Goal: Task Accomplishment & Management: Use online tool/utility

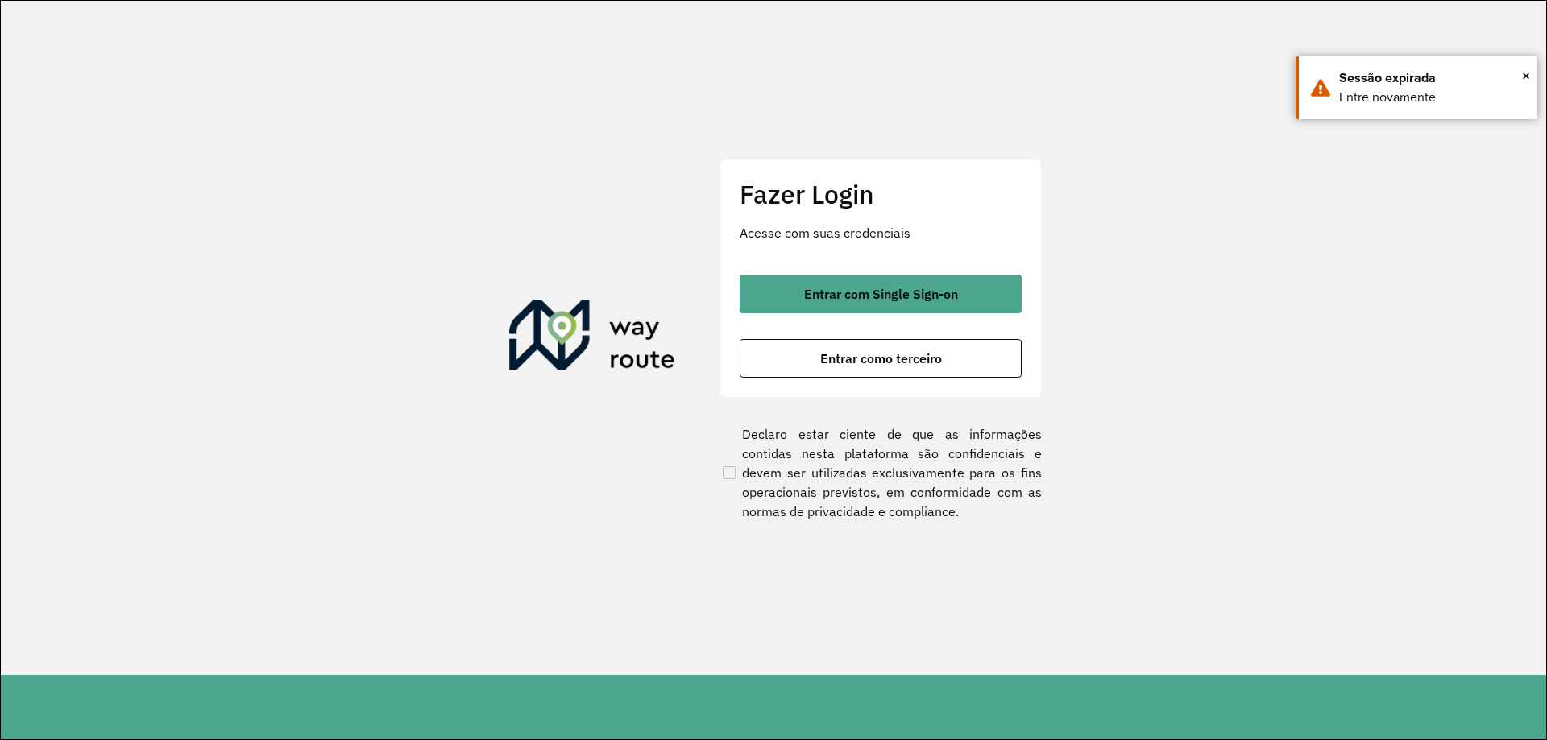
click at [801, 351] on button "Entrar como terceiro" at bounding box center [881, 358] width 282 height 39
click at [793, 359] on button "Entrar como terceiro" at bounding box center [881, 358] width 282 height 39
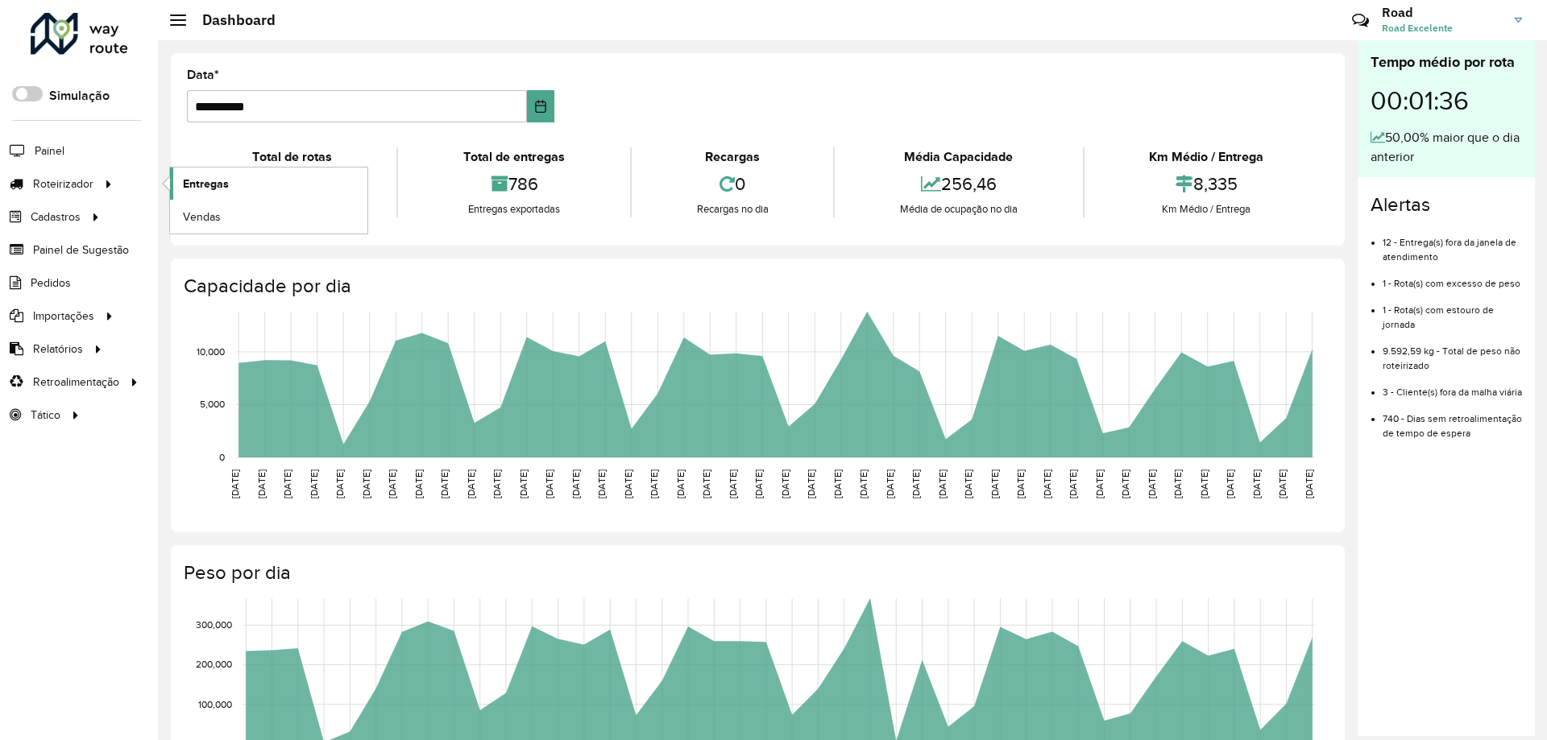
click at [223, 181] on span "Entregas" at bounding box center [206, 184] width 46 height 17
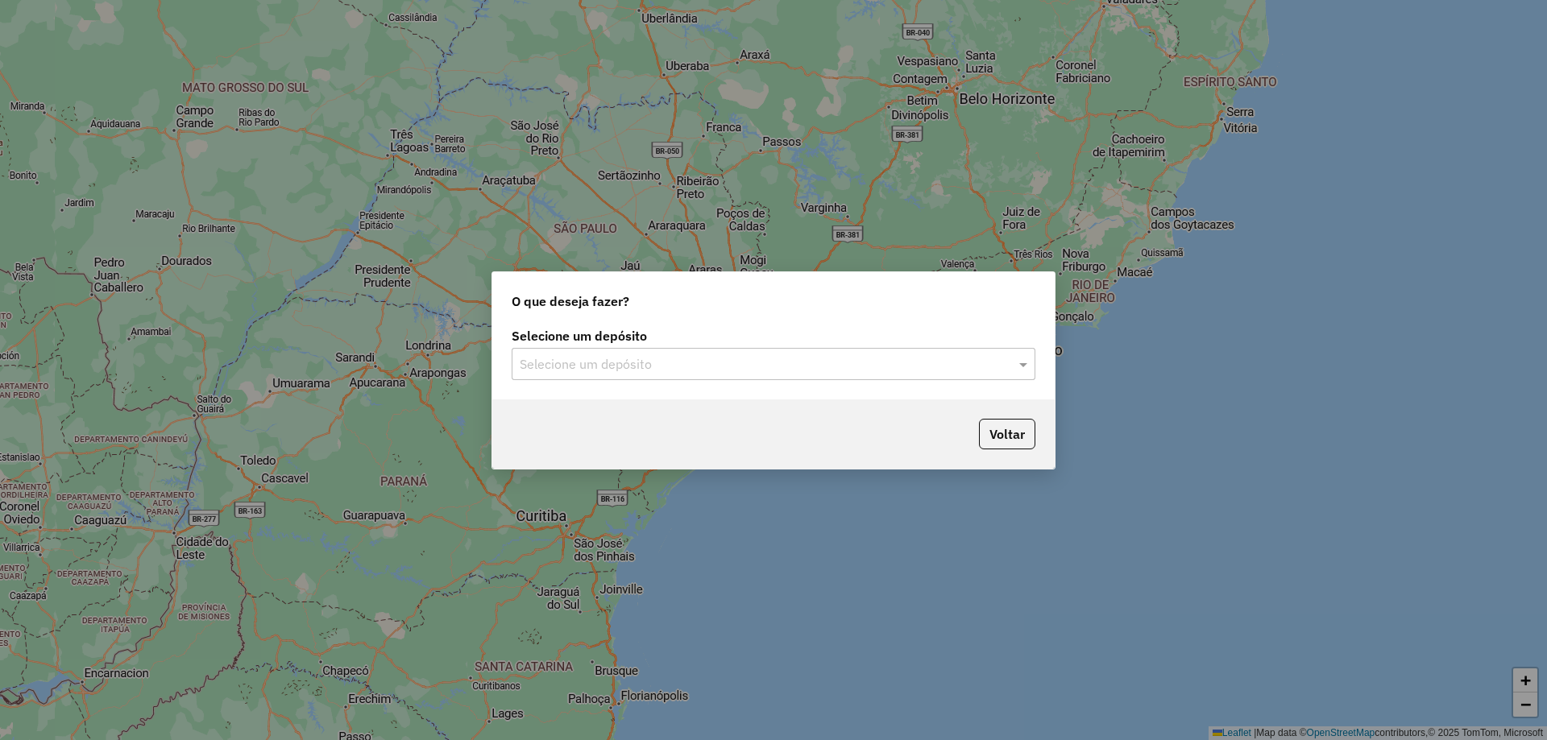
click at [592, 351] on div "Selecione um depósito" at bounding box center [774, 364] width 524 height 32
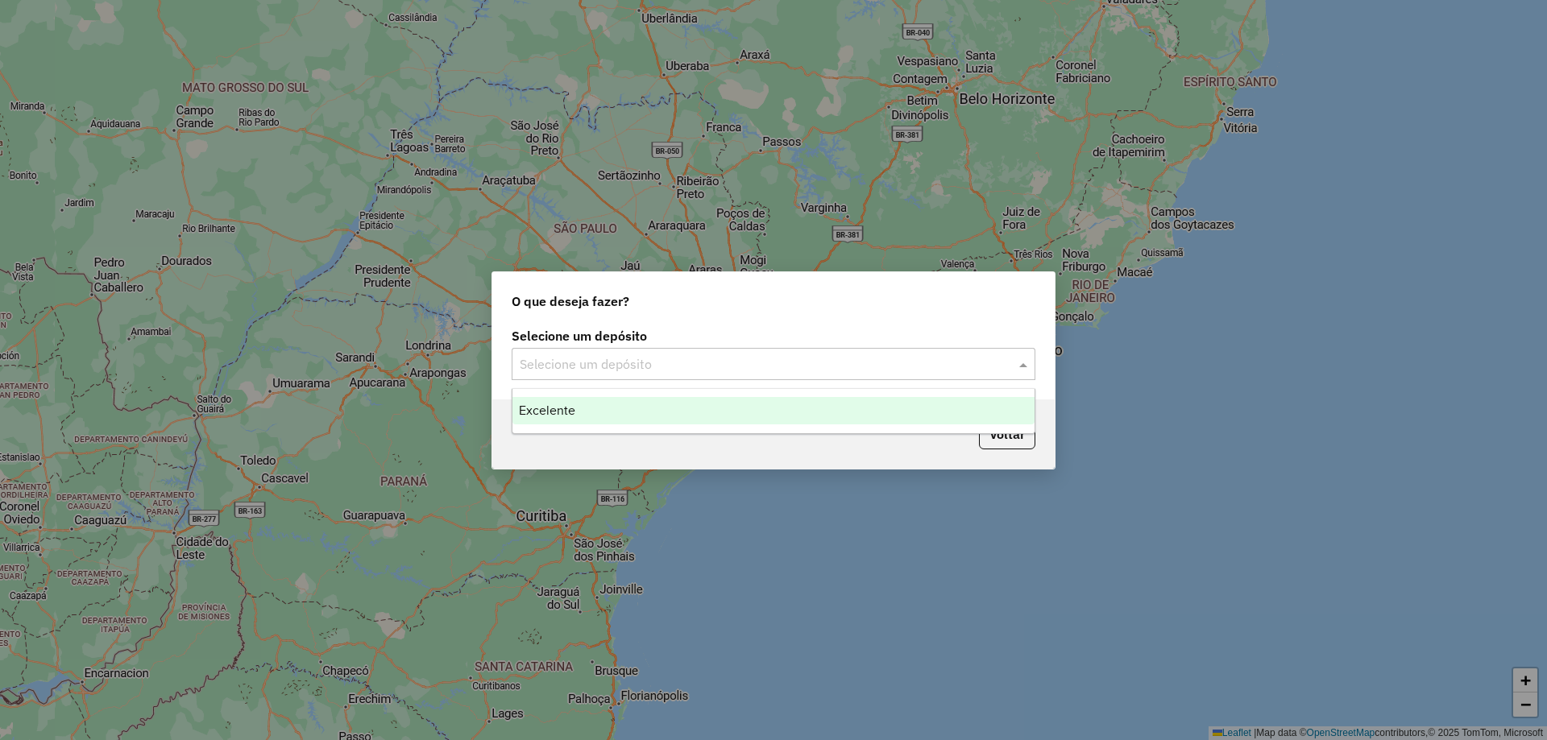
click at [566, 402] on div "Excelente" at bounding box center [773, 410] width 522 height 27
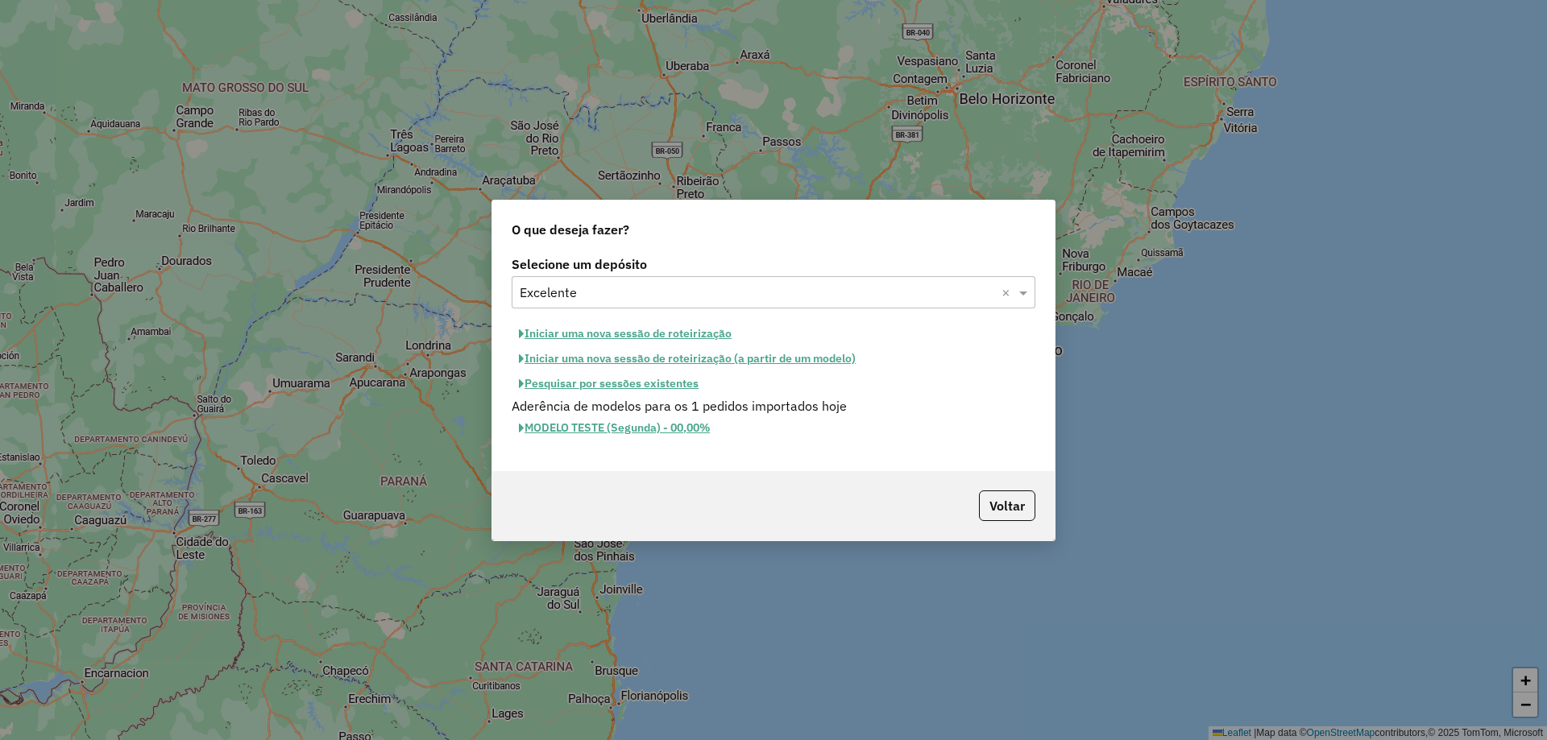
click at [580, 389] on button "Pesquisar por sessões existentes" at bounding box center [609, 383] width 194 height 25
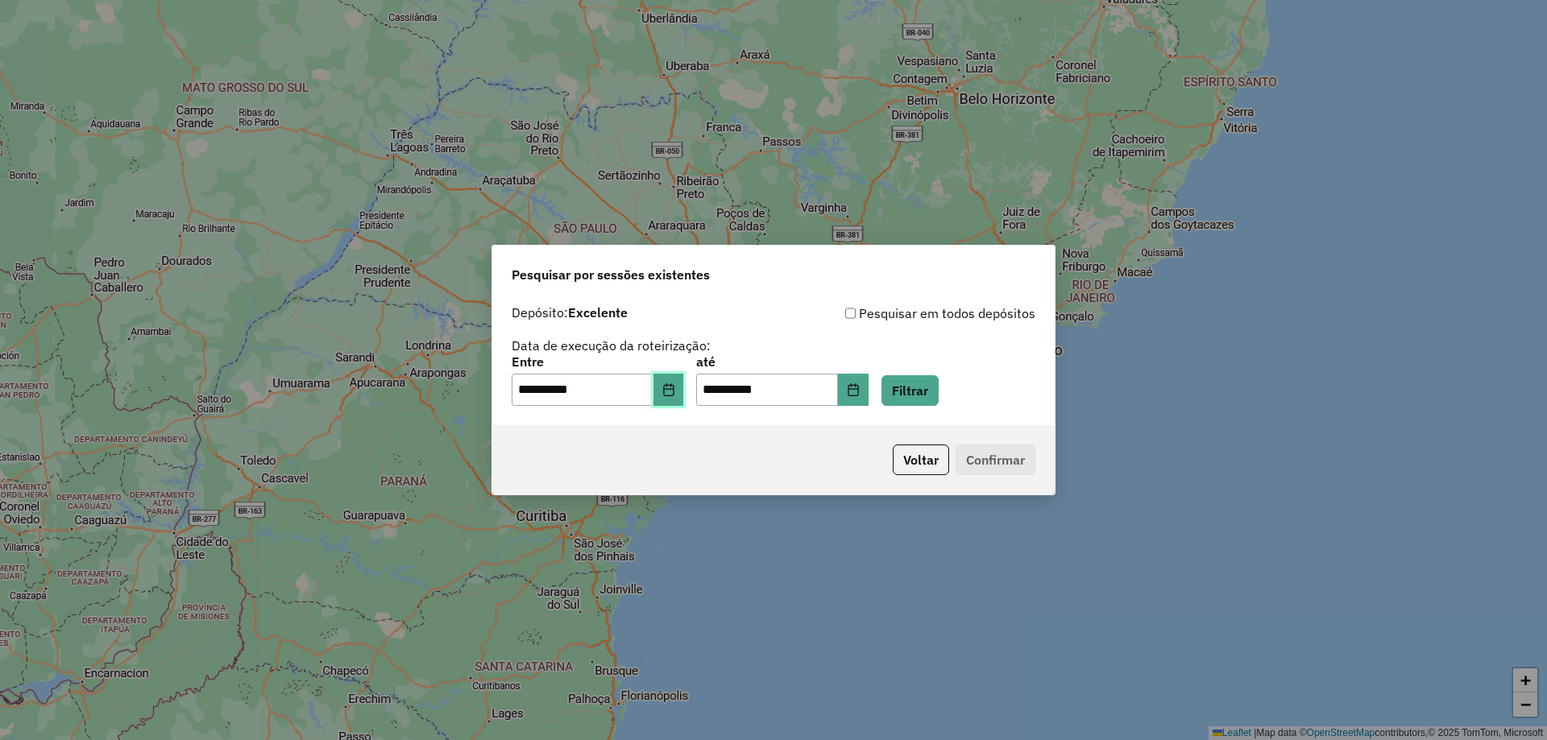
click at [675, 388] on icon "Choose Date" at bounding box center [668, 389] width 13 height 13
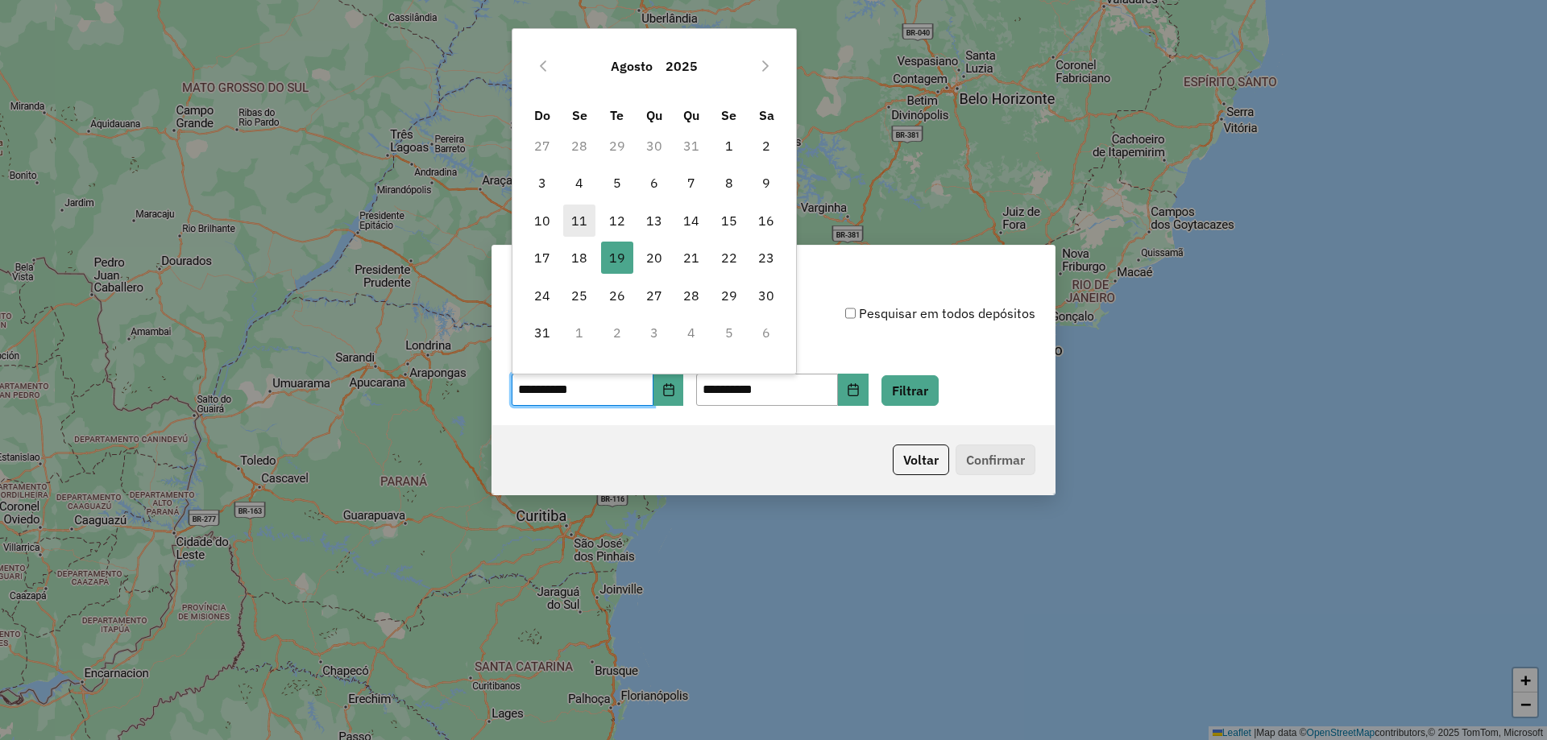
click at [582, 214] on span "11" at bounding box center [579, 221] width 32 height 32
type input "**********"
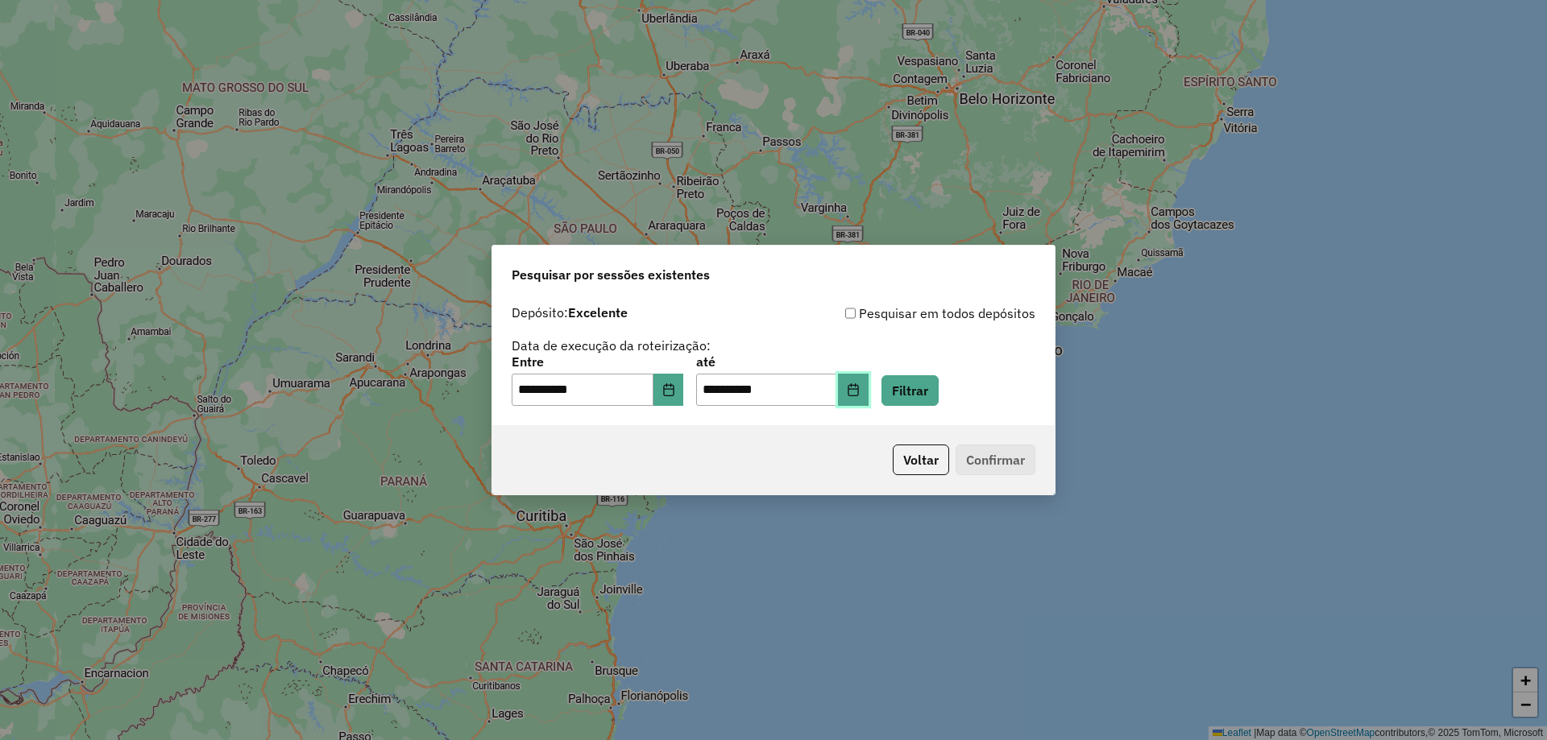
click at [865, 386] on button "Choose Date" at bounding box center [853, 390] width 31 height 32
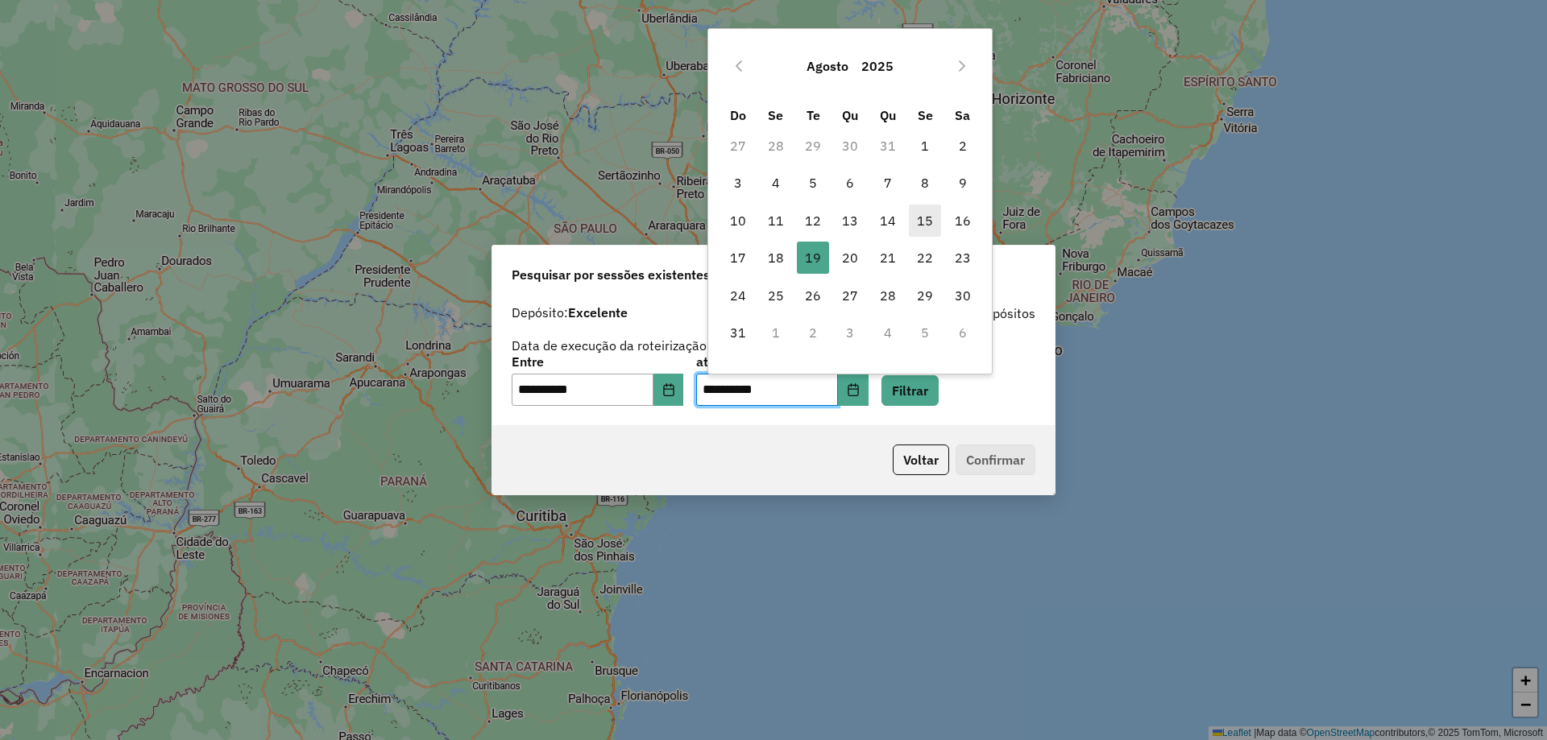
click at [921, 218] on span "15" at bounding box center [925, 221] width 32 height 32
type input "**********"
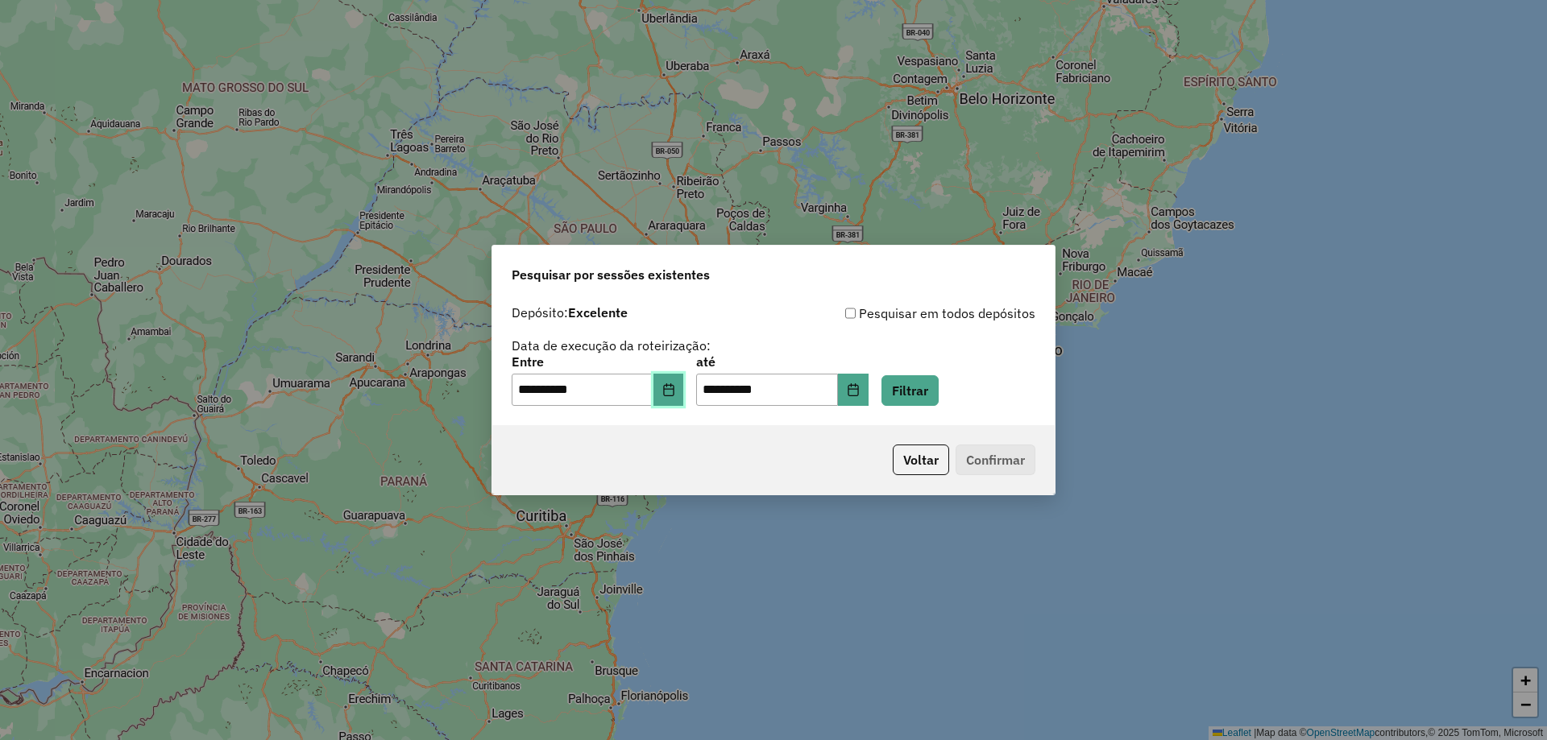
click at [669, 385] on button "Choose Date" at bounding box center [668, 390] width 31 height 32
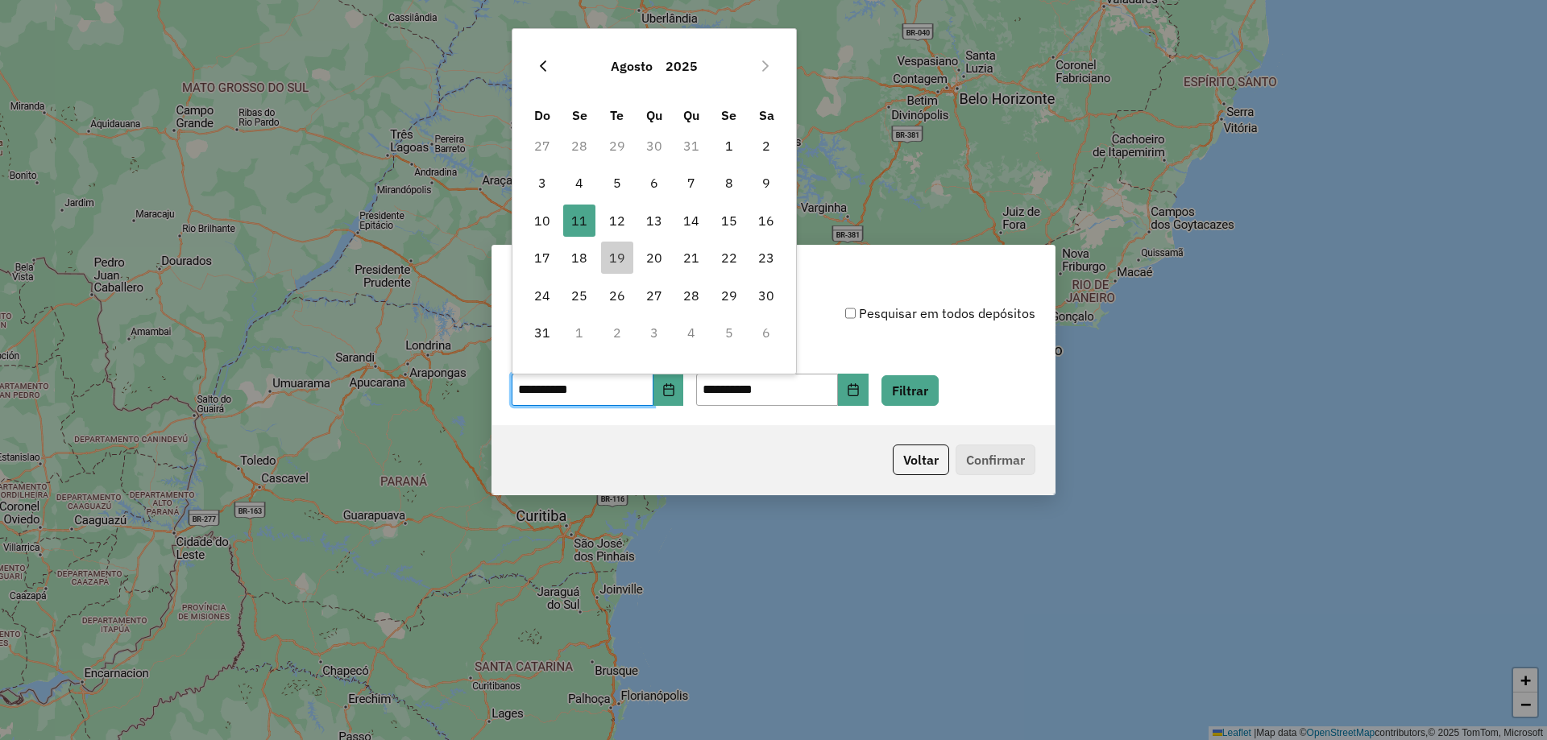
click at [540, 60] on icon "Previous Month" at bounding box center [543, 66] width 13 height 13
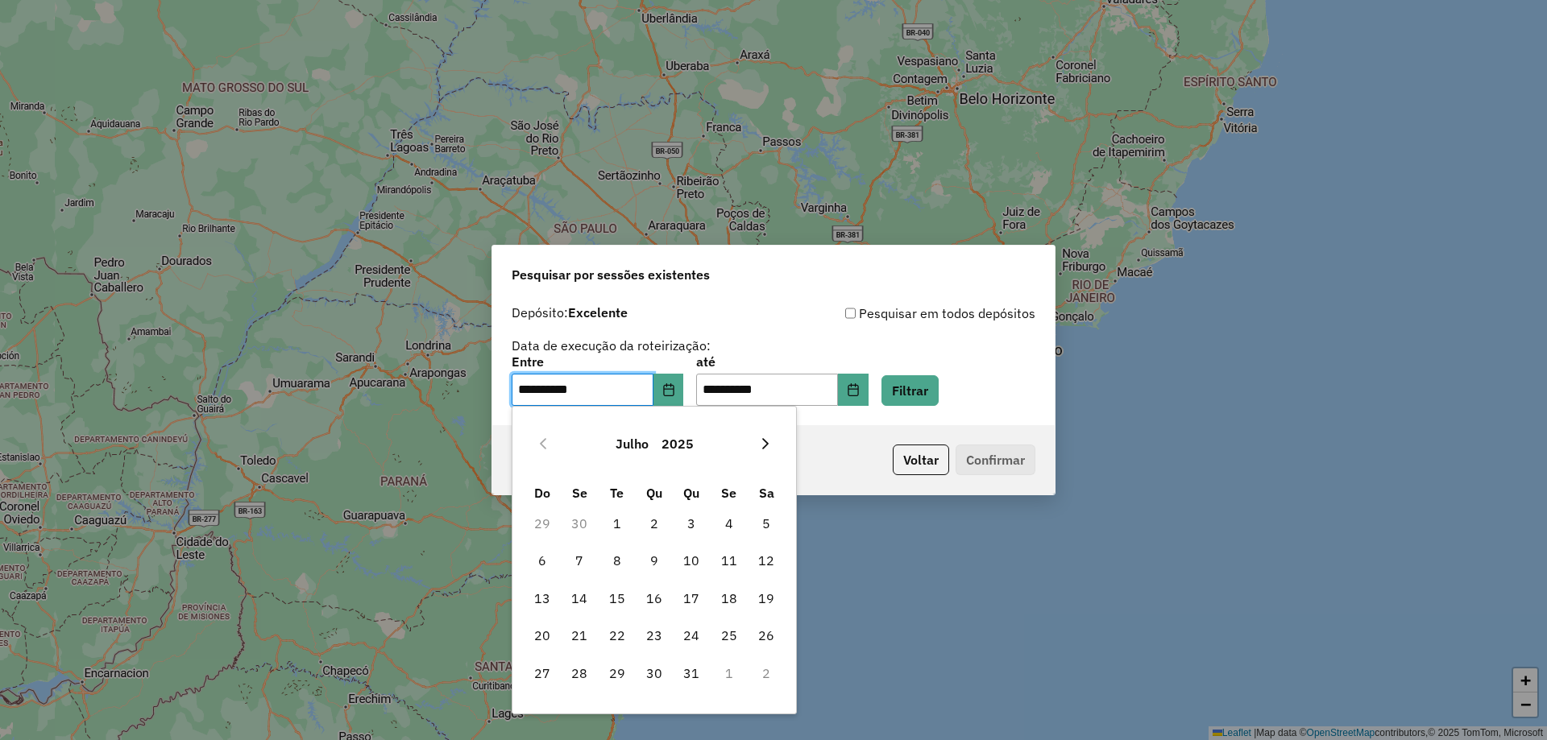
click at [761, 443] on icon "Next Month" at bounding box center [765, 443] width 13 height 13
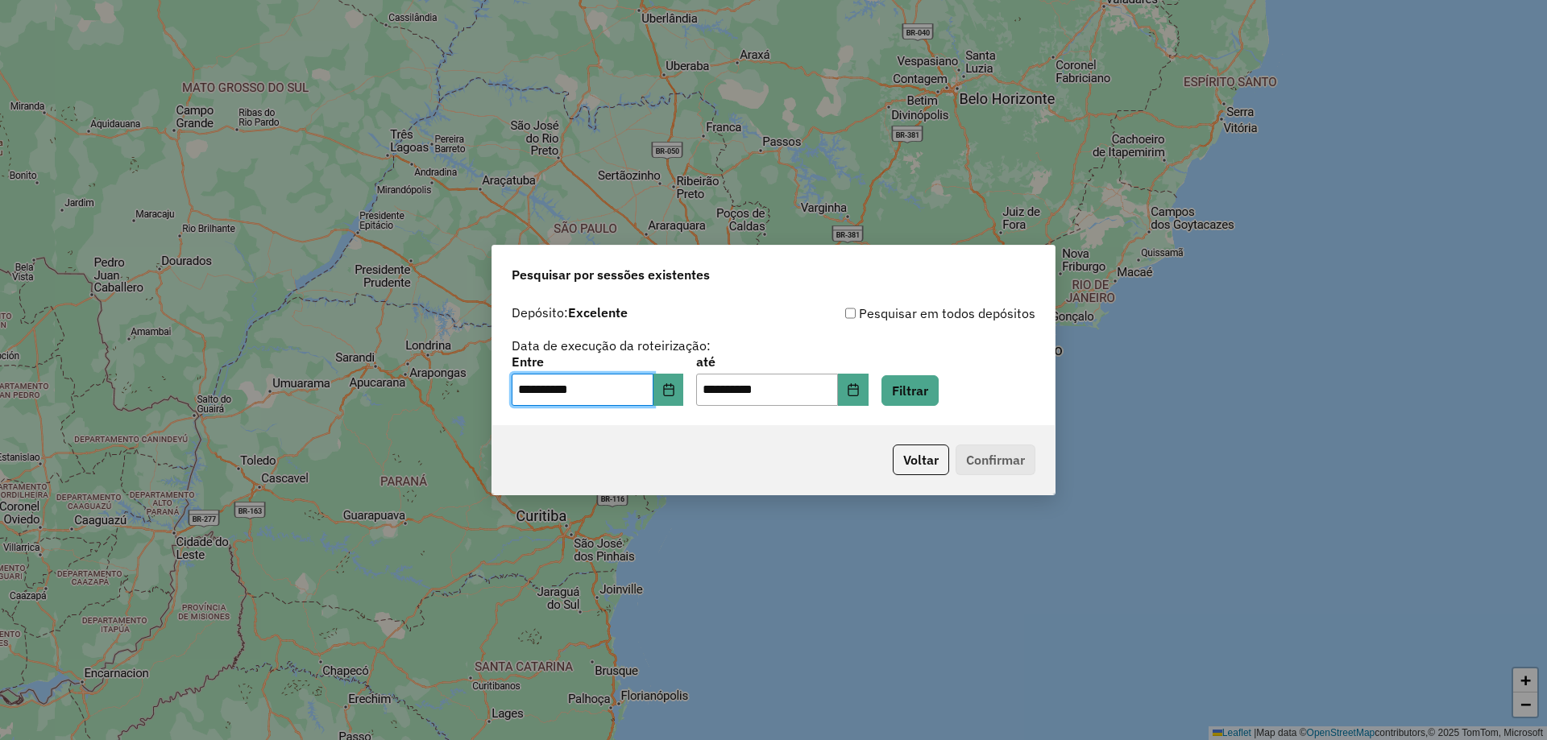
click at [833, 339] on div "**********" at bounding box center [774, 355] width 524 height 102
click at [929, 389] on button "Filtrar" at bounding box center [909, 390] width 57 height 31
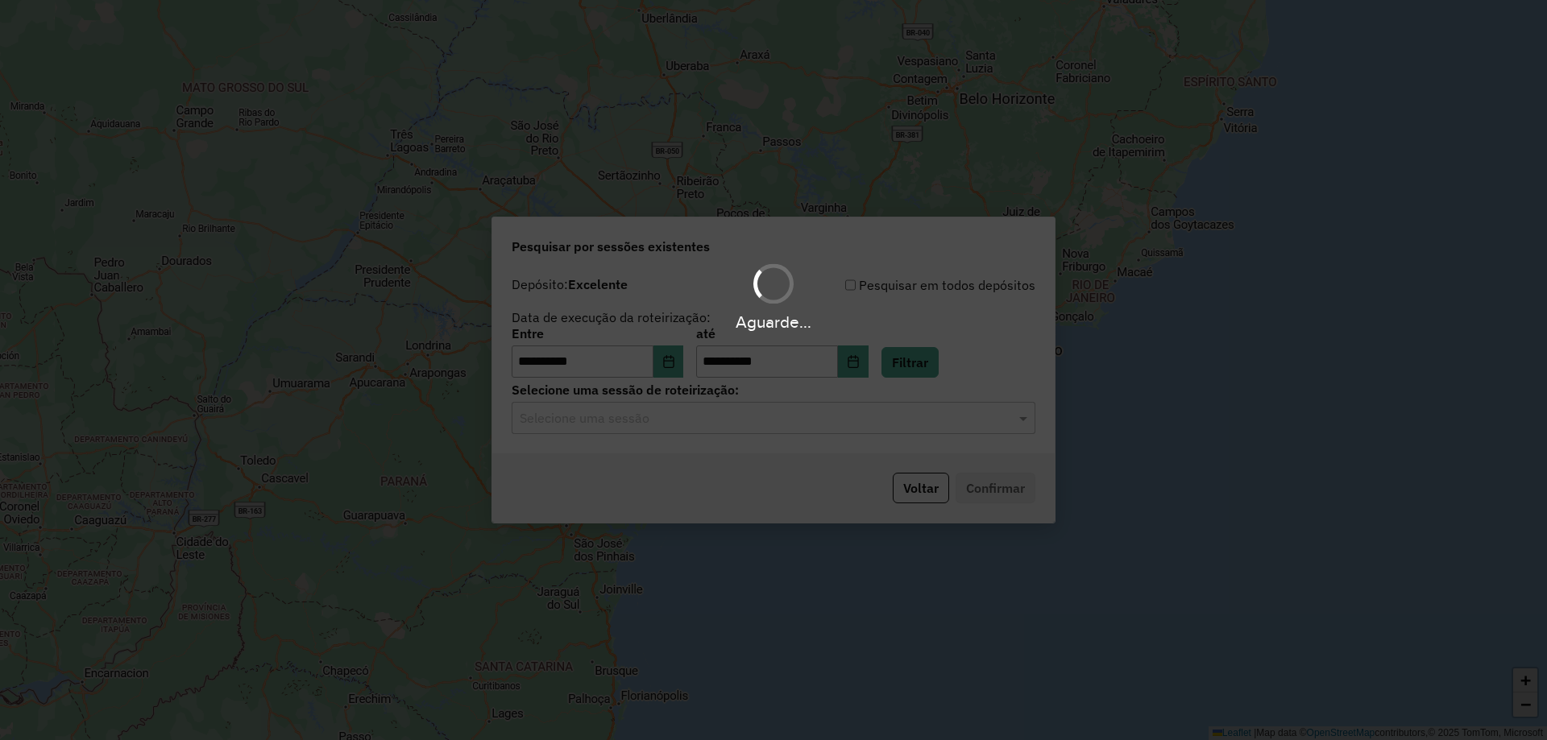
click at [604, 420] on input "text" at bounding box center [757, 418] width 475 height 19
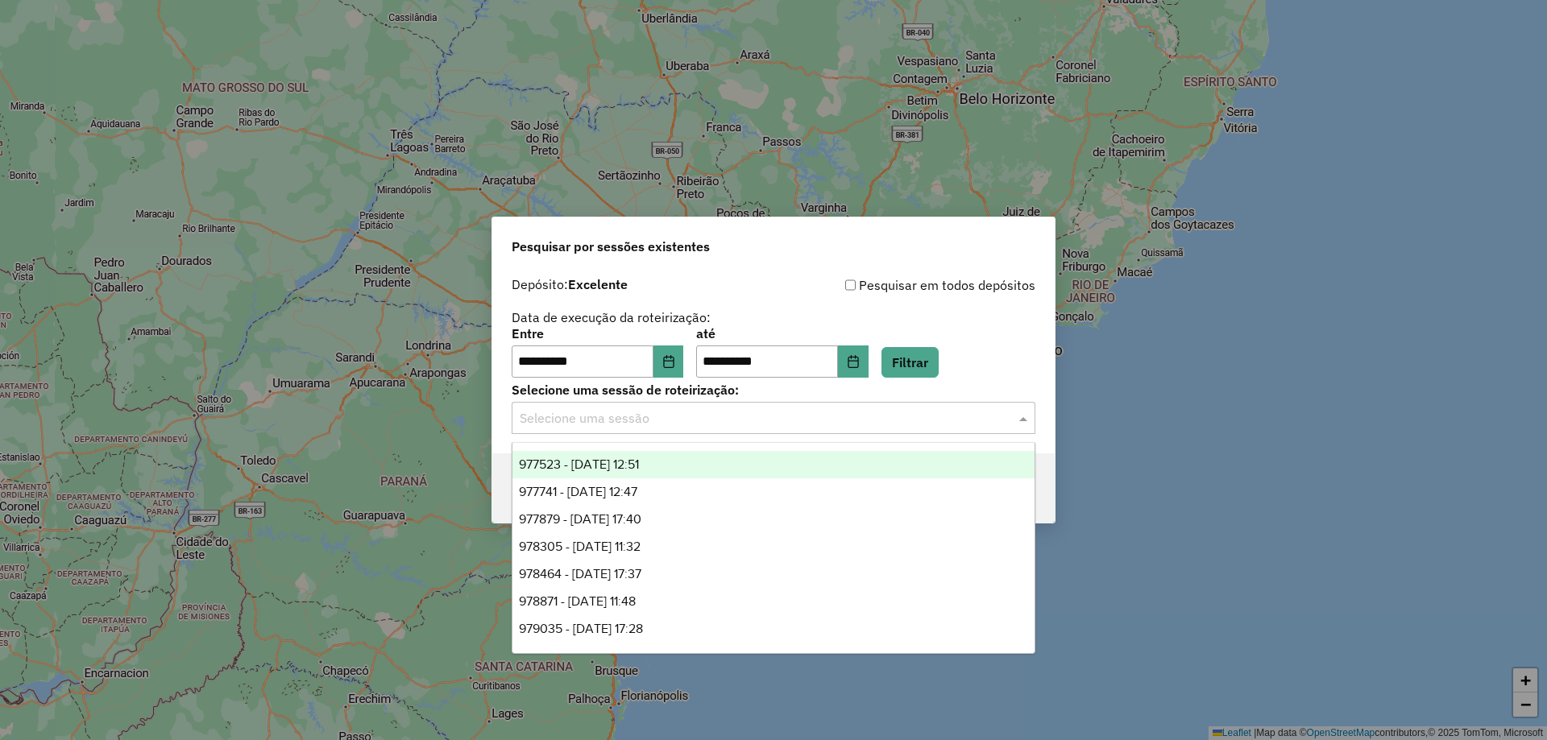
click at [693, 469] on div "977523 - 11/08/2025 12:51" at bounding box center [773, 464] width 522 height 27
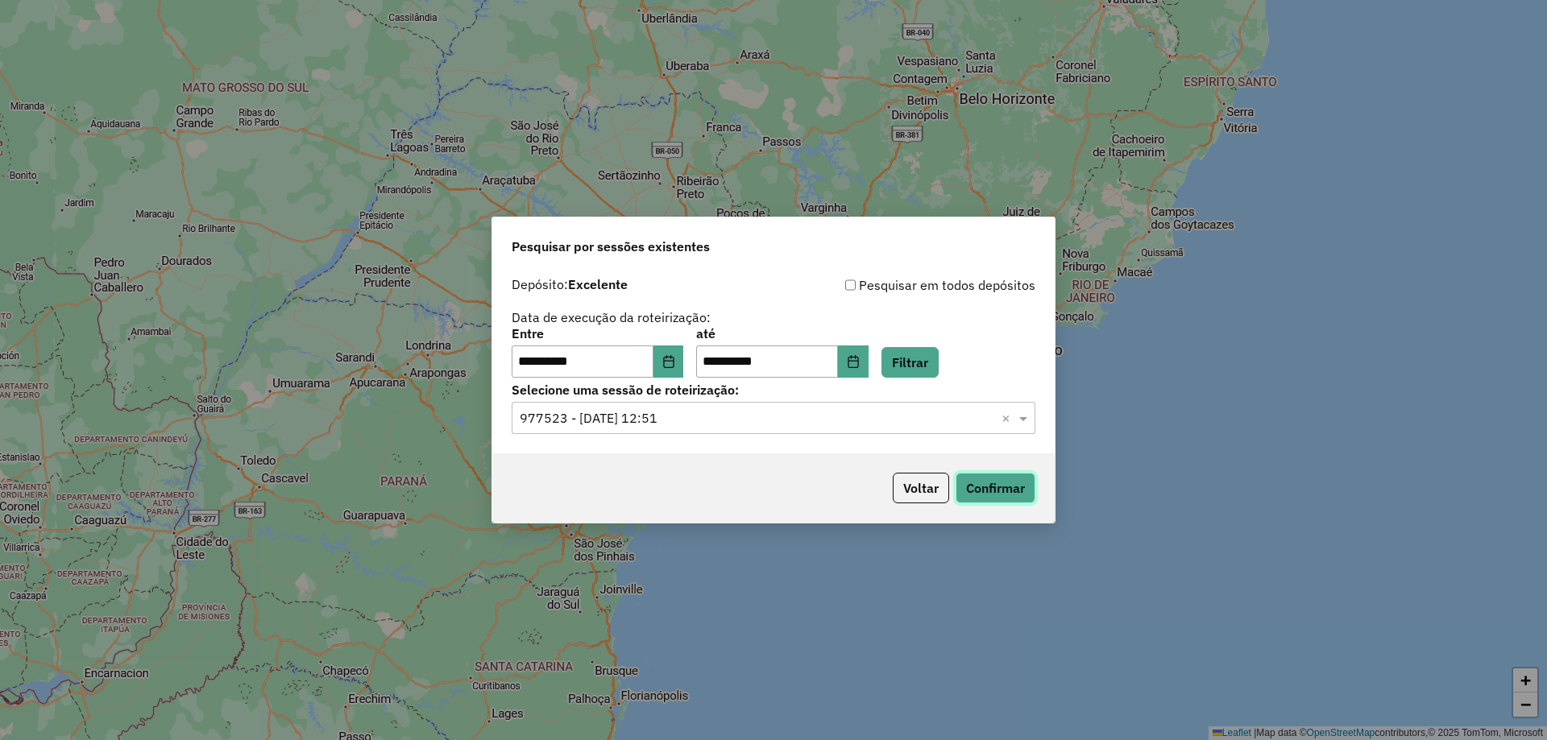
click at [1018, 484] on button "Confirmar" at bounding box center [996, 488] width 80 height 31
click at [735, 413] on input "text" at bounding box center [757, 418] width 475 height 19
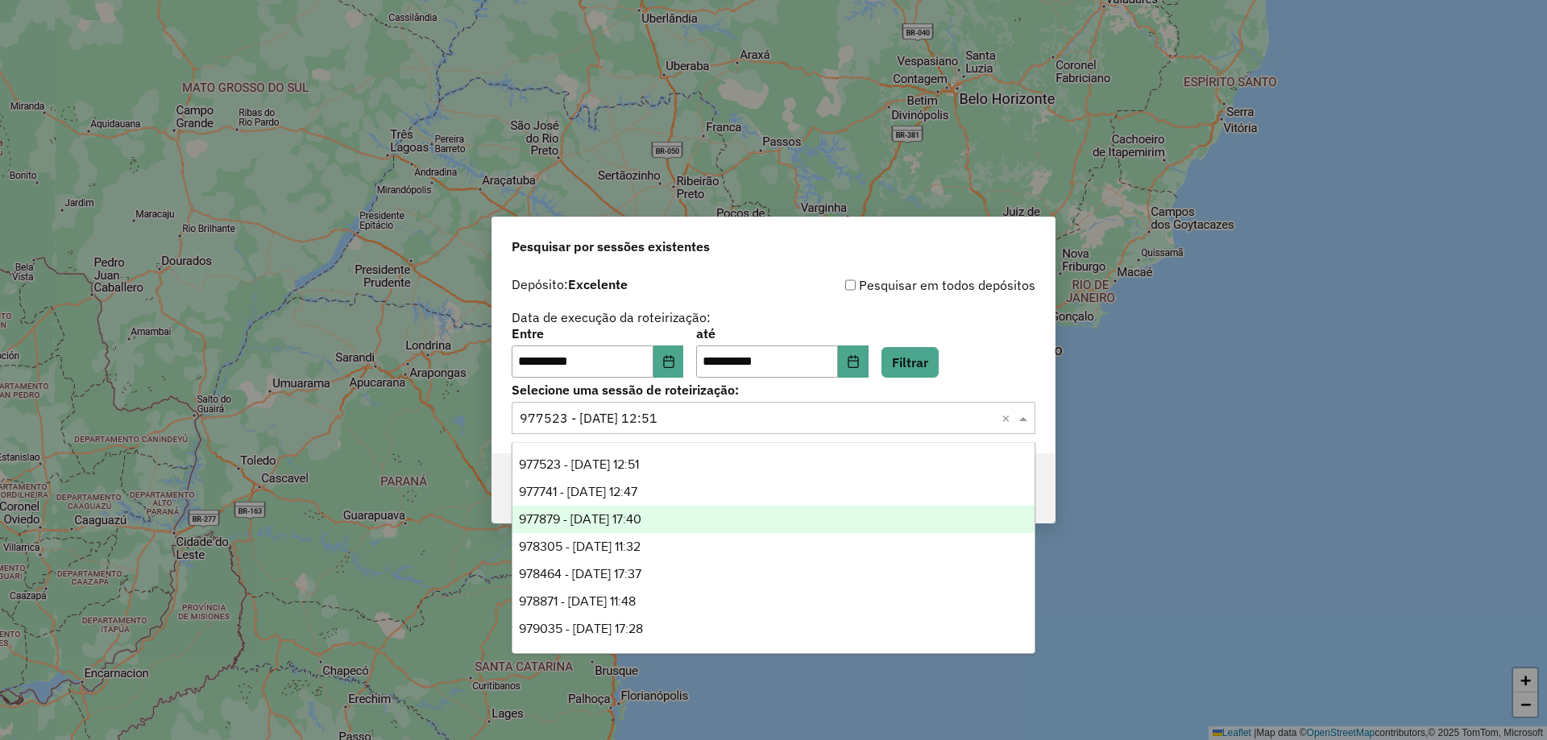
click at [704, 506] on div "977879 - 12/08/2025 17:40" at bounding box center [773, 519] width 522 height 27
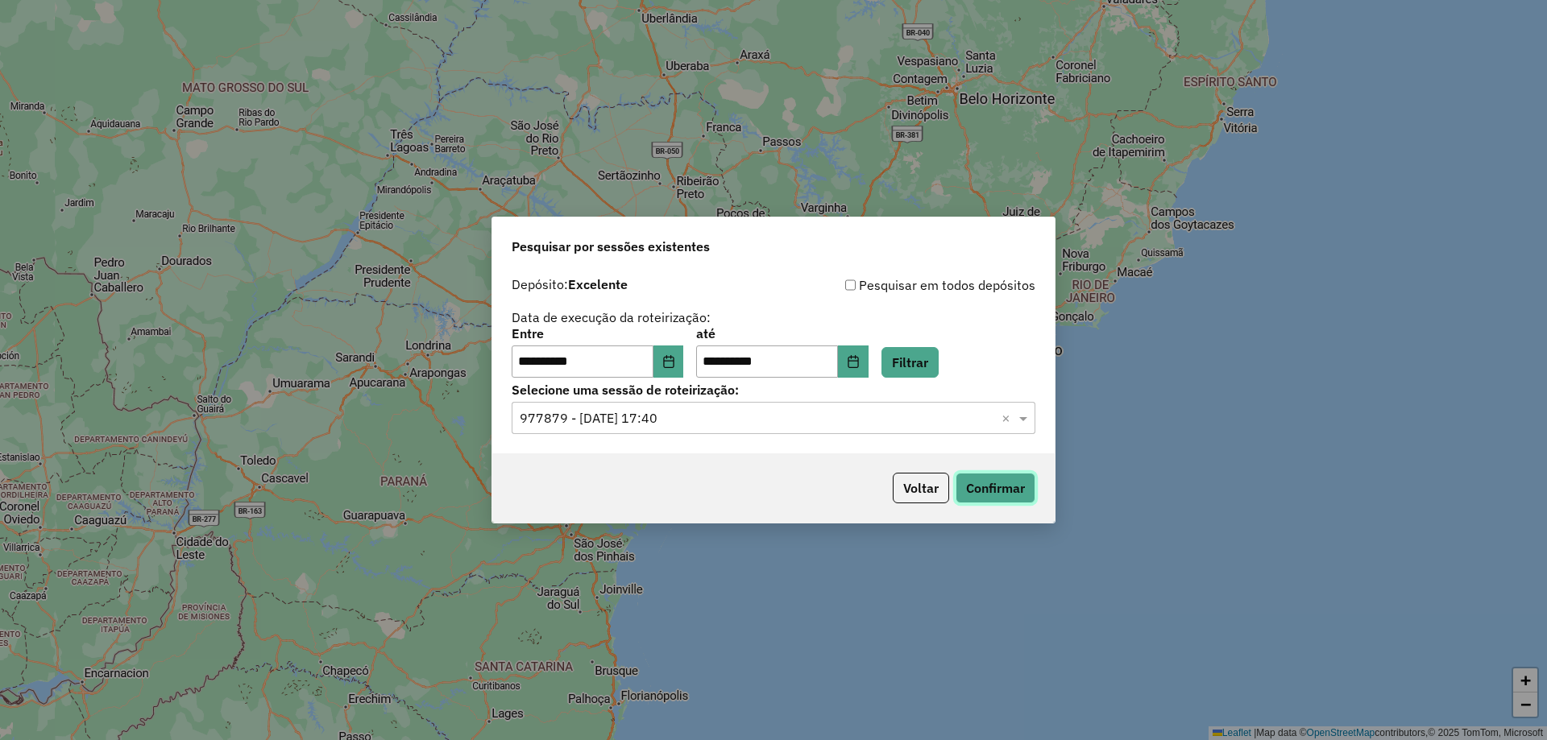
click at [986, 482] on button "Confirmar" at bounding box center [996, 488] width 80 height 31
click at [686, 417] on input "text" at bounding box center [757, 418] width 475 height 19
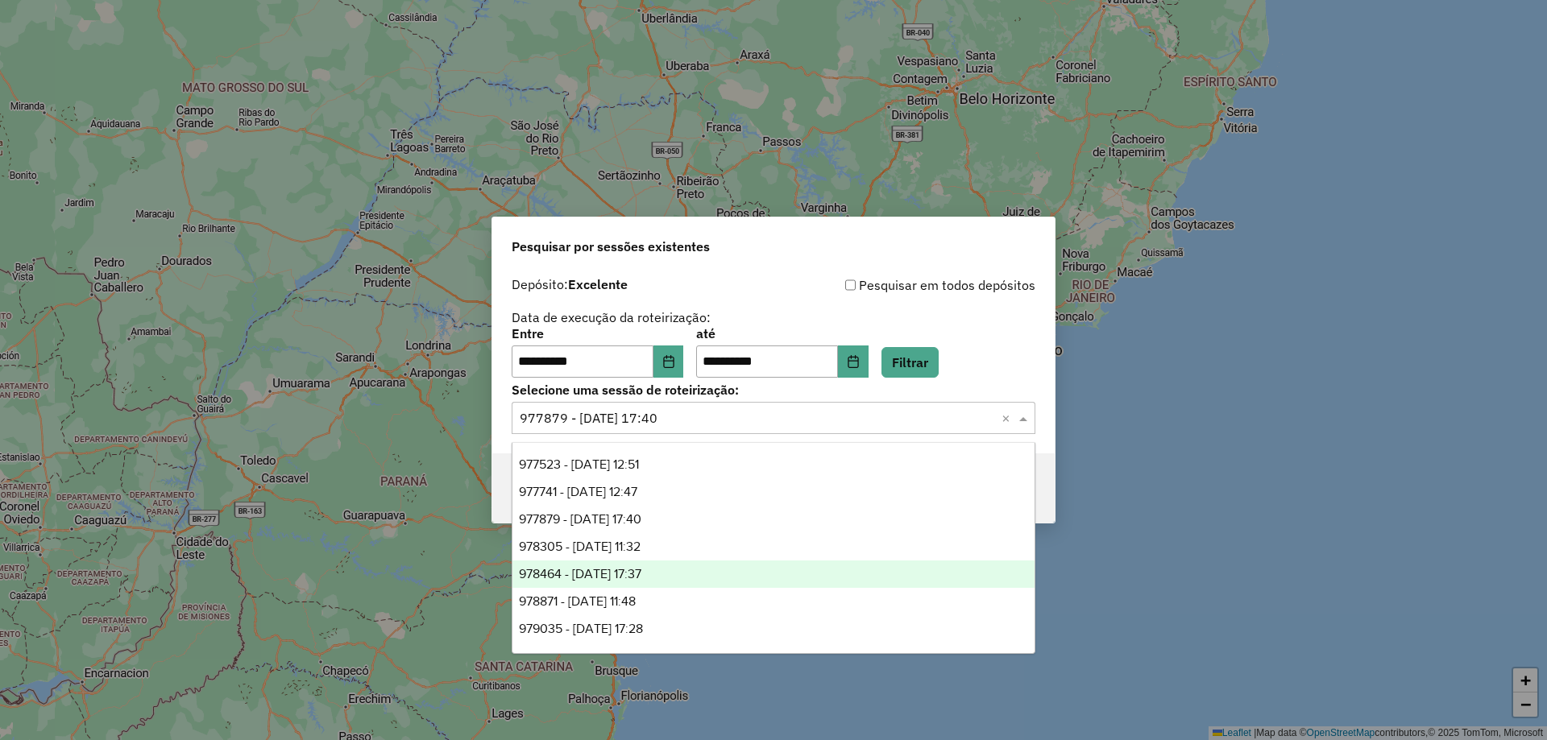
click at [691, 569] on div "978464 - 13/08/2025 17:37" at bounding box center [773, 574] width 522 height 27
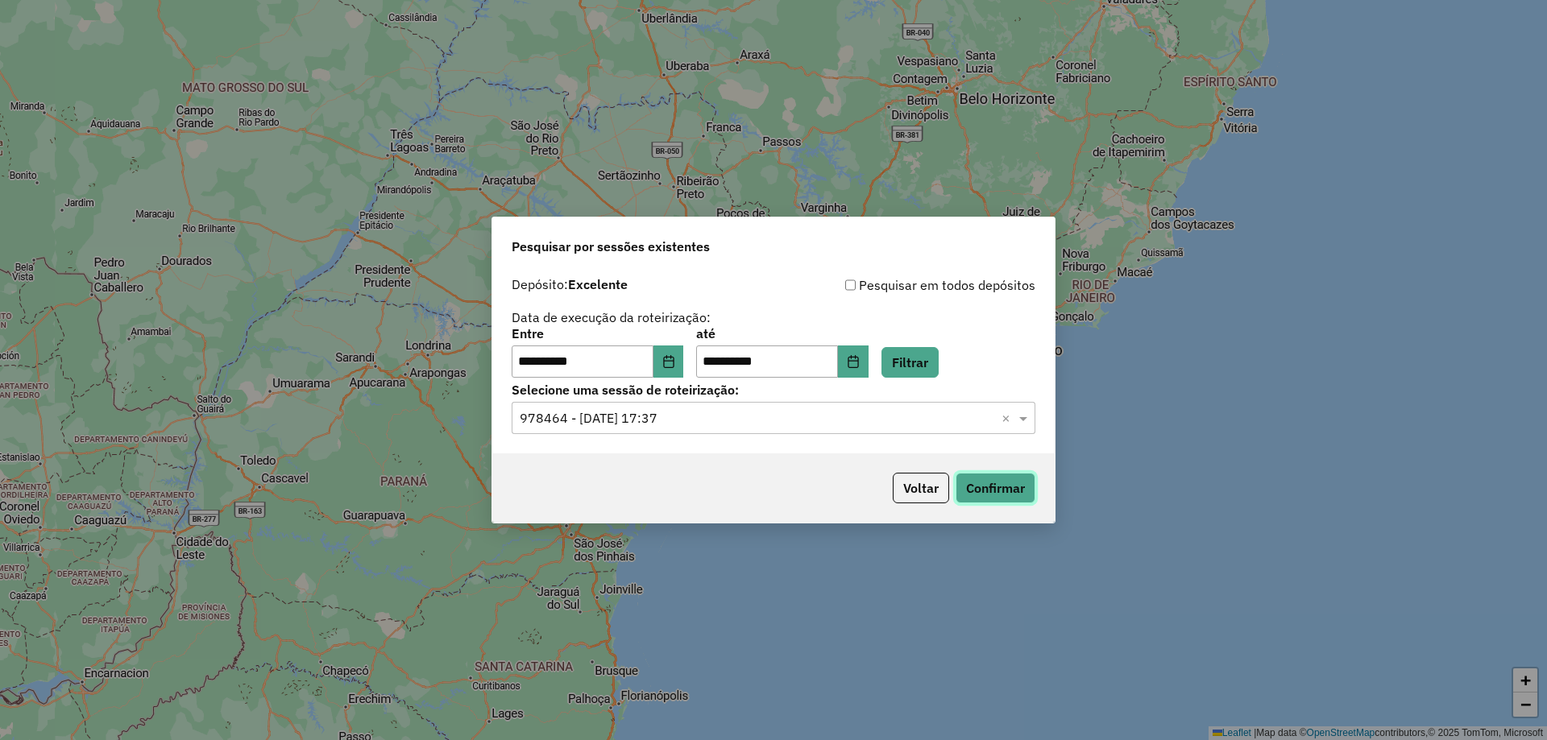
click at [976, 491] on button "Confirmar" at bounding box center [996, 488] width 80 height 31
click at [696, 418] on input "text" at bounding box center [757, 418] width 475 height 19
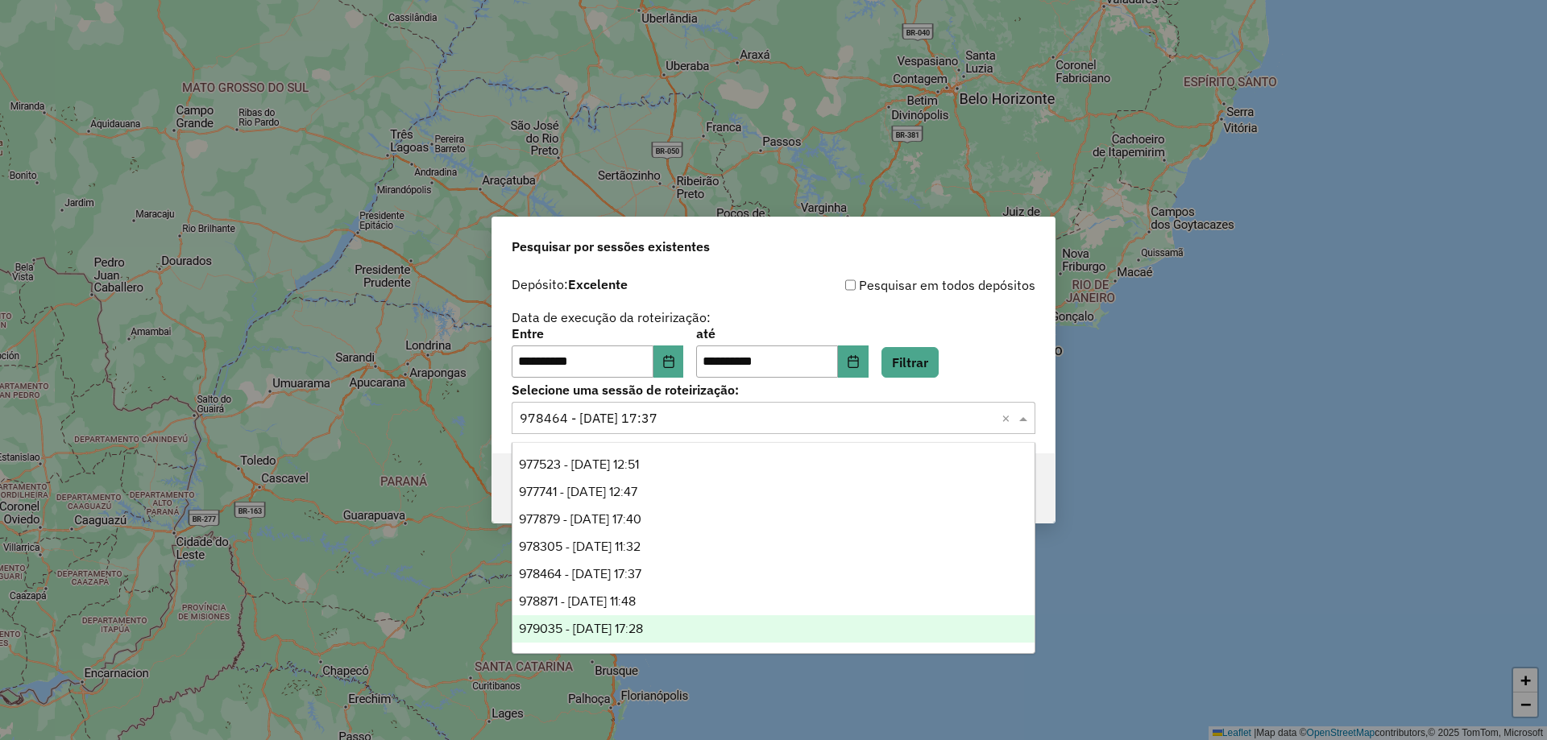
click at [694, 632] on div "979035 - 14/08/2025 17:28" at bounding box center [773, 629] width 522 height 27
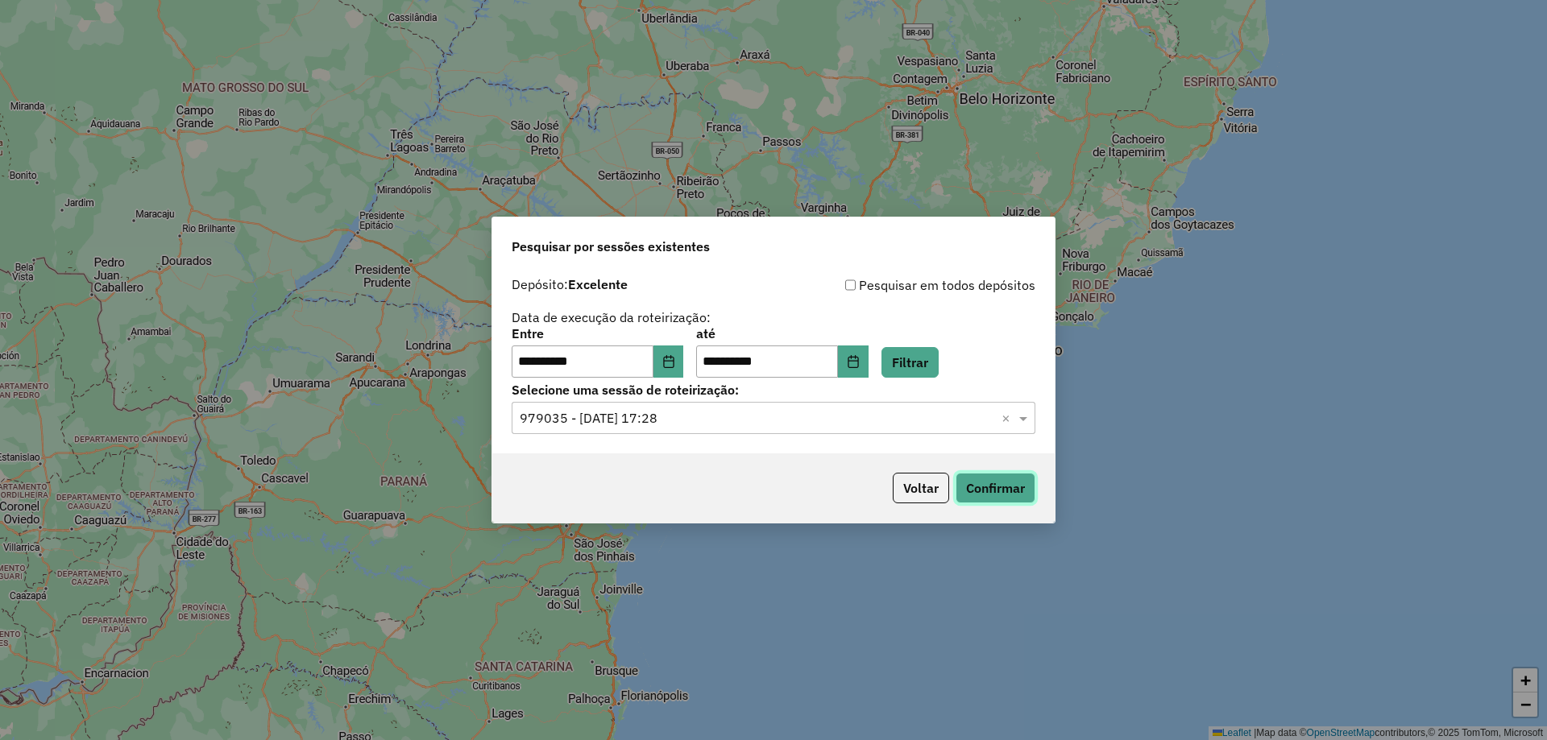
click at [976, 496] on button "Confirmar" at bounding box center [996, 488] width 80 height 31
click at [690, 429] on div "Selecione uma sessão × 979035 - 14/08/2025 17:28 ×" at bounding box center [774, 418] width 524 height 32
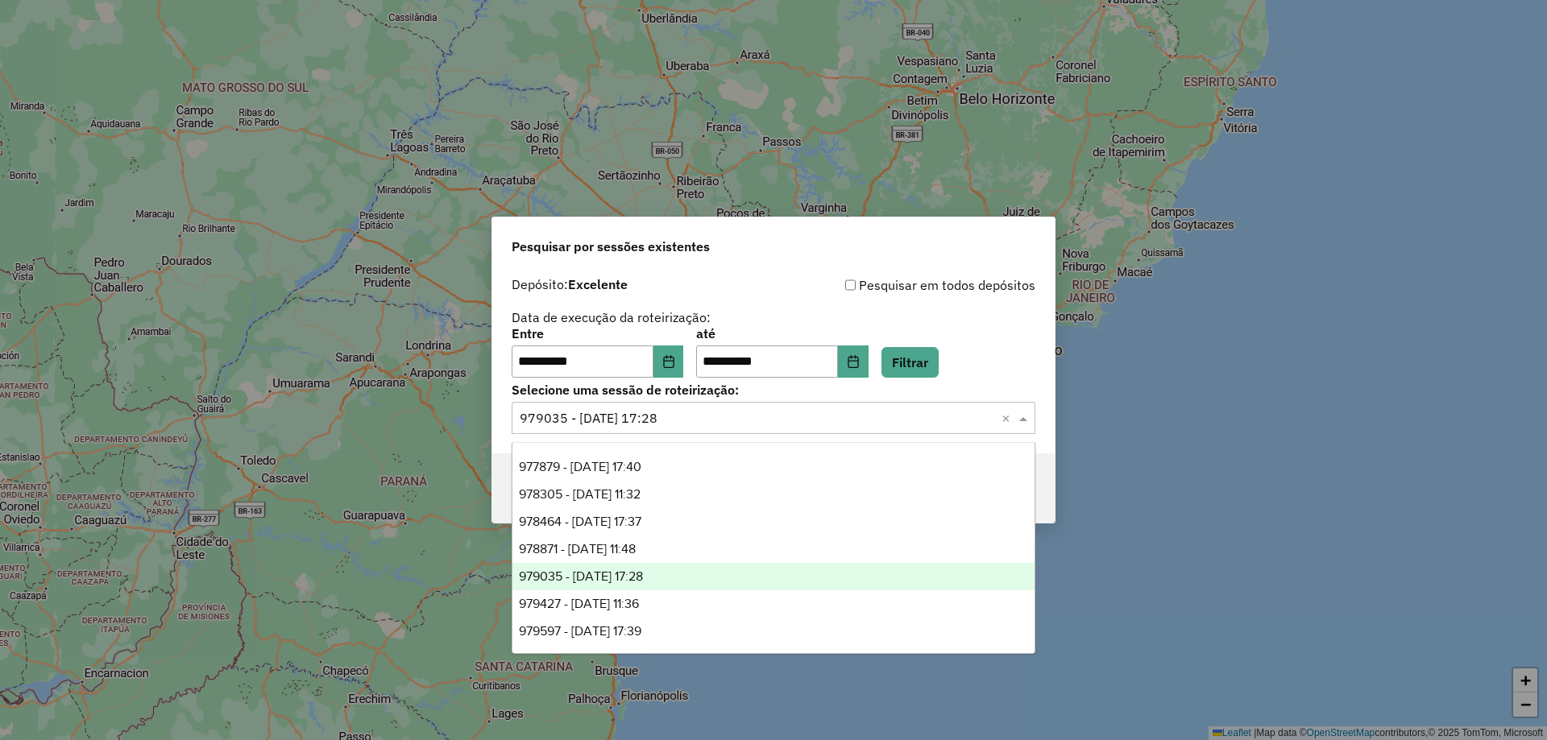
scroll to position [81, 0]
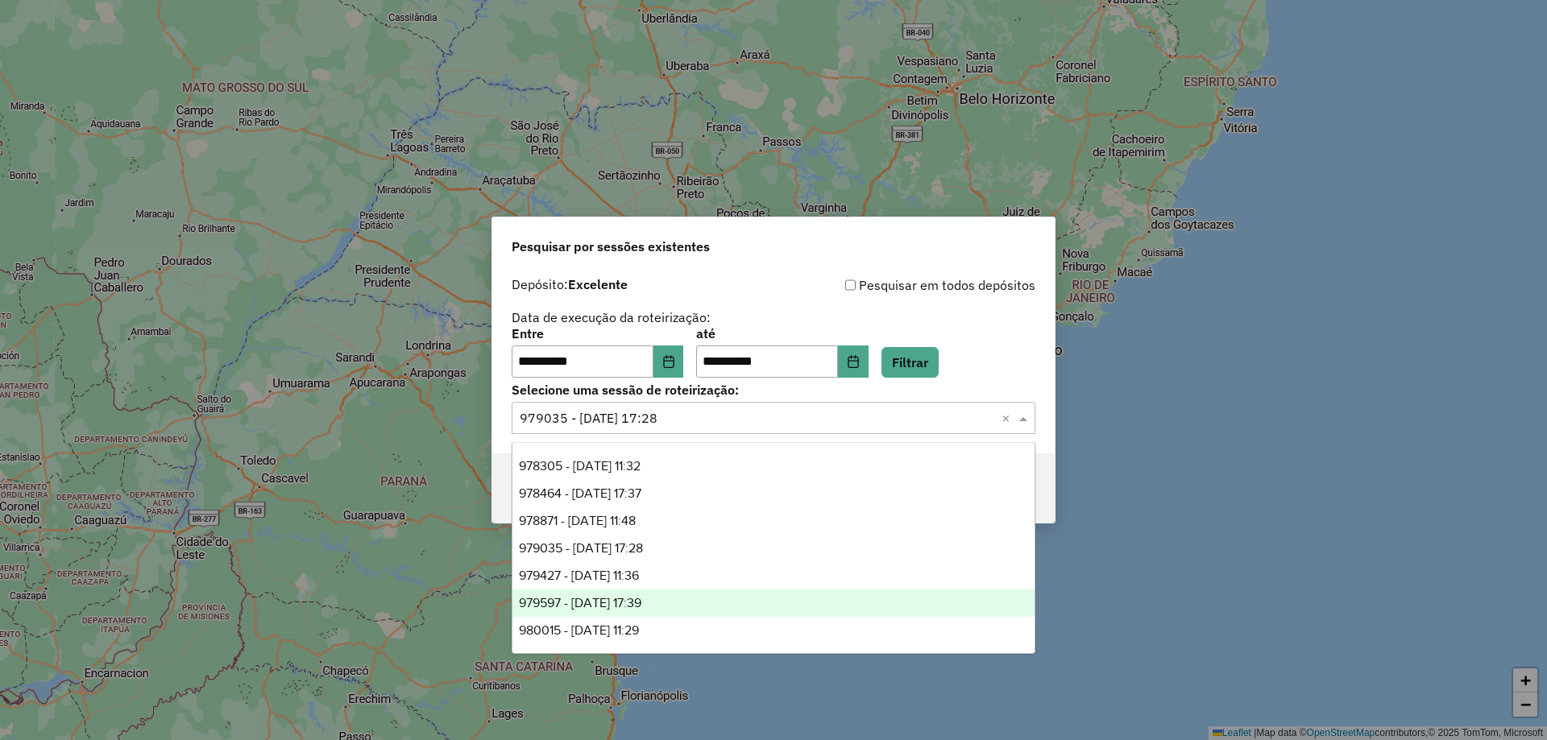
click at [691, 598] on div "979597 - 15/08/2025 17:39" at bounding box center [773, 603] width 522 height 27
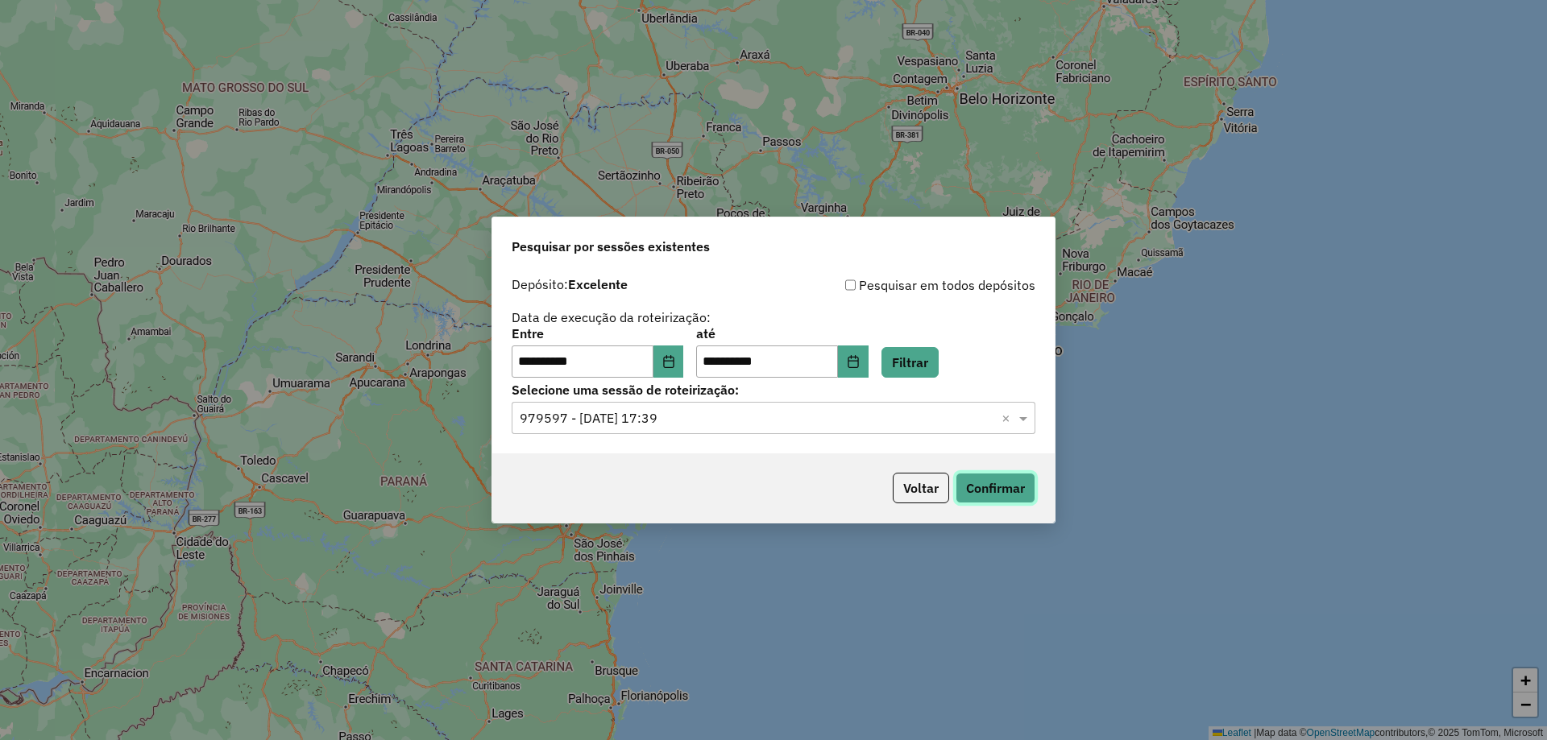
click at [1018, 492] on button "Confirmar" at bounding box center [996, 488] width 80 height 31
click at [682, 416] on input "text" at bounding box center [757, 418] width 475 height 19
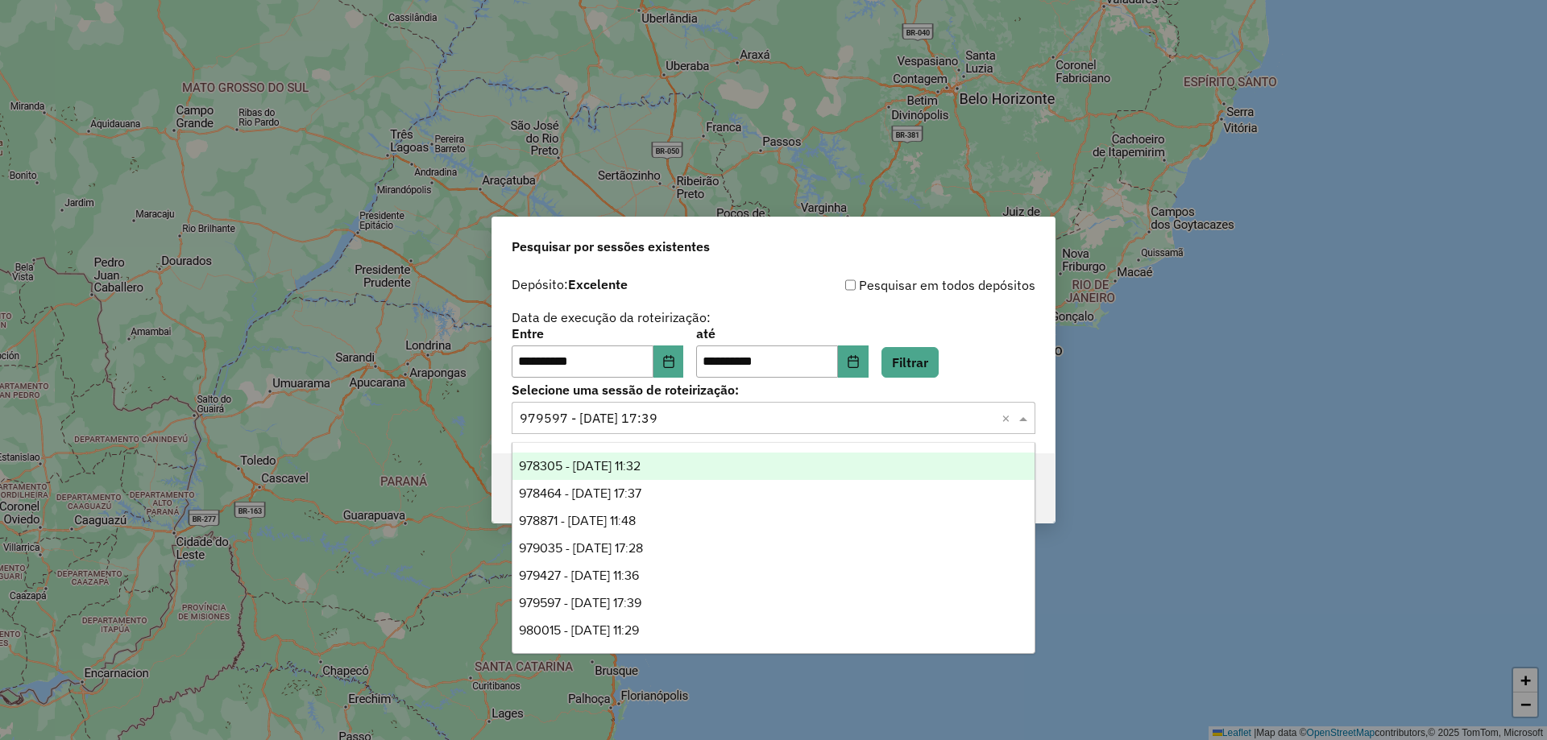
click at [788, 267] on div "Pesquisar por sessões existentes" at bounding box center [773, 244] width 562 height 52
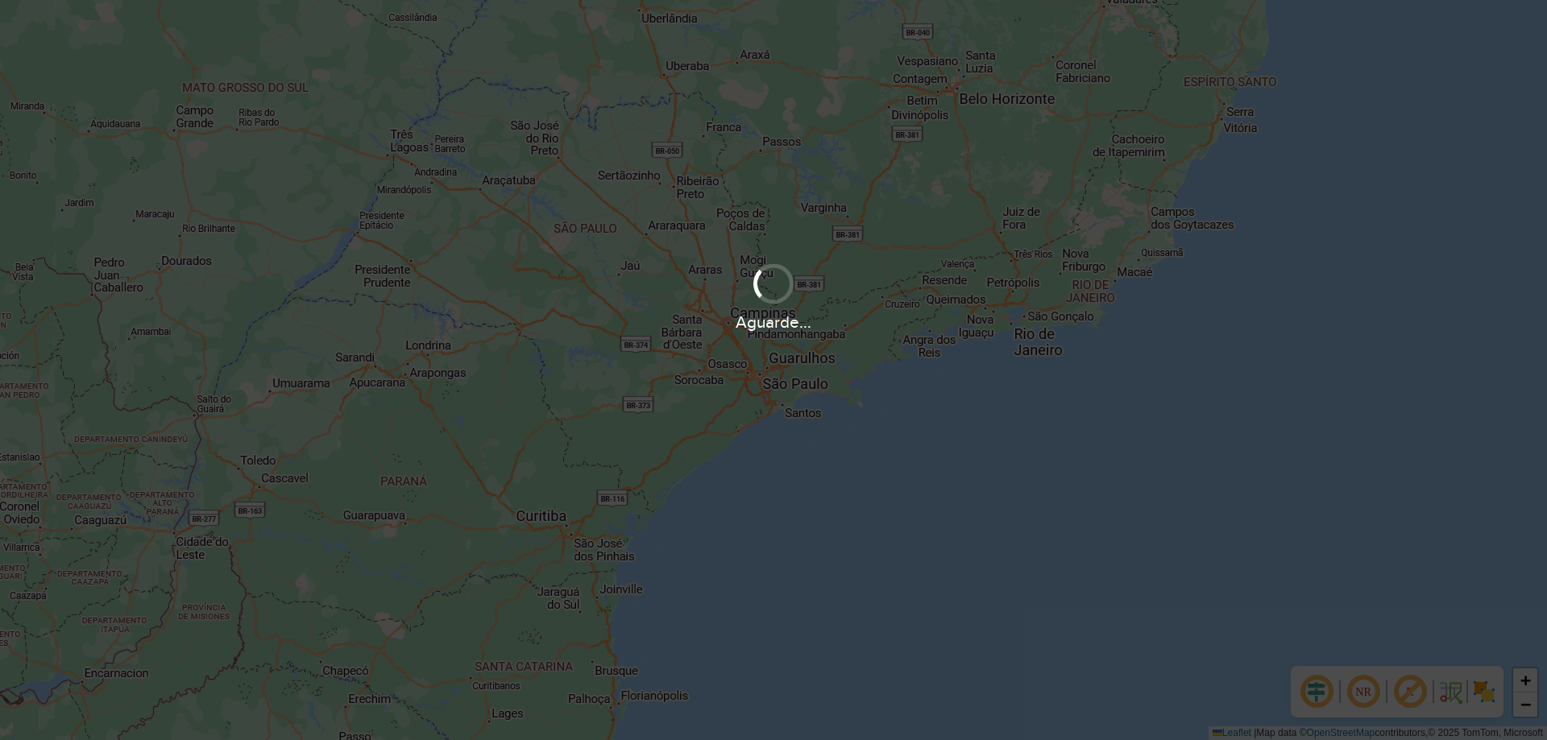
drag, startPoint x: 810, startPoint y: 321, endPoint x: 737, endPoint y: 323, distance: 73.3
click at [737, 323] on div "Aguarde..." at bounding box center [773, 321] width 1547 height 25
click at [739, 346] on div "Aguarde..." at bounding box center [773, 370] width 1547 height 740
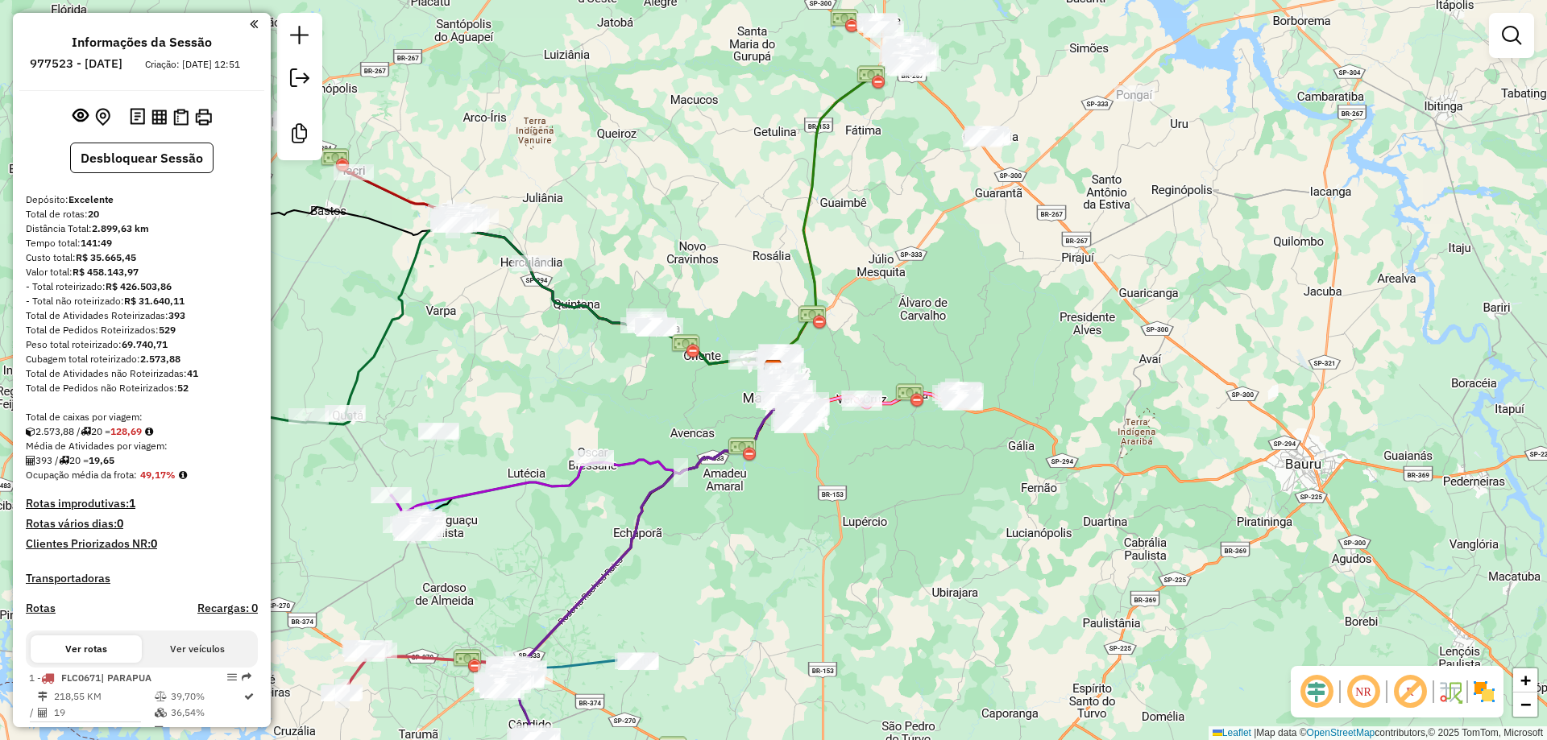
drag, startPoint x: 620, startPoint y: 217, endPoint x: 678, endPoint y: 243, distance: 64.2
click at [673, 240] on div "Rota 4 - Placa FZS8I33 16707 - LUIZ ANTONIO PRADO 0 Janela de atendimento Grade…" at bounding box center [773, 370] width 1547 height 740
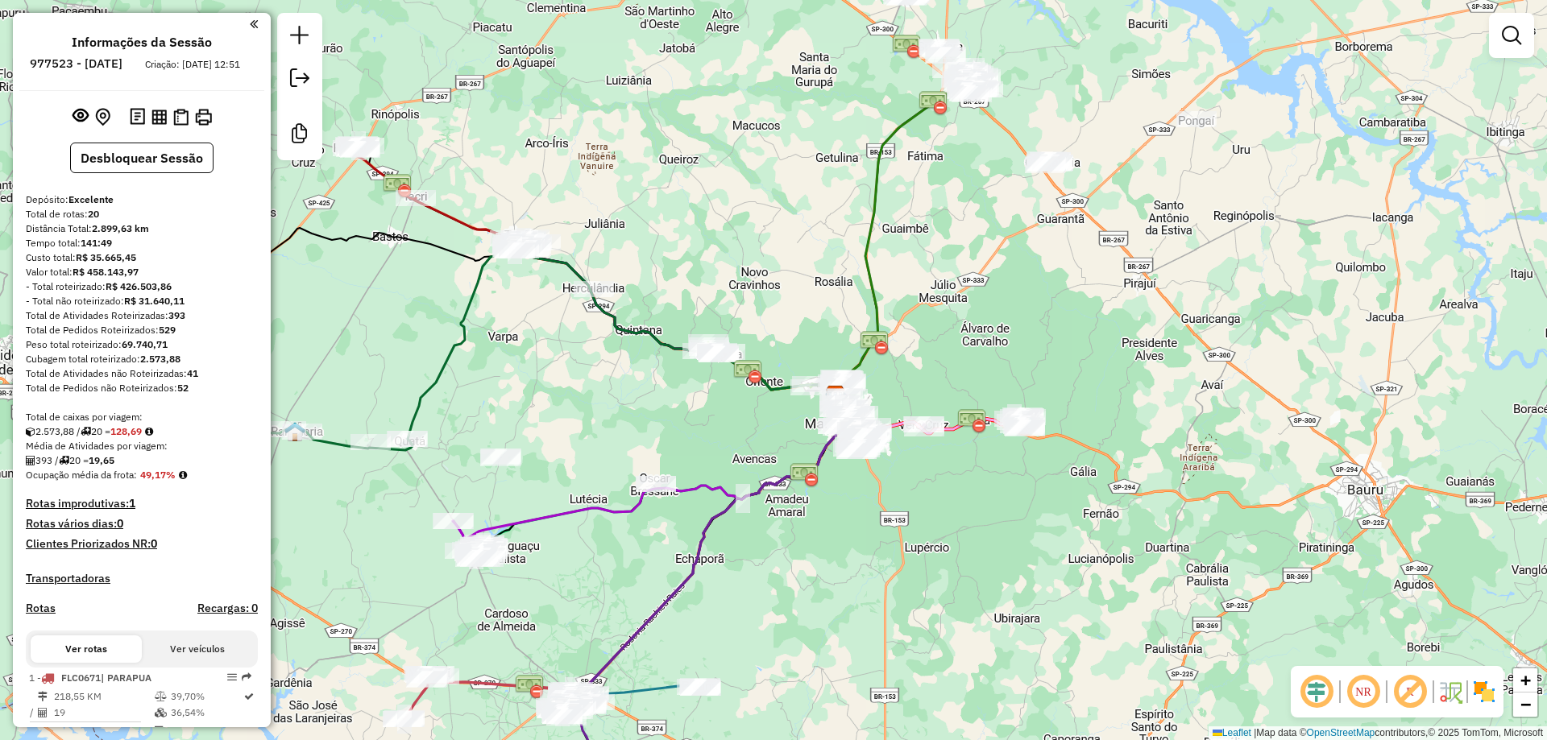
click at [1308, 694] on em at bounding box center [1316, 692] width 39 height 39
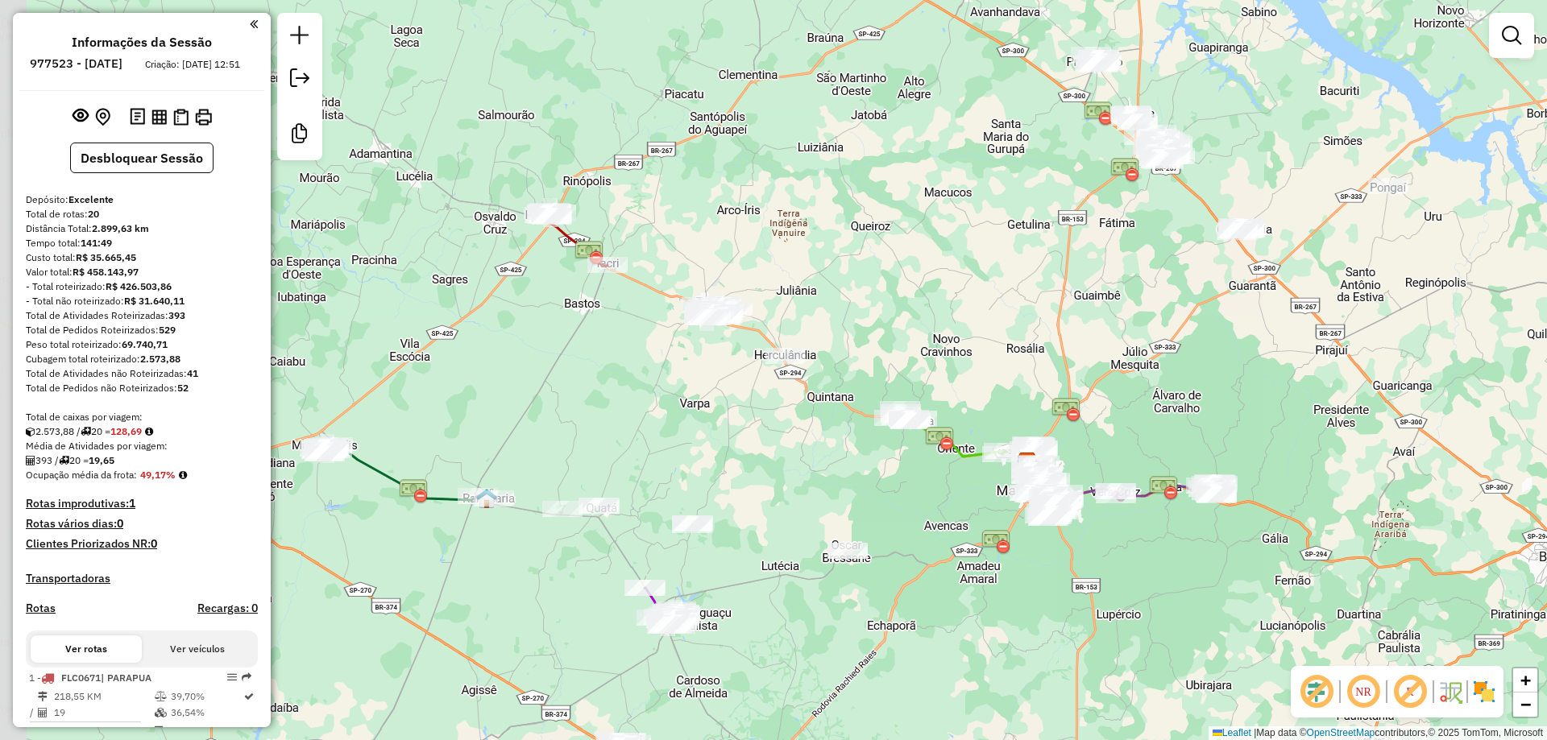
drag, startPoint x: 703, startPoint y: 218, endPoint x: 894, endPoint y: 285, distance: 203.1
click at [894, 285] on div "Janela de atendimento Grade de atendimento Capacidade Transportadoras Veículos …" at bounding box center [773, 370] width 1547 height 740
click at [715, 198] on div "Janela de atendimento Grade de atendimento Capacidade Transportadoras Veículos …" at bounding box center [773, 370] width 1547 height 740
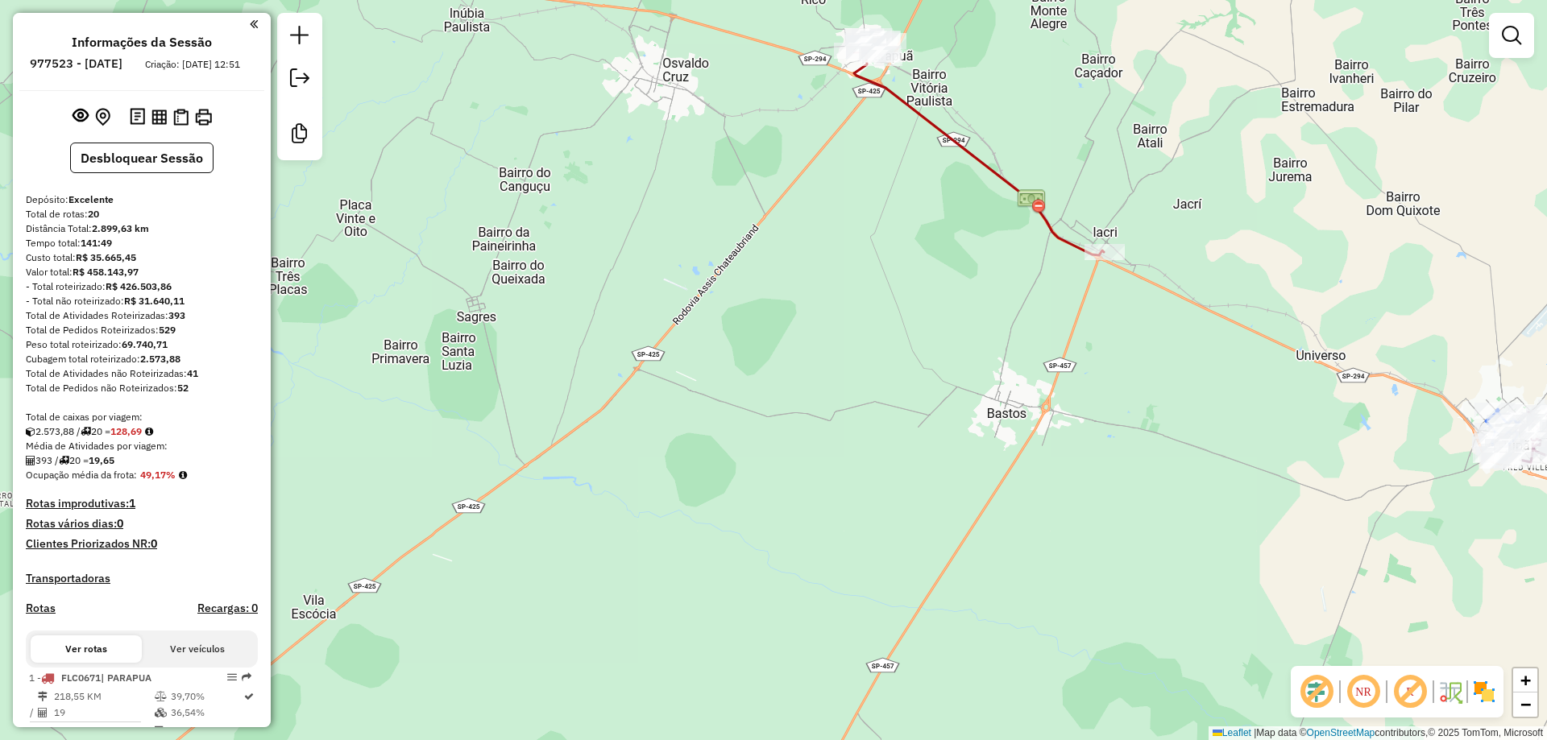
click at [899, 107] on icon at bounding box center [979, 145] width 250 height 219
select select "**********"
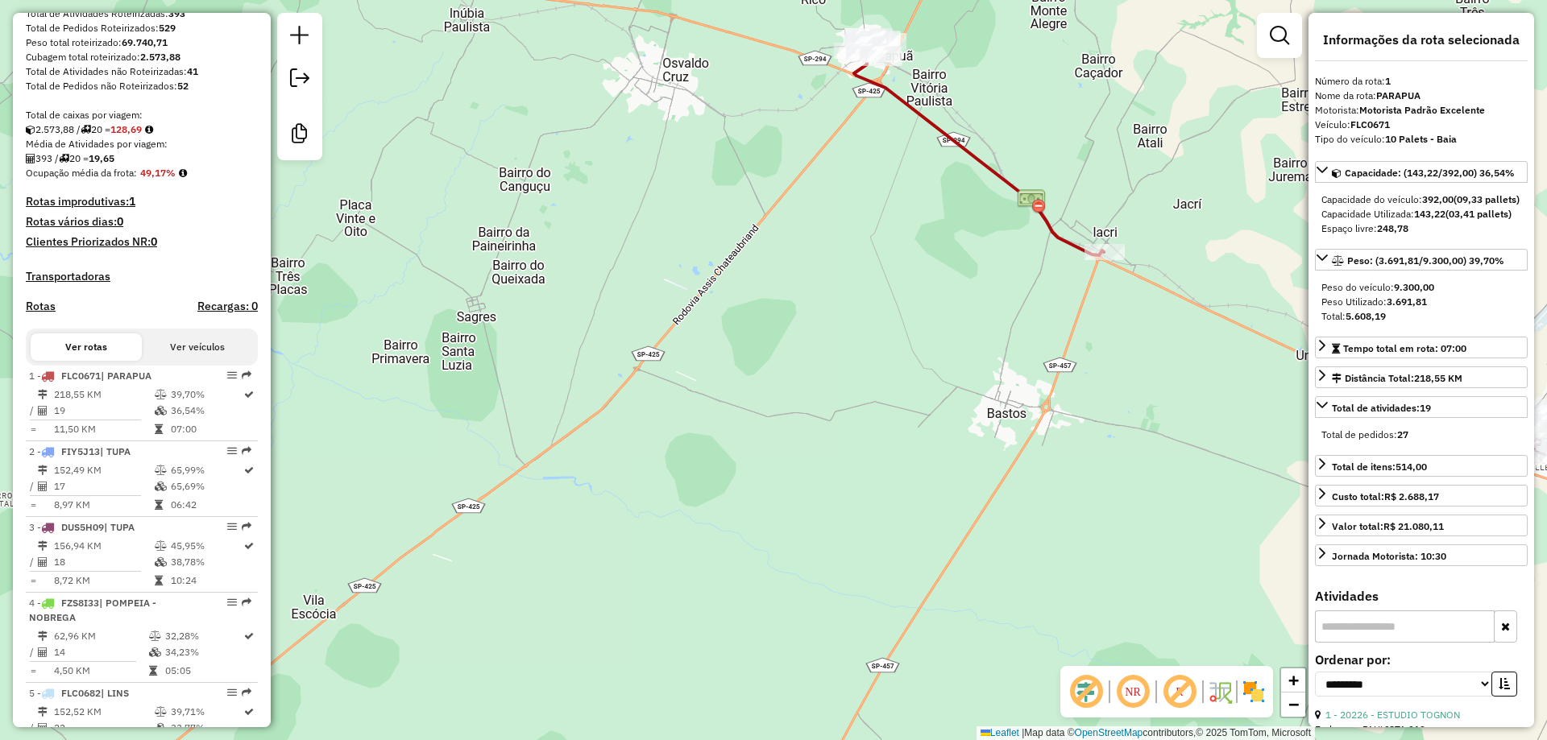
click at [779, 273] on div "Janela de atendimento Grade de atendimento Capacidade Transportadoras Veículos …" at bounding box center [773, 370] width 1547 height 740
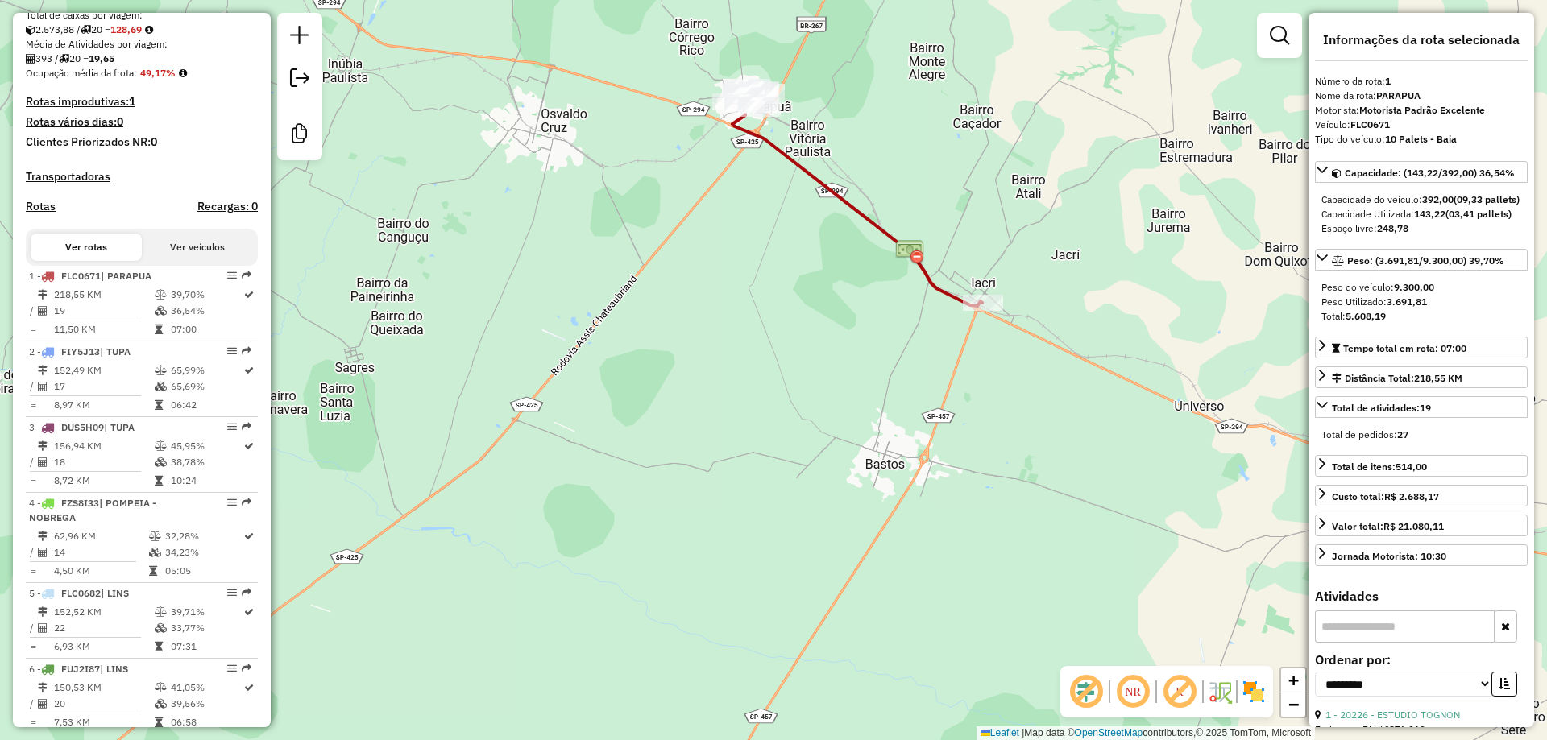
click at [794, 277] on div "Janela de atendimento Grade de atendimento Capacidade Transportadoras Veículos …" at bounding box center [773, 370] width 1547 height 740
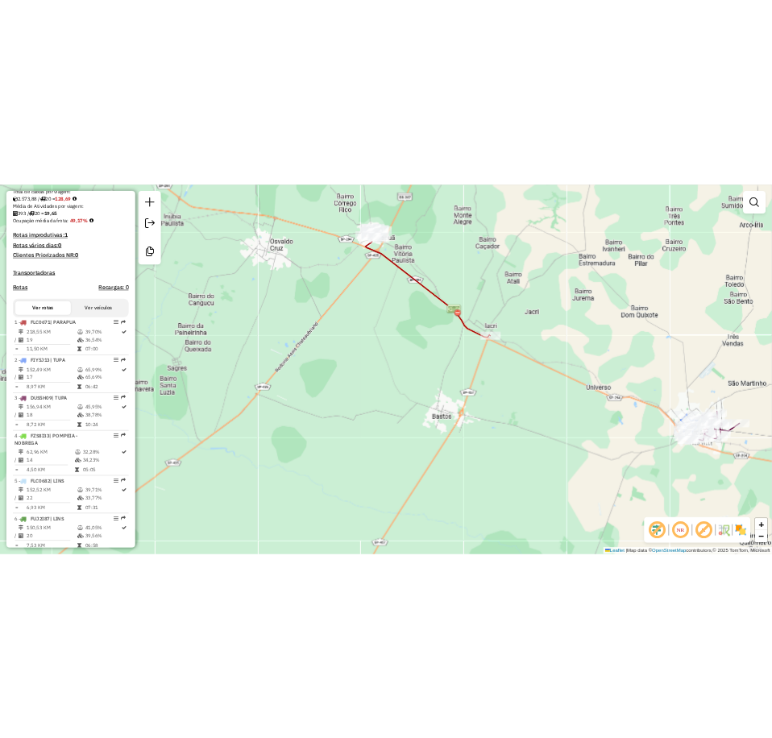
scroll to position [670, 0]
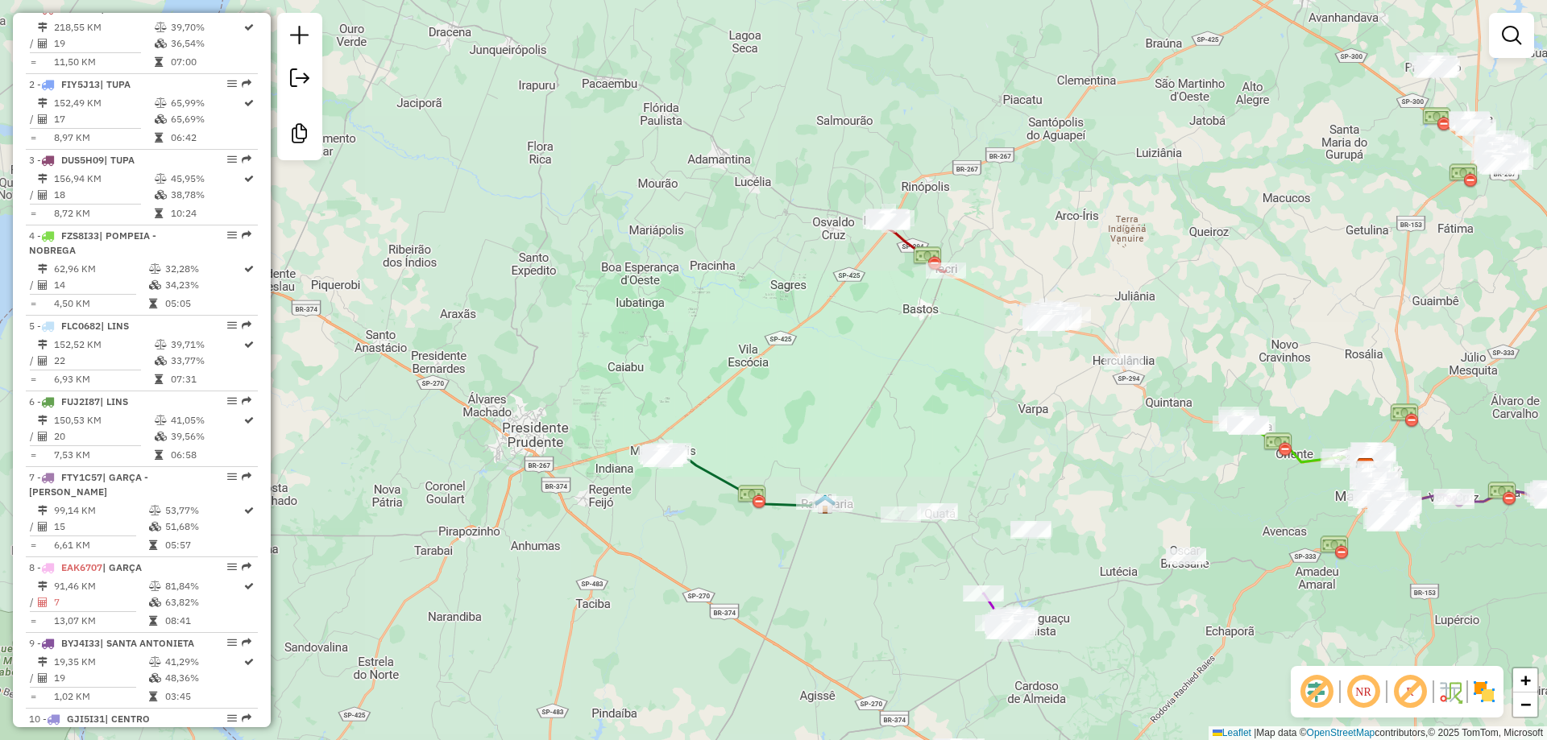
click at [1027, 234] on div "Janela de atendimento Grade de atendimento Capacidade Transportadoras Veículos …" at bounding box center [773, 370] width 1547 height 740
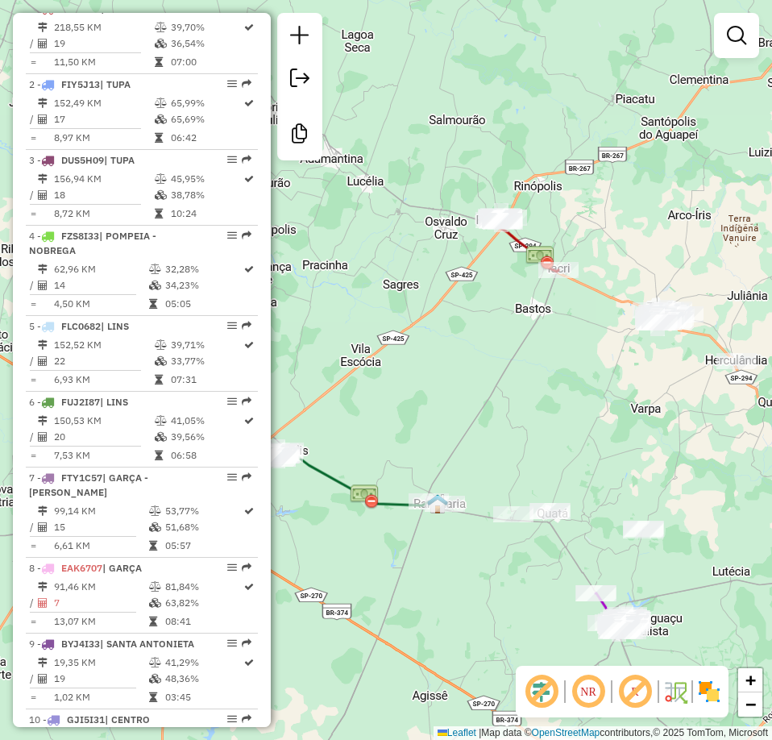
click at [657, 230] on div "Janela de atendimento Grade de atendimento Capacidade Transportadoras Veículos …" at bounding box center [386, 370] width 772 height 740
click at [509, 330] on div "Janela de atendimento Grade de atendimento Capacidade Transportadoras Veículos …" at bounding box center [386, 370] width 772 height 740
drag, startPoint x: 633, startPoint y: 247, endPoint x: 417, endPoint y: 135, distance: 243.9
click at [417, 135] on div "Janela de atendimento Grade de atendimento Capacidade Transportadoras Veículos …" at bounding box center [386, 370] width 772 height 740
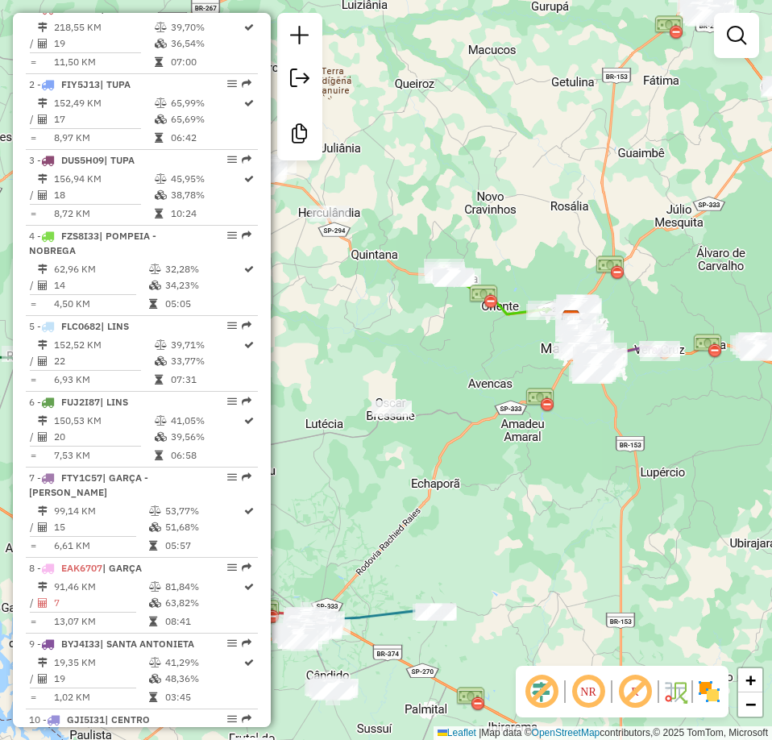
drag, startPoint x: 606, startPoint y: 246, endPoint x: 418, endPoint y: 211, distance: 190.9
click at [418, 211] on div "Janela de atendimento Grade de atendimento Capacidade Transportadoras Veículos …" at bounding box center [386, 370] width 772 height 740
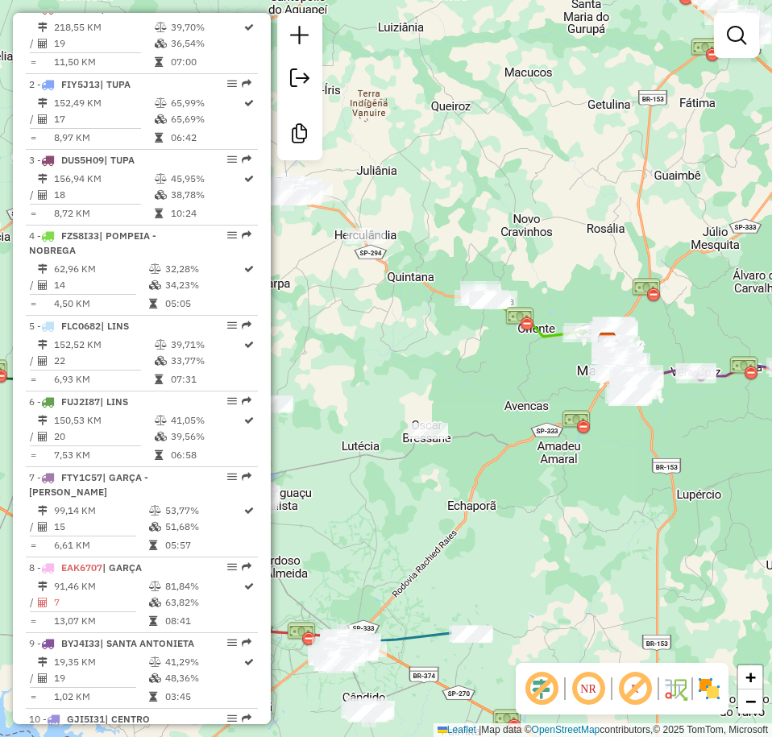
drag, startPoint x: 487, startPoint y: 146, endPoint x: 565, endPoint y: 182, distance: 86.1
click at [565, 182] on div "Janela de atendimento Grade de atendimento Capacidade Transportadoras Veículos …" at bounding box center [386, 368] width 772 height 737
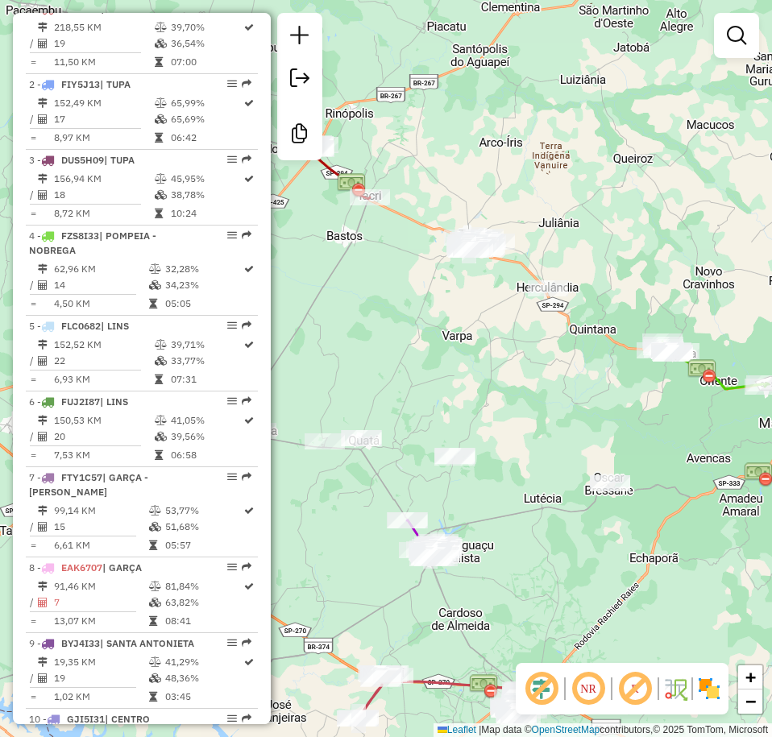
drag, startPoint x: 554, startPoint y: 180, endPoint x: 658, endPoint y: 197, distance: 105.2
click at [658, 197] on div "Janela de atendimento Grade de atendimento Capacidade Transportadoras Veículos …" at bounding box center [386, 368] width 772 height 737
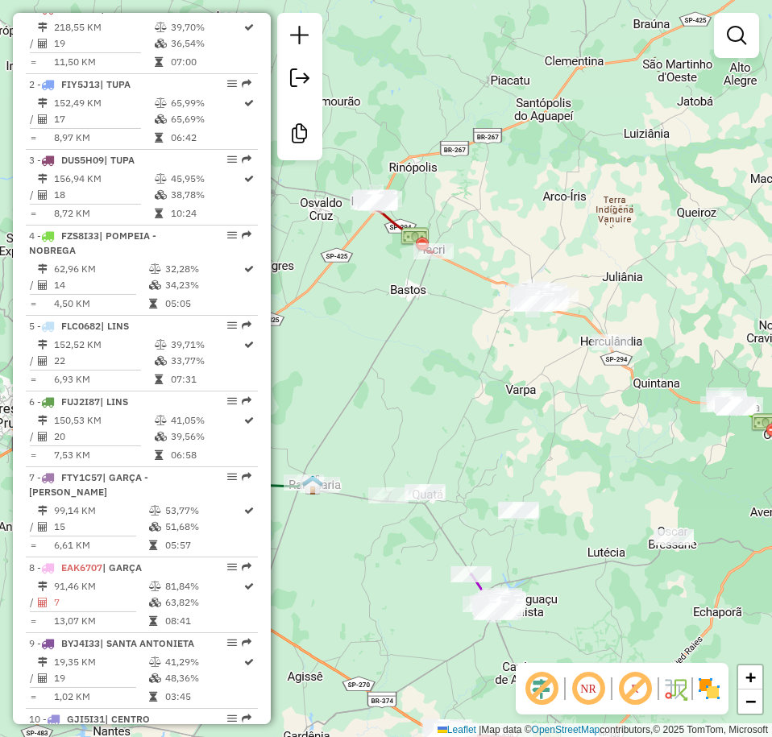
drag, startPoint x: 419, startPoint y: 126, endPoint x: 483, endPoint y: 180, distance: 83.5
click at [483, 180] on div "Janela de atendimento Grade de atendimento Capacidade Transportadoras Veículos …" at bounding box center [386, 368] width 772 height 737
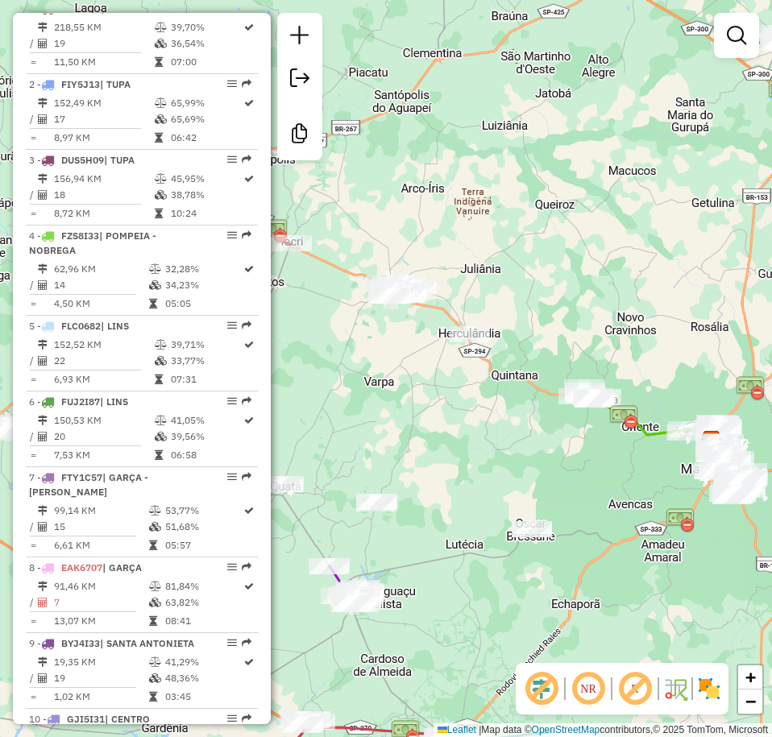
drag, startPoint x: 571, startPoint y: 223, endPoint x: 431, endPoint y: 215, distance: 140.4
click at [431, 215] on div "Janela de atendimento Grade de atendimento Capacidade Transportadoras Veículos …" at bounding box center [386, 368] width 772 height 737
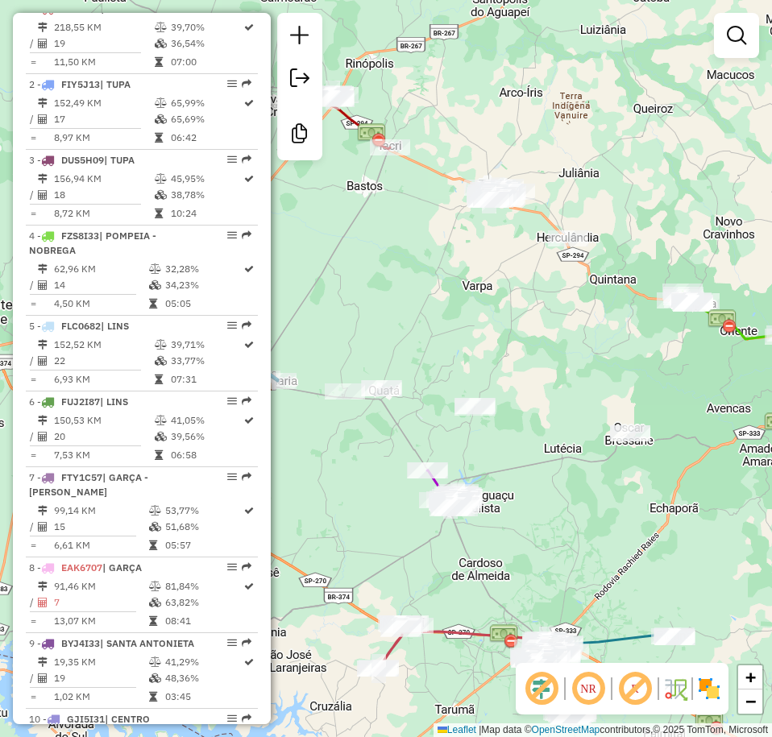
drag, startPoint x: 593, startPoint y: 248, endPoint x: 698, endPoint y: 156, distance: 139.3
click at [697, 154] on div "Janela de atendimento Grade de atendimento Capacidade Transportadoras Veículos …" at bounding box center [386, 368] width 772 height 737
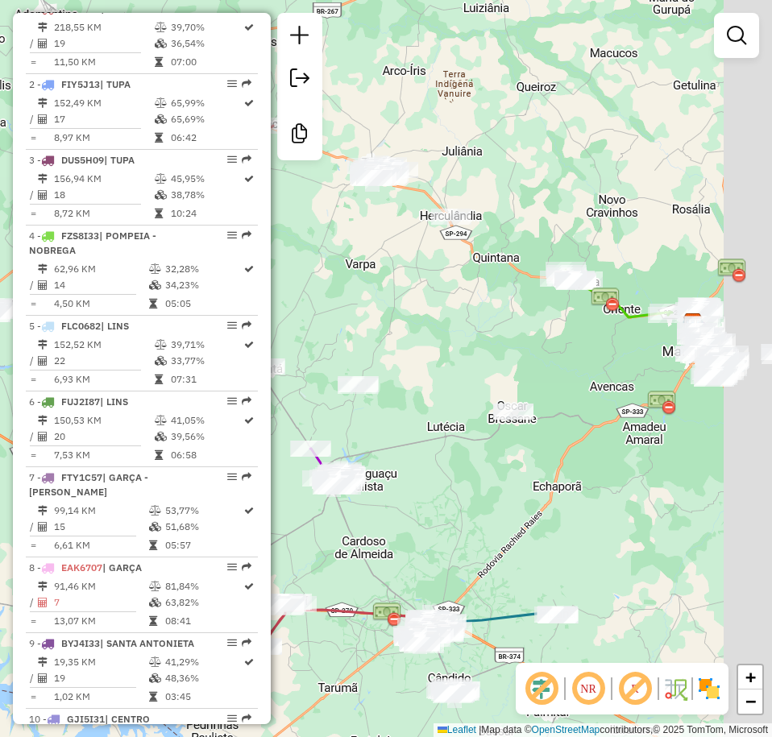
drag, startPoint x: 721, startPoint y: 275, endPoint x: 599, endPoint y: 250, distance: 124.2
click at [599, 250] on div "Janela de atendimento Grade de atendimento Capacidade Transportadoras Veículos …" at bounding box center [386, 368] width 772 height 737
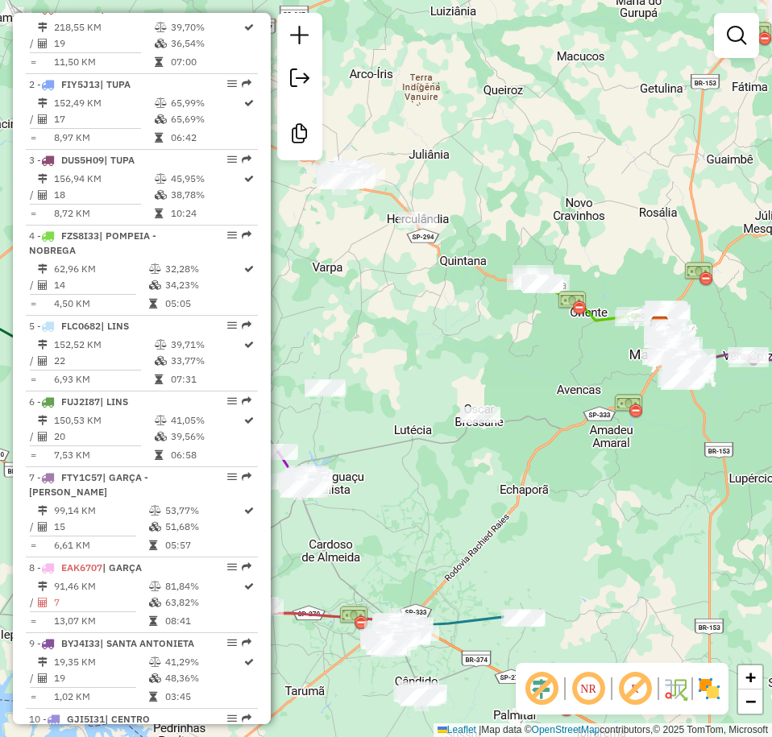
drag, startPoint x: 670, startPoint y: 370, endPoint x: 636, endPoint y: 373, distance: 33.2
click at [636, 373] on div "Janela de atendimento Grade de atendimento Capacidade Transportadoras Veículos …" at bounding box center [386, 368] width 772 height 737
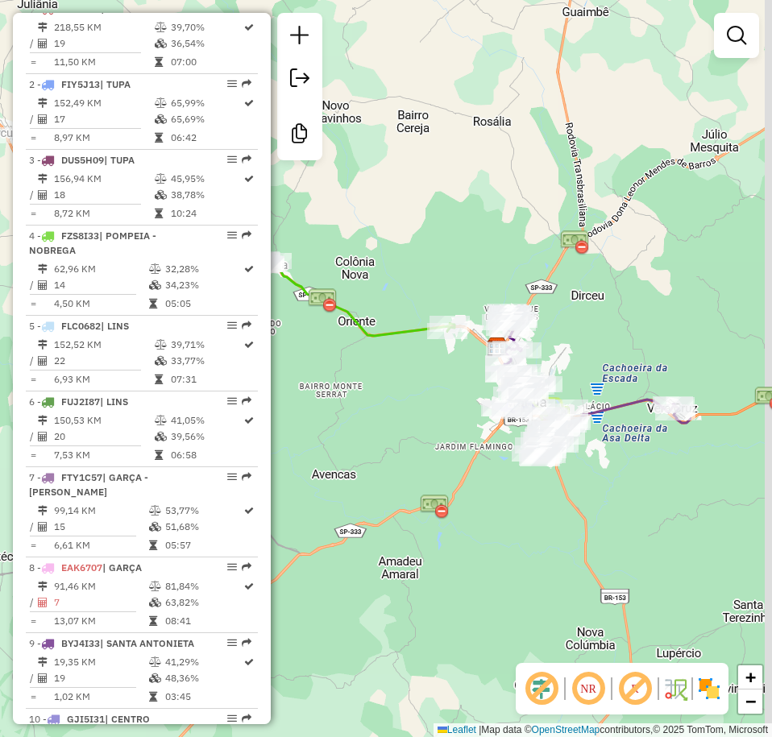
drag, startPoint x: 552, startPoint y: 202, endPoint x: 476, endPoint y: 219, distance: 77.6
click at [371, 184] on div "Janela de atendimento Grade de atendimento Capacidade Transportadoras Veículos …" at bounding box center [386, 368] width 772 height 737
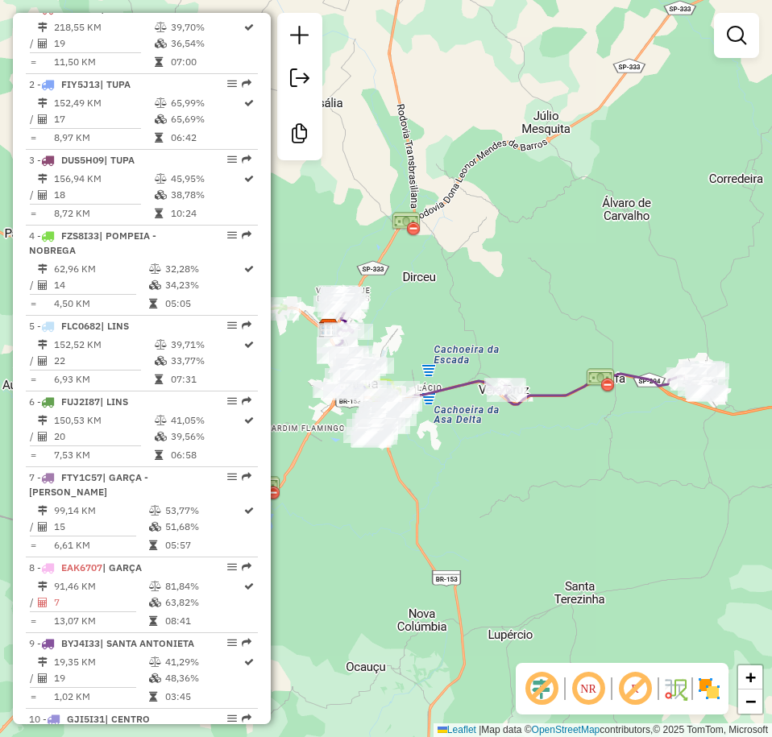
drag, startPoint x: 578, startPoint y: 234, endPoint x: 528, endPoint y: 225, distance: 50.7
click at [528, 225] on div "Janela de atendimento Grade de atendimento Capacidade Transportadoras Veículos …" at bounding box center [386, 368] width 772 height 737
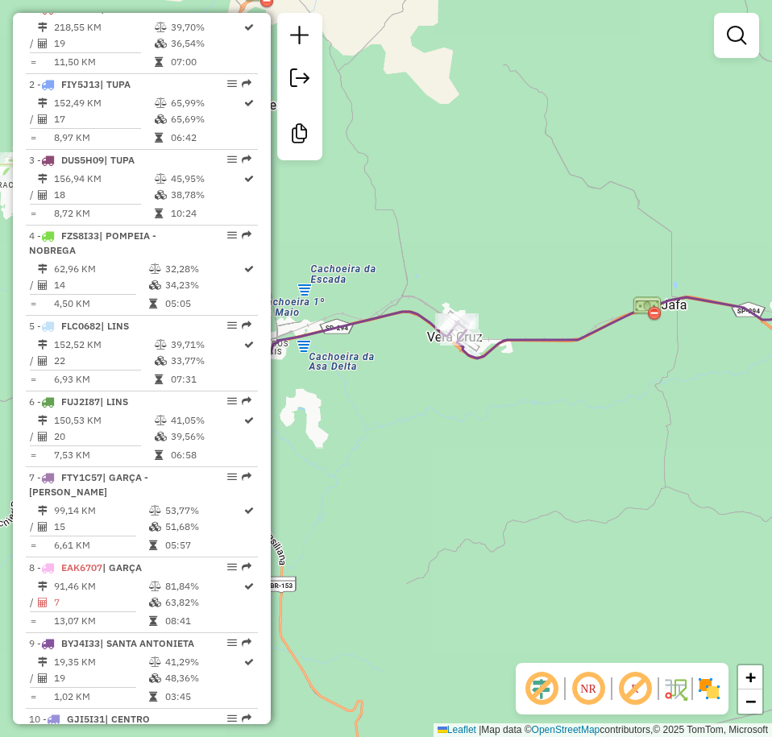
drag, startPoint x: 630, startPoint y: 197, endPoint x: 471, endPoint y: 156, distance: 164.5
click at [471, 156] on div "Janela de atendimento Grade de atendimento Capacidade Transportadoras Veículos …" at bounding box center [386, 368] width 772 height 737
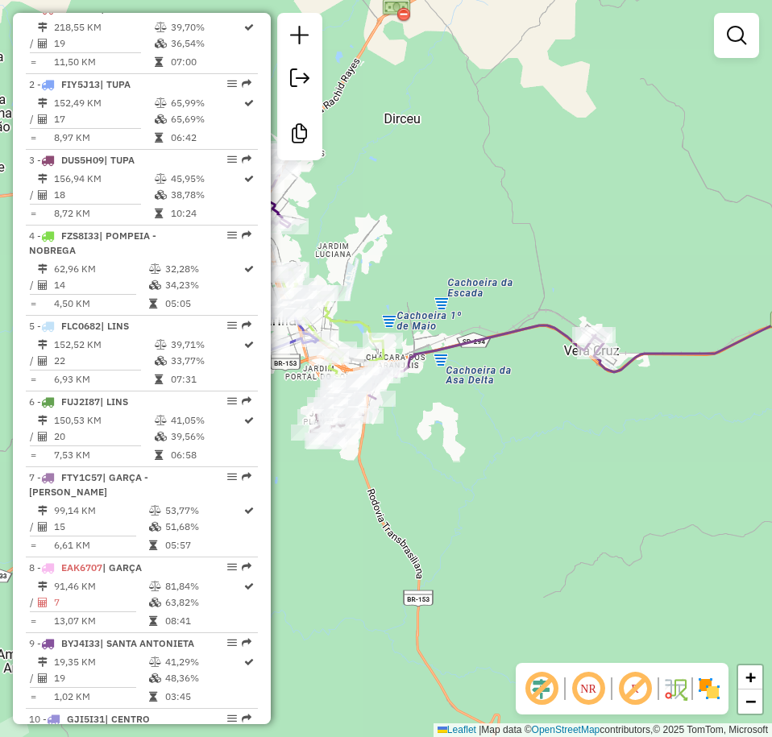
drag, startPoint x: 553, startPoint y: 111, endPoint x: 909, endPoint y: 172, distance: 361.3
click at [772, 172] on html "Aguarde... Pop-up bloqueado! Seu navegador bloqueou automáticamente a abertura …" at bounding box center [386, 368] width 772 height 737
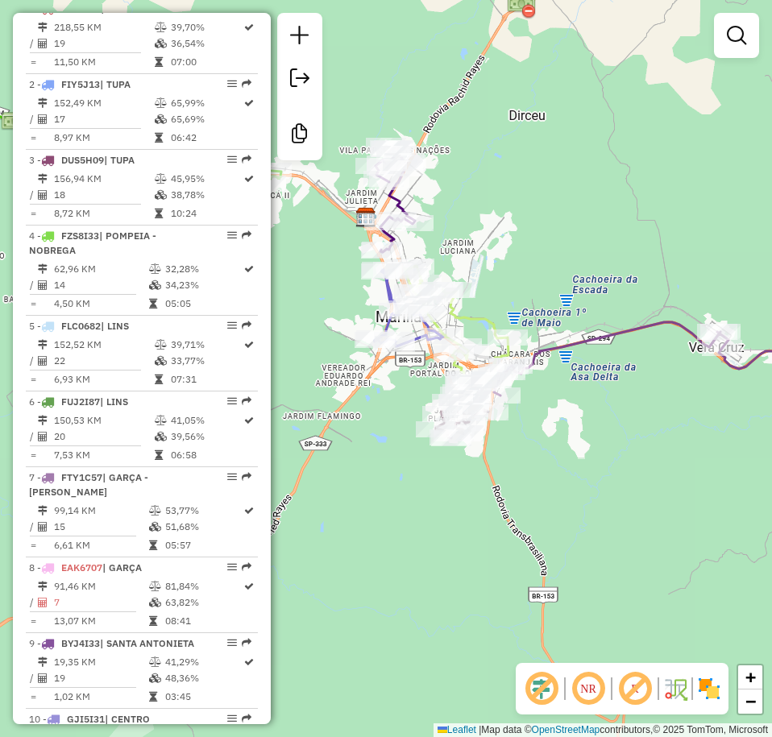
drag, startPoint x: 700, startPoint y: 224, endPoint x: 699, endPoint y: 191, distance: 33.0
click at [700, 194] on div "Janela de atendimento Grade de atendimento Capacidade Transportadoras Veículos …" at bounding box center [386, 368] width 772 height 737
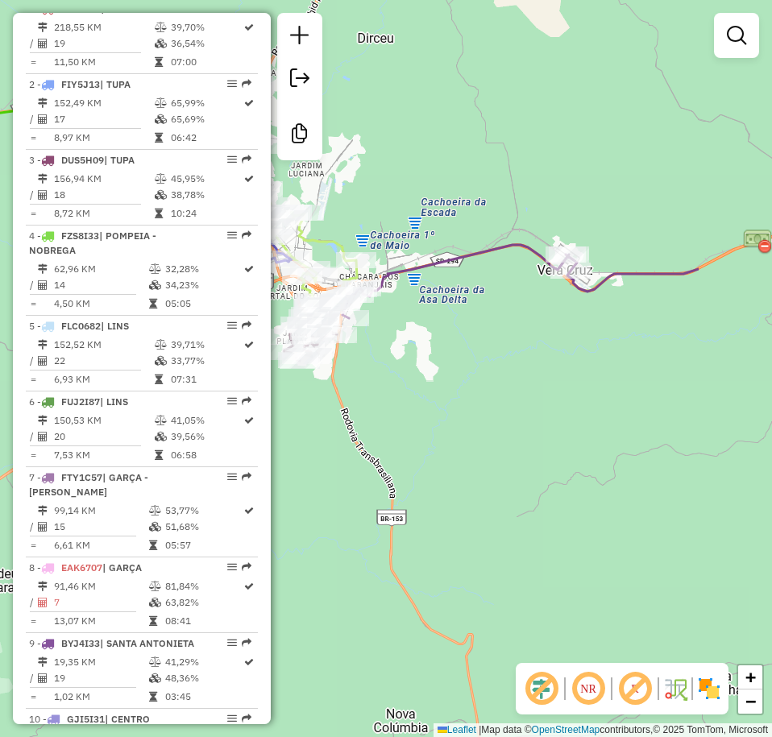
drag, startPoint x: 665, startPoint y: 254, endPoint x: 501, endPoint y: 174, distance: 182.0
click at [506, 182] on div "Janela de atendimento Grade de atendimento Capacidade Transportadoras Veículos …" at bounding box center [386, 368] width 772 height 737
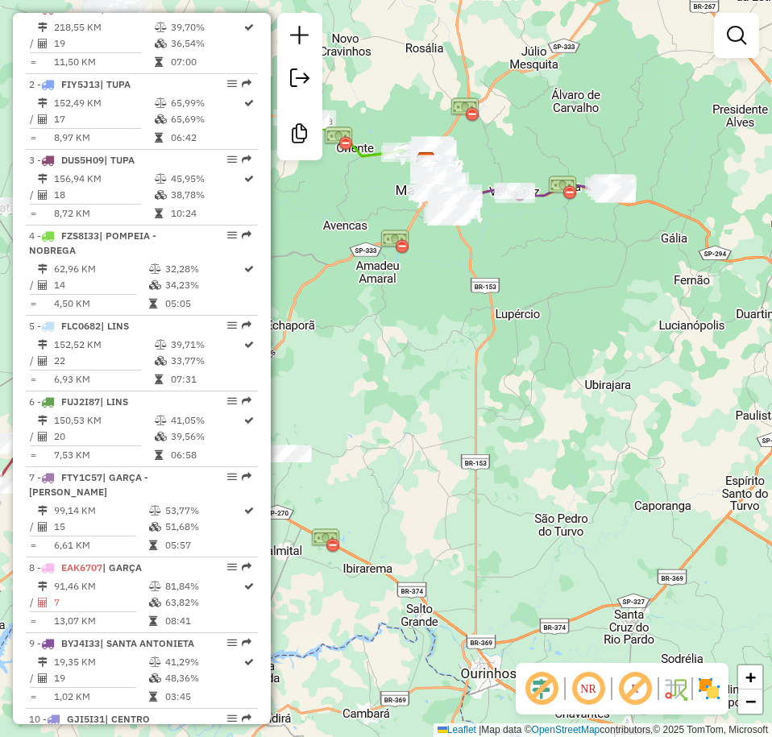
drag, startPoint x: 572, startPoint y: 281, endPoint x: 530, endPoint y: 282, distance: 41.9
click at [530, 281] on div "Janela de atendimento Grade de atendimento Capacidade Transportadoras Veículos …" at bounding box center [386, 368] width 772 height 737
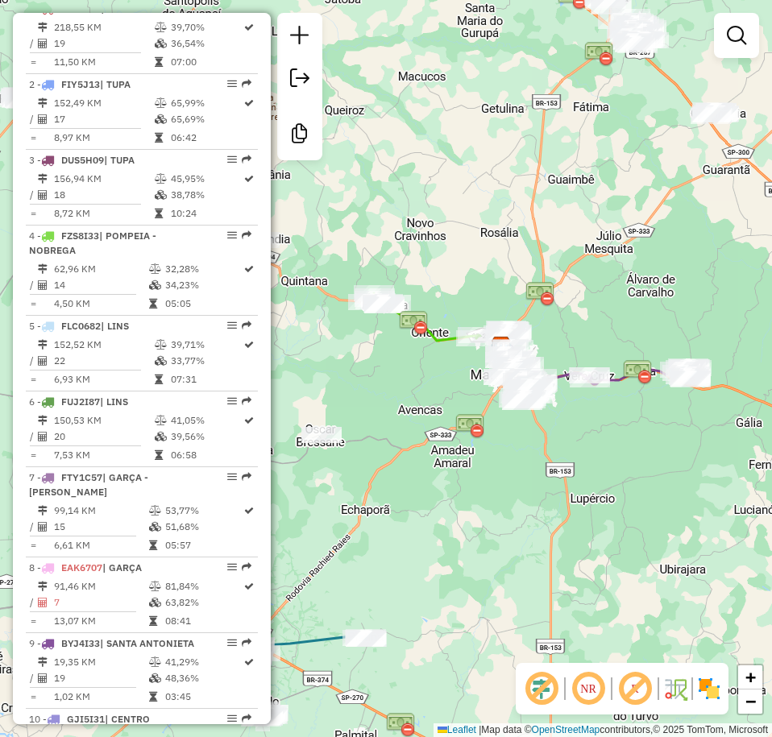
drag, startPoint x: 567, startPoint y: 142, endPoint x: 589, endPoint y: 291, distance: 150.6
click at [692, 353] on div "Janela de atendimento Grade de atendimento Capacidade Transportadoras Veículos …" at bounding box center [386, 368] width 772 height 737
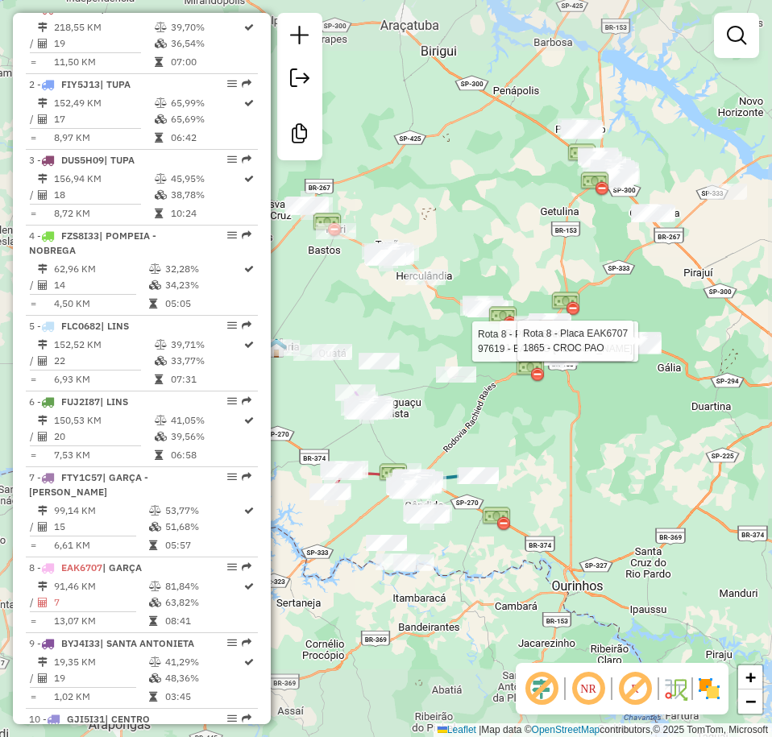
drag, startPoint x: 537, startPoint y: 218, endPoint x: 557, endPoint y: 294, distance: 78.4
click at [556, 294] on div "Rota 8 - Placa EAK6707 14748 - MARCOS ANT�NIO Rota 8 - Placa EAK6707 97619 - BA…" at bounding box center [386, 368] width 772 height 737
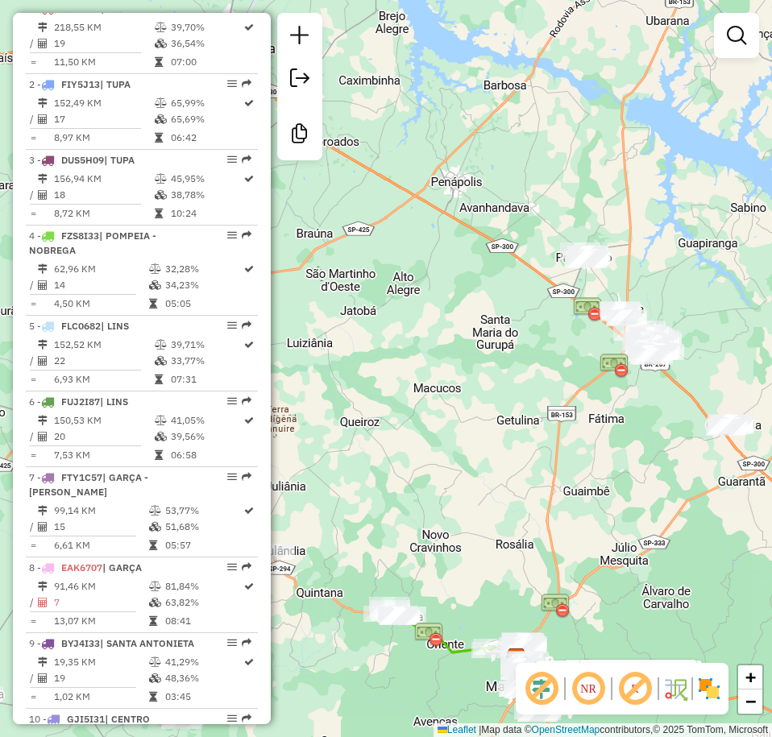
drag, startPoint x: 610, startPoint y: 172, endPoint x: 615, endPoint y: 265, distance: 93.6
click at [610, 267] on div "Rota 8 - Placa EAK6707 14748 - MARCOS ANT�NIO Rota 8 - Placa EAK6707 97619 - BA…" at bounding box center [386, 368] width 772 height 737
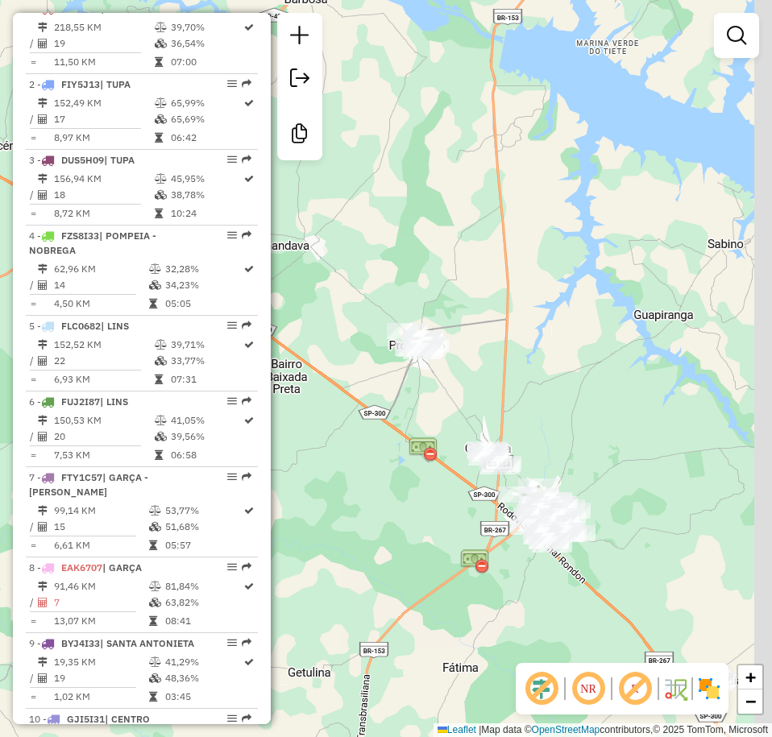
drag, startPoint x: 611, startPoint y: 281, endPoint x: 552, endPoint y: 236, distance: 74.8
click at [552, 236] on div "Rota 8 - Placa EAK6707 14748 - MARCOS ANT�NIO Rota 8 - Placa EAK6707 97619 - BA…" at bounding box center [386, 368] width 772 height 737
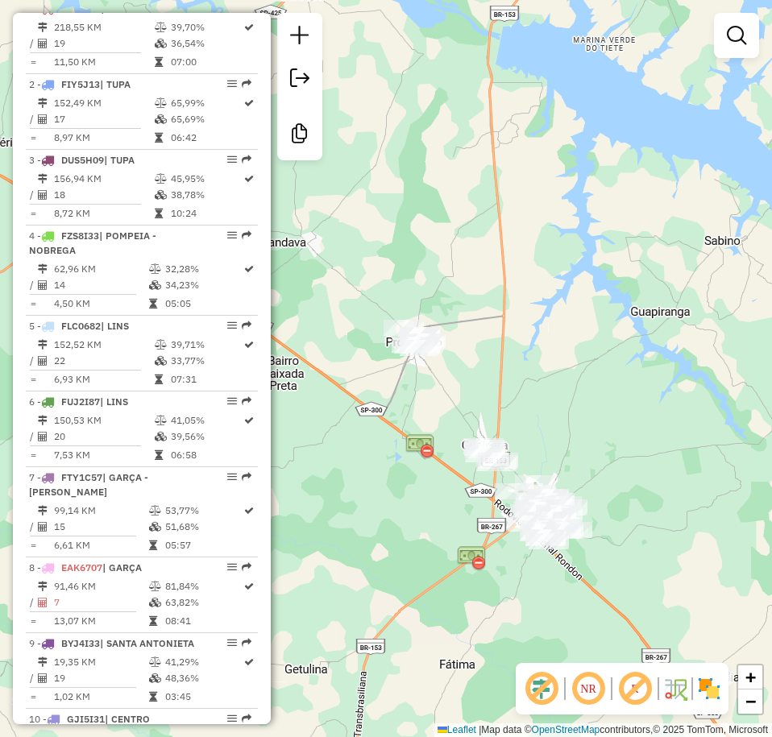
click at [587, 275] on div "Rota 8 - Placa EAK6707 14748 - MARCOS ANT�NIO Rota 8 - Placa EAK6707 97619 - BA…" at bounding box center [386, 368] width 772 height 737
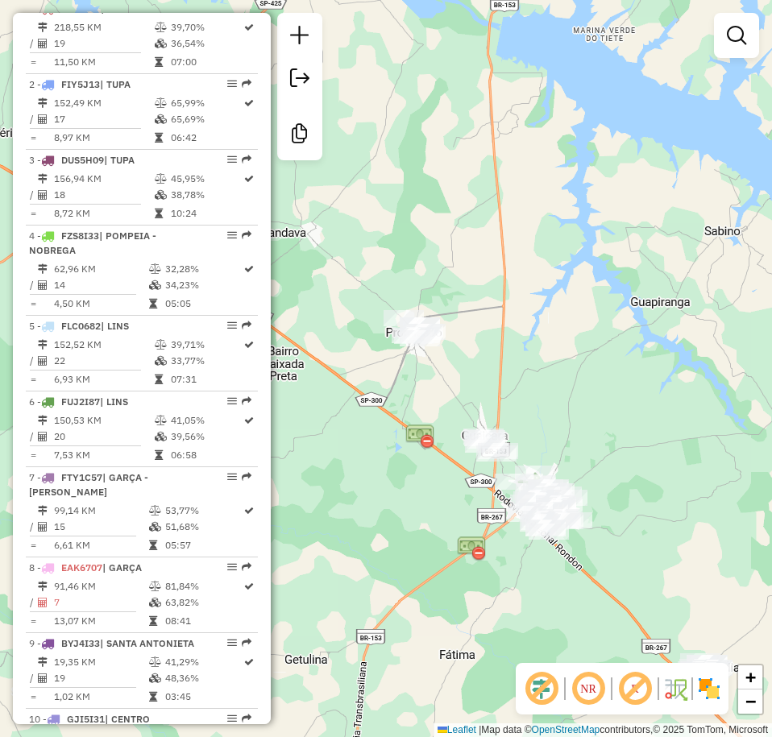
drag, startPoint x: 519, startPoint y: 182, endPoint x: 582, endPoint y: 46, distance: 150.0
click at [580, 47] on div "Janela de atendimento Grade de atendimento Capacidade Transportadoras Veículos …" at bounding box center [386, 368] width 772 height 737
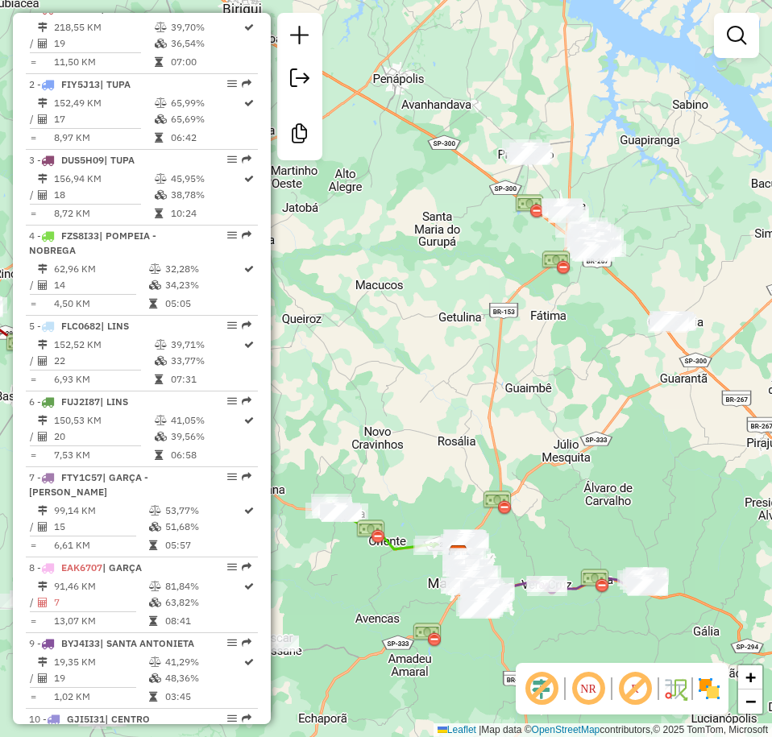
drag, startPoint x: 552, startPoint y: 89, endPoint x: 517, endPoint y: 97, distance: 35.4
click at [517, 97] on div "Janela de atendimento Grade de atendimento Capacidade Transportadoras Veículos …" at bounding box center [386, 368] width 772 height 737
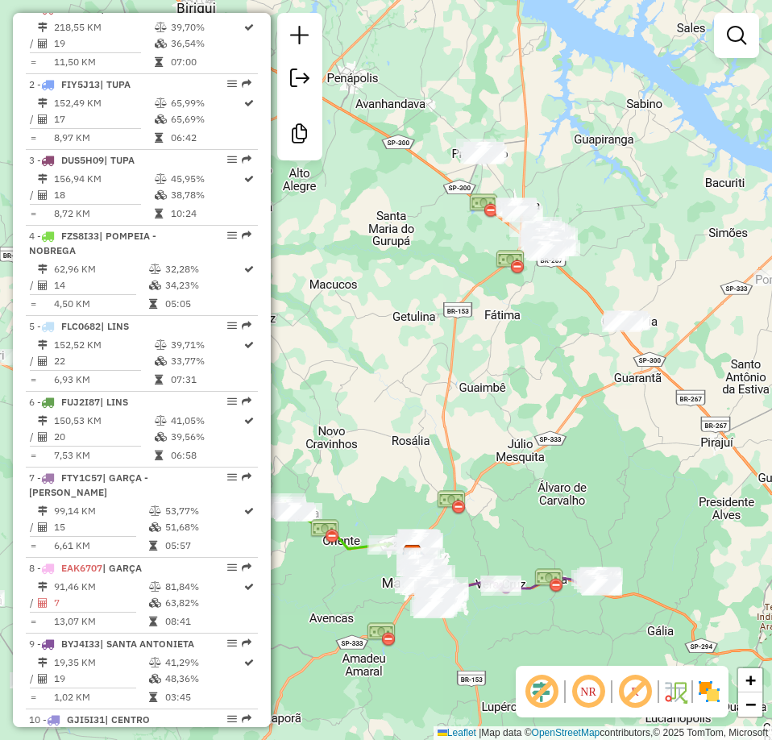
drag, startPoint x: 659, startPoint y: 284, endPoint x: 627, endPoint y: 248, distance: 48.5
click at [626, 256] on div "Janela de atendimento Grade de atendimento Capacidade Transportadoras Veículos …" at bounding box center [386, 370] width 772 height 740
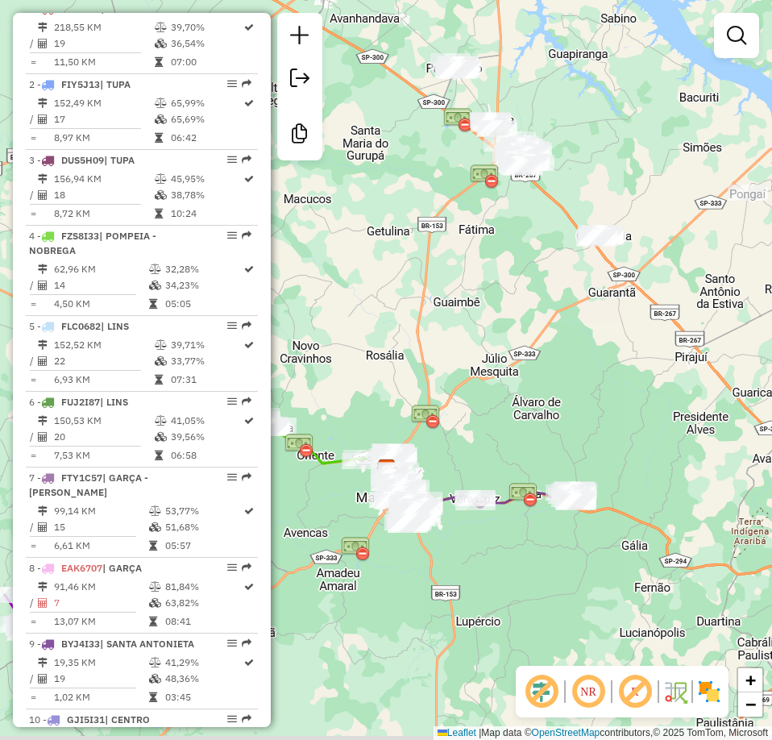
drag, startPoint x: 578, startPoint y: 291, endPoint x: 600, endPoint y: 147, distance: 146.0
click at [598, 144] on div "Janela de atendimento Grade de atendimento Capacidade Transportadoras Veículos …" at bounding box center [386, 370] width 772 height 740
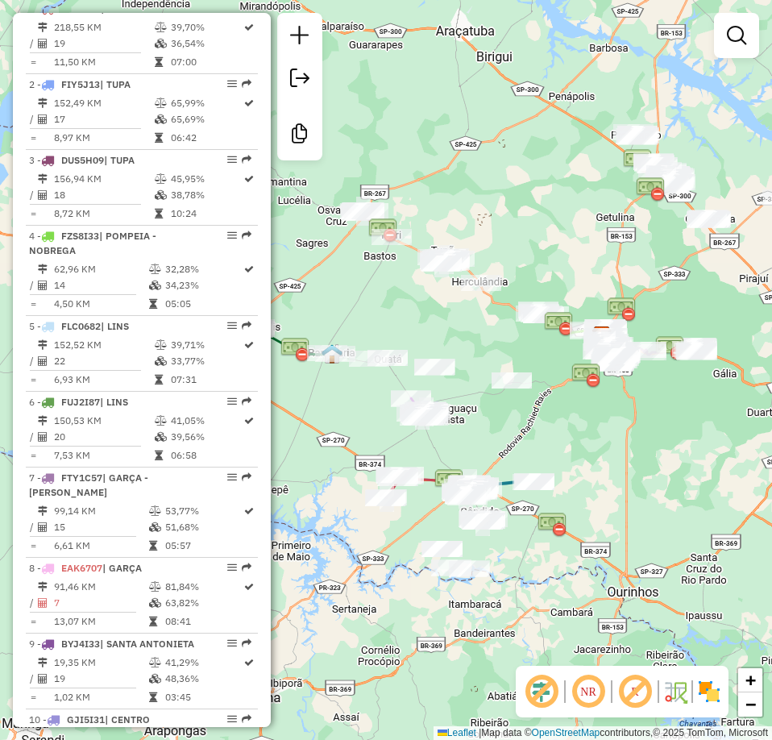
drag, startPoint x: 487, startPoint y: 446, endPoint x: 625, endPoint y: 494, distance: 146.8
click at [625, 494] on div "Janela de atendimento Grade de atendimento Capacidade Transportadoras Veículos …" at bounding box center [386, 370] width 772 height 740
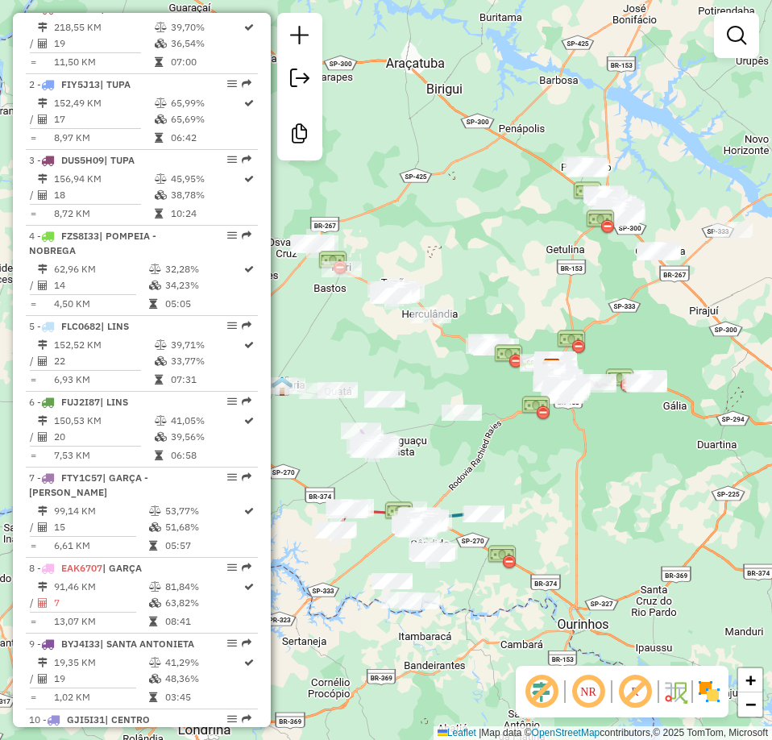
drag, startPoint x: 600, startPoint y: 288, endPoint x: 522, endPoint y: 289, distance: 78.2
click at [522, 289] on div "Janela de atendimento Grade de atendimento Capacidade Transportadoras Veículos …" at bounding box center [386, 370] width 772 height 740
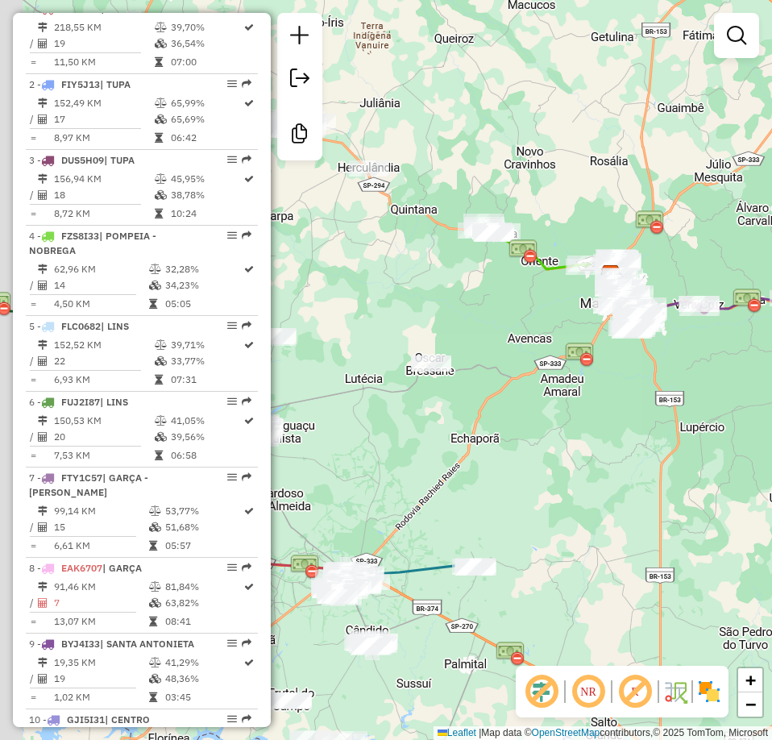
drag, startPoint x: 478, startPoint y: 462, endPoint x: 517, endPoint y: 438, distance: 45.9
click at [515, 440] on div "Janela de atendimento Grade de atendimento Capacidade Transportadoras Veículos …" at bounding box center [386, 370] width 772 height 740
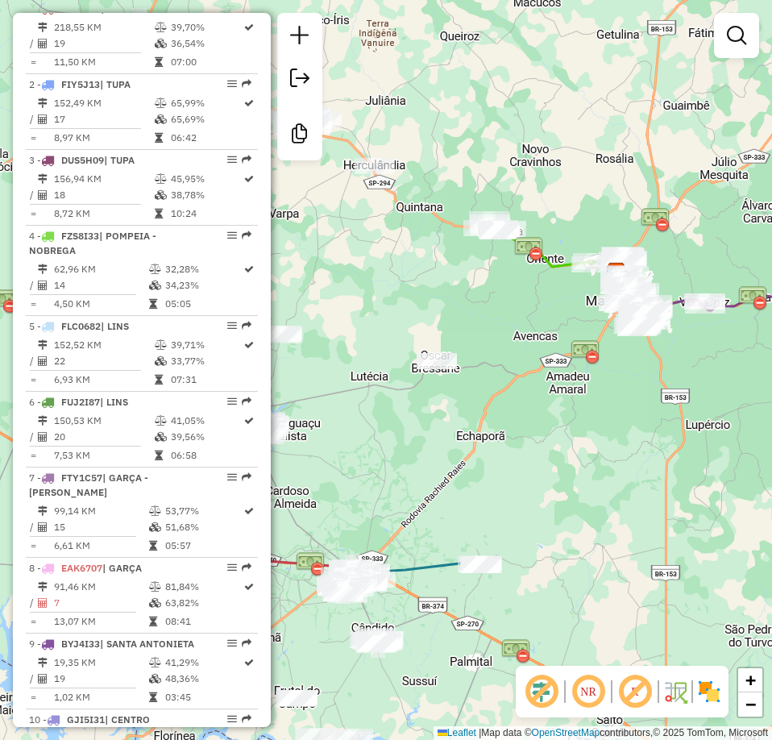
click at [615, 490] on div "Janela de atendimento Grade de atendimento Capacidade Transportadoras Veículos …" at bounding box center [386, 370] width 772 height 740
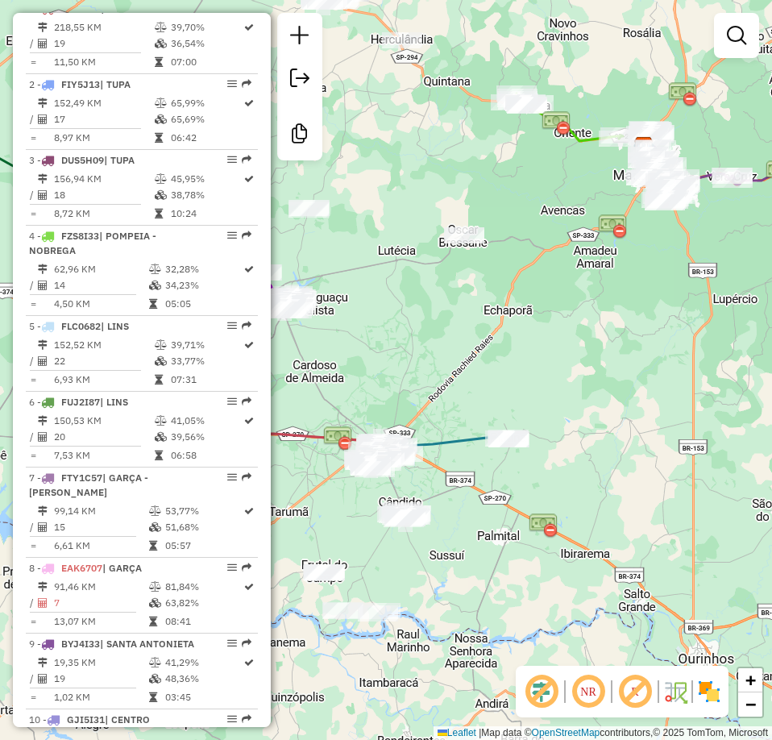
drag, startPoint x: 595, startPoint y: 549, endPoint x: 620, endPoint y: 417, distance: 133.7
click at [621, 419] on div "Janela de atendimento Grade de atendimento Capacidade Transportadoras Veículos …" at bounding box center [386, 370] width 772 height 740
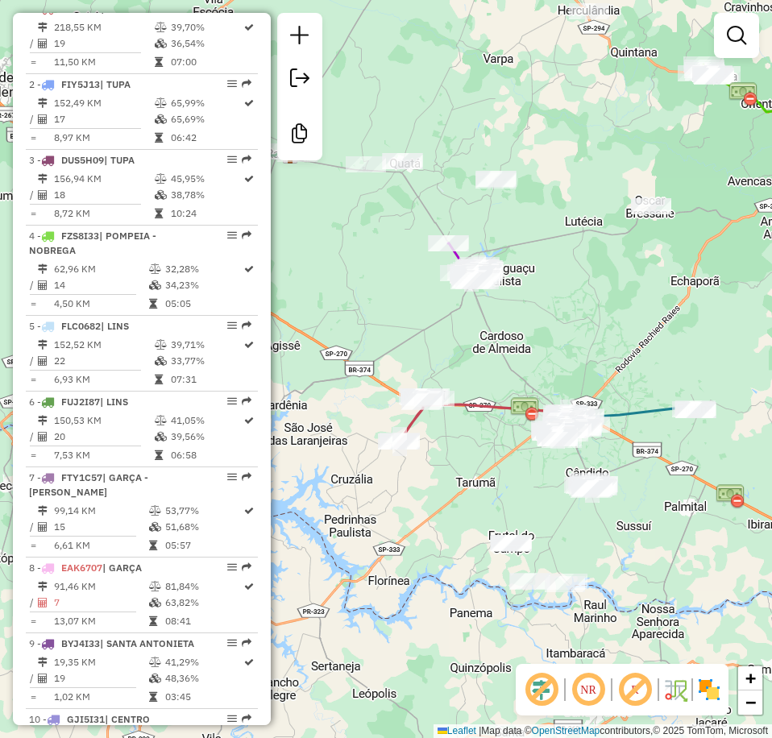
drag, startPoint x: 399, startPoint y: 366, endPoint x: 599, endPoint y: 350, distance: 201.2
click at [599, 351] on div "Janela de atendimento Grade de atendimento Capacidade Transportadoras Veículos …" at bounding box center [386, 369] width 772 height 738
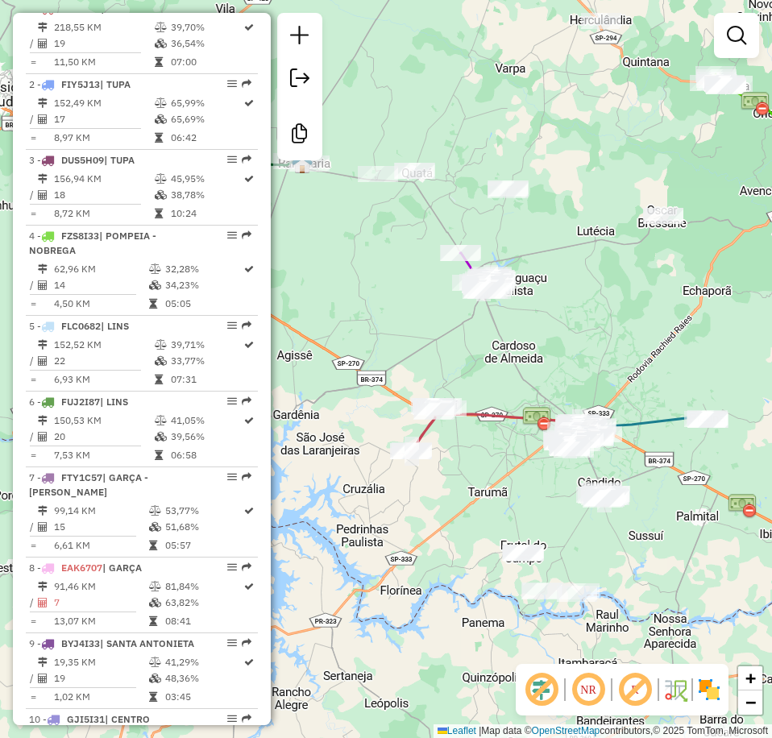
drag, startPoint x: 562, startPoint y: 326, endPoint x: 577, endPoint y: 365, distance: 41.6
click at [577, 364] on div "Janela de atendimento Grade de atendimento Capacidade Transportadoras Veículos …" at bounding box center [386, 369] width 772 height 738
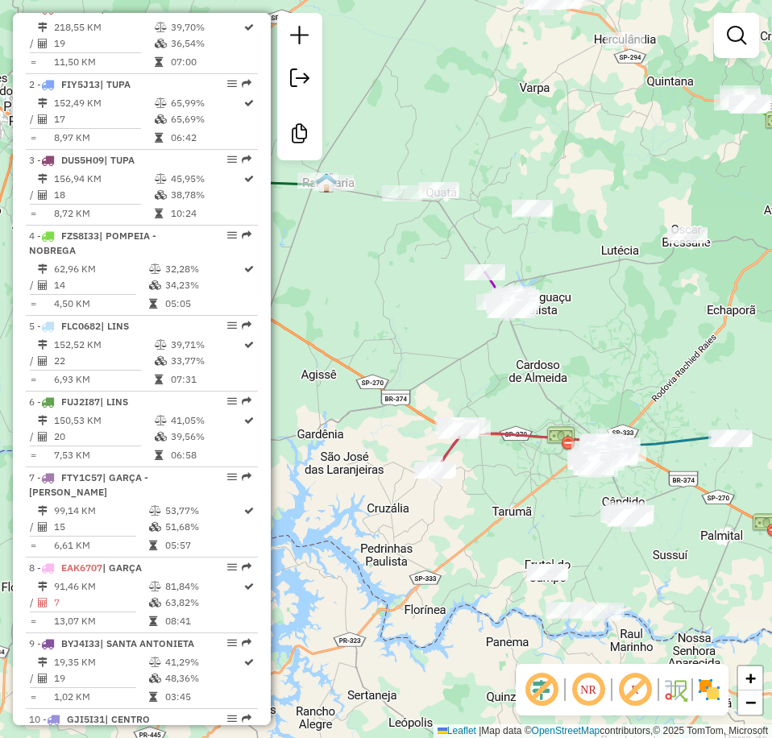
drag, startPoint x: 574, startPoint y: 375, endPoint x: 584, endPoint y: 301, distance: 74.7
click at [584, 356] on div "Janela de atendimento Grade de atendimento Capacidade Transportadoras Veículos …" at bounding box center [386, 369] width 772 height 738
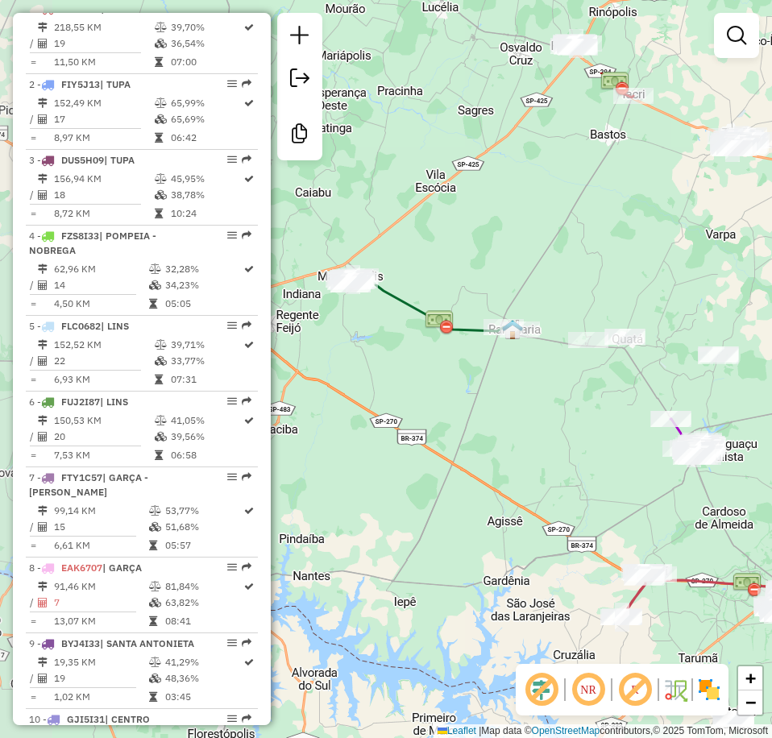
drag, startPoint x: 461, startPoint y: 197, endPoint x: 647, endPoint y: 345, distance: 237.4
click at [647, 345] on div "Janela de atendimento Grade de atendimento Capacidade Transportadoras Veículos …" at bounding box center [386, 369] width 772 height 738
drag, startPoint x: 493, startPoint y: 162, endPoint x: 504, endPoint y: 140, distance: 24.1
click at [508, 169] on div "Janela de atendimento Grade de atendimento Capacidade Transportadoras Veículos …" at bounding box center [386, 369] width 772 height 738
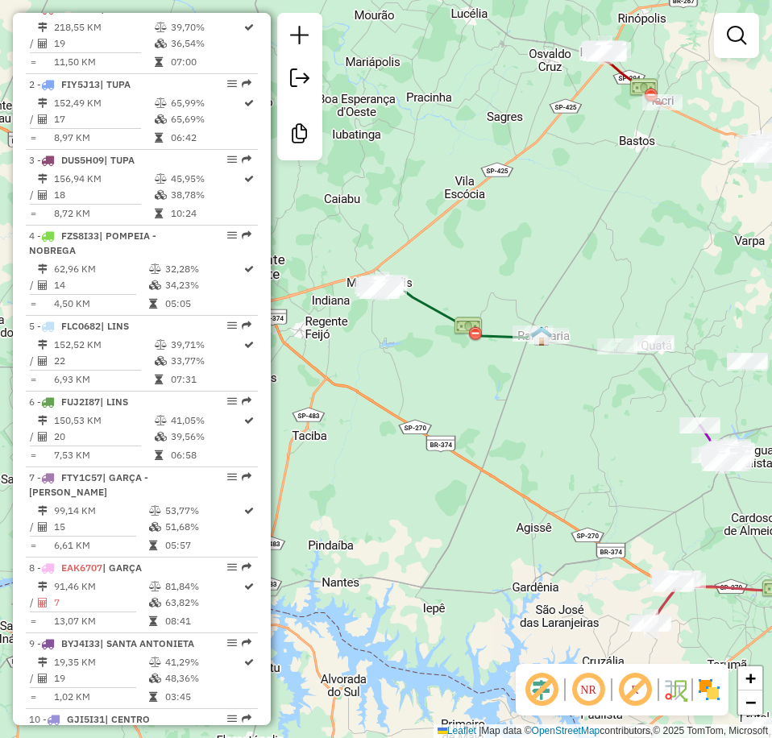
drag, startPoint x: 462, startPoint y: 196, endPoint x: 504, endPoint y: 126, distance: 81.4
click at [504, 128] on div "Janela de atendimento Grade de atendimento Capacidade Transportadoras Veículos …" at bounding box center [386, 369] width 772 height 738
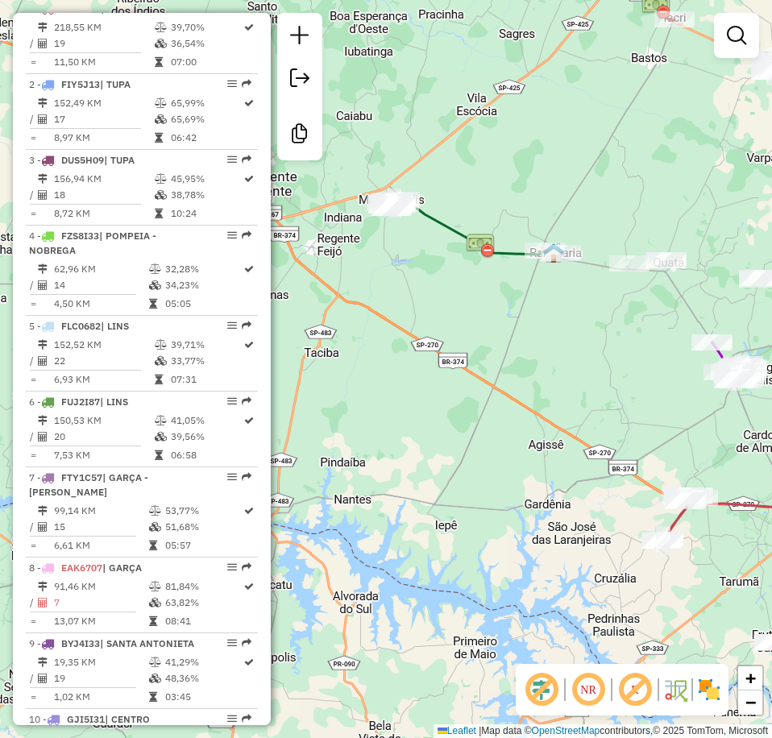
drag, startPoint x: 608, startPoint y: 157, endPoint x: 576, endPoint y: 131, distance: 41.8
click at [576, 131] on div "Janela de atendimento Grade de atendimento Capacidade Transportadoras Veículos …" at bounding box center [386, 369] width 772 height 738
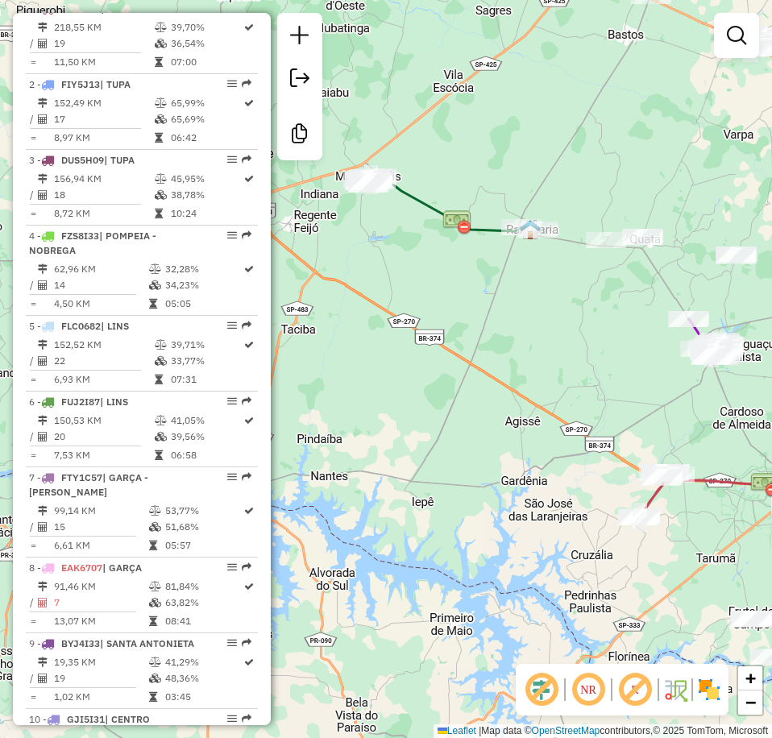
drag, startPoint x: 626, startPoint y: 225, endPoint x: 612, endPoint y: 211, distance: 19.4
click at [612, 211] on div "Janela de atendimento Grade de atendimento Capacidade Transportadoras Veículos …" at bounding box center [386, 369] width 772 height 738
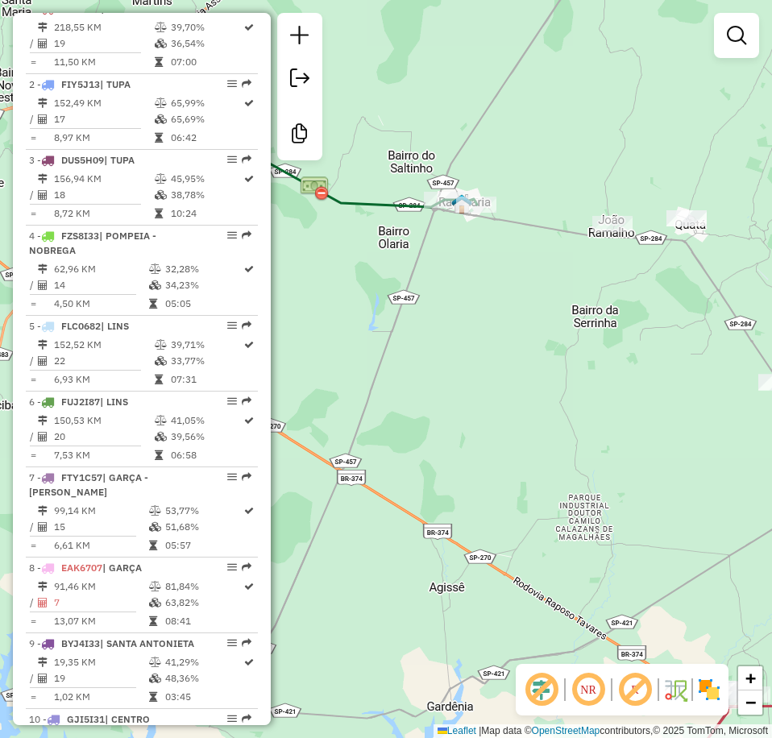
click at [516, 429] on div "Janela de atendimento Grade de atendimento Capacidade Transportadoras Veículos …" at bounding box center [386, 369] width 772 height 738
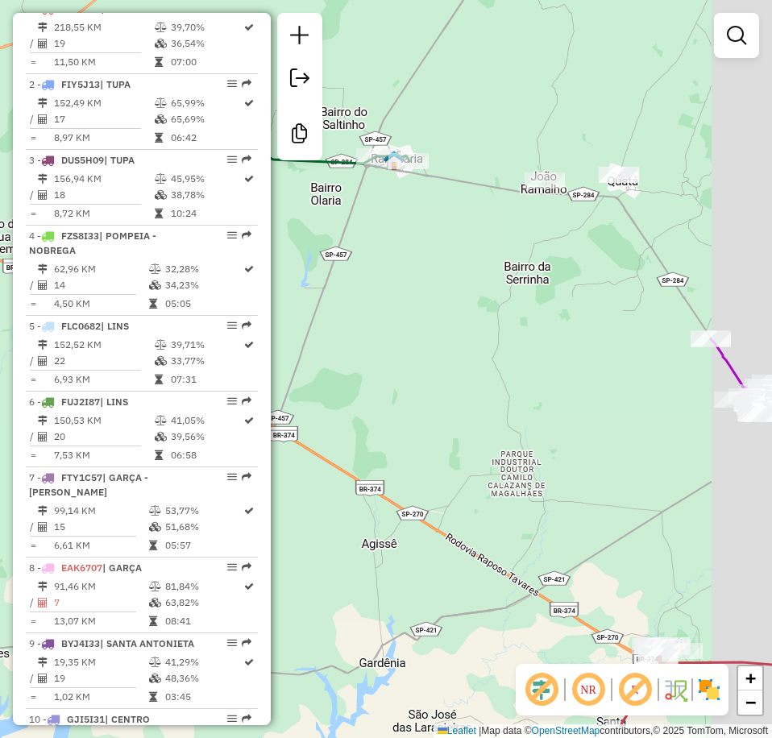
drag, startPoint x: 571, startPoint y: 341, endPoint x: 601, endPoint y: 186, distance: 157.5
click at [559, 243] on div "Janela de atendimento Grade de atendimento Capacidade Transportadoras Veículos …" at bounding box center [386, 369] width 772 height 738
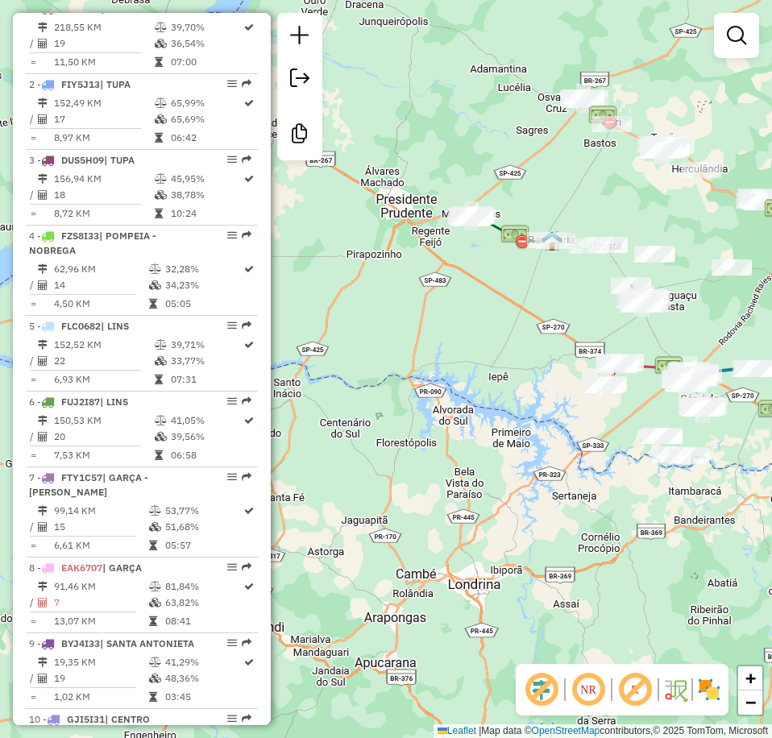
click at [467, 264] on div "Janela de atendimento Grade de atendimento Capacidade Transportadoras Veículos …" at bounding box center [386, 369] width 772 height 738
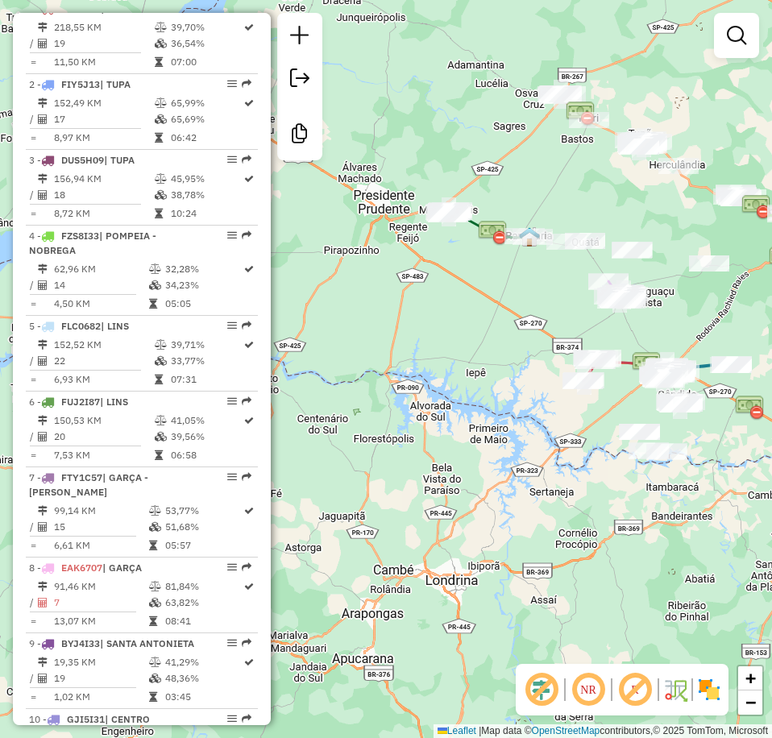
drag, startPoint x: 549, startPoint y: 150, endPoint x: 385, endPoint y: 137, distance: 164.1
click at [385, 137] on div "Janela de atendimento Grade de atendimento Capacidade Transportadoras Veículos …" at bounding box center [386, 369] width 772 height 738
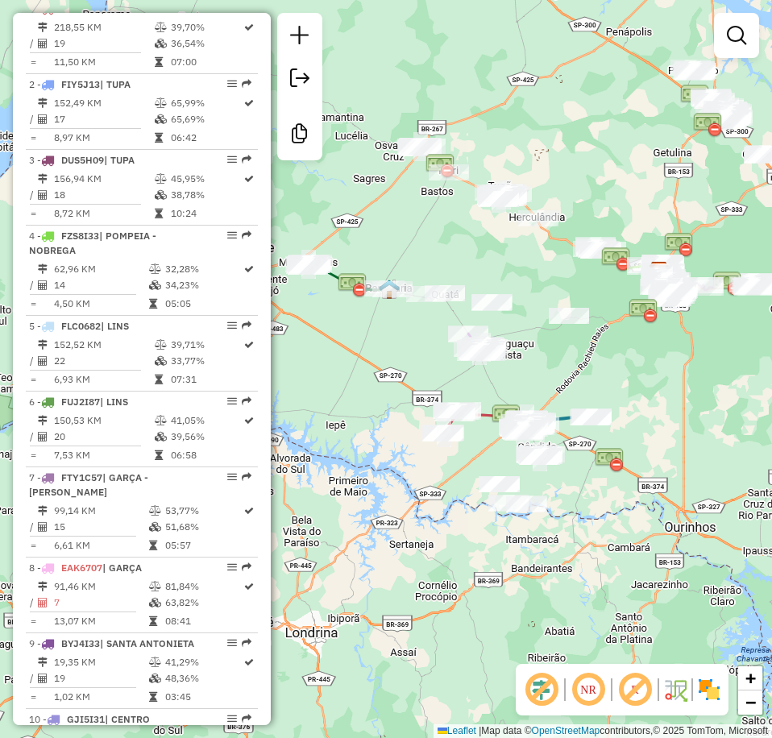
drag, startPoint x: 622, startPoint y: 263, endPoint x: 622, endPoint y: 355, distance: 92.7
click at [622, 355] on div "Janela de atendimento Grade de atendimento Capacidade Transportadoras Veículos …" at bounding box center [386, 369] width 772 height 738
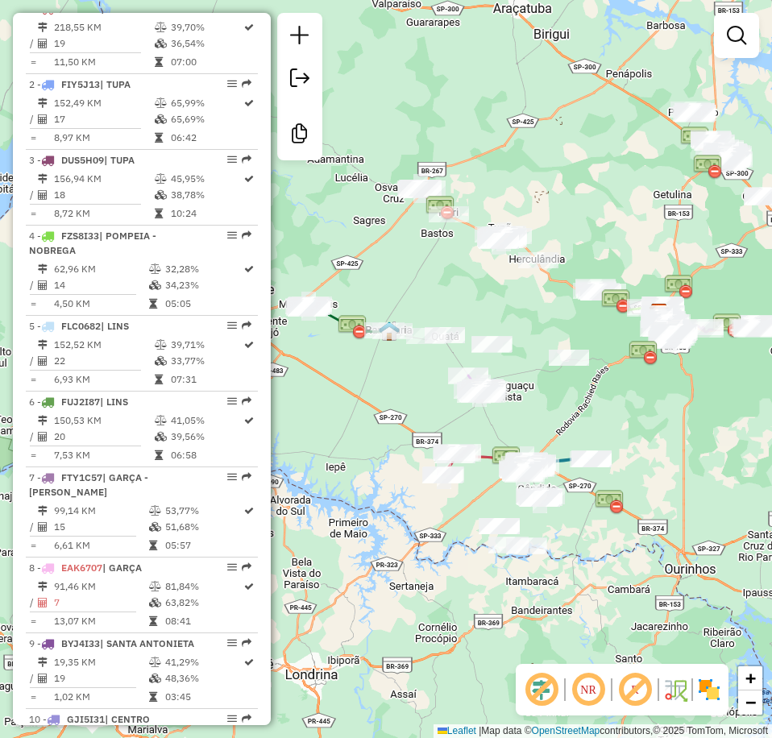
click at [585, 699] on em at bounding box center [588, 689] width 39 height 39
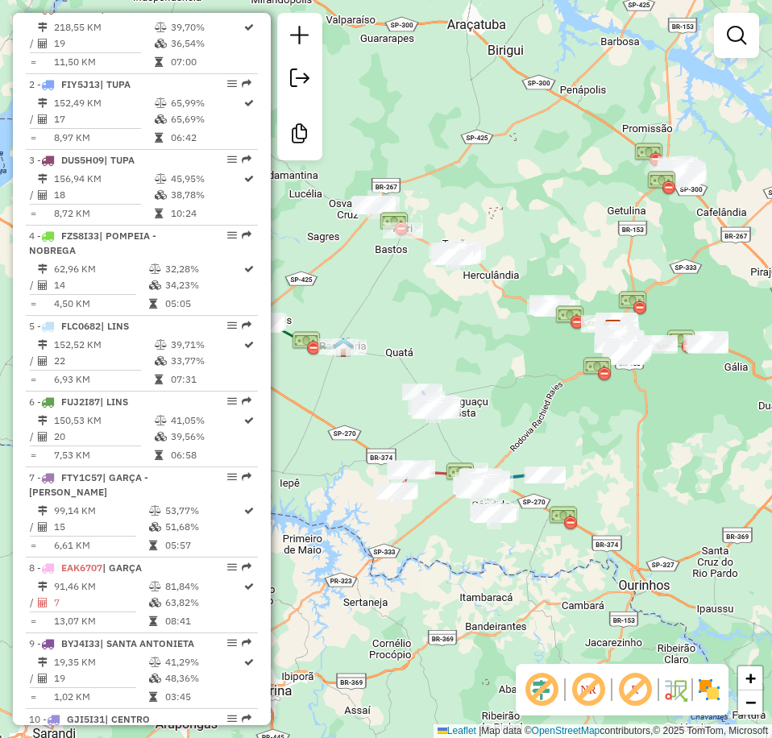
drag, startPoint x: 661, startPoint y: 375, endPoint x: 615, endPoint y: 391, distance: 48.7
click at [615, 391] on div "Janela de atendimento Grade de atendimento Capacidade Transportadoras Veículos …" at bounding box center [386, 369] width 772 height 738
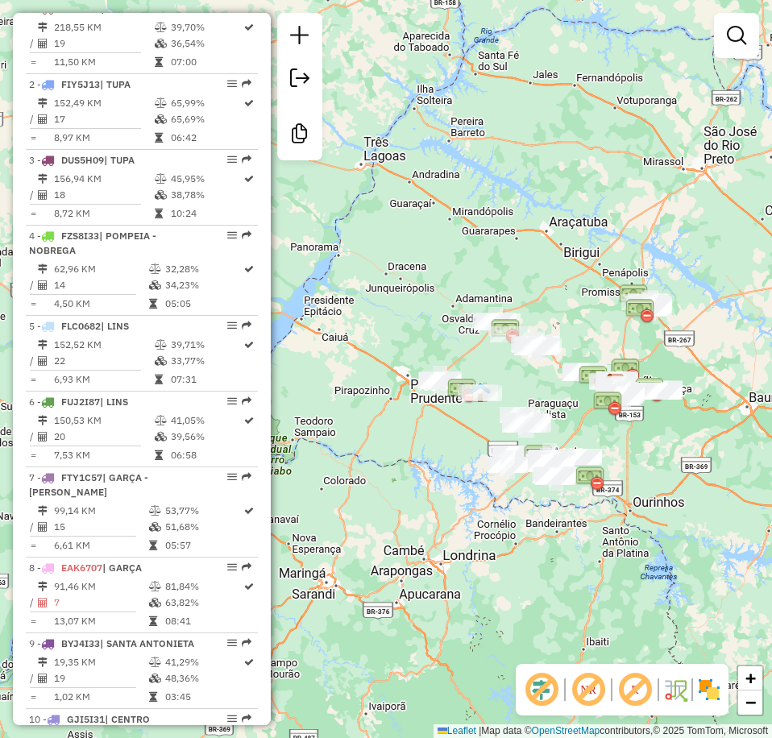
drag, startPoint x: 600, startPoint y: 393, endPoint x: 605, endPoint y: 415, distance: 22.3
click at [605, 415] on img at bounding box center [607, 403] width 29 height 29
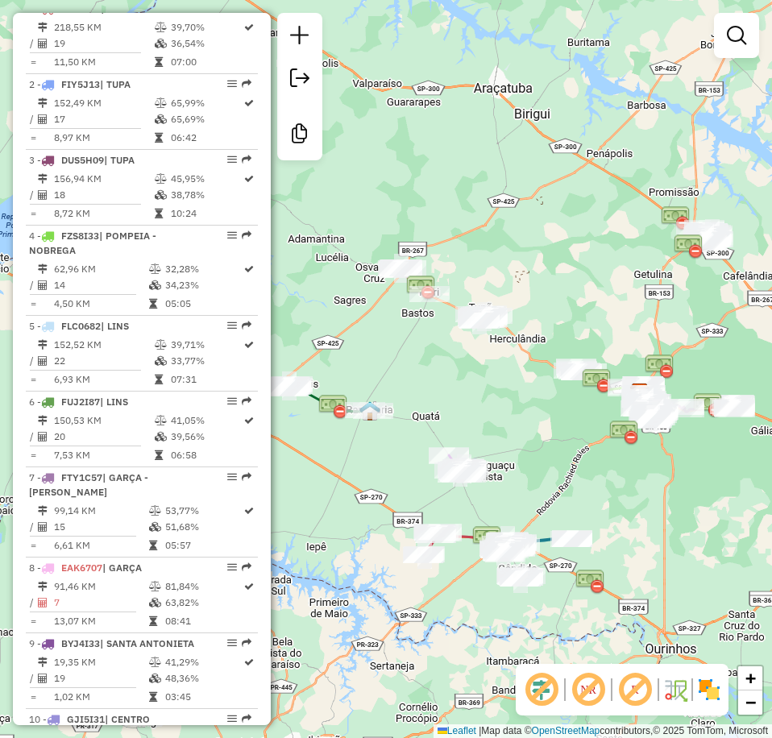
drag, startPoint x: 587, startPoint y: 346, endPoint x: 592, endPoint y: 322, distance: 24.0
click at [592, 322] on div "Janela de atendimento Grade de atendimento Capacidade Transportadoras Veículos …" at bounding box center [386, 369] width 772 height 738
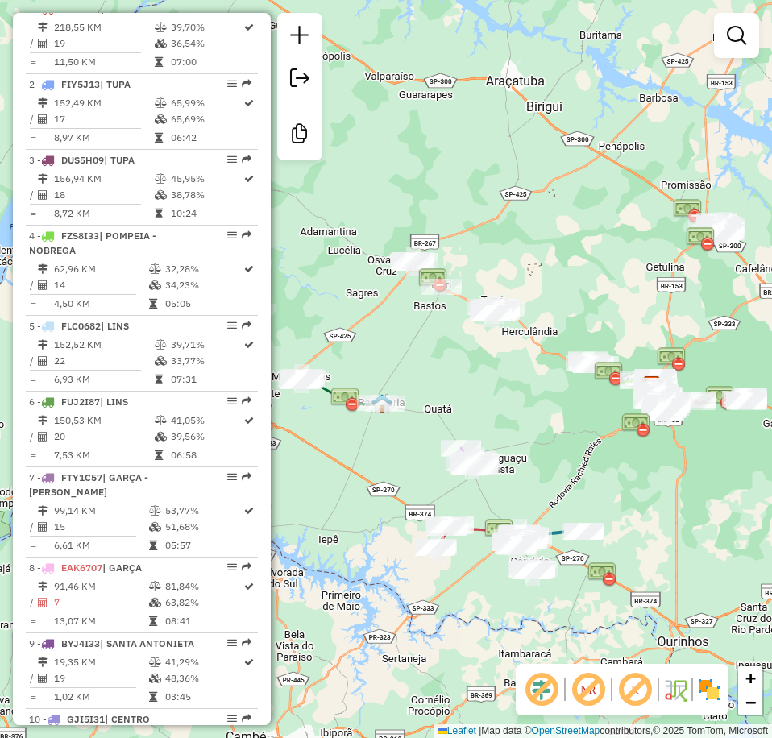
drag, startPoint x: 577, startPoint y: 291, endPoint x: 583, endPoint y: 305, distance: 15.1
click at [583, 305] on div "Janela de atendimento Grade de atendimento Capacidade Transportadoras Veículos …" at bounding box center [386, 369] width 772 height 738
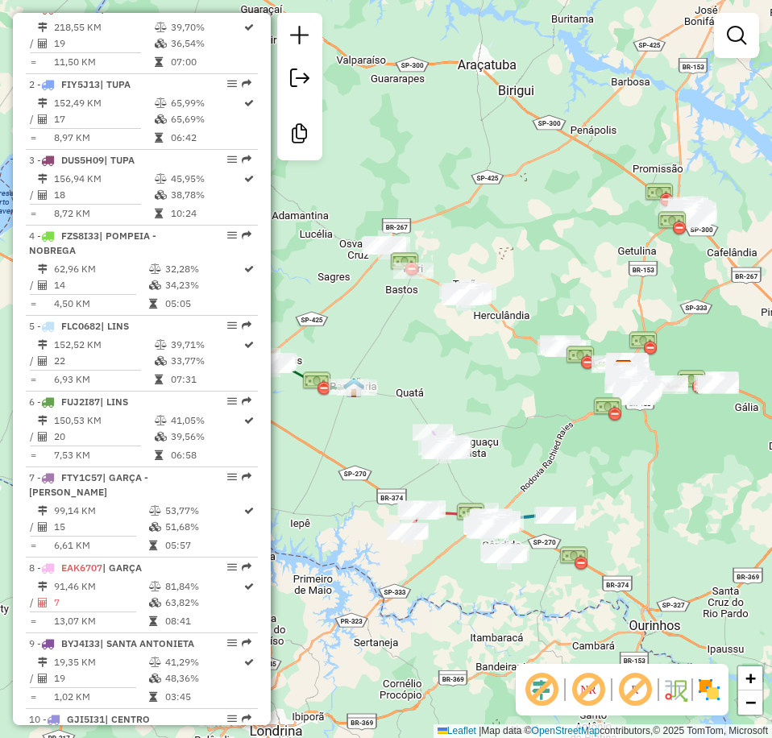
drag, startPoint x: 593, startPoint y: 311, endPoint x: 565, endPoint y: 295, distance: 32.5
click at [565, 295] on div "Janela de atendimento Grade de atendimento Capacidade Transportadoras Veículos …" at bounding box center [386, 369] width 772 height 738
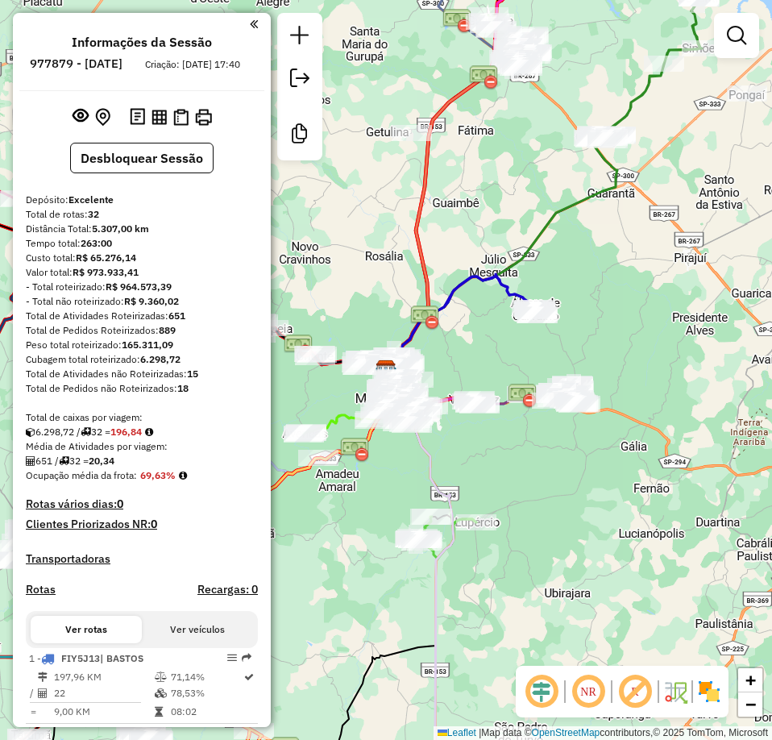
click at [549, 690] on em at bounding box center [541, 691] width 39 height 39
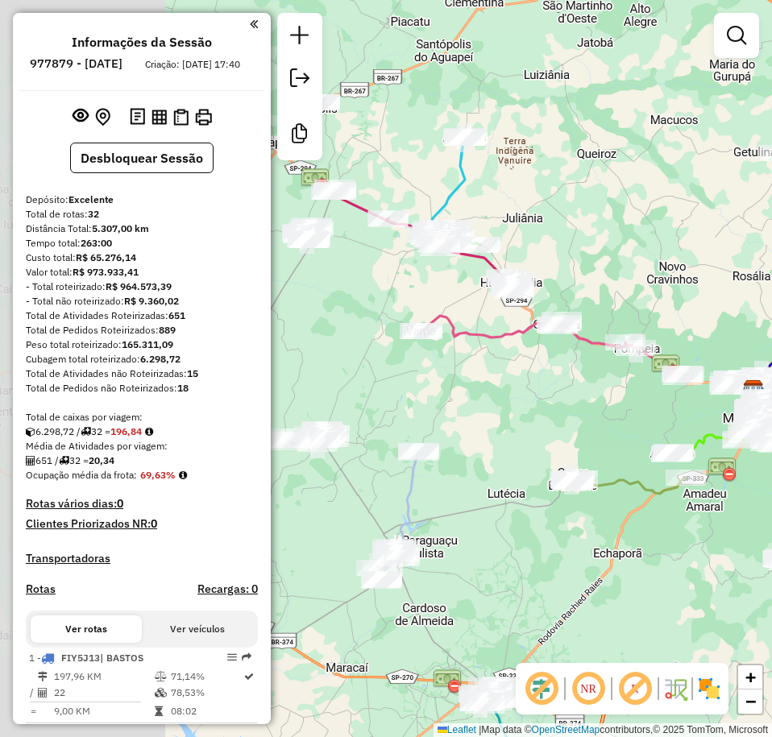
drag, startPoint x: 403, startPoint y: 271, endPoint x: 770, endPoint y: 292, distance: 368.0
click at [770, 292] on div "Janela de atendimento Grade de atendimento Capacidade Transportadoras Veículos …" at bounding box center [386, 368] width 772 height 737
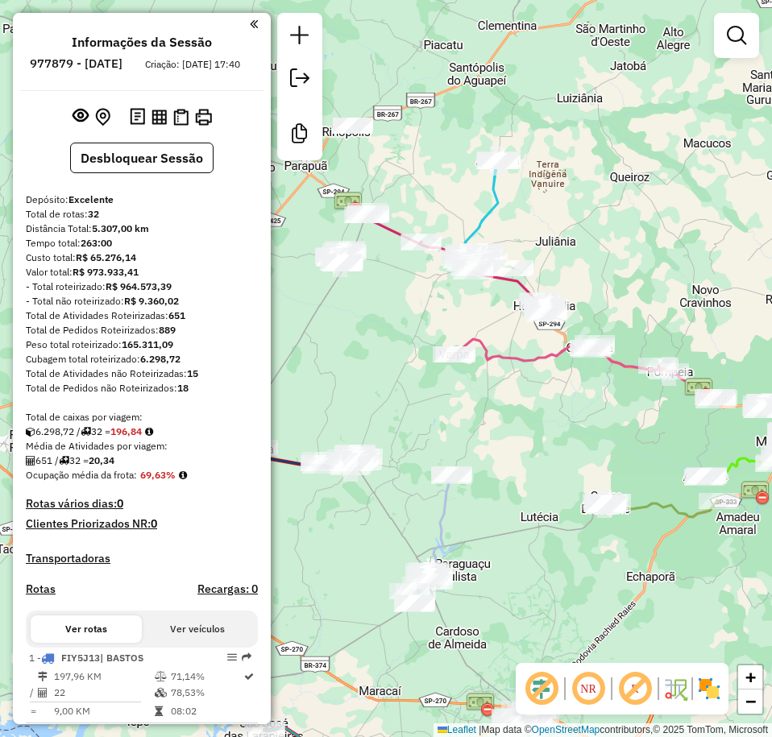
drag, startPoint x: 594, startPoint y: 251, endPoint x: 641, endPoint y: 285, distance: 58.8
click at [641, 285] on div "Janela de atendimento Grade de atendimento Capacidade Transportadoras Veículos …" at bounding box center [386, 368] width 772 height 737
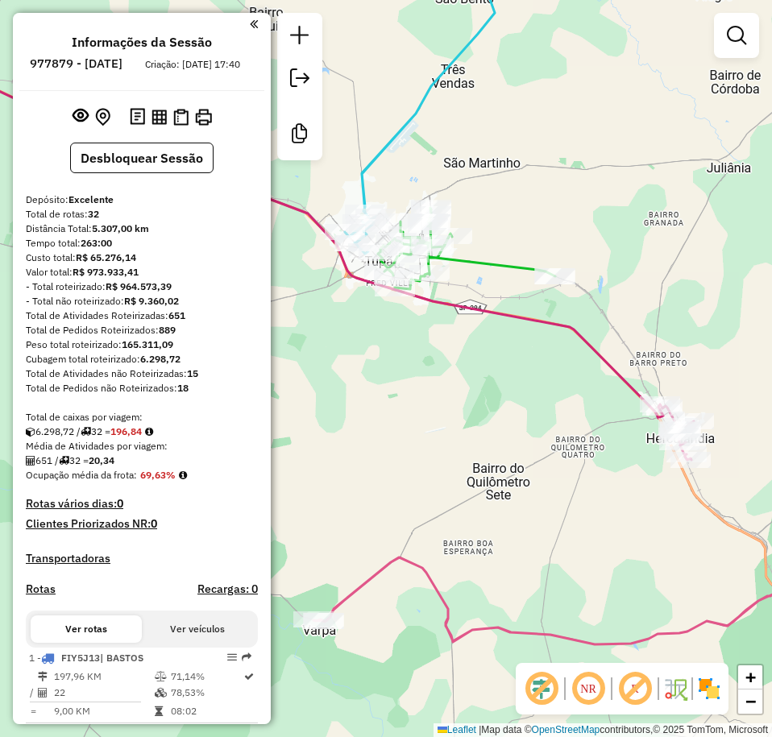
drag, startPoint x: 435, startPoint y: 87, endPoint x: 537, endPoint y: 157, distance: 123.4
click at [495, 157] on icon at bounding box center [420, 90] width 150 height 327
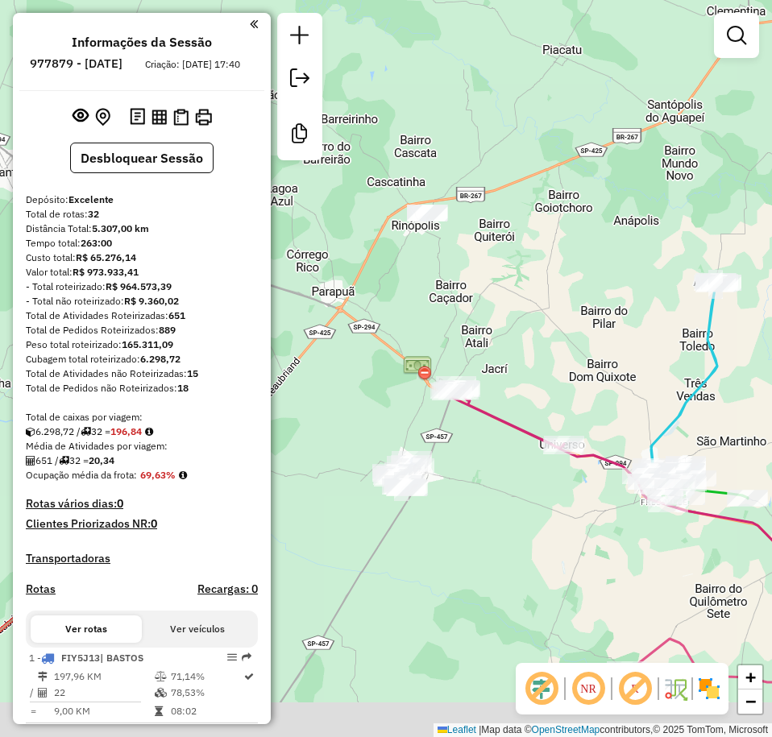
drag, startPoint x: 488, startPoint y: 248, endPoint x: 536, endPoint y: 165, distance: 95.6
click at [535, 167] on div "Janela de atendimento Grade de atendimento Capacidade Transportadoras Veículos …" at bounding box center [386, 368] width 772 height 737
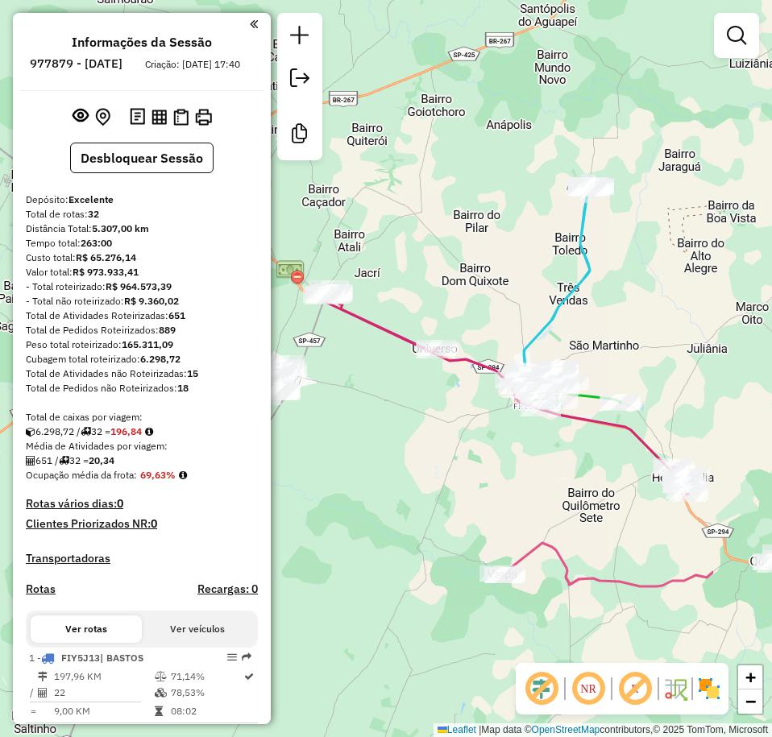
drag, startPoint x: 438, startPoint y: 114, endPoint x: 354, endPoint y: 76, distance: 93.0
click at [354, 76] on div "Janela de atendimento Grade de atendimento Capacidade Transportadoras Veículos …" at bounding box center [386, 368] width 772 height 737
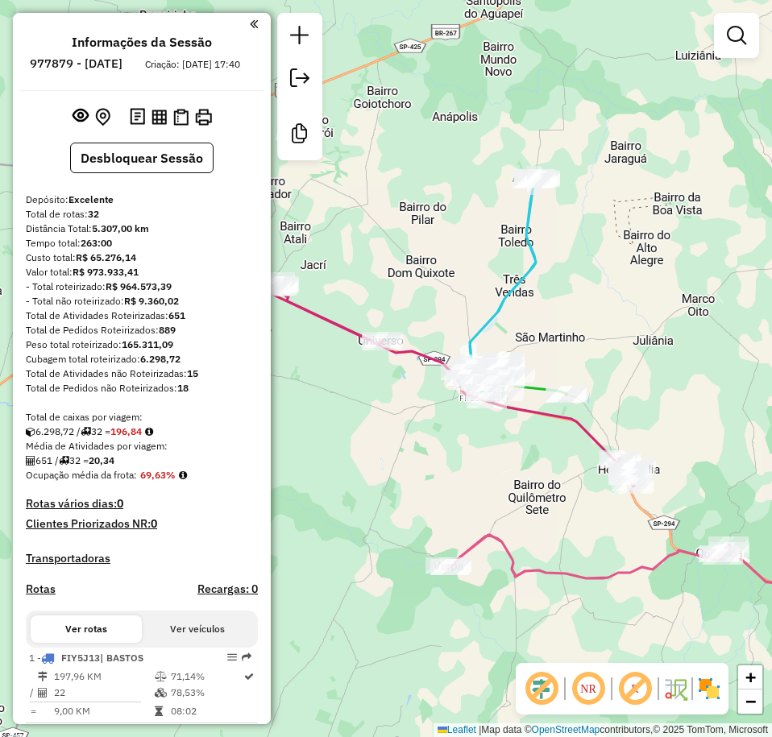
drag, startPoint x: 584, startPoint y: 178, endPoint x: 591, endPoint y: 201, distance: 24.5
click at [587, 197] on div "Janela de atendimento Grade de atendimento Capacidade Transportadoras Veículos …" at bounding box center [386, 368] width 772 height 737
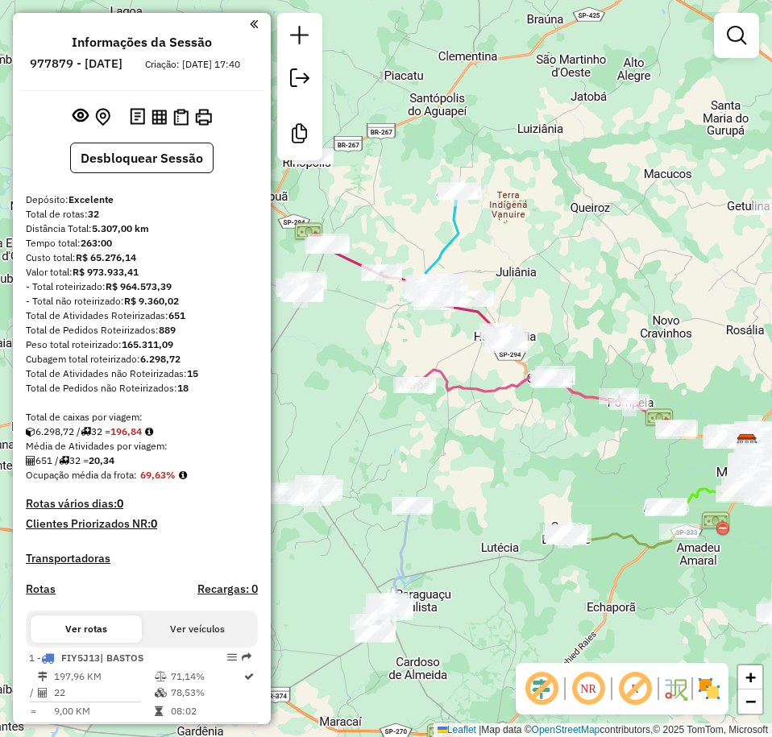
drag, startPoint x: 636, startPoint y: 224, endPoint x: 528, endPoint y: 226, distance: 108.0
click at [528, 226] on div "Janela de atendimento Grade de atendimento Capacidade Transportadoras Veículos …" at bounding box center [386, 368] width 772 height 737
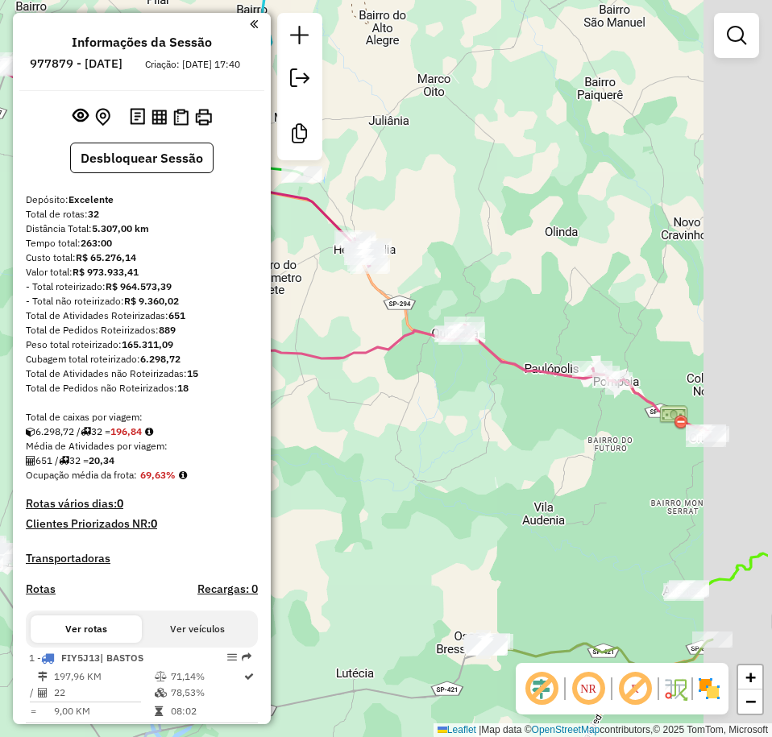
drag, startPoint x: 647, startPoint y: 237, endPoint x: 566, endPoint y: 182, distance: 98.1
click at [566, 182] on div "Janela de atendimento Grade de atendimento Capacidade Transportadoras Veículos …" at bounding box center [386, 368] width 772 height 737
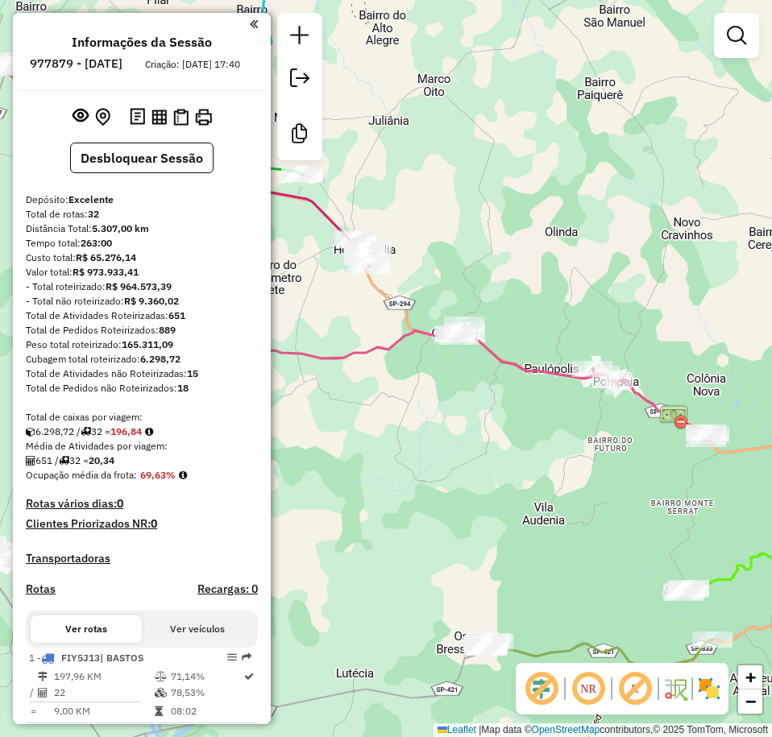
drag, startPoint x: 603, startPoint y: 235, endPoint x: 524, endPoint y: 203, distance: 84.5
click at [524, 203] on div "Janela de atendimento Grade de atendimento Capacidade Transportadoras Veículos …" at bounding box center [386, 368] width 772 height 737
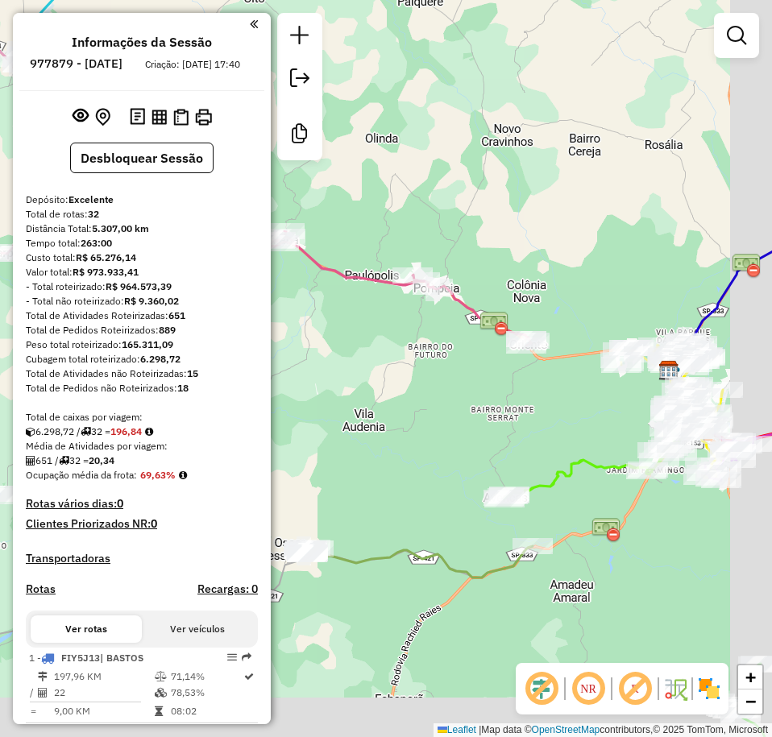
drag, startPoint x: 595, startPoint y: 353, endPoint x: 585, endPoint y: 347, distance: 11.2
click at [585, 347] on div "Janela de atendimento Grade de atendimento Capacidade Transportadoras Veículos …" at bounding box center [386, 368] width 772 height 737
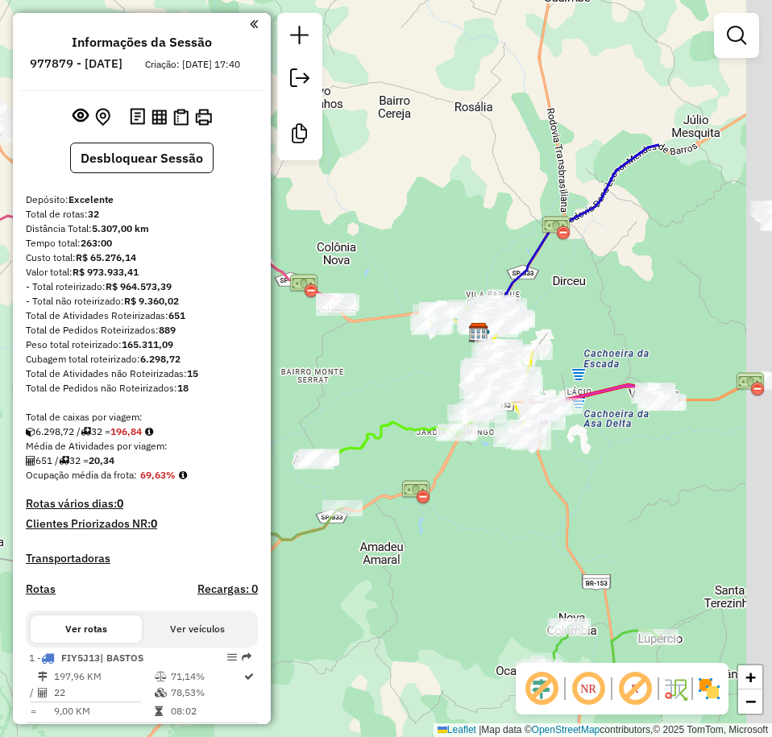
drag, startPoint x: 548, startPoint y: 173, endPoint x: 185, endPoint y: 100, distance: 369.9
click at [185, 100] on hb-router-mapa "Informações da Sessão 977879 - 12/08/2025 Criação: 11/08/2025 17:40 Desbloquear…" at bounding box center [386, 368] width 772 height 737
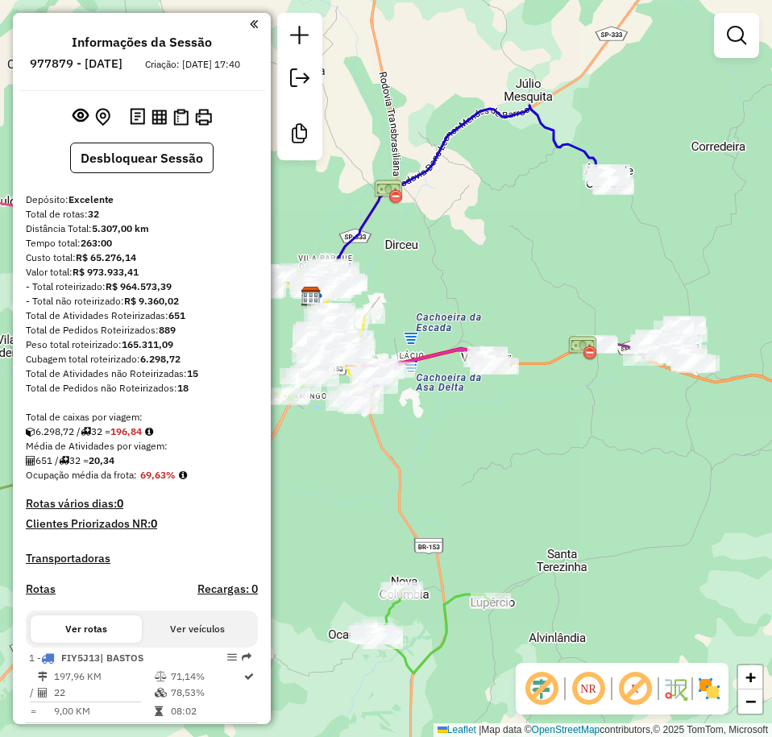
drag, startPoint x: 515, startPoint y: 209, endPoint x: 574, endPoint y: 200, distance: 59.6
click at [574, 200] on div "Janela de atendimento Grade de atendimento Capacidade Transportadoras Veículos …" at bounding box center [386, 368] width 772 height 737
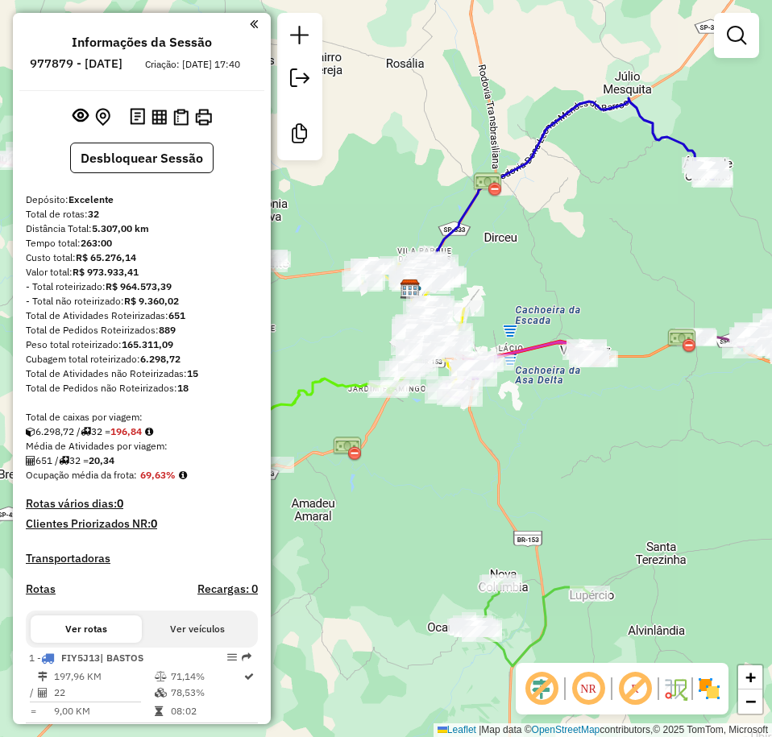
drag, startPoint x: 642, startPoint y: 151, endPoint x: 411, endPoint y: 111, distance: 234.7
click at [411, 111] on div "Janela de atendimento Grade de atendimento Capacidade Transportadoras Veículos …" at bounding box center [386, 368] width 772 height 737
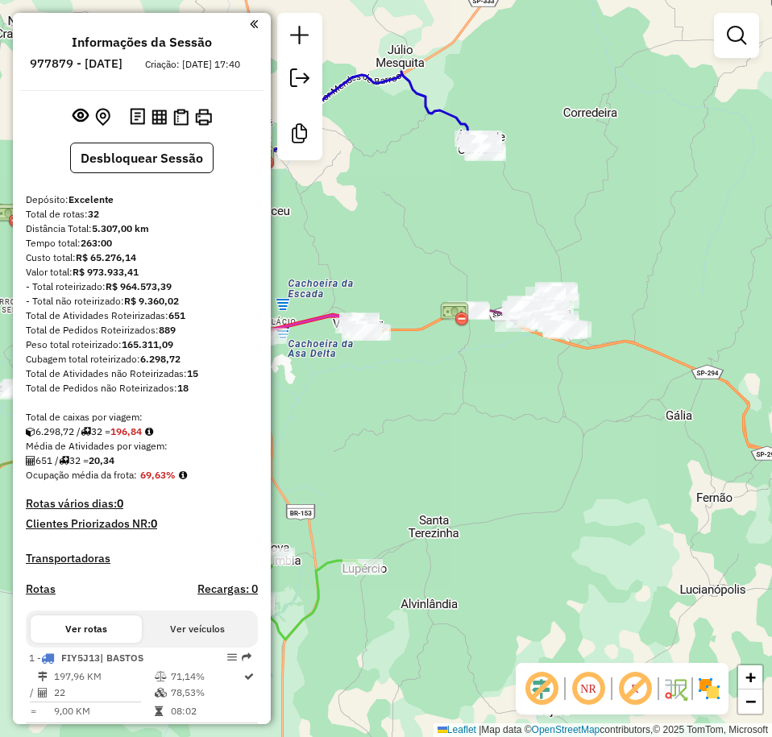
drag, startPoint x: 442, startPoint y: 124, endPoint x: 628, endPoint y: 429, distance: 357.2
click at [627, 429] on div "Janela de atendimento Grade de atendimento Capacidade Transportadoras Veículos …" at bounding box center [386, 368] width 772 height 737
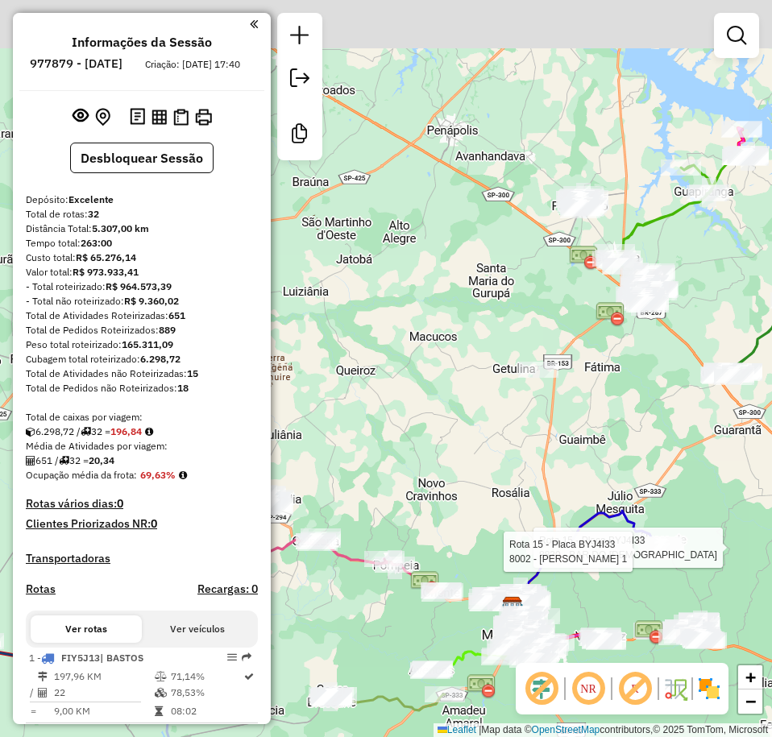
drag, startPoint x: 539, startPoint y: 270, endPoint x: 556, endPoint y: 297, distance: 32.2
click at [561, 379] on div "Rota 15 - Placa BYJ4I33 8830 - BAR DO MESSIAS Rota 15 - Placa BYJ4I33 8002 - JO…" at bounding box center [386, 368] width 772 height 737
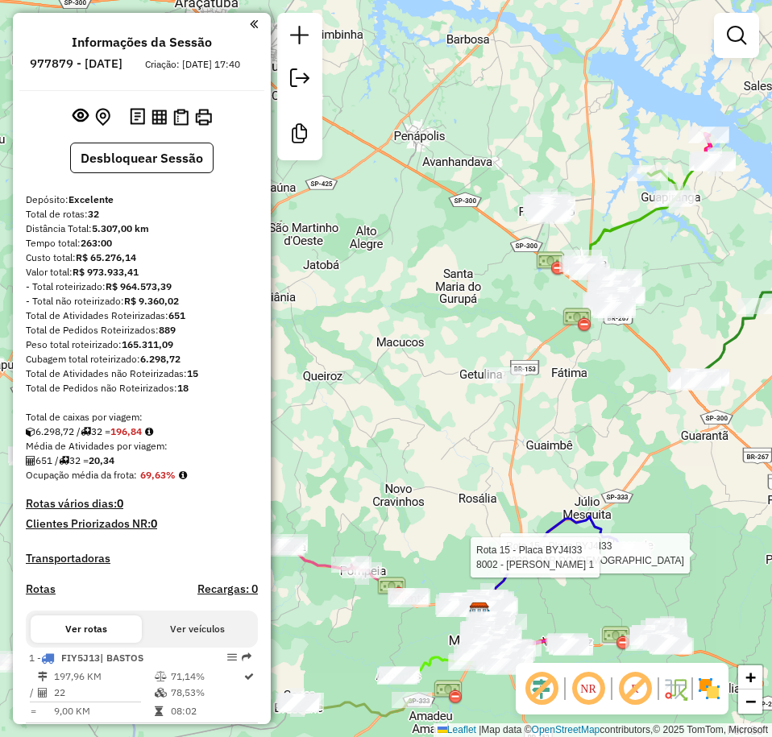
drag, startPoint x: 606, startPoint y: 244, endPoint x: 396, endPoint y: 248, distance: 210.3
click at [396, 247] on div "Rota 15 - Placa BYJ4I33 8830 - BAR DO MESSIAS Rota 15 - Placa BYJ4I33 8002 - JO…" at bounding box center [386, 368] width 772 height 737
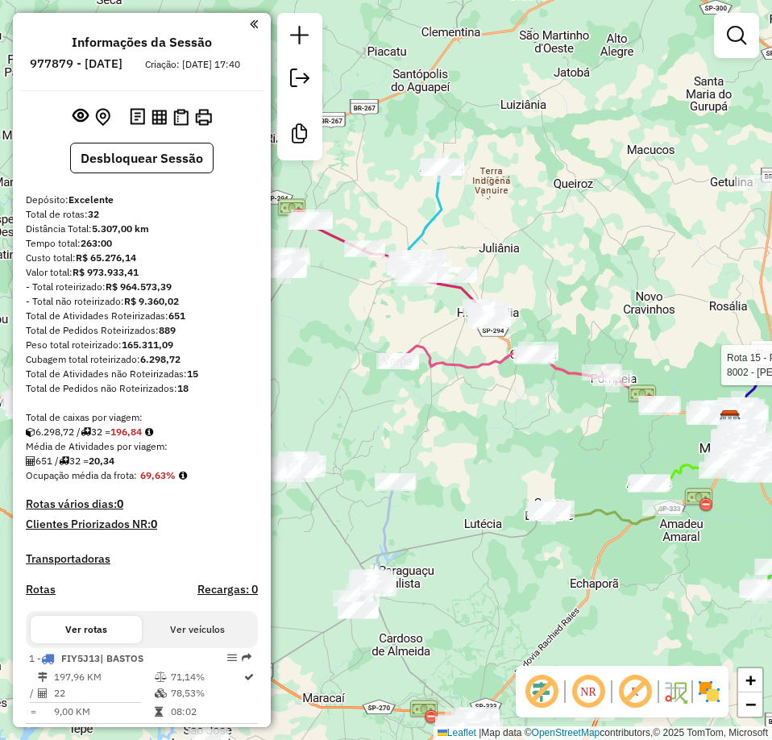
drag, startPoint x: 323, startPoint y: 522, endPoint x: 662, endPoint y: 580, distance: 344.1
click at [662, 580] on div "Rota 15 - Placa BYJ4I33 8830 - BAR DO MESSIAS Rota 15 - Placa BYJ4I33 8002 - JO…" at bounding box center [386, 370] width 772 height 740
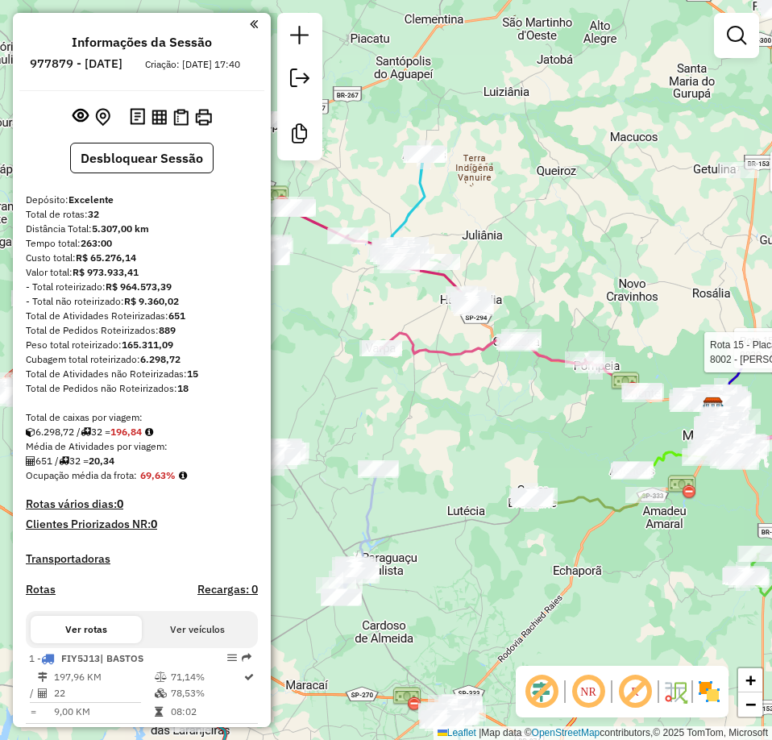
drag, startPoint x: 682, startPoint y: 306, endPoint x: 611, endPoint y: 269, distance: 79.3
click at [607, 258] on div "Rota 15 - Placa BYJ4I33 8830 - BAR DO MESSIAS Rota 15 - Placa BYJ4I33 8002 - JO…" at bounding box center [386, 370] width 772 height 740
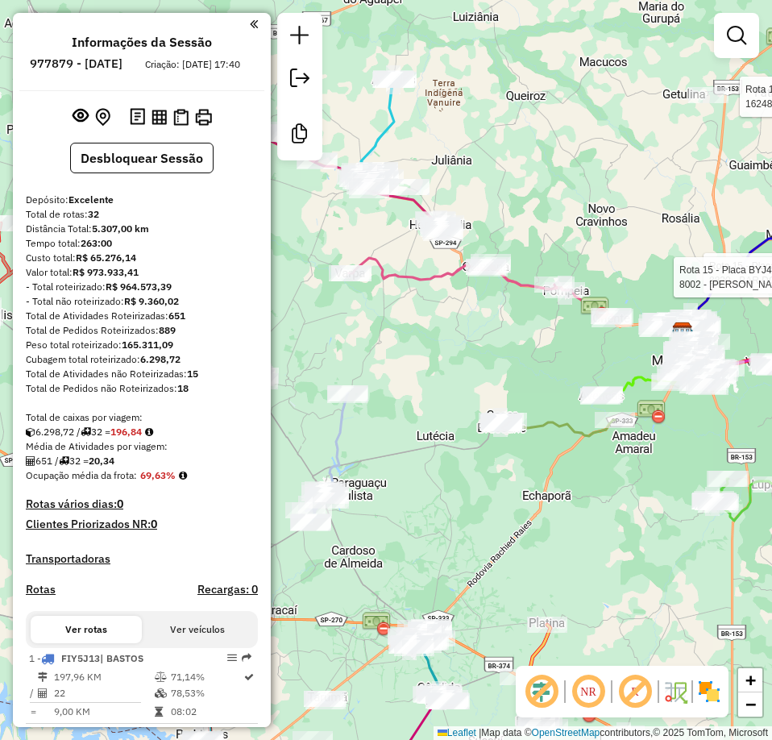
drag, startPoint x: 520, startPoint y: 452, endPoint x: 545, endPoint y: 413, distance: 46.5
click at [545, 420] on icon at bounding box center [557, 428] width 114 height 16
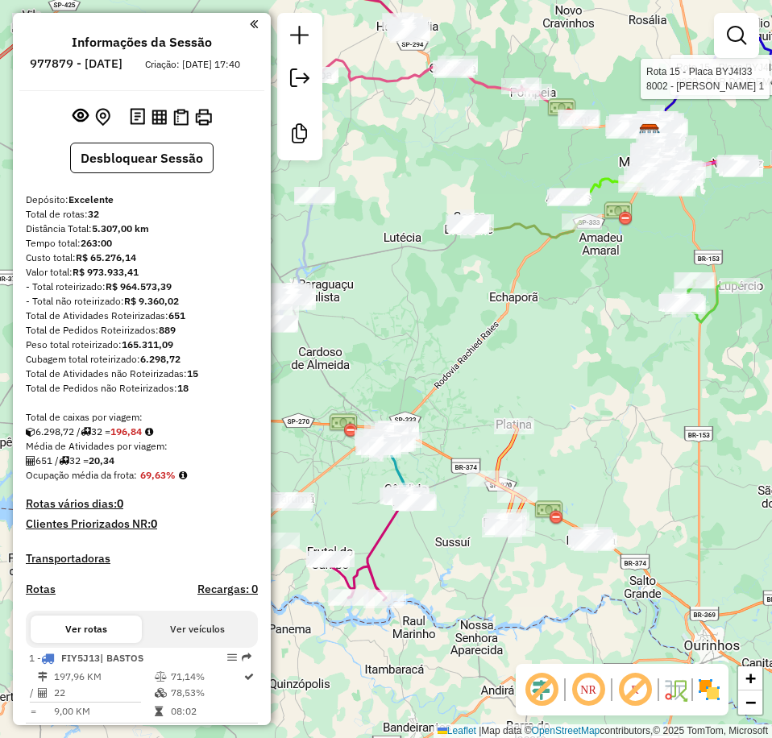
drag, startPoint x: 546, startPoint y: 220, endPoint x: 594, endPoint y: 244, distance: 53.3
click at [594, 244] on div "Rota 15 - Placa BYJ4I33 8830 - BAR DO MESSIAS Rota 15 - Placa BYJ4I33 8002 - JO…" at bounding box center [386, 369] width 772 height 738
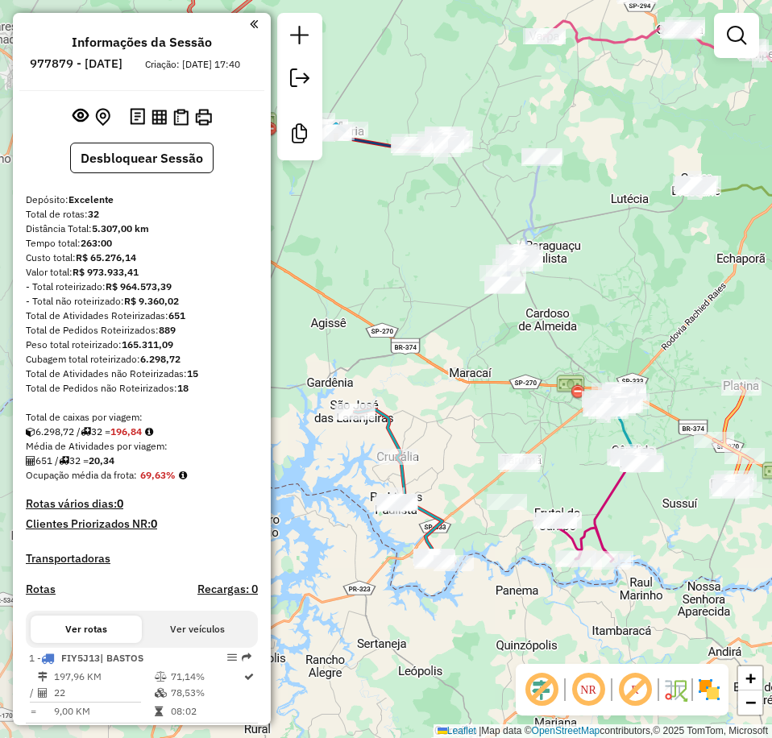
drag, startPoint x: 466, startPoint y: 309, endPoint x: 641, endPoint y: 247, distance: 185.0
click at [641, 247] on div "Rota 15 - Placa BYJ4I33 8830 - BAR DO MESSIAS Rota 15 - Placa BYJ4I33 8002 - JO…" at bounding box center [386, 369] width 772 height 738
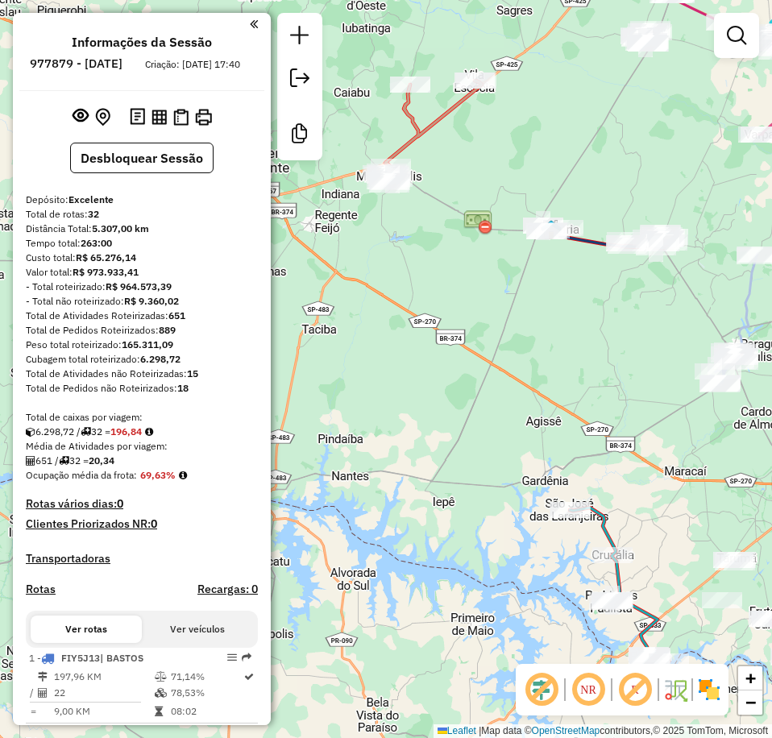
drag, startPoint x: 530, startPoint y: 354, endPoint x: 524, endPoint y: 298, distance: 56.7
click at [524, 298] on div "Rota 15 - Placa BYJ4I33 8830 - BAR DO MESSIAS Rota 15 - Placa BYJ4I33 8002 - JO…" at bounding box center [386, 369] width 772 height 738
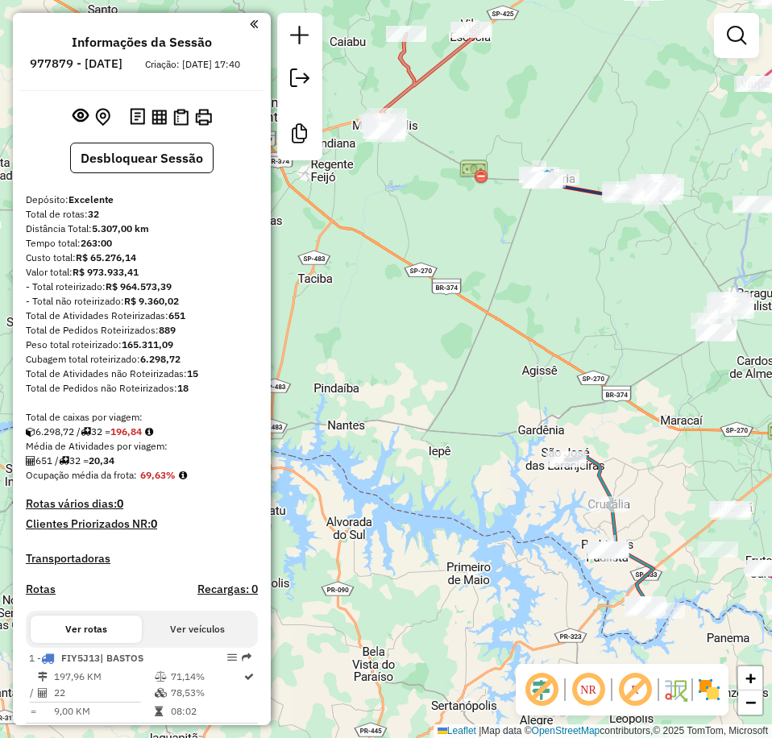
drag, startPoint x: 495, startPoint y: 340, endPoint x: 621, endPoint y: 312, distance: 129.6
click at [626, 349] on div "Rota 15 - Placa BYJ4I33 8830 - BAR DO MESSIAS Rota 15 - Placa BYJ4I33 8002 - JO…" at bounding box center [386, 369] width 772 height 738
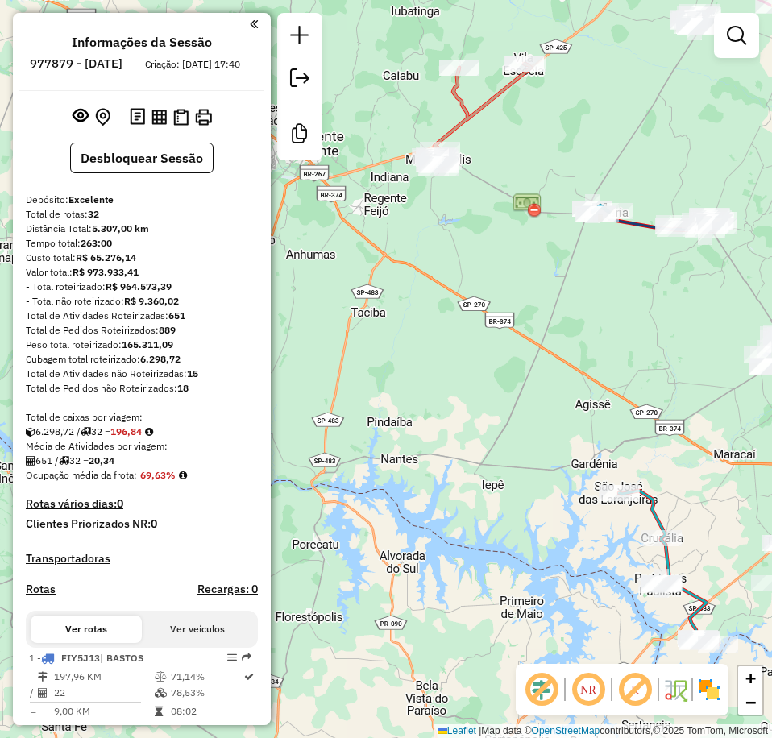
drag, startPoint x: 592, startPoint y: 184, endPoint x: 550, endPoint y: 231, distance: 62.8
click at [512, 210] on img at bounding box center [526, 205] width 29 height 29
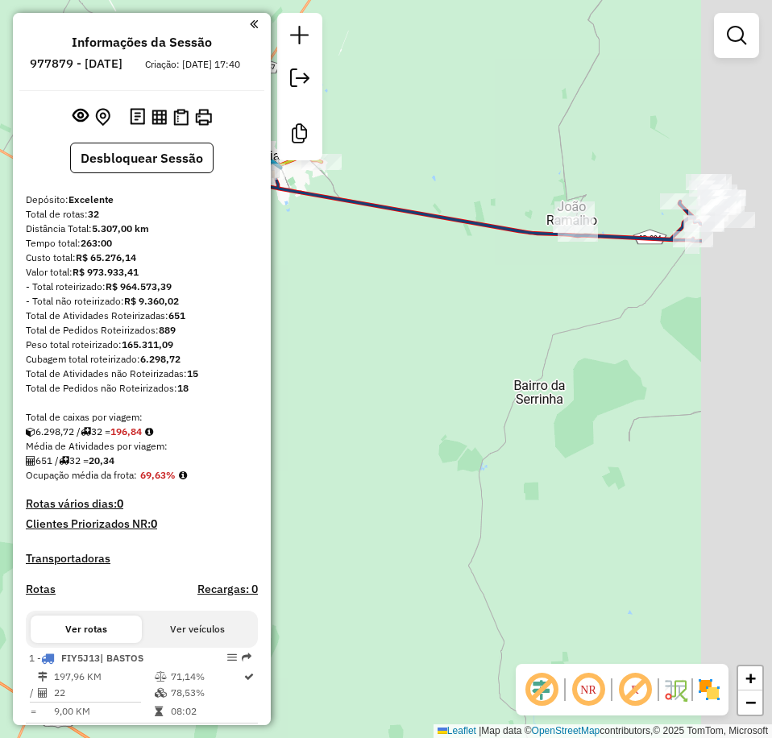
drag, startPoint x: 623, startPoint y: 222, endPoint x: 475, endPoint y: 221, distance: 147.4
click at [475, 221] on icon at bounding box center [472, 204] width 458 height 73
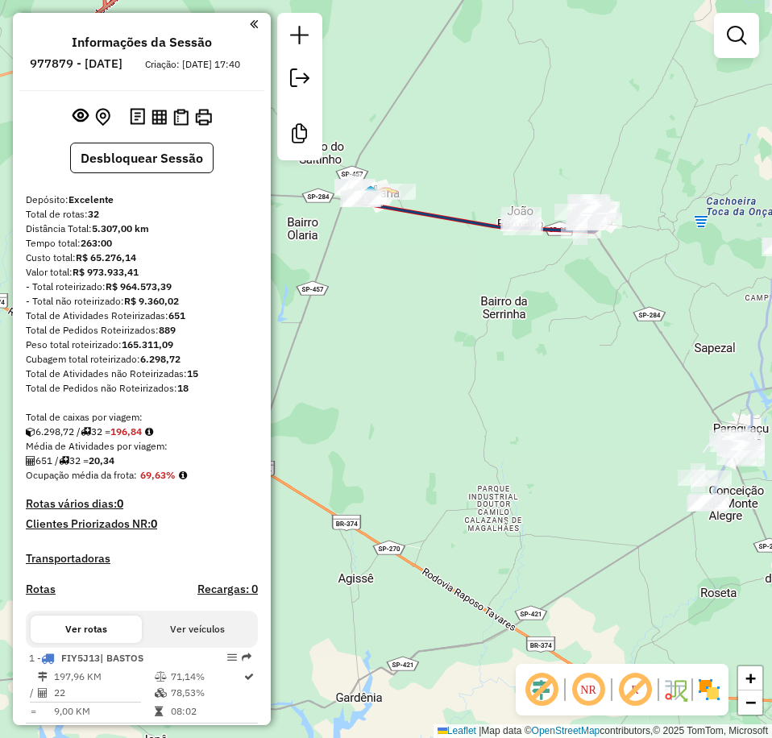
drag, startPoint x: 651, startPoint y: 400, endPoint x: 605, endPoint y: 160, distance: 243.6
click at [604, 182] on div "Rota 15 - Placa BYJ4I33 8830 - BAR DO MESSIAS Rota 15 - Placa BYJ4I33 8002 - JO…" at bounding box center [386, 369] width 772 height 738
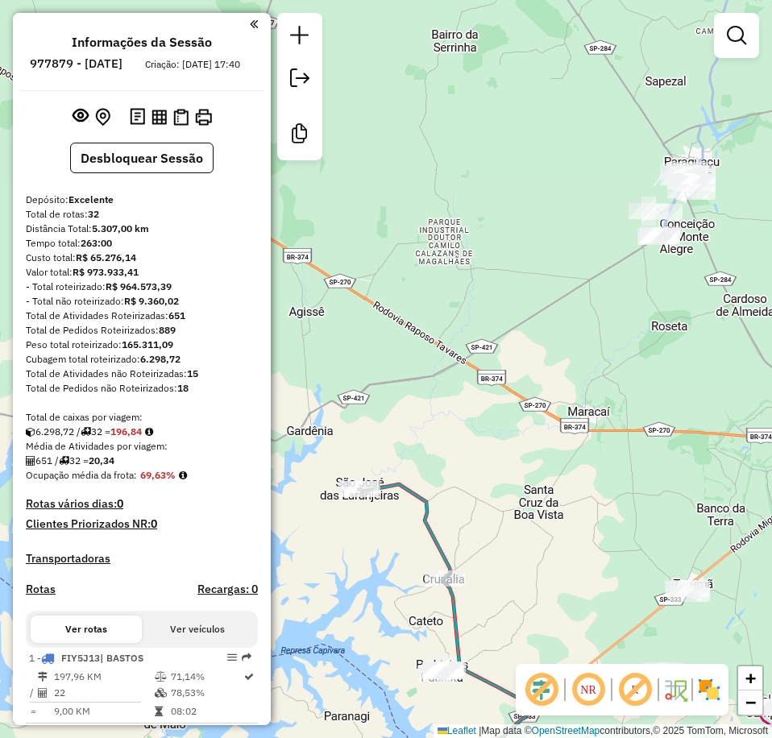
click at [580, 464] on div "Rota 15 - Placa BYJ4I33 8830 - BAR DO MESSIAS Rota 15 - Placa BYJ4I33 8002 - JO…" at bounding box center [386, 369] width 772 height 738
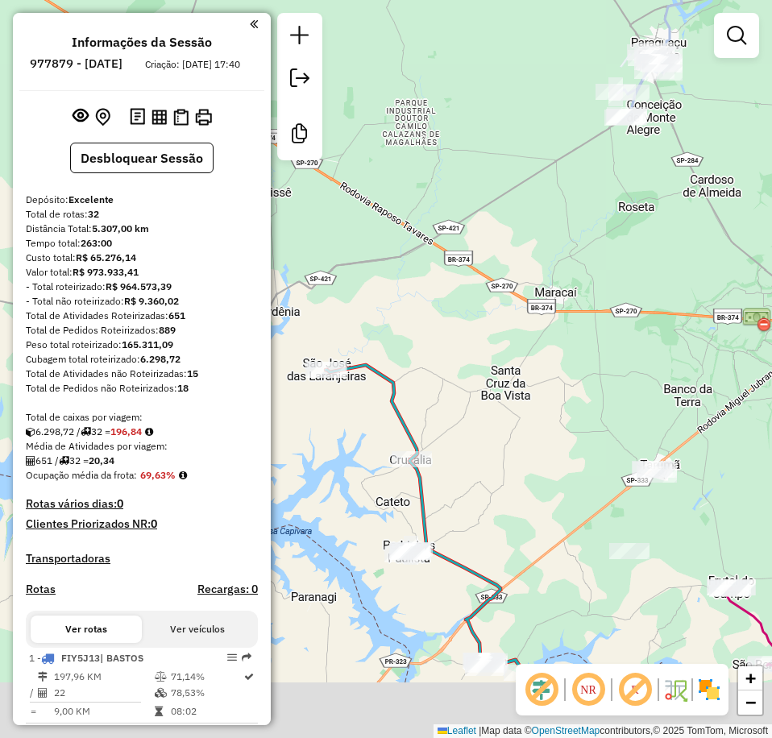
drag, startPoint x: 560, startPoint y: 242, endPoint x: 532, endPoint y: 113, distance: 132.0
click at [532, 117] on div "Rota 15 - Placa BYJ4I33 8830 - BAR DO MESSIAS Rota 15 - Placa BYJ4I33 8002 - JO…" at bounding box center [386, 369] width 772 height 738
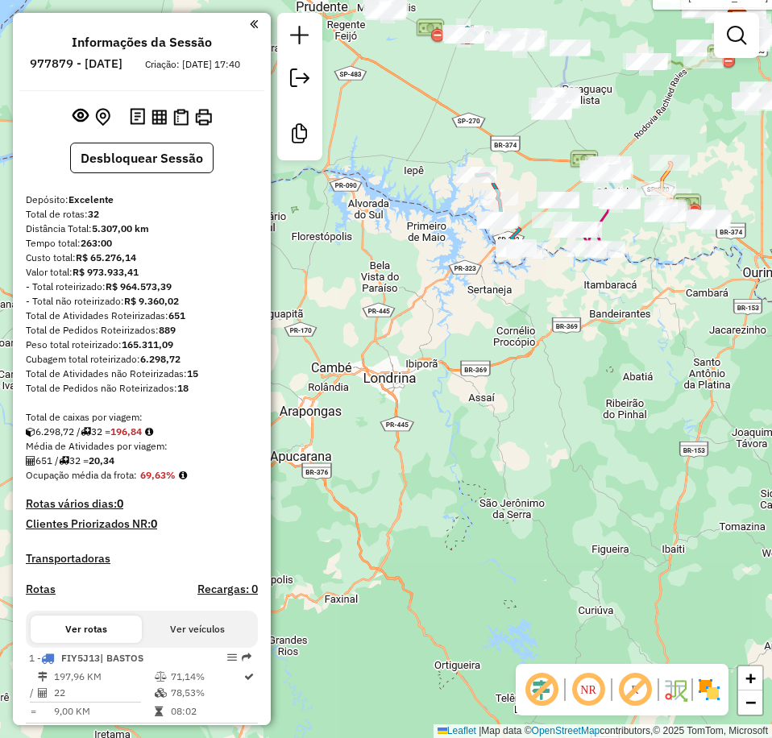
click at [593, 688] on em at bounding box center [588, 689] width 39 height 39
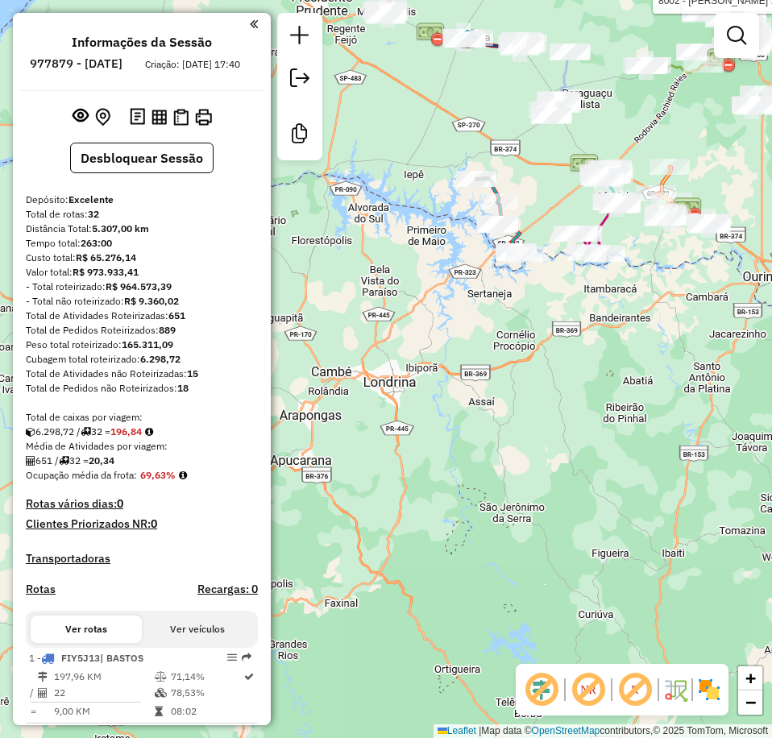
drag, startPoint x: 525, startPoint y: 378, endPoint x: 498, endPoint y: 481, distance: 106.7
click at [498, 481] on div "Rota 15 - Placa BYJ4I33 8830 - BAR DO MESSIAS Rota 15 - Placa BYJ4I33 8002 - JO…" at bounding box center [386, 369] width 772 height 738
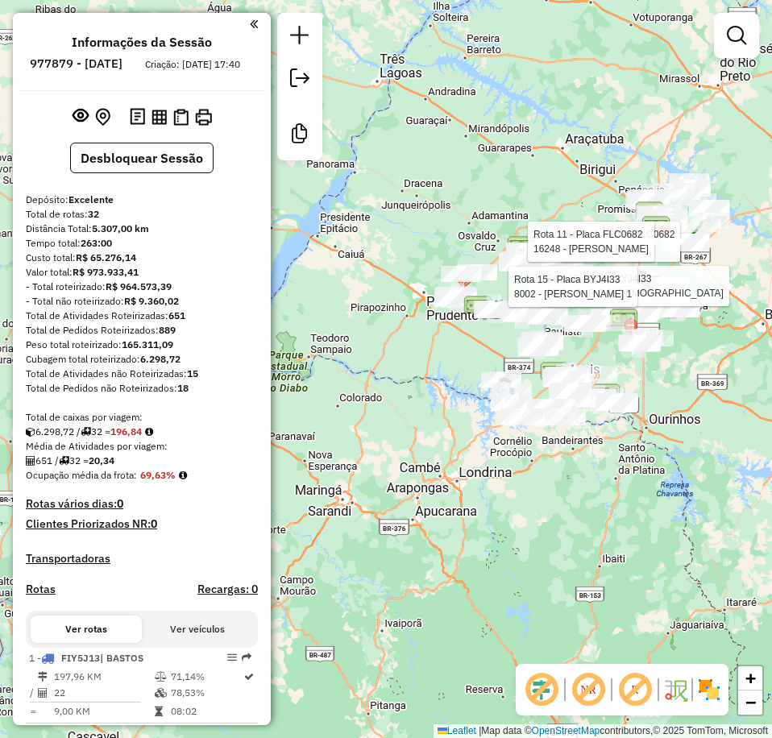
drag, startPoint x: 633, startPoint y: 311, endPoint x: 637, endPoint y: 368, distance: 57.3
click at [621, 371] on div "Rota 15 - Placa BYJ4I33 8830 - BAR DO MESSIAS Rota 15 - Placa BYJ4I33 8002 - JO…" at bounding box center [386, 369] width 772 height 738
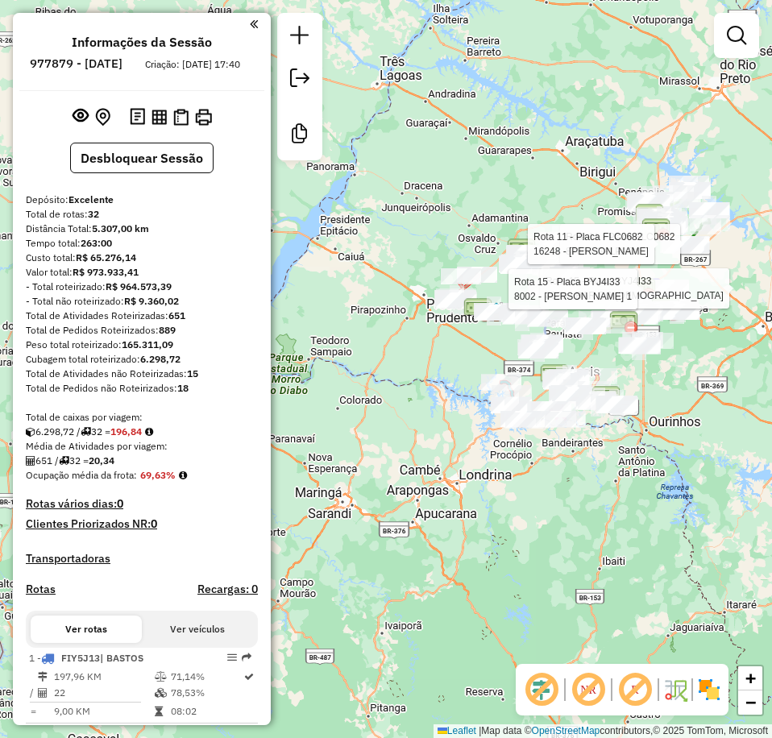
click at [642, 368] on div "Rota 15 - Placa BYJ4I33 8830 - BAR DO MESSIAS Rota 15 - Placa BYJ4I33 8002 - JO…" at bounding box center [386, 369] width 772 height 738
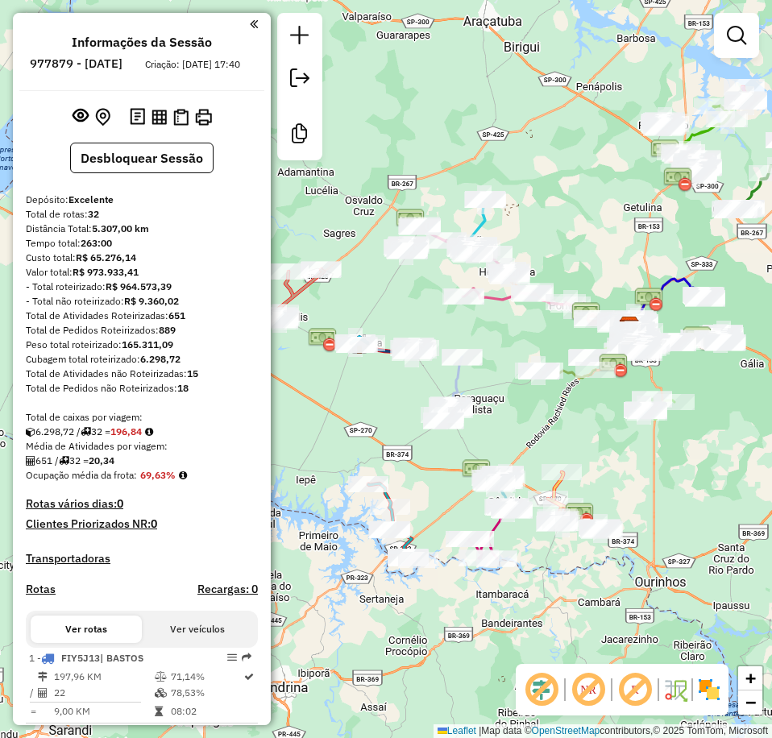
drag, startPoint x: 612, startPoint y: 247, endPoint x: 591, endPoint y: 213, distance: 39.8
click at [591, 213] on div "Janela de atendimento Grade de atendimento Capacidade Transportadoras Veículos …" at bounding box center [386, 369] width 772 height 738
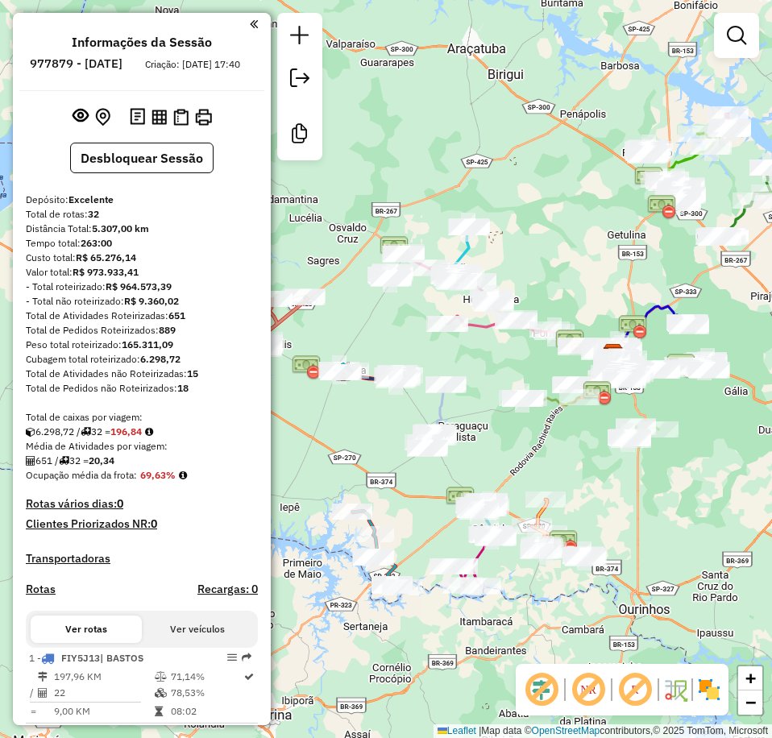
drag, startPoint x: 584, startPoint y: 201, endPoint x: 568, endPoint y: 228, distance: 31.8
click at [568, 228] on div "Janela de atendimento Grade de atendimento Capacidade Transportadoras Veículos …" at bounding box center [386, 369] width 772 height 738
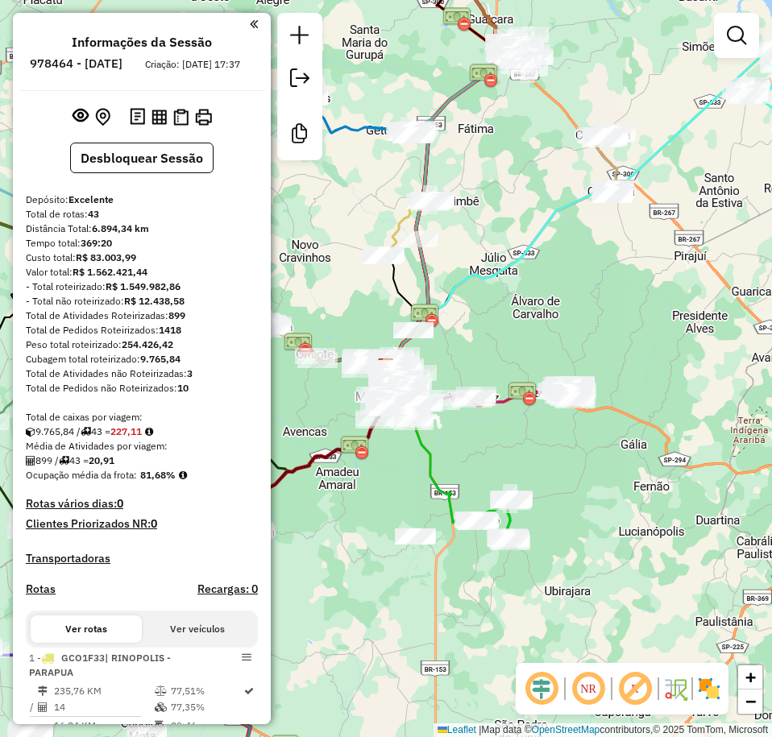
drag, startPoint x: 542, startPoint y: 690, endPoint x: 547, endPoint y: 645, distance: 45.4
click at [542, 692] on em at bounding box center [541, 689] width 39 height 39
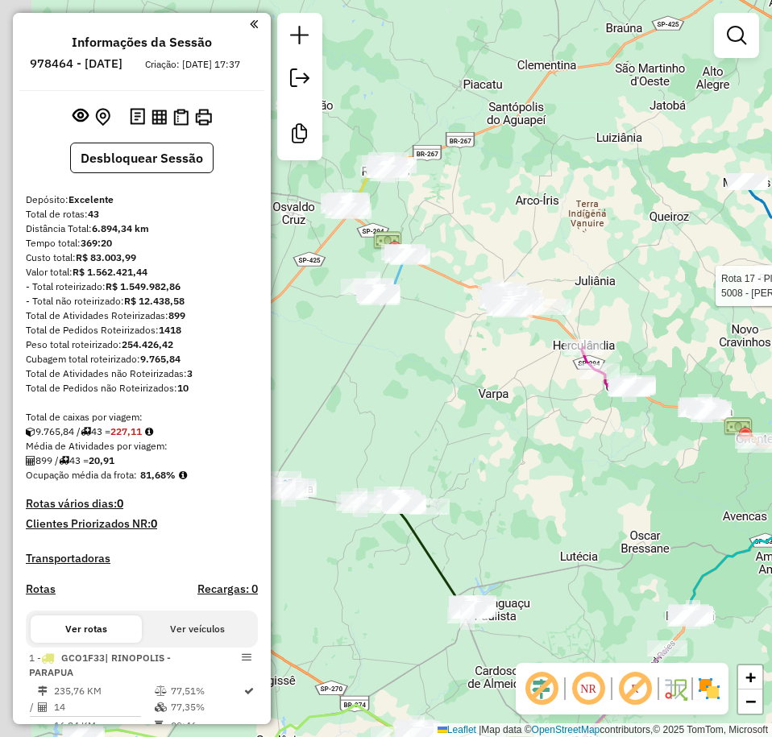
drag, startPoint x: 607, startPoint y: 327, endPoint x: 735, endPoint y: 318, distance: 127.6
click at [735, 318] on div "Rota 17 - Placa BYI0I12 10319 - BAR DA LOIRA Rota 17 - Placa BYI0I12 5008 - SER…" at bounding box center [386, 368] width 772 height 737
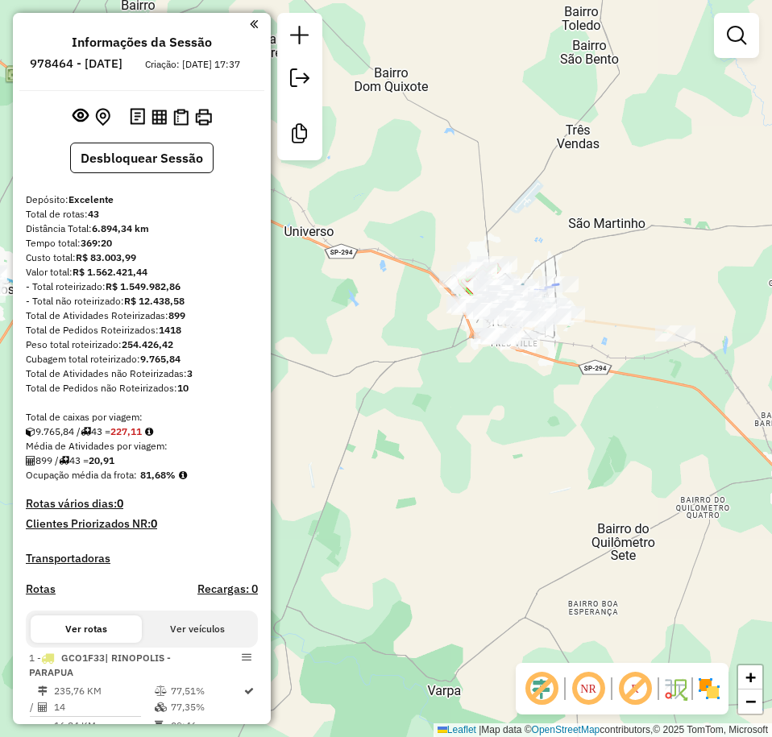
drag, startPoint x: 465, startPoint y: 95, endPoint x: 558, endPoint y: 140, distance: 103.8
click at [553, 139] on div "Rota 17 - Placa BYI0I12 10319 - BAR DA LOIRA Rota 17 - Placa BYI0I12 5008 - SER…" at bounding box center [386, 368] width 772 height 737
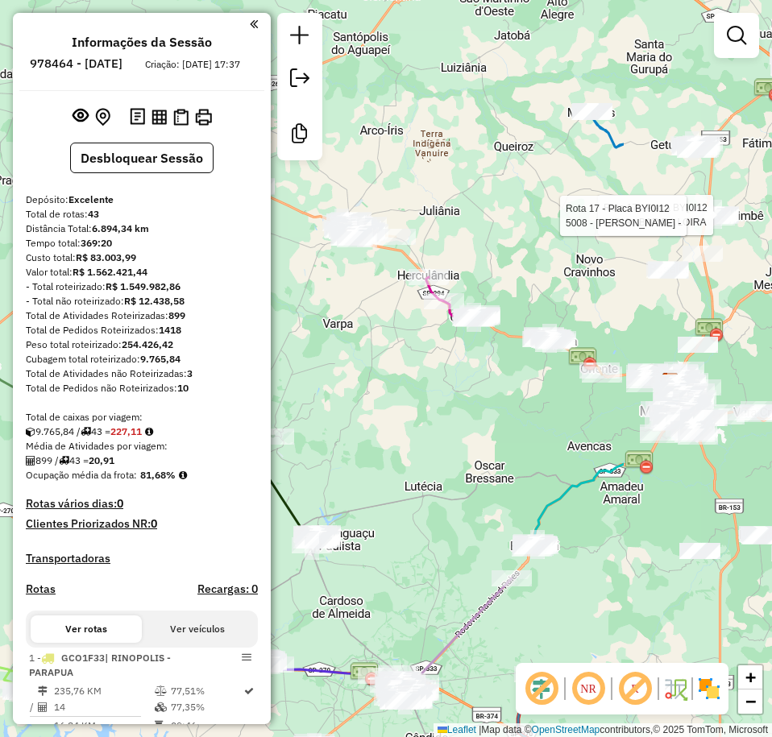
drag, startPoint x: 574, startPoint y: 160, endPoint x: 349, endPoint y: 194, distance: 228.1
click at [349, 194] on div "Rota 17 - Placa BYI0I12 10319 - BAR DA LOIRA Rota 17 - Placa BYI0I12 5008 - SER…" at bounding box center [386, 368] width 772 height 737
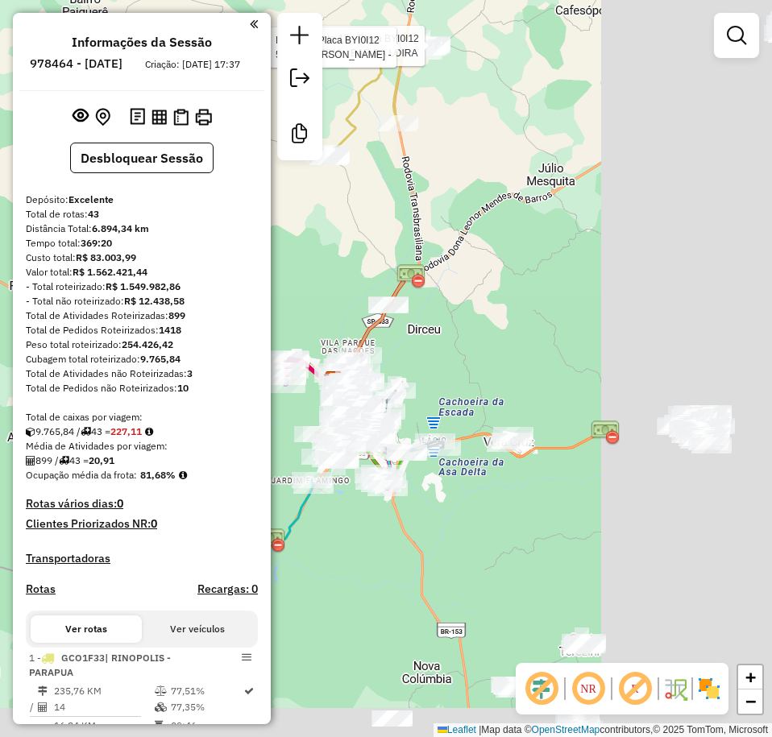
drag, startPoint x: 514, startPoint y: 112, endPoint x: 164, endPoint y: 27, distance: 359.7
click at [164, 27] on hb-router-mapa "Informações da Sessão 978464 - 13/08/2025 Criação: 12/08/2025 17:37 Desbloquear…" at bounding box center [386, 368] width 772 height 737
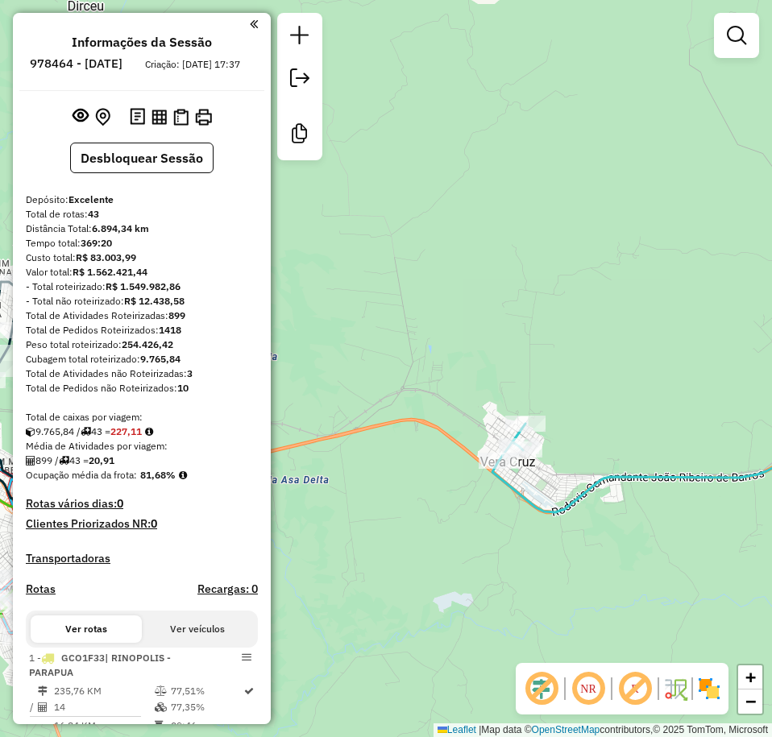
drag, startPoint x: 535, startPoint y: 175, endPoint x: 354, endPoint y: 120, distance: 189.4
click at [350, 120] on div "Rota 17 - Placa BYI0I12 10319 - BAR DA LOIRA Rota 17 - Placa BYI0I12 5008 - SER…" at bounding box center [386, 368] width 772 height 737
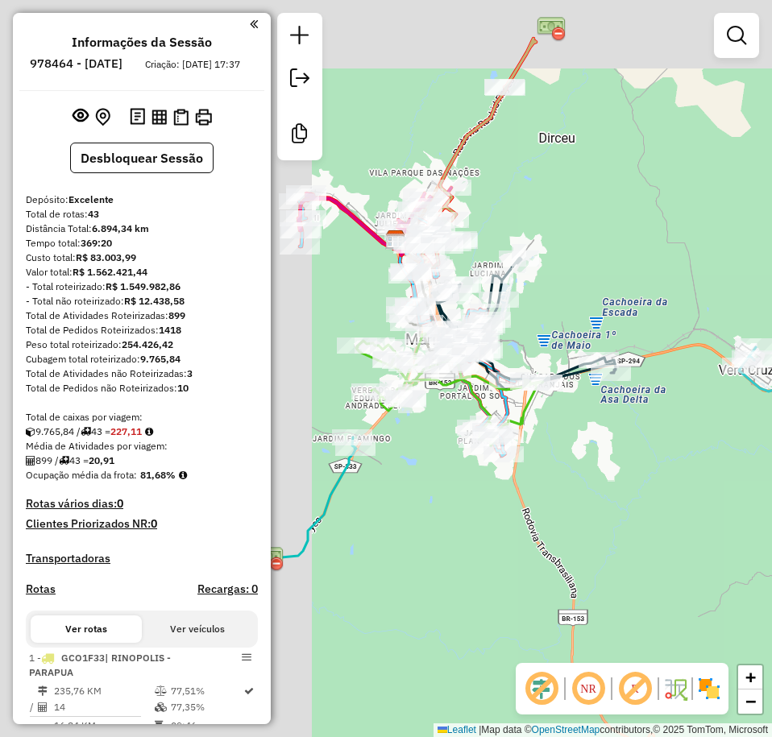
drag, startPoint x: 487, startPoint y: 271, endPoint x: 823, endPoint y: 325, distance: 339.5
click at [772, 325] on html "Aguarde... Pop-up bloqueado! Seu navegador bloqueou automáticamente a abertura …" at bounding box center [386, 368] width 772 height 737
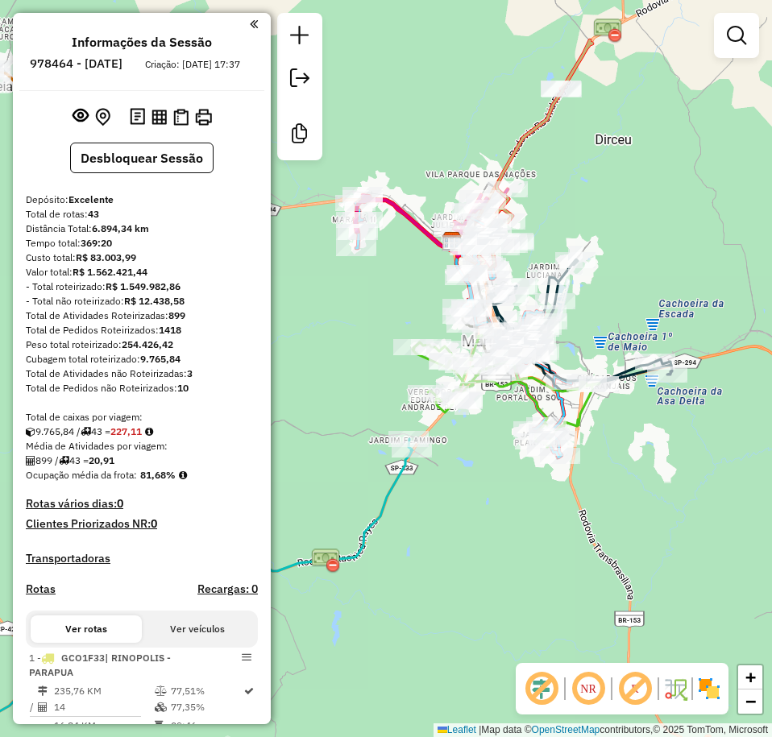
drag, startPoint x: 695, startPoint y: 290, endPoint x: 450, endPoint y: 256, distance: 248.0
click at [450, 256] on div "Rota 17 - Placa BYI0I12 10319 - BAR DA LOIRA Rota 17 - Placa BYI0I12 5008 - SER…" at bounding box center [386, 368] width 772 height 737
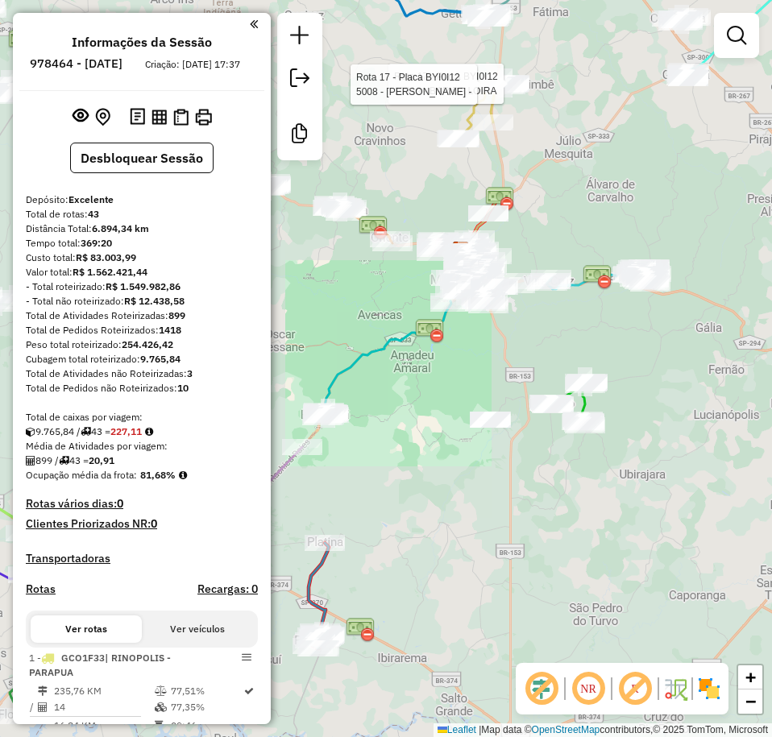
drag, startPoint x: 607, startPoint y: 244, endPoint x: 516, endPoint y: 230, distance: 92.2
click at [516, 230] on div "Rota 17 - Placa BYI0I12 10319 - BAR DA LOIRA Rota 17 - Placa BYI0I12 5008 - SER…" at bounding box center [386, 368] width 772 height 737
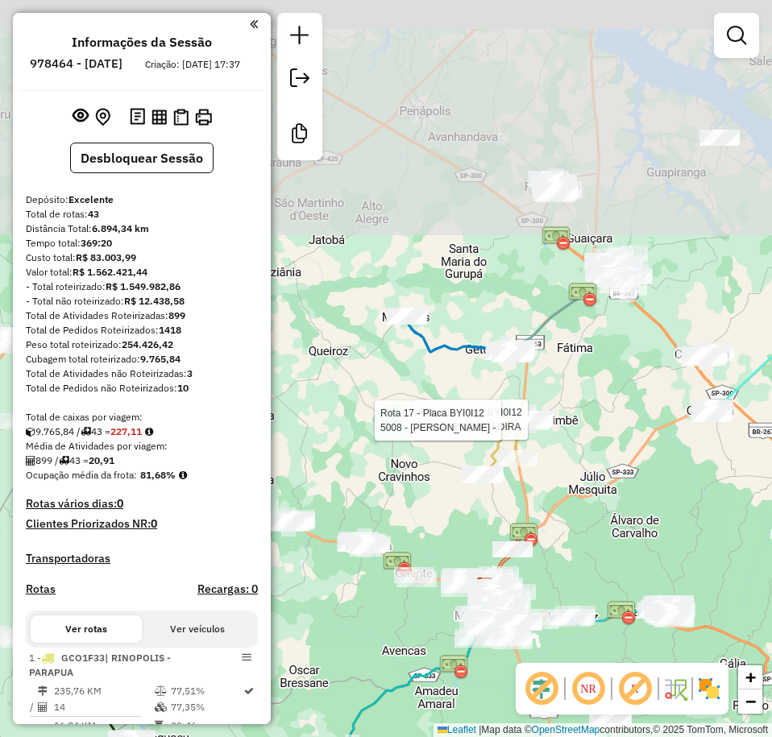
drag, startPoint x: 466, startPoint y: 94, endPoint x: 582, endPoint y: 454, distance: 378.4
click at [582, 454] on div "Rota 17 - Placa BYI0I12 10319 - BAR DA LOIRA Rota 17 - Placa BYI0I12 5008 - SER…" at bounding box center [386, 368] width 772 height 737
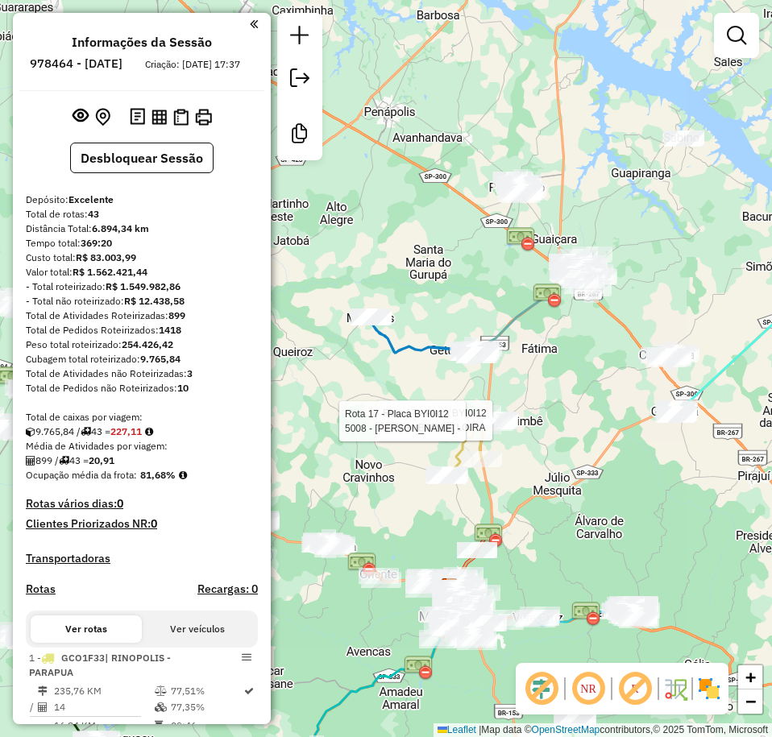
drag, startPoint x: 660, startPoint y: 256, endPoint x: 620, endPoint y: 245, distance: 41.8
click at [623, 247] on div "Rota 17 - Placa BYI0I12 10319 - BAR DA LOIRA Rota 17 - Placa BYI0I12 5008 - SER…" at bounding box center [386, 368] width 772 height 737
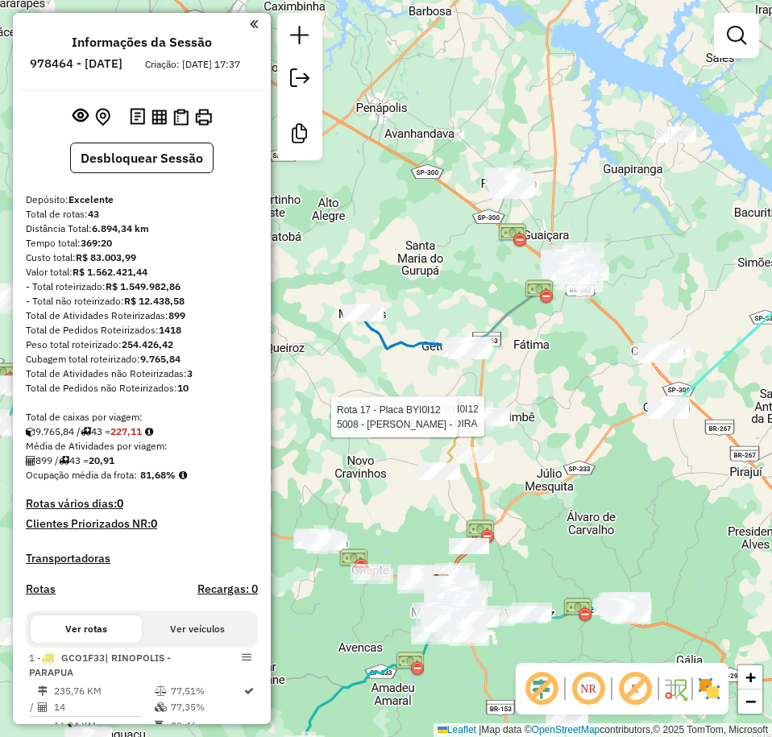
drag, startPoint x: 541, startPoint y: 141, endPoint x: 514, endPoint y: 135, distance: 27.4
click at [519, 140] on div "Rota 17 - Placa BYI0I12 10319 - BAR DA LOIRA Rota 17 - Placa BYI0I12 5008 - SER…" at bounding box center [386, 368] width 772 height 737
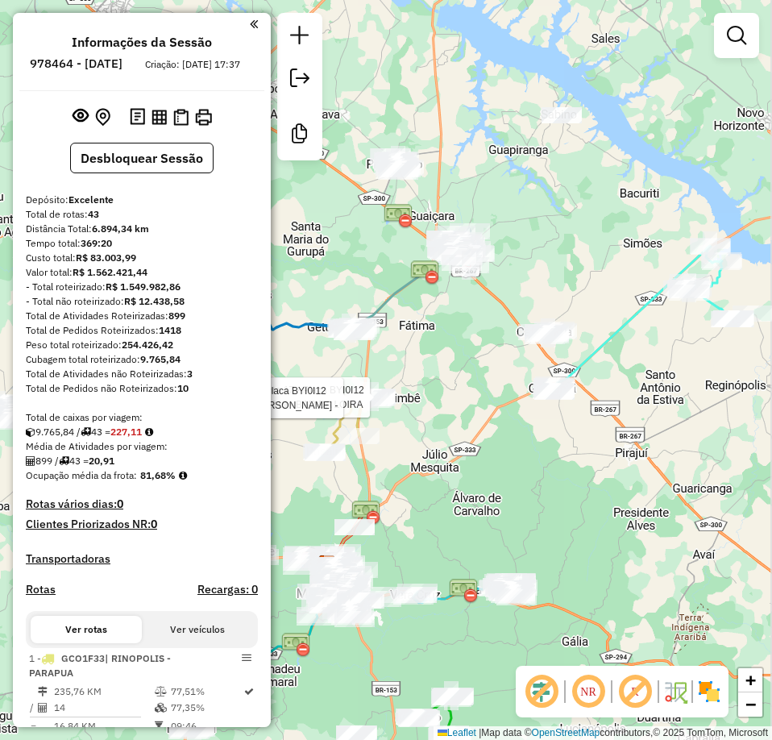
drag, startPoint x: 579, startPoint y: 164, endPoint x: 537, endPoint y: 160, distance: 42.9
click at [537, 160] on div "Rota 17 - Placa BYI0I12 10319 - BAR DA LOIRA Rota 17 - Placa BYI0I12 5008 - SER…" at bounding box center [386, 370] width 772 height 740
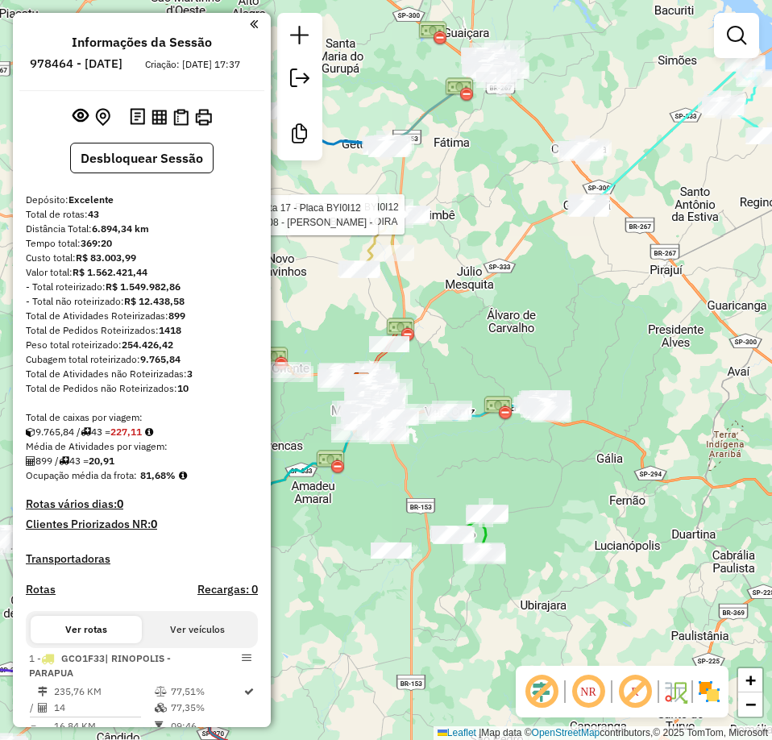
drag, startPoint x: 475, startPoint y: 251, endPoint x: 597, endPoint y: 255, distance: 122.6
click at [597, 255] on div "Rota 17 - Placa BYI0I12 10319 - BAR DA LOIRA Rota 17 - Placa BYI0I12 5008 - SER…" at bounding box center [386, 370] width 772 height 740
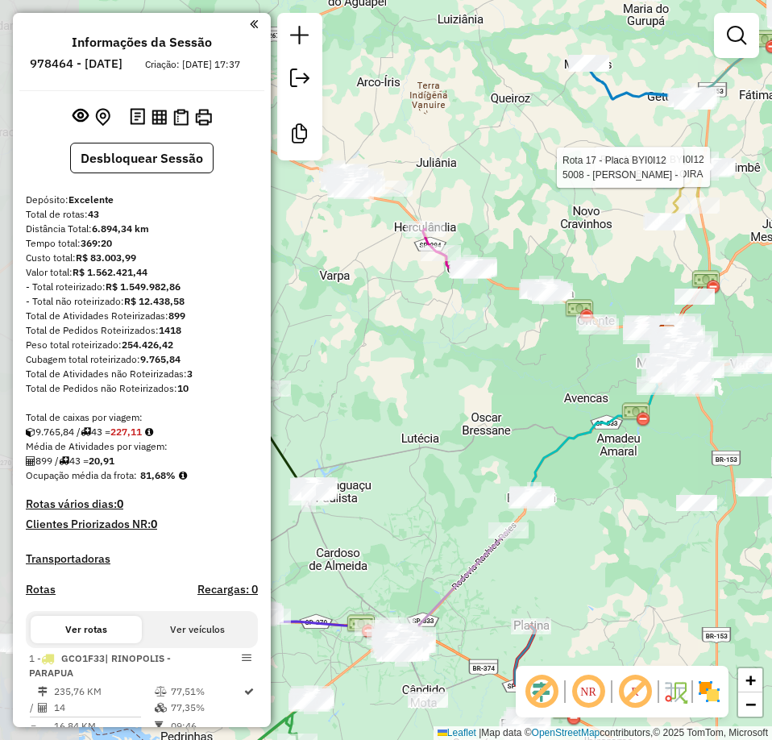
drag, startPoint x: 384, startPoint y: 360, endPoint x: 566, endPoint y: 308, distance: 188.7
click at [566, 308] on img at bounding box center [579, 310] width 29 height 29
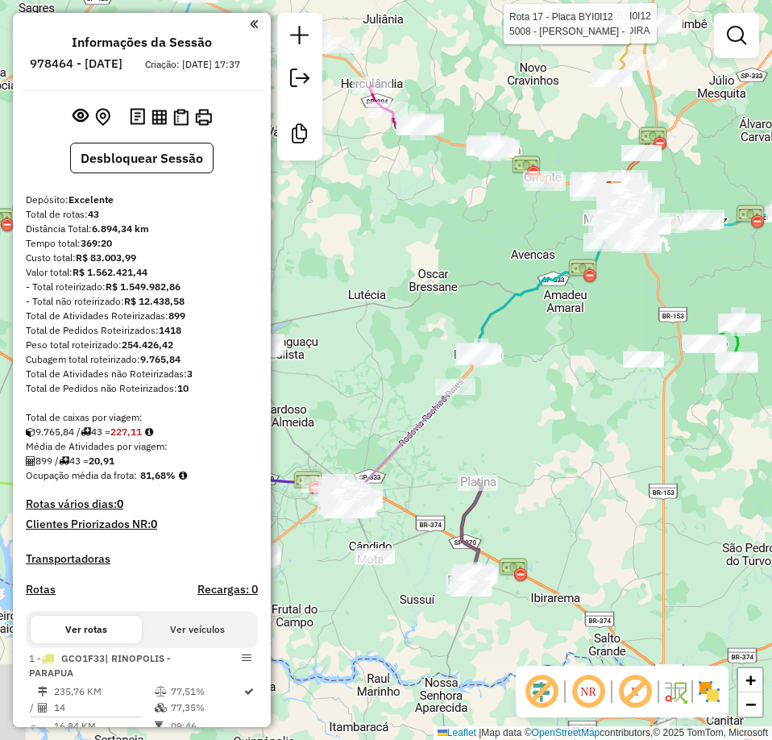
drag, startPoint x: 497, startPoint y: 433, endPoint x: 443, endPoint y: 288, distance: 155.5
click at [443, 288] on div "Rota 17 - Placa BYI0I12 10319 - BAR DA LOIRA Rota 17 - Placa BYI0I12 5008 - SER…" at bounding box center [386, 370] width 772 height 740
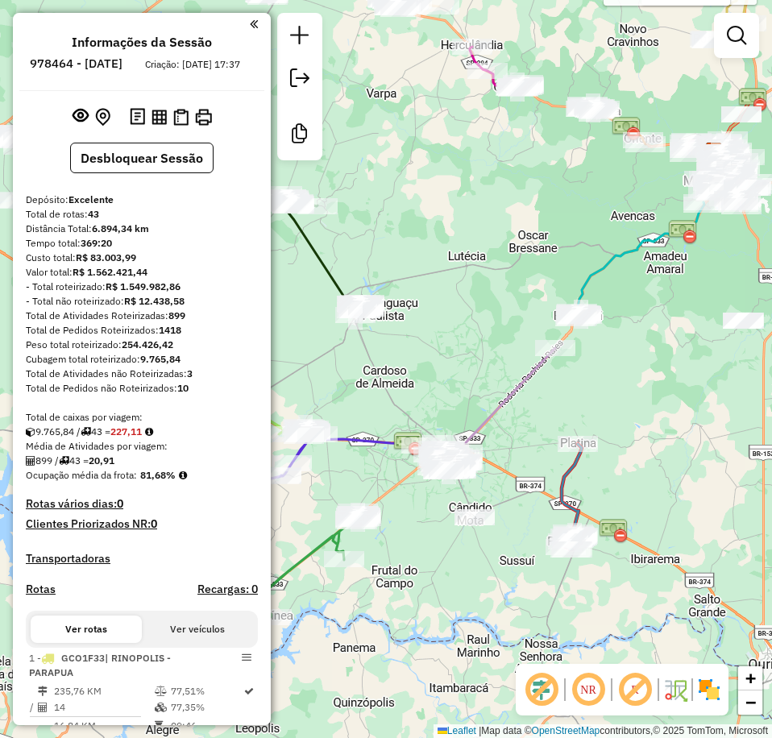
drag, startPoint x: 458, startPoint y: 336, endPoint x: 662, endPoint y: 288, distance: 210.1
click at [662, 288] on div "Rota 17 - Placa BYI0I12 10319 - BAR DA LOIRA Rota 17 - Placa BYI0I12 5008 - SER…" at bounding box center [386, 369] width 772 height 738
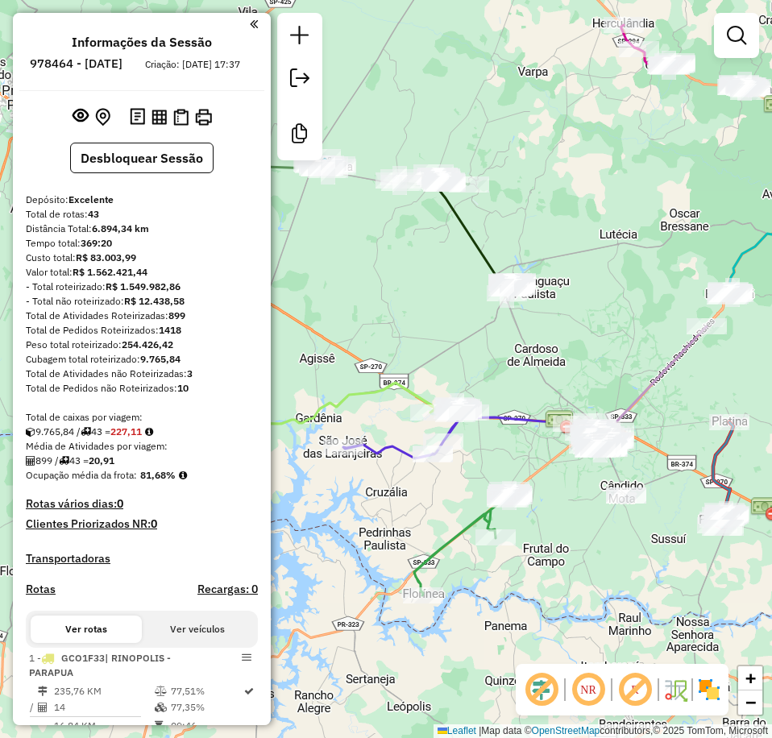
drag, startPoint x: 515, startPoint y: 304, endPoint x: 567, endPoint y: 294, distance: 53.3
click at [567, 294] on div "Rota 17 - Placa BYI0I12 10319 - BAR DA LOIRA Rota 17 - Placa BYI0I12 5008 - SER…" at bounding box center [386, 369] width 772 height 738
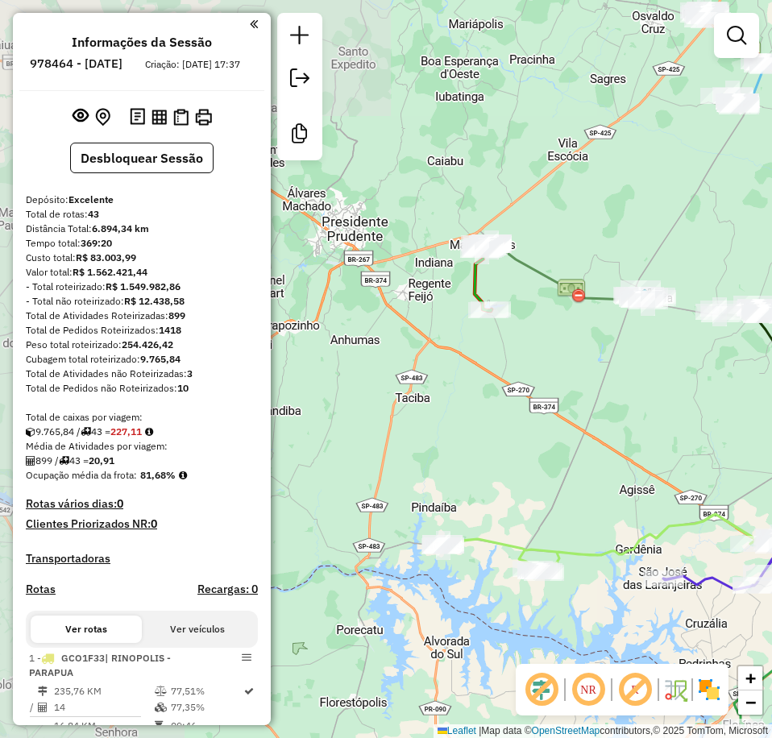
drag, startPoint x: 436, startPoint y: 162, endPoint x: 751, endPoint y: 291, distance: 340.4
click at [751, 291] on div "Rota 17 - Placa BYI0I12 10319 - BAR DA LOIRA Rota 17 - Placa BYI0I12 5008 - SER…" at bounding box center [386, 369] width 772 height 738
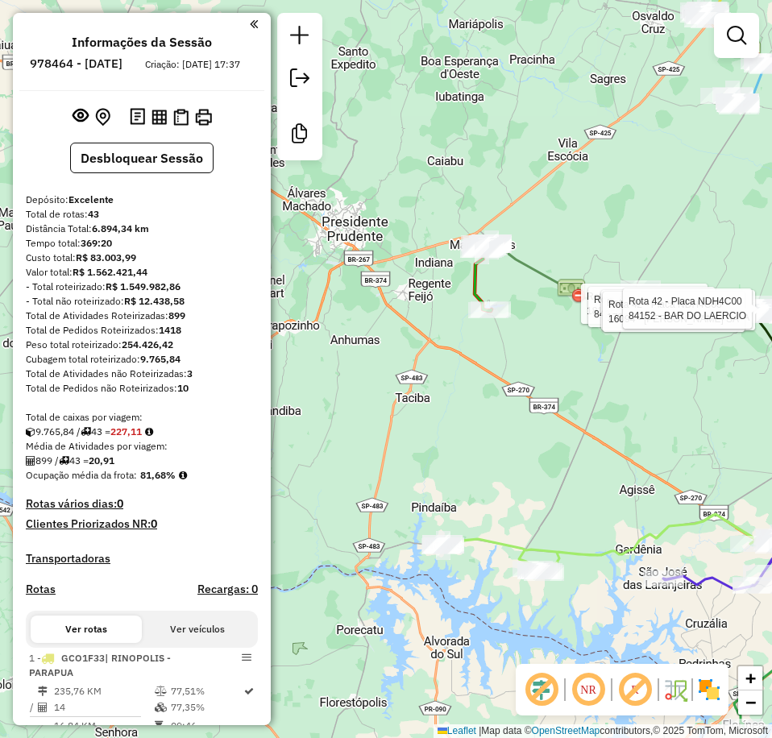
click at [578, 190] on div "Rota 17 - Placa BYI0I12 10319 - BAR DA LOIRA Rota 17 - Placa BYI0I12 5008 - SER…" at bounding box center [386, 369] width 772 height 738
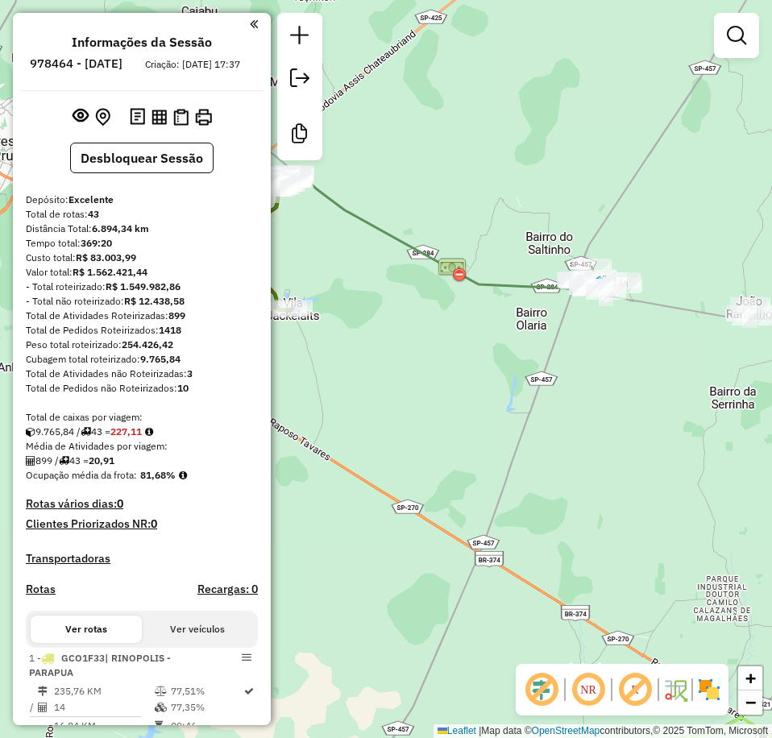
drag, startPoint x: 731, startPoint y: 324, endPoint x: 692, endPoint y: 333, distance: 39.7
click at [726, 321] on div at bounding box center [750, 313] width 48 height 16
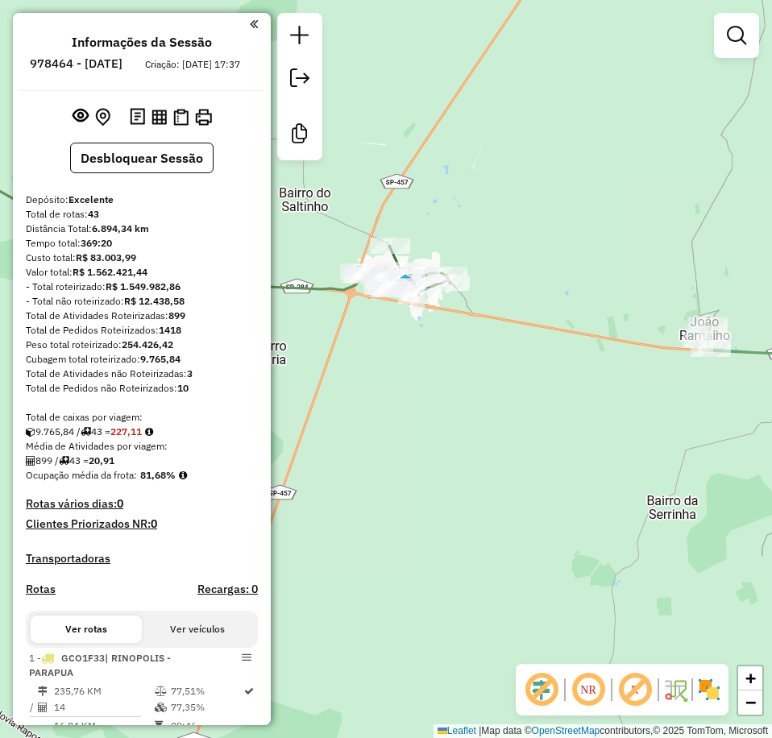
drag, startPoint x: 565, startPoint y: 275, endPoint x: 424, endPoint y: 232, distance: 147.3
click at [424, 232] on div "Janela de atendimento Grade de atendimento Capacidade Transportadoras Veículos …" at bounding box center [386, 369] width 772 height 738
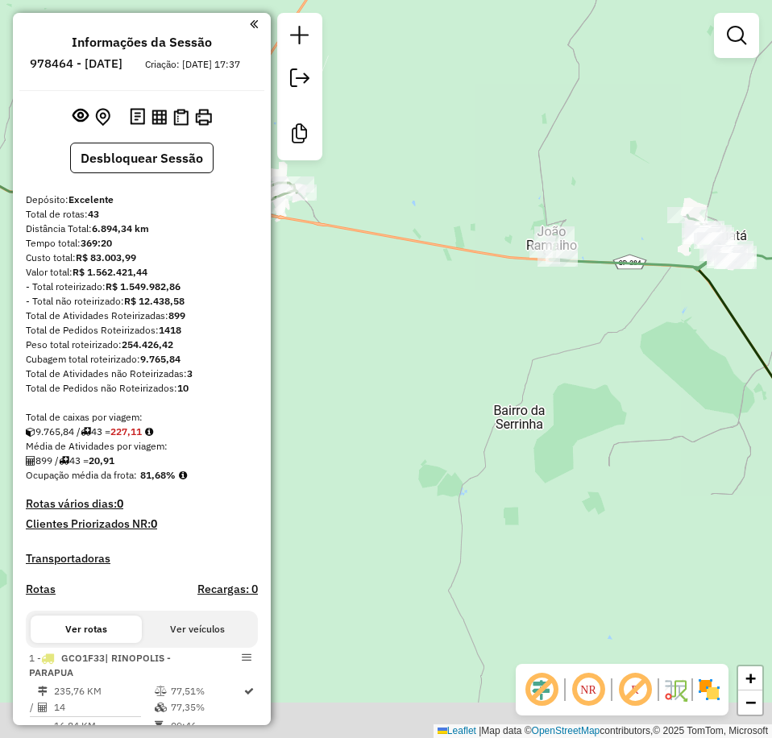
drag, startPoint x: 603, startPoint y: 404, endPoint x: 592, endPoint y: 230, distance: 173.6
click at [592, 256] on div "Janela de atendimento Grade de atendimento Capacidade Transportadoras Veículos …" at bounding box center [386, 369] width 772 height 738
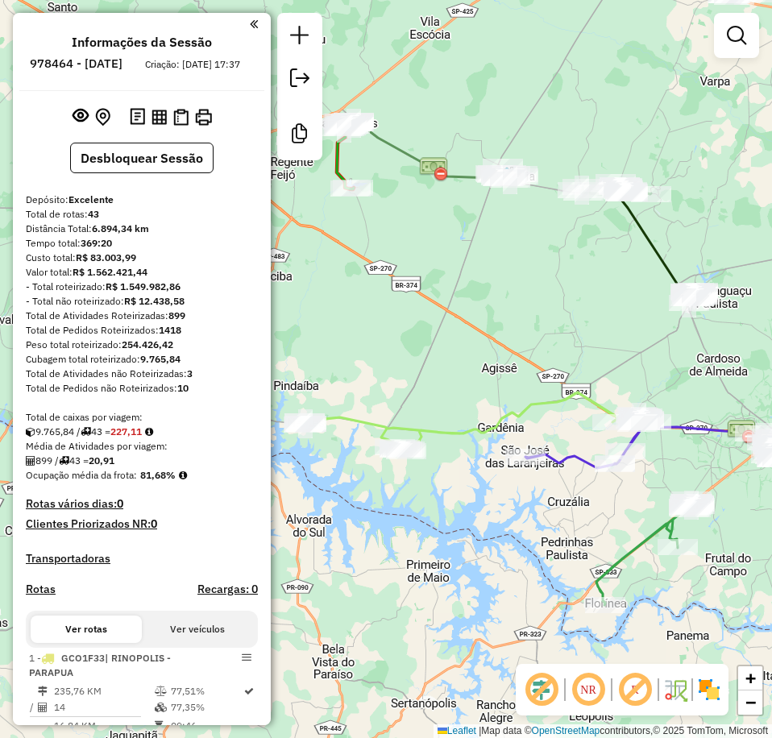
click at [558, 375] on div "Janela de atendimento Grade de atendimento Capacidade Transportadoras Veículos …" at bounding box center [386, 369] width 772 height 738
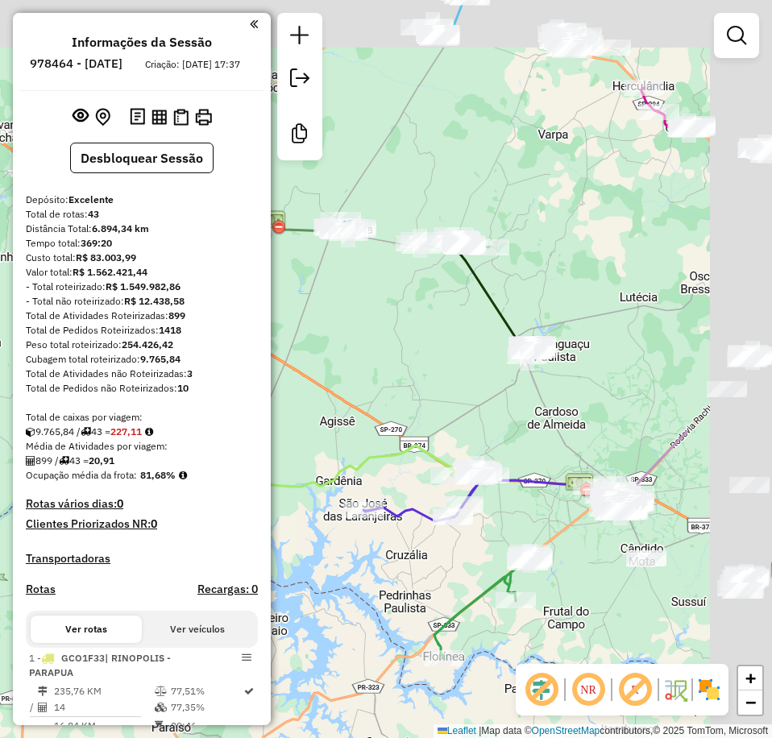
drag, startPoint x: 594, startPoint y: 336, endPoint x: 400, endPoint y: 388, distance: 201.1
click at [412, 388] on div "Janela de atendimento Grade de atendimento Capacidade Transportadoras Veículos …" at bounding box center [386, 369] width 772 height 738
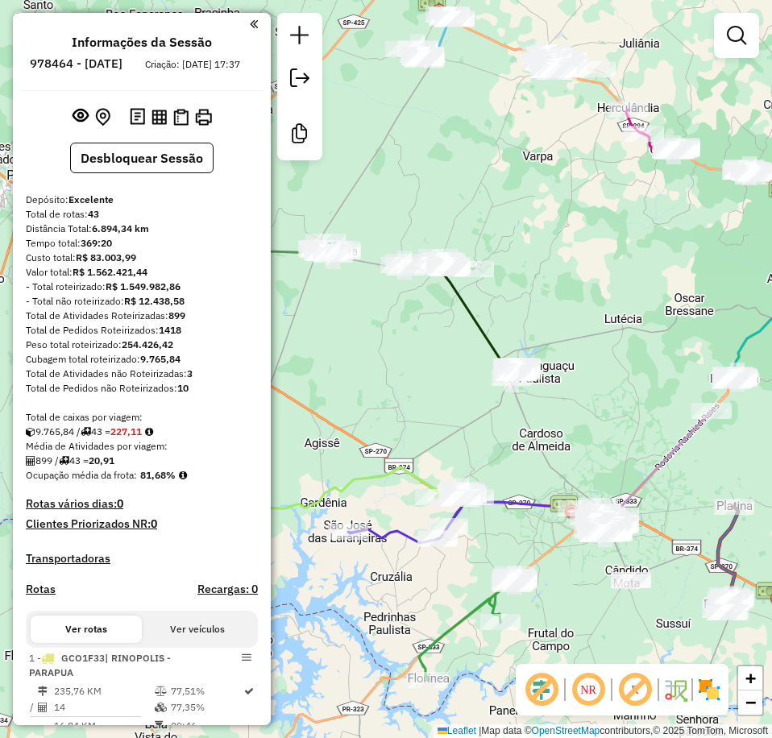
drag, startPoint x: 545, startPoint y: 404, endPoint x: 559, endPoint y: 427, distance: 26.8
click at [559, 427] on div "Janela de atendimento Grade de atendimento Capacidade Transportadoras Veículos …" at bounding box center [386, 369] width 772 height 738
click at [591, 699] on em at bounding box center [588, 689] width 39 height 39
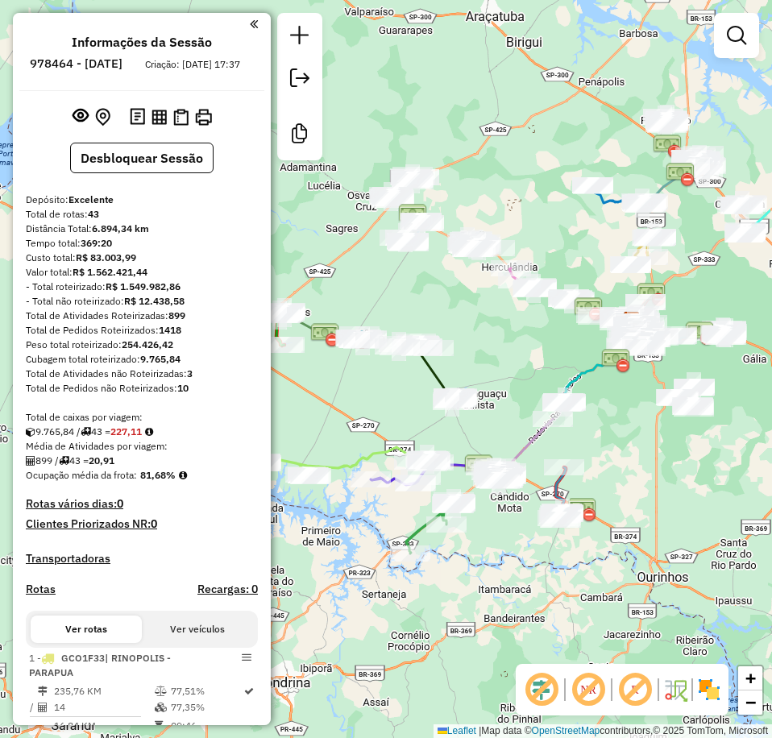
drag, startPoint x: 595, startPoint y: 403, endPoint x: 516, endPoint y: 414, distance: 79.8
click at [516, 414] on div "Janela de atendimento Grade de atendimento Capacidade Transportadoras Veículos …" at bounding box center [386, 369] width 772 height 738
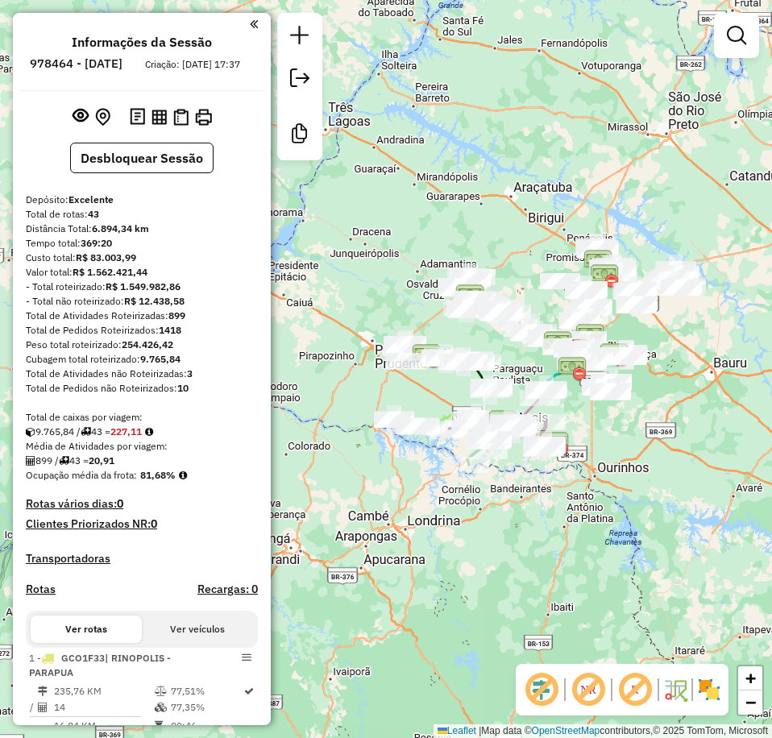
drag, startPoint x: 526, startPoint y: 373, endPoint x: 524, endPoint y: 385, distance: 12.3
click at [524, 385] on div "Janela de atendimento Grade de atendimento Capacidade Transportadoras Veículos …" at bounding box center [386, 369] width 772 height 738
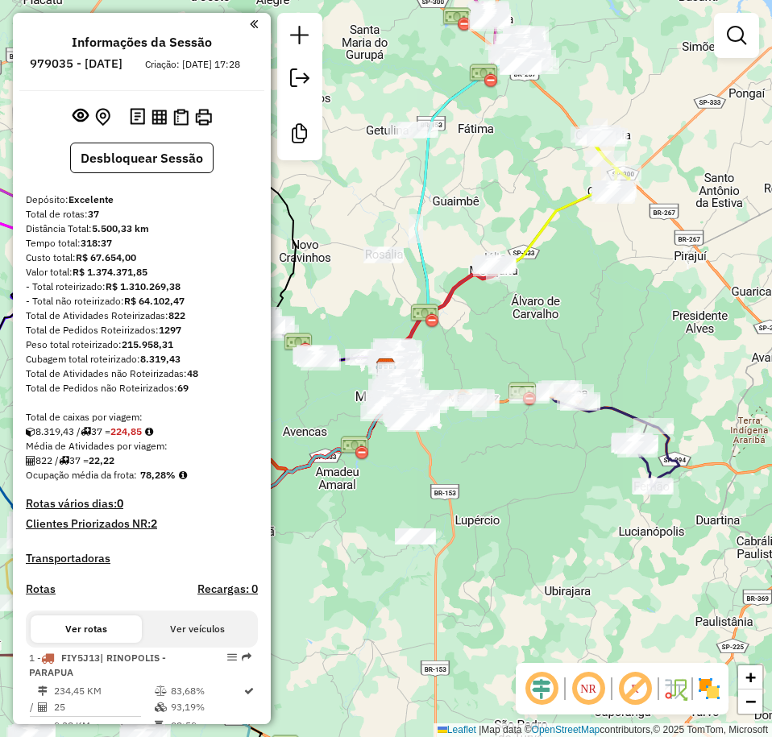
click at [553, 686] on em at bounding box center [541, 689] width 39 height 39
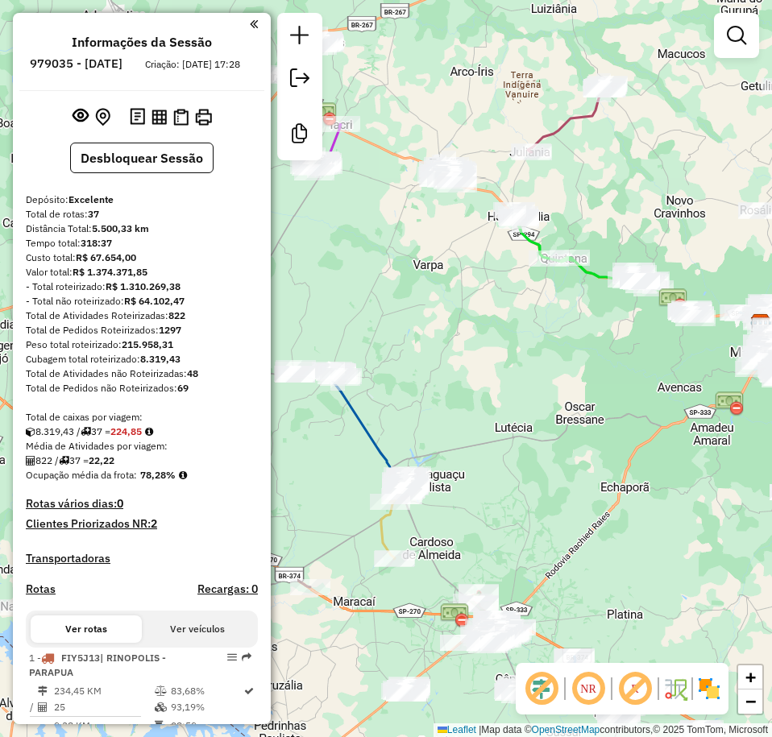
drag, startPoint x: 440, startPoint y: 272, endPoint x: 827, endPoint y: 248, distance: 387.5
click at [772, 248] on html "Aguarde... Pop-up bloqueado! Seu navegador bloqueou automáticamente a abertura …" at bounding box center [386, 368] width 772 height 737
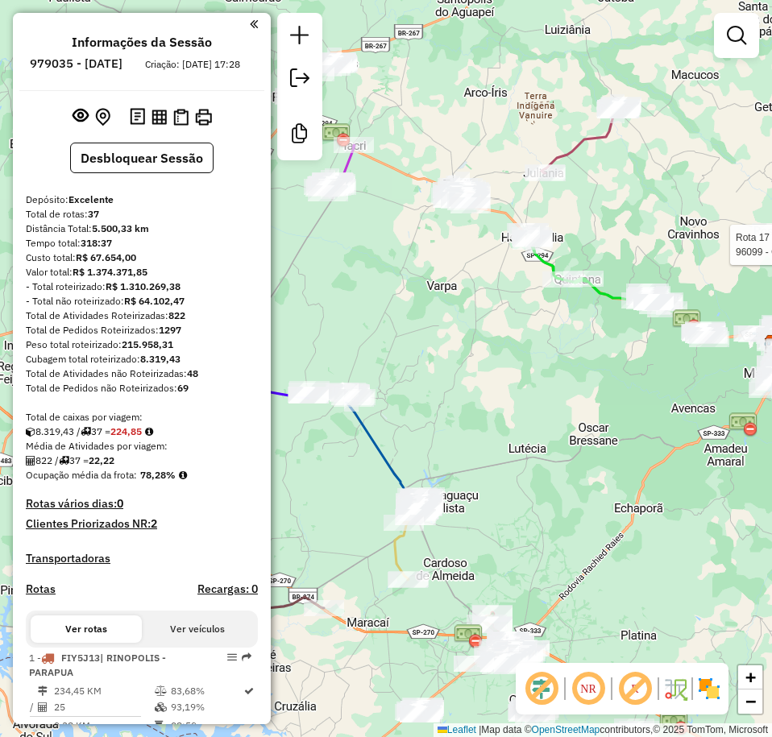
drag, startPoint x: 466, startPoint y: 93, endPoint x: 541, endPoint y: 160, distance: 99.9
click at [541, 160] on div "Rota 17 - Placa EAK6707 96099 - CONVENIENCIA MIRA Janela de atendimento Grade d…" at bounding box center [386, 368] width 772 height 737
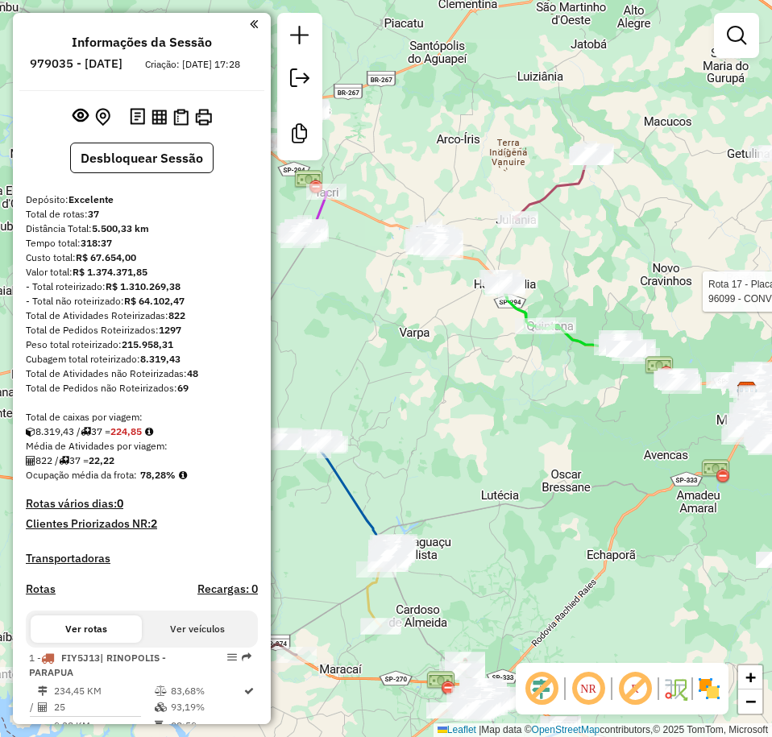
drag, startPoint x: 565, startPoint y: 140, endPoint x: 437, endPoint y: 137, distance: 128.1
click at [425, 121] on div "Rota 17 - Placa EAK6707 96099 - CONVENIENCIA MIRA Janela de atendimento Grade d…" at bounding box center [386, 368] width 772 height 737
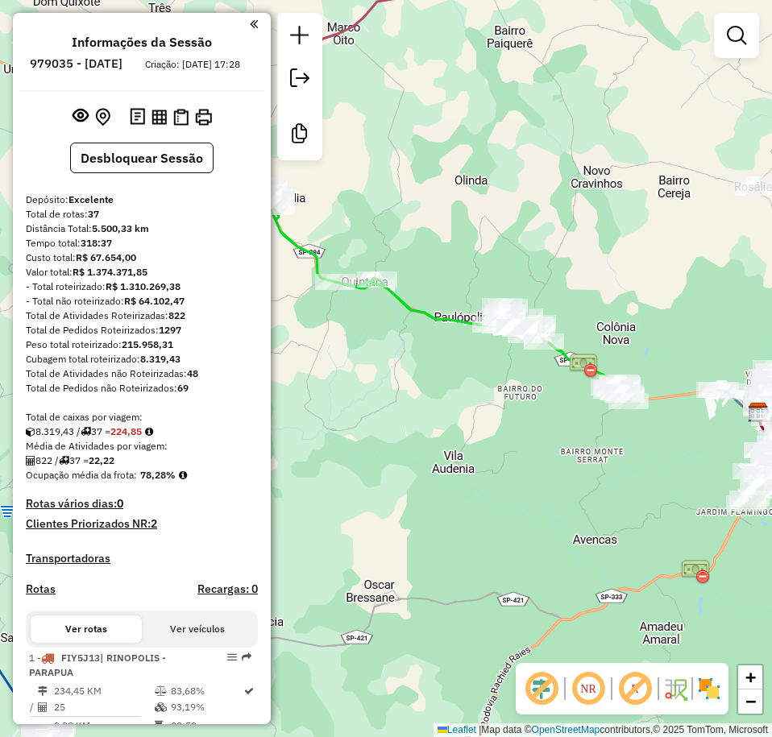
drag, startPoint x: 491, startPoint y: 160, endPoint x: 375, endPoint y: 139, distance: 117.9
click at [375, 139] on div "Rota 17 - Placa EAK6707 96099 - CONVENIENCIA MIRA Janela de atendimento Grade d…" at bounding box center [386, 368] width 772 height 737
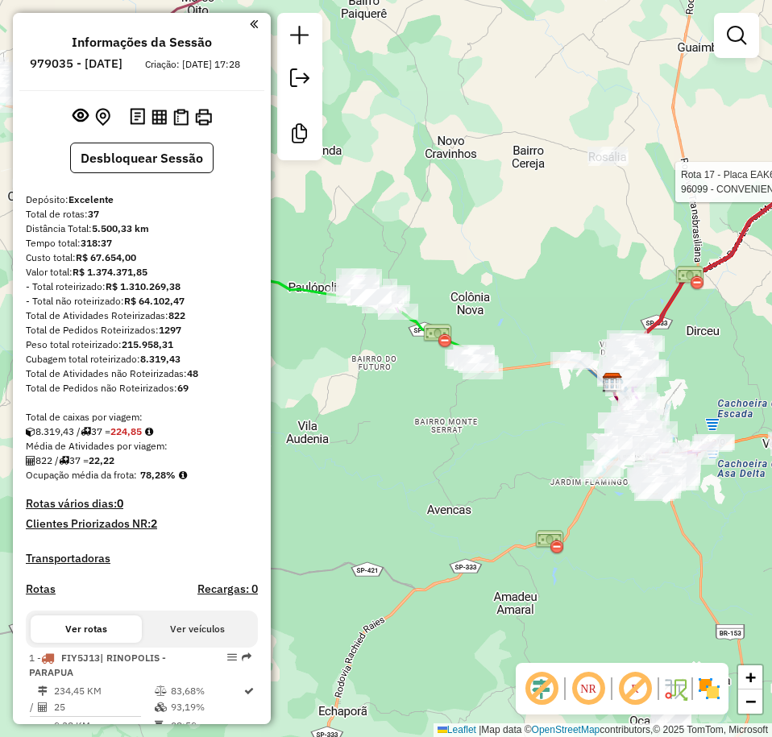
drag, startPoint x: 545, startPoint y: 155, endPoint x: 259, endPoint y: 113, distance: 288.4
click at [259, 113] on hb-router-mapa "Informações da Sessão 979035 - [DATE] Criação: [DATE] 17:28 Desbloquear Sessão …" at bounding box center [386, 368] width 772 height 737
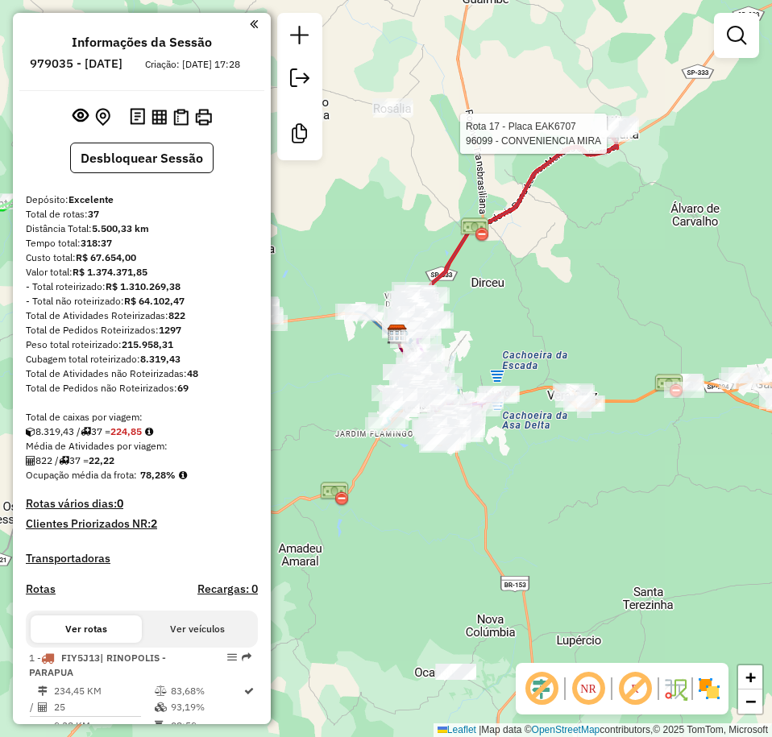
drag, startPoint x: 527, startPoint y: 342, endPoint x: 566, endPoint y: 329, distance: 41.8
click at [566, 329] on div "Rota 17 - Placa EAK6707 96099 - CONVENIENCIA MIRA Janela de atendimento Grade d…" at bounding box center [386, 368] width 772 height 737
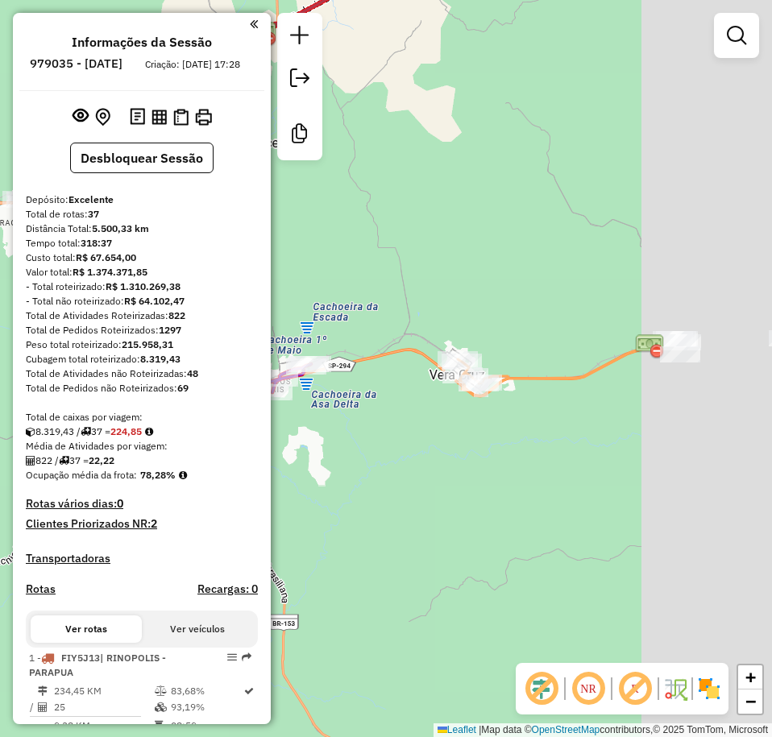
drag, startPoint x: 386, startPoint y: 157, endPoint x: 228, endPoint y: 108, distance: 165.4
click at [219, 106] on hb-router-mapa "Informações da Sessão 979035 - [DATE] Criação: [DATE] 17:28 Desbloquear Sessão …" at bounding box center [386, 368] width 772 height 737
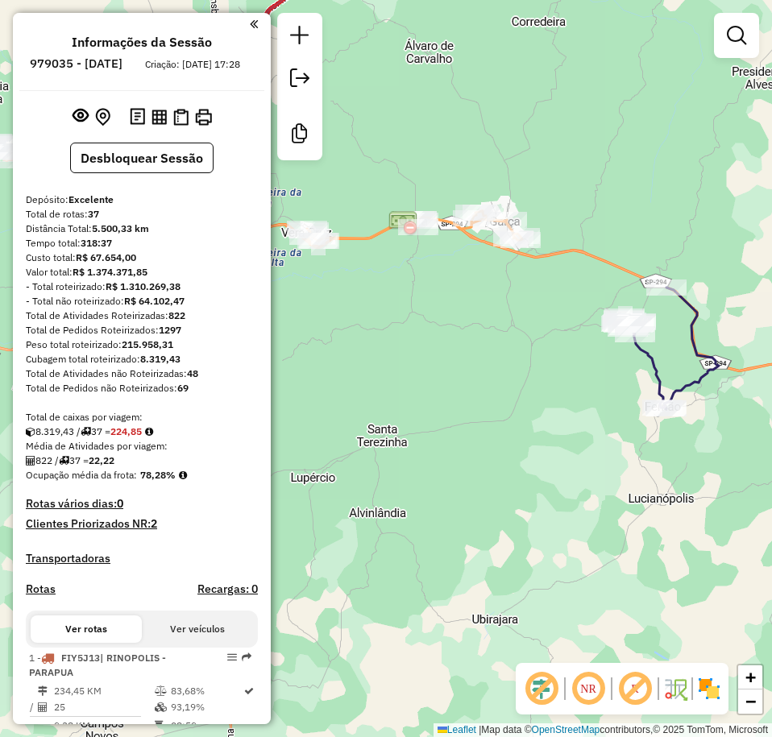
drag, startPoint x: 528, startPoint y: 320, endPoint x: 467, endPoint y: 309, distance: 61.3
click at [467, 309] on div "Rota 17 - Placa EAK6707 96099 - CONVENIENCIA MIRA Janela de atendimento Grade d…" at bounding box center [386, 368] width 772 height 737
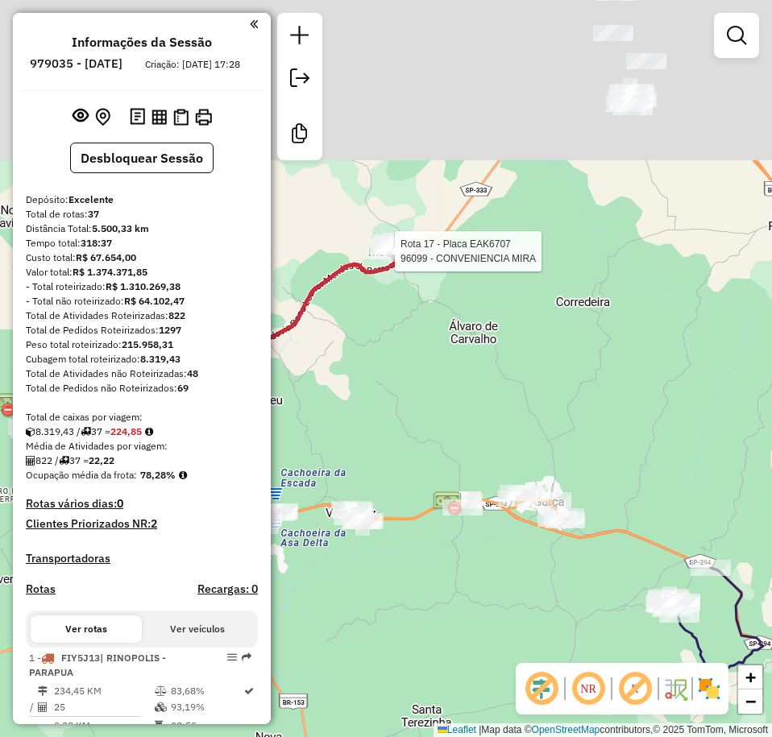
click at [582, 709] on hb-router-mapa "Informações da Sessão 979035 - [DATE] Criação: [DATE] 17:28 Desbloquear Sessão …" at bounding box center [386, 368] width 772 height 737
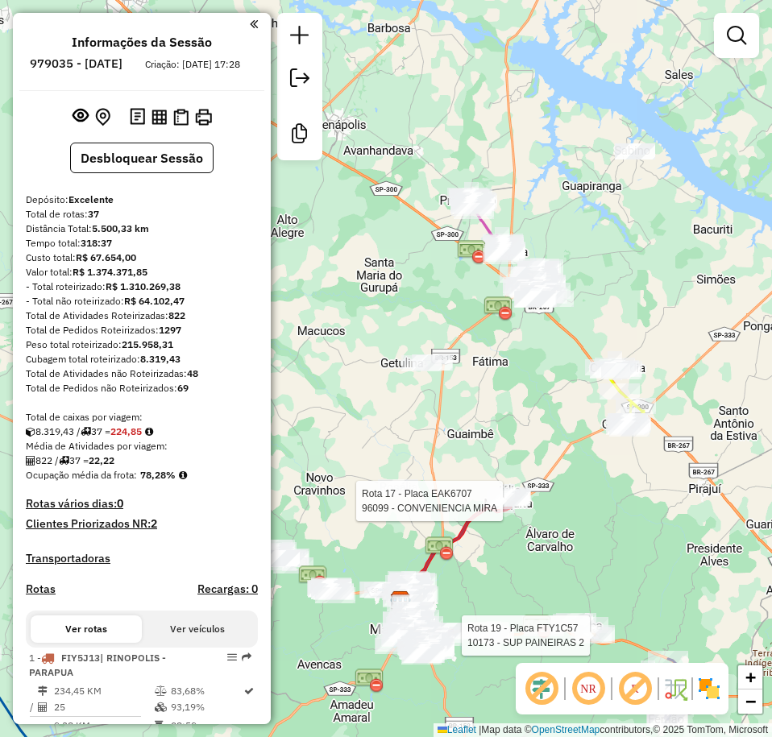
drag, startPoint x: 554, startPoint y: 382, endPoint x: 582, endPoint y: 431, distance: 56.3
click at [582, 431] on div "Rota 17 - Placa EAK6707 96099 - CONVENIENCIA MIRA Rota 19 - Placa FTY1C57 10173…" at bounding box center [386, 368] width 772 height 737
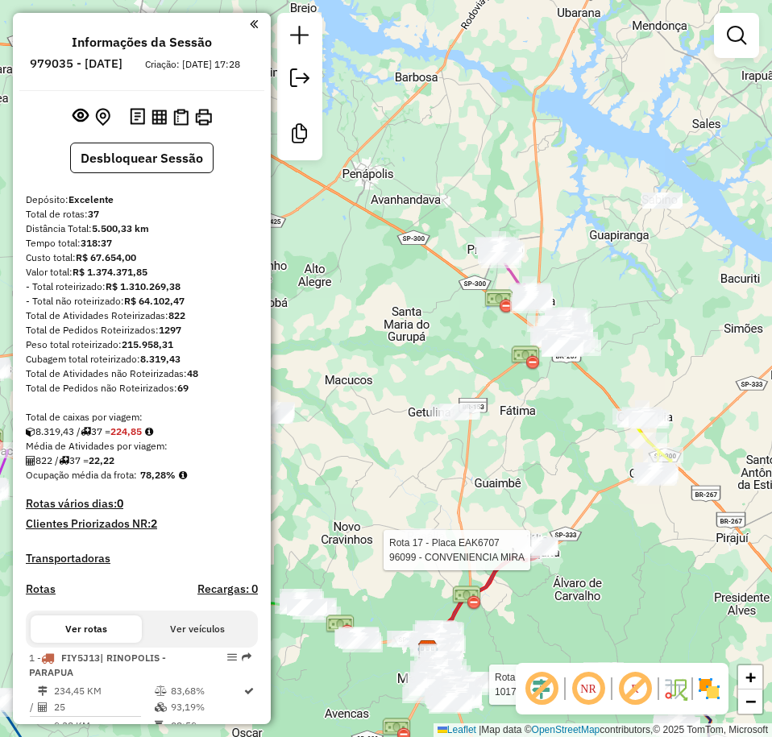
click at [685, 264] on div "Rota 17 - Placa EAK6707 96099 - CONVENIENCIA MIRA Rota 19 - Placa FTY1C57 10173…" at bounding box center [386, 368] width 772 height 737
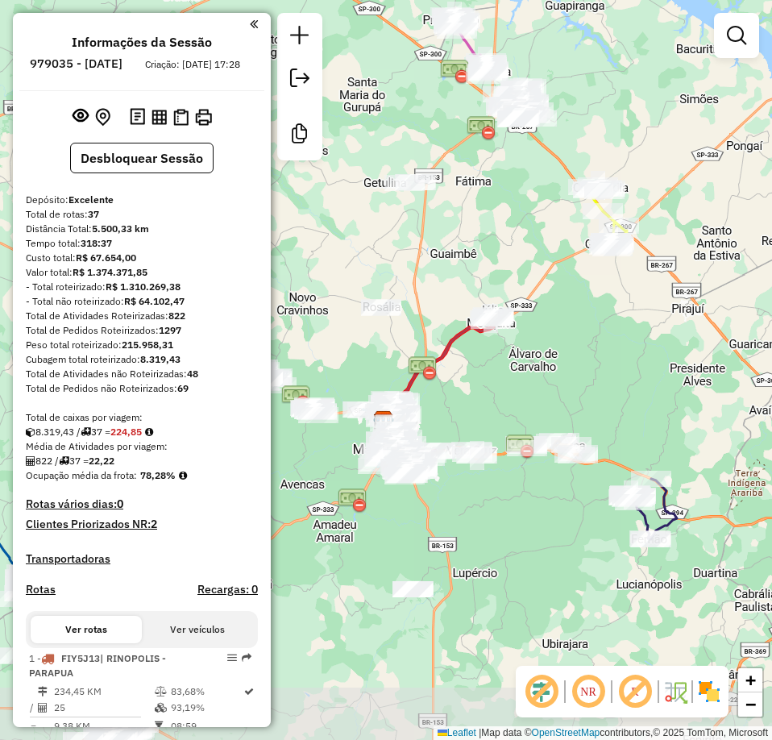
drag, startPoint x: 461, startPoint y: 310, endPoint x: 417, endPoint y: 80, distance: 234.6
click at [417, 80] on div "Janela de atendimento Grade de atendimento Capacidade Transportadoras Veículos …" at bounding box center [386, 370] width 772 height 740
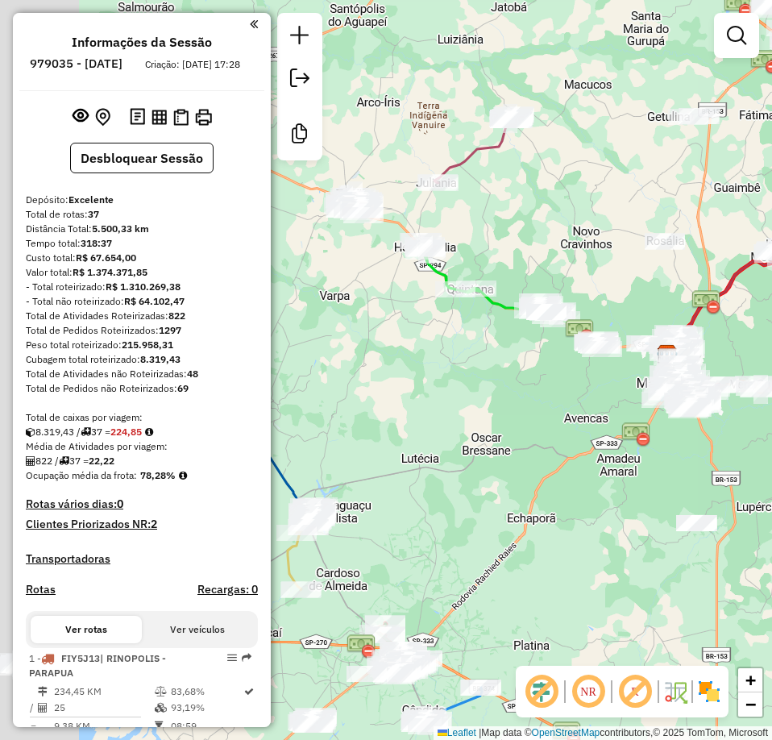
drag, startPoint x: 442, startPoint y: 364, endPoint x: 748, endPoint y: 298, distance: 312.4
click at [748, 298] on icon at bounding box center [724, 301] width 108 height 104
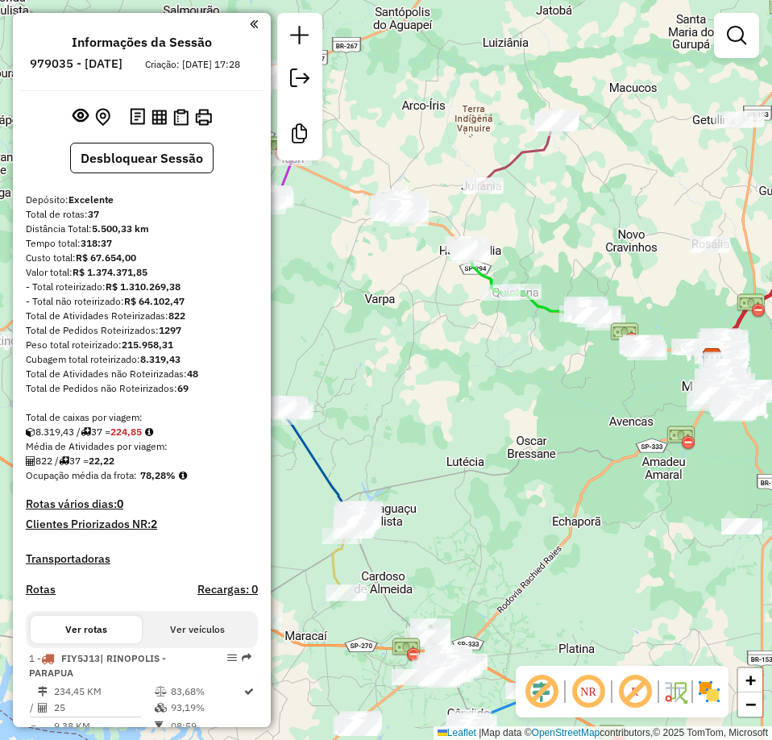
drag, startPoint x: 622, startPoint y: 447, endPoint x: 733, endPoint y: 453, distance: 111.3
click at [733, 453] on div "Janela de atendimento Grade de atendimento Capacidade Transportadoras Veículos …" at bounding box center [386, 370] width 772 height 740
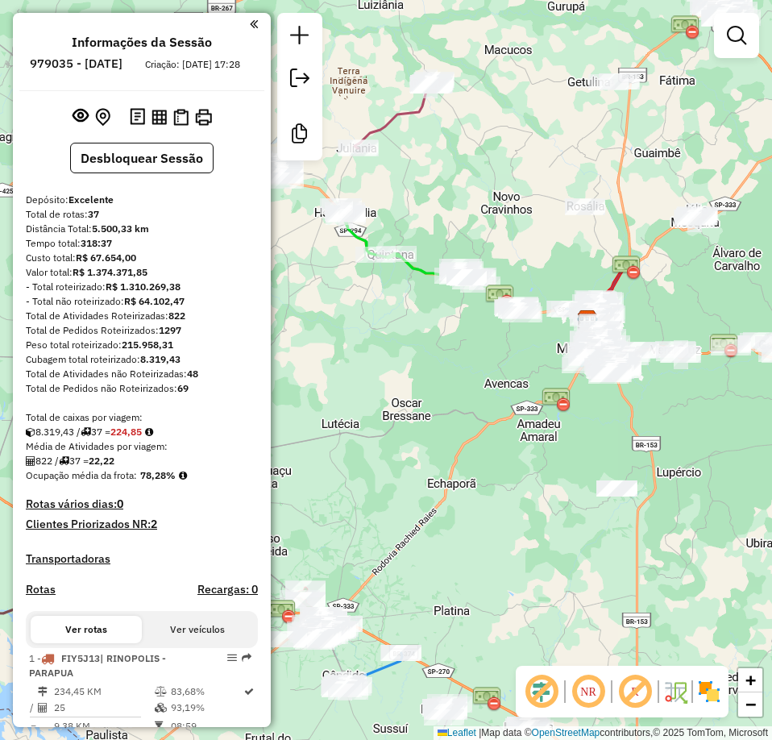
drag, startPoint x: 557, startPoint y: 483, endPoint x: 342, endPoint y: 442, distance: 219.2
click at [342, 442] on div "Janela de atendimento Grade de atendimento Capacidade Transportadoras Veículos …" at bounding box center [386, 370] width 772 height 740
drag, startPoint x: 409, startPoint y: 281, endPoint x: 383, endPoint y: 153, distance: 130.7
click at [423, 276] on div "Rota 7 - Placa BYI0I12 98924 - SUPERMERCADO CAMPANT Janela de atendimento Grade…" at bounding box center [386, 370] width 772 height 740
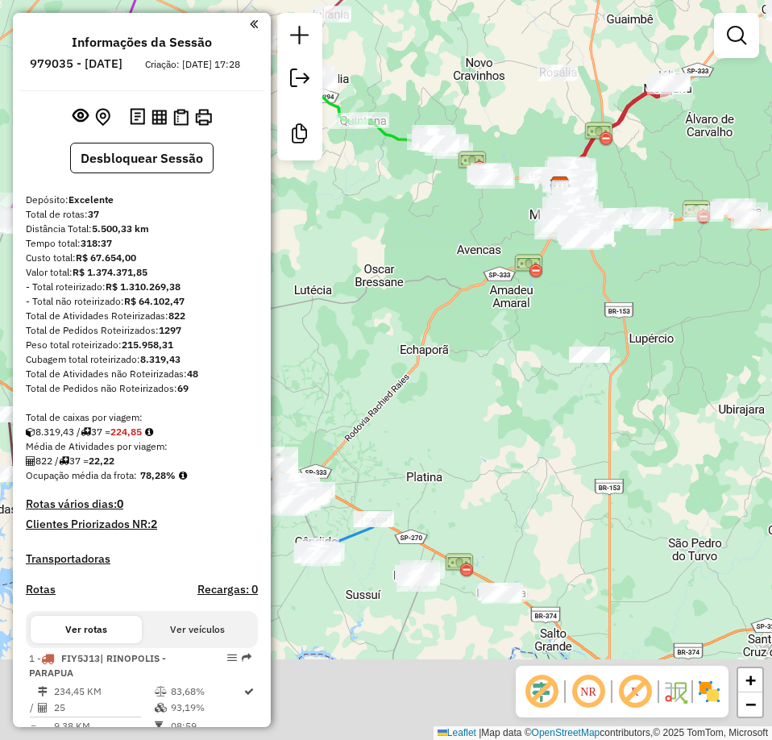
drag, startPoint x: 464, startPoint y: 495, endPoint x: 417, endPoint y: 359, distance: 143.2
click at [420, 359] on div "Janela de atendimento Grade de atendimento Capacidade Transportadoras Veículos …" at bounding box center [386, 370] width 772 height 740
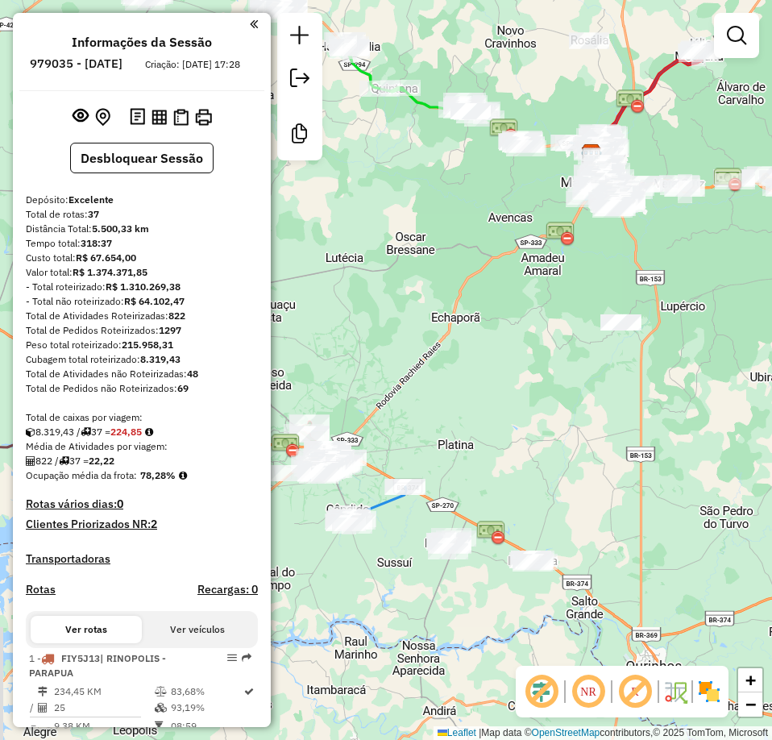
drag, startPoint x: 504, startPoint y: 295, endPoint x: 613, endPoint y: 224, distance: 129.8
click at [613, 226] on div "Janela de atendimento Grade de atendimento Capacidade Transportadoras Veículos …" at bounding box center [386, 370] width 772 height 740
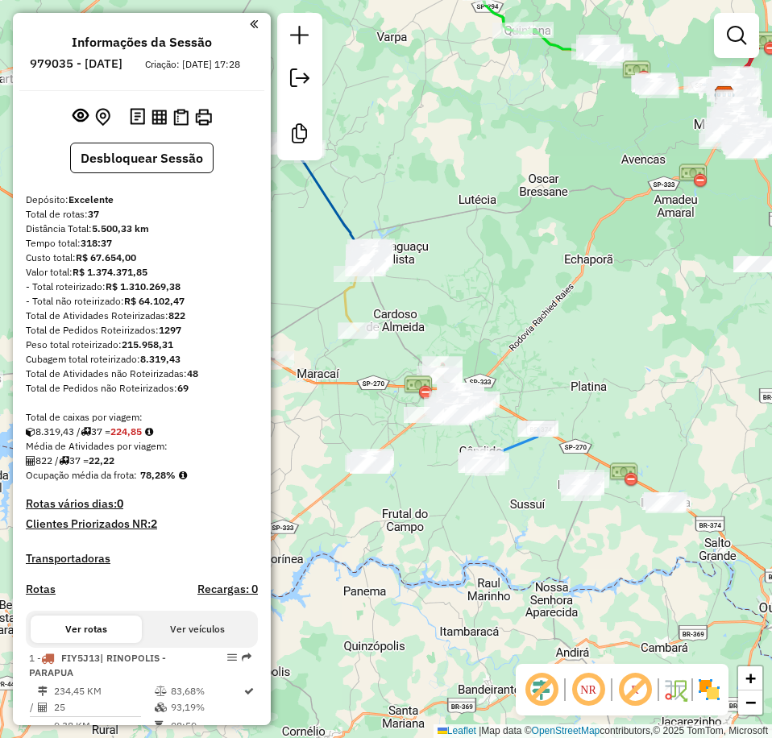
drag, startPoint x: 508, startPoint y: 326, endPoint x: 567, endPoint y: 313, distance: 61.0
click at [567, 313] on div "Janela de atendimento Grade de atendimento Capacidade Transportadoras Veículos …" at bounding box center [386, 369] width 772 height 738
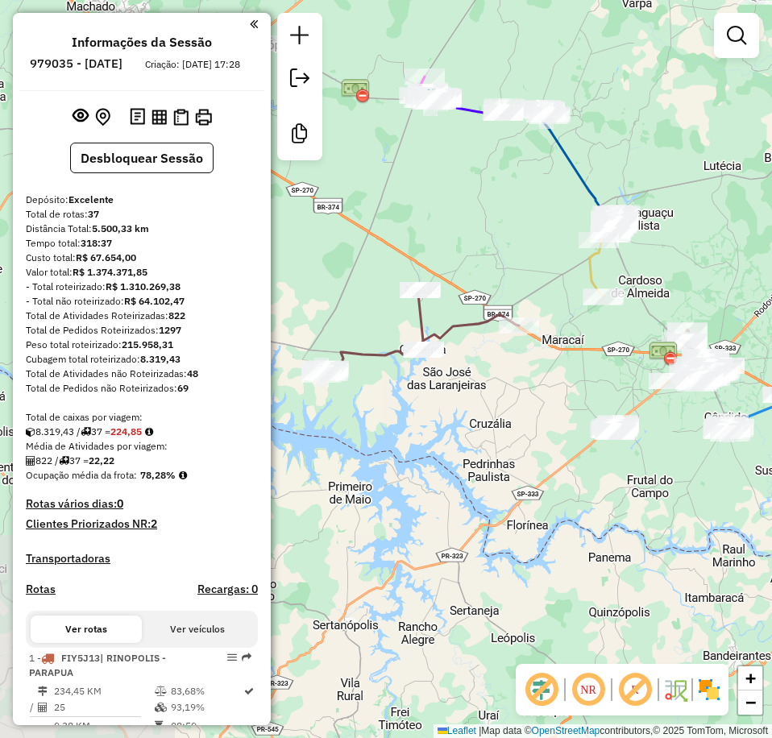
drag, startPoint x: 468, startPoint y: 283, endPoint x: 705, endPoint y: 250, distance: 239.2
click at [705, 250] on div "Janela de atendimento Grade de atendimento Capacidade Transportadoras Veículos …" at bounding box center [386, 369] width 772 height 738
drag, startPoint x: 545, startPoint y: 243, endPoint x: 528, endPoint y: 216, distance: 32.0
click at [545, 243] on div "Janela de atendimento Grade de atendimento Capacidade Transportadoras Veículos …" at bounding box center [386, 369] width 772 height 738
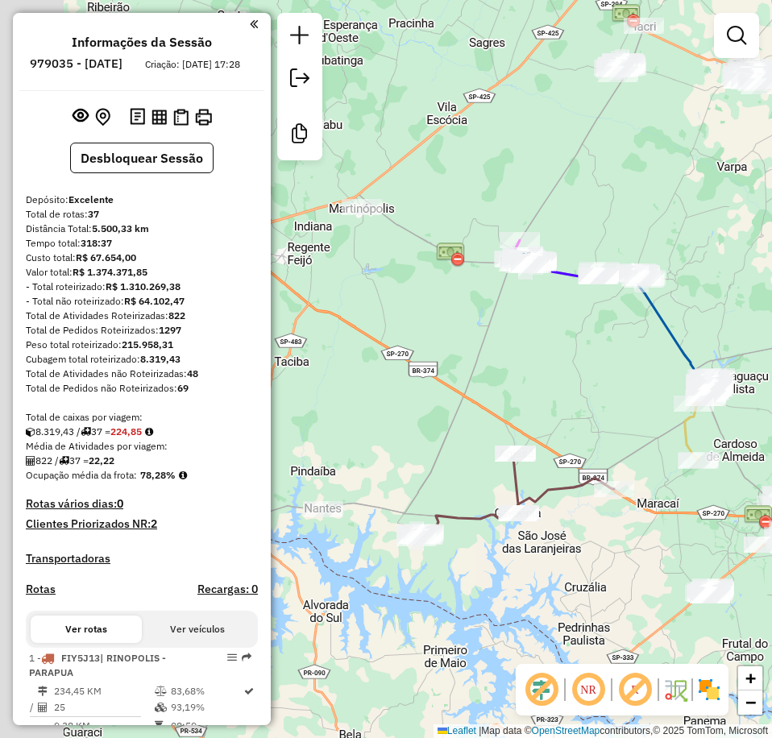
drag, startPoint x: 504, startPoint y: 197, endPoint x: 606, endPoint y: 375, distance: 206.1
click at [605, 374] on div "Janela de atendimento Grade de atendimento Capacidade Transportadoras Veículos …" at bounding box center [386, 369] width 772 height 738
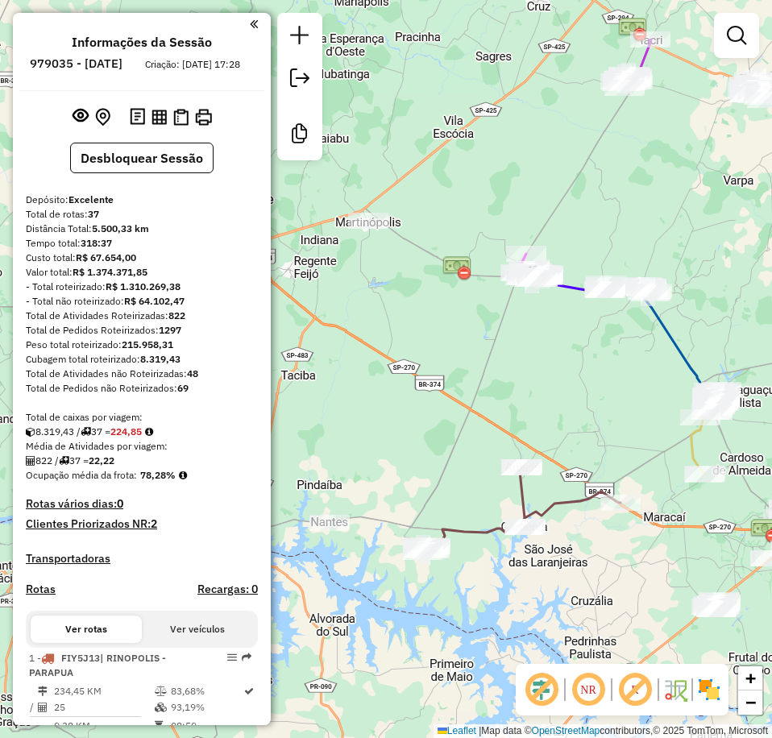
drag, startPoint x: 461, startPoint y: 194, endPoint x: 489, endPoint y: 216, distance: 35.6
click at [491, 222] on div "Janela de atendimento Grade de atendimento Capacidade Transportadoras Veículos …" at bounding box center [386, 369] width 772 height 738
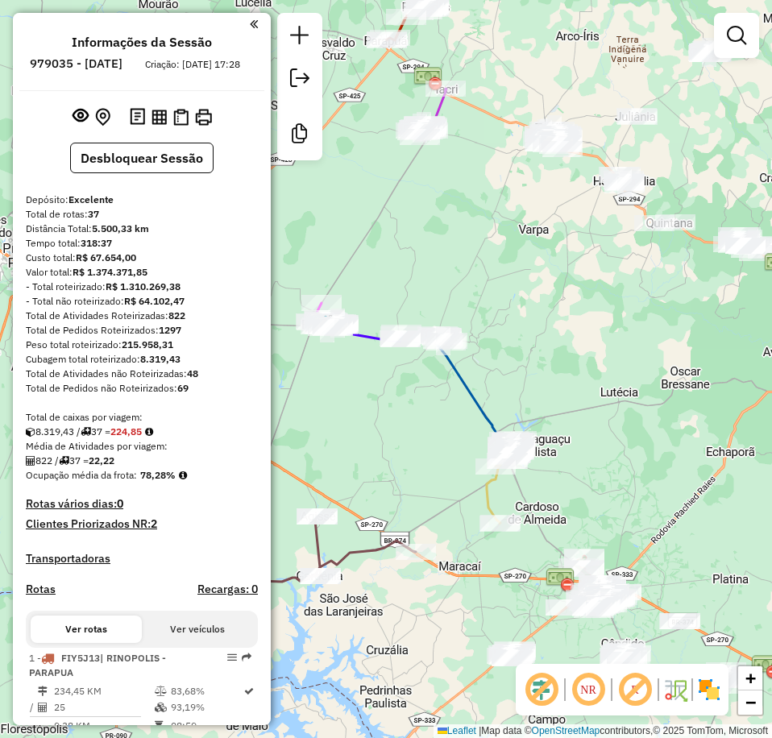
drag, startPoint x: 616, startPoint y: 80, endPoint x: 378, endPoint y: 98, distance: 238.4
click at [378, 98] on div "Janela de atendimento Grade de atendimento Capacidade Transportadoras Veículos …" at bounding box center [386, 369] width 772 height 738
drag, startPoint x: 483, startPoint y: 265, endPoint x: 537, endPoint y: 228, distance: 64.8
click at [537, 228] on div "Janela de atendimento Grade de atendimento Capacidade Transportadoras Veículos …" at bounding box center [386, 369] width 772 height 738
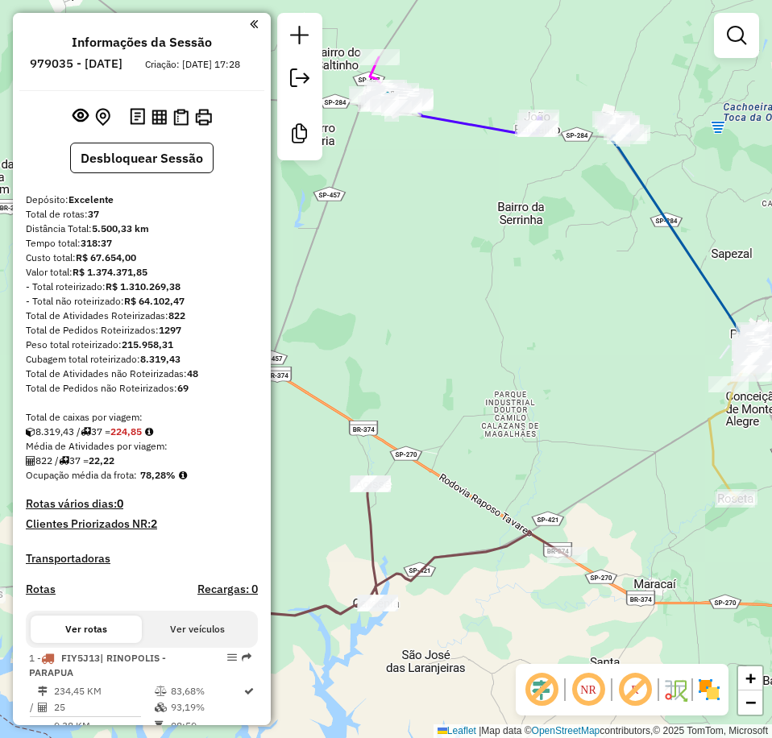
drag, startPoint x: 558, startPoint y: 471, endPoint x: 668, endPoint y: 189, distance: 302.8
click at [637, 174] on div "Janela de atendimento Grade de atendimento Capacidade Transportadoras Veículos …" at bounding box center [386, 369] width 772 height 738
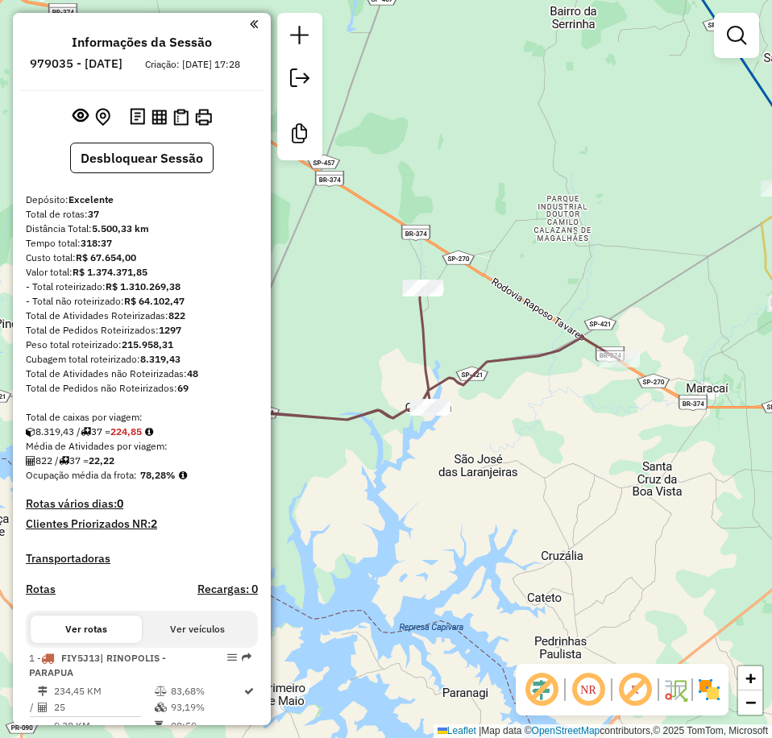
drag, startPoint x: 457, startPoint y: 238, endPoint x: 431, endPoint y: 223, distance: 30.0
click at [450, 235] on div "Janela de atendimento Grade de atendimento Capacidade Transportadoras Veículos …" at bounding box center [386, 369] width 772 height 738
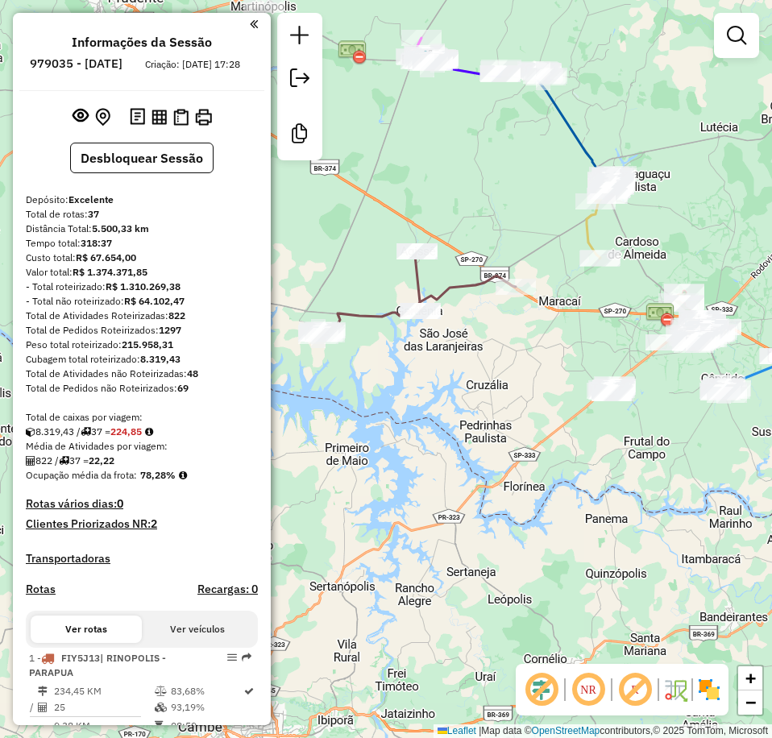
click at [600, 687] on em at bounding box center [588, 689] width 39 height 39
drag, startPoint x: 547, startPoint y: 474, endPoint x: 473, endPoint y: 495, distance: 77.2
click at [473, 495] on div "Janela de atendimento Grade de atendimento Capacidade Transportadoras Veículos …" at bounding box center [386, 369] width 772 height 738
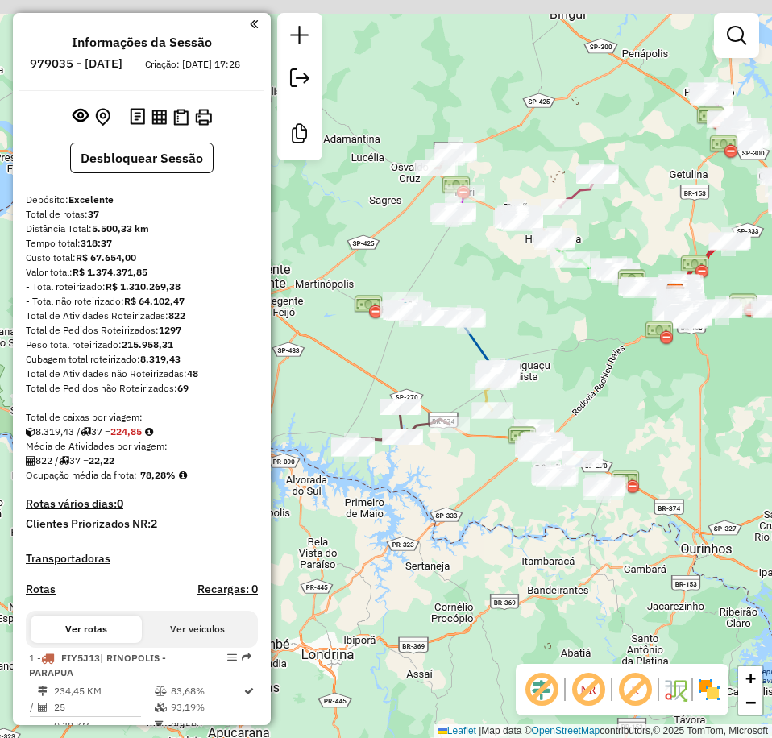
drag, startPoint x: 574, startPoint y: 368, endPoint x: 542, endPoint y: 437, distance: 76.1
click at [542, 434] on div "Janela de atendimento Grade de atendimento Capacidade Transportadoras Veículos …" at bounding box center [386, 369] width 772 height 738
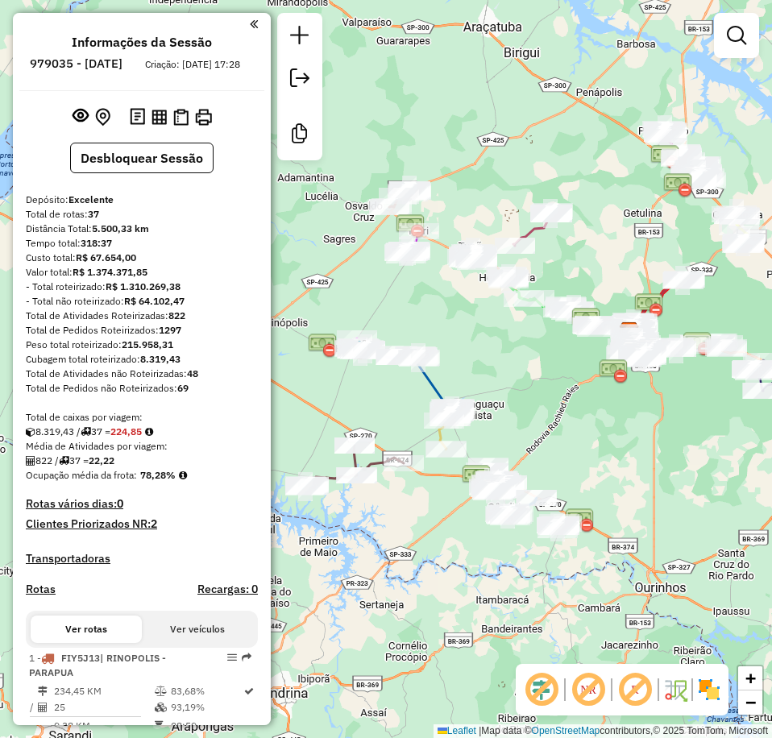
click at [520, 442] on div "Janela de atendimento Grade de atendimento Capacidade Transportadoras Veículos …" at bounding box center [386, 369] width 772 height 738
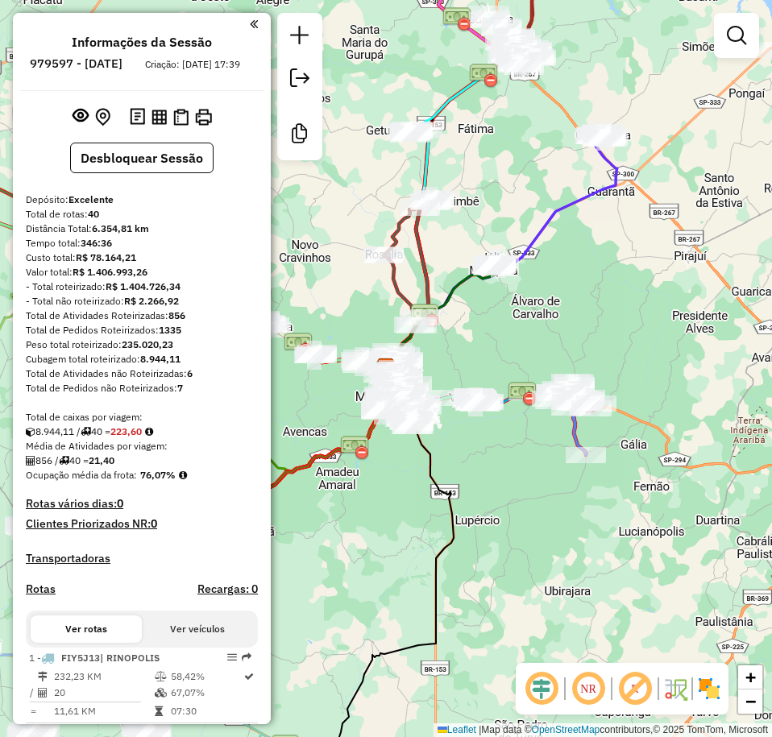
click at [538, 692] on em at bounding box center [541, 689] width 39 height 39
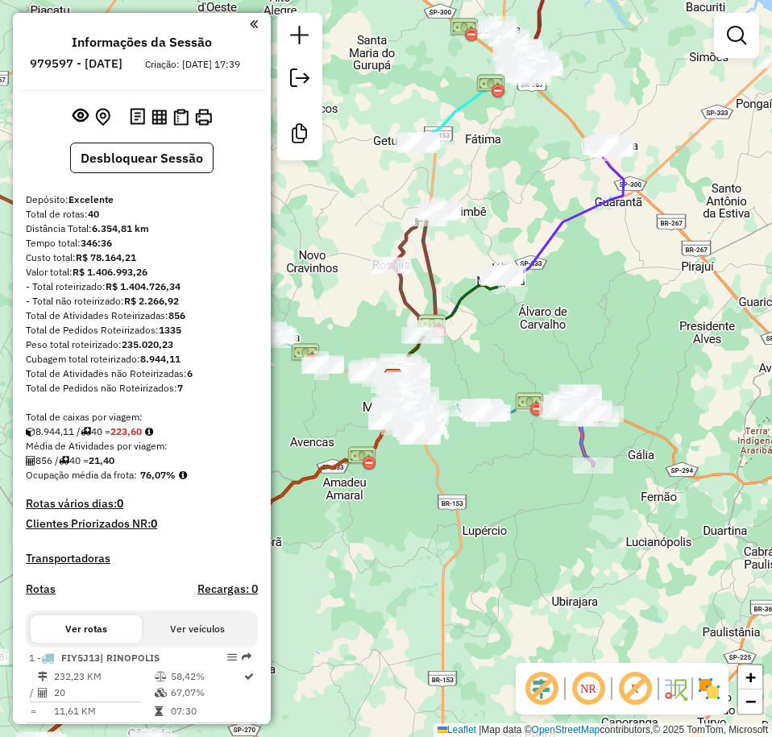
drag, startPoint x: 368, startPoint y: 179, endPoint x: 524, endPoint y: 232, distance: 165.1
click at [491, 222] on div "Janela de atendimento Grade de atendimento Capacidade Transportadoras Veículos …" at bounding box center [386, 368] width 772 height 737
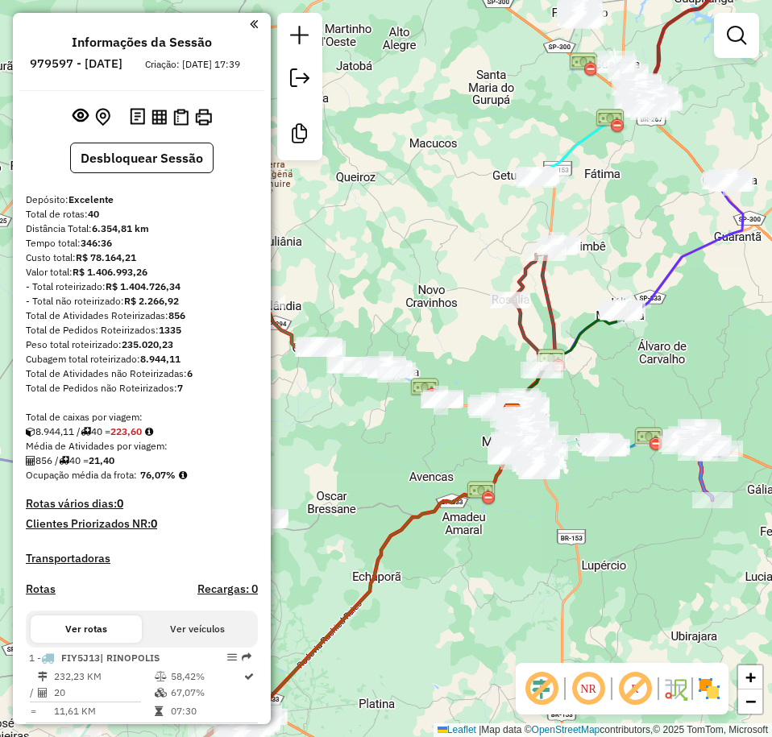
drag, startPoint x: 428, startPoint y: 224, endPoint x: 525, endPoint y: 243, distance: 99.2
click at [525, 243] on div "Janela de atendimento Grade de atendimento Capacidade Transportadoras Veículos …" at bounding box center [386, 368] width 772 height 737
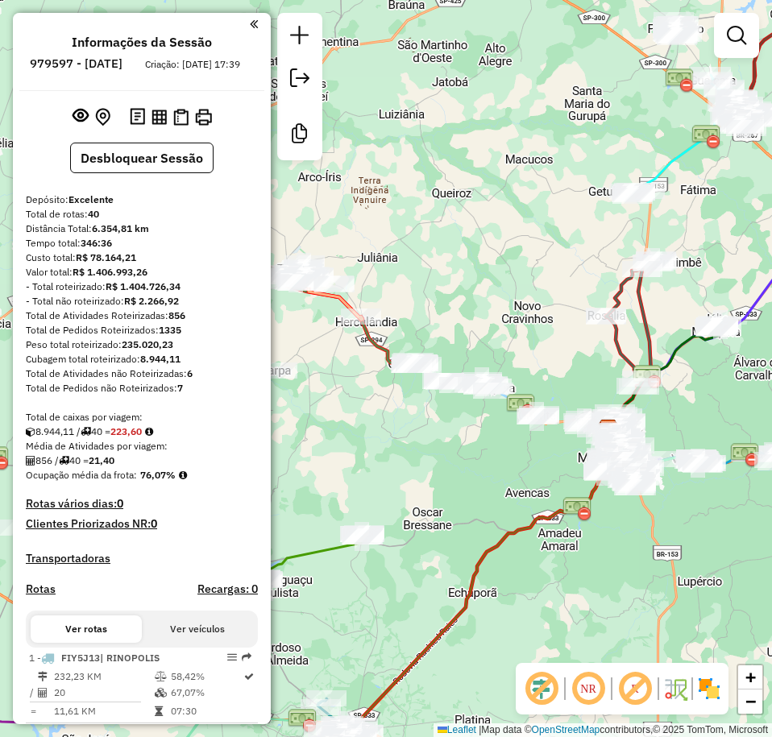
click at [520, 276] on div "Janela de atendimento Grade de atendimento Capacidade Transportadoras Veículos …" at bounding box center [386, 368] width 772 height 737
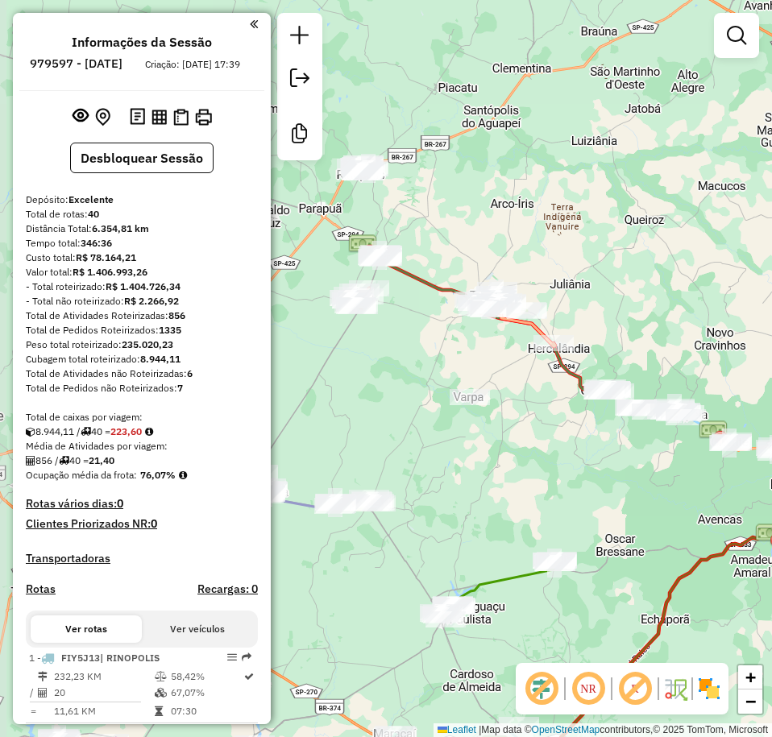
drag, startPoint x: 441, startPoint y: 256, endPoint x: 630, endPoint y: 283, distance: 191.2
click at [630, 283] on div "Janela de atendimento Grade de atendimento Capacidade Transportadoras Veículos …" at bounding box center [386, 368] width 772 height 737
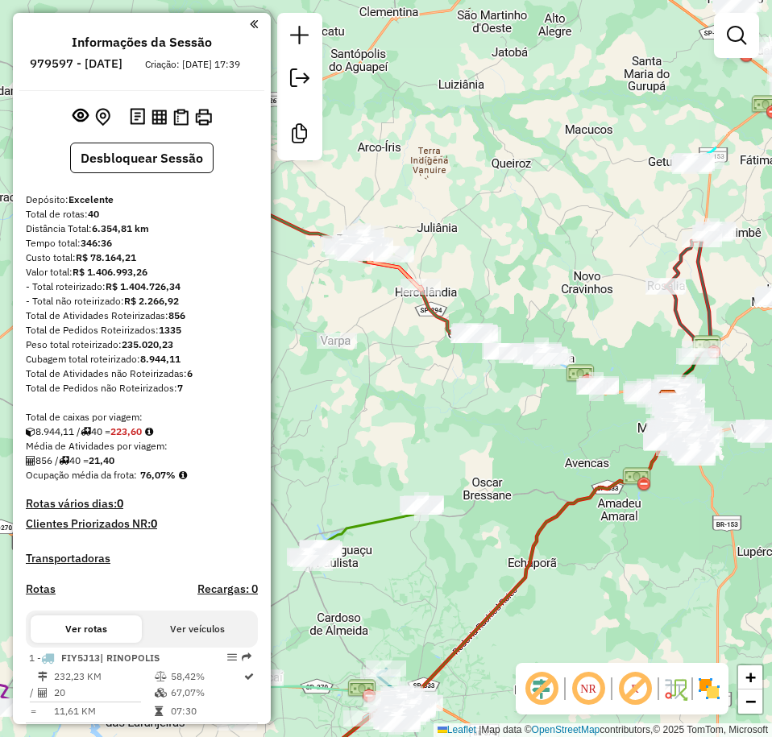
drag, startPoint x: 674, startPoint y: 318, endPoint x: 541, endPoint y: 262, distance: 144.4
click at [541, 262] on div "Janela de atendimento Grade de atendimento Capacidade Transportadoras Veículos …" at bounding box center [386, 368] width 772 height 737
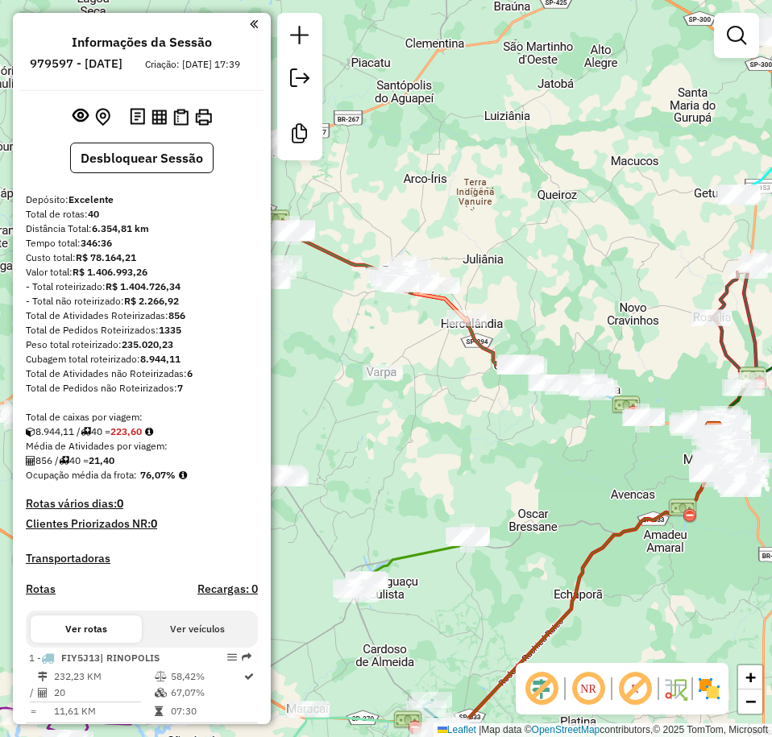
drag, startPoint x: 495, startPoint y: 273, endPoint x: 573, endPoint y: 349, distance: 108.8
click at [578, 349] on div "Janela de atendimento Grade de atendimento Capacidade Transportadoras Veículos …" at bounding box center [386, 368] width 772 height 737
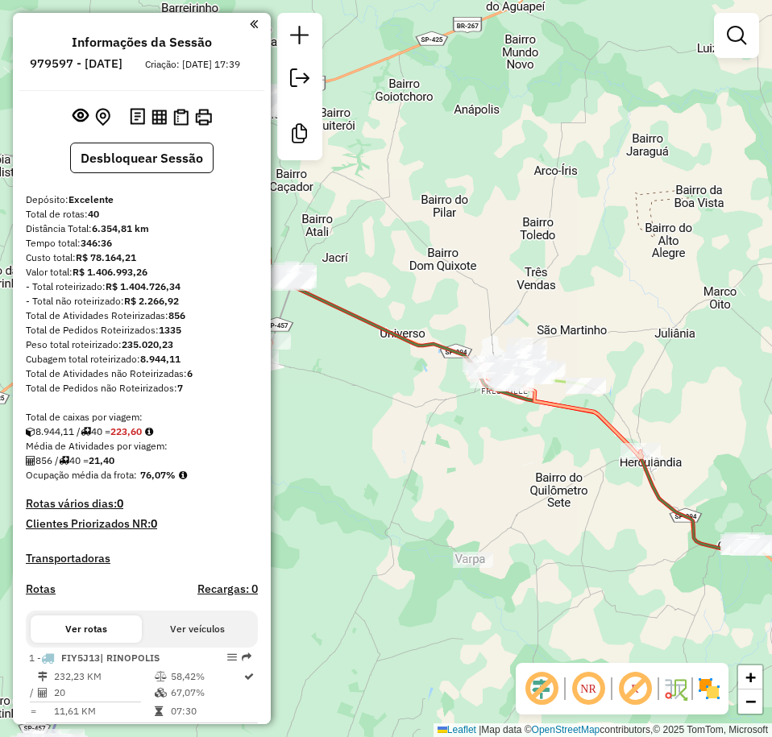
drag, startPoint x: 470, startPoint y: 216, endPoint x: 558, endPoint y: 247, distance: 93.3
click at [557, 247] on div "Janela de atendimento Grade de atendimento Capacidade Transportadoras Veículos …" at bounding box center [386, 368] width 772 height 737
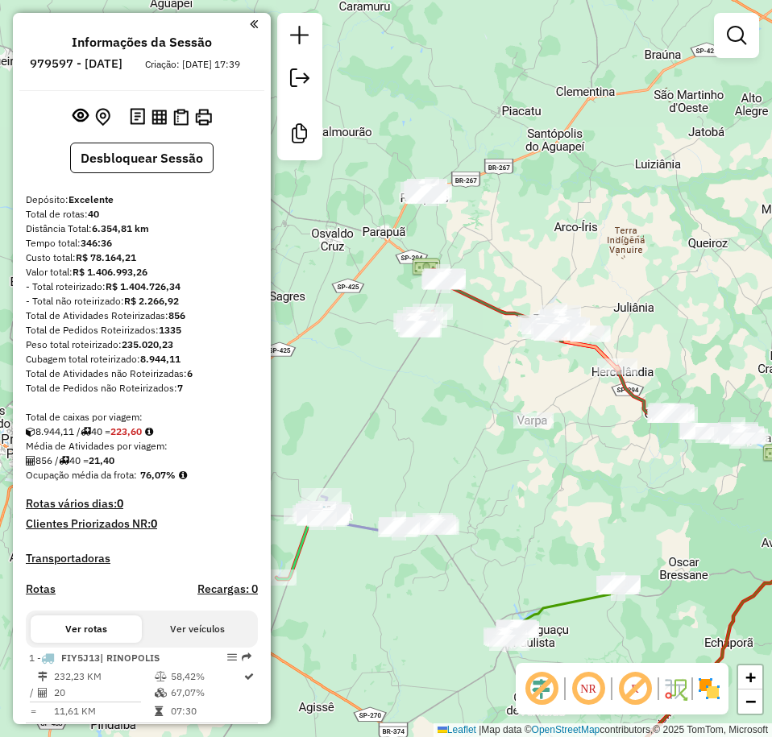
drag, startPoint x: 516, startPoint y: 229, endPoint x: 546, endPoint y: 247, distance: 34.7
click at [546, 247] on div "Janela de atendimento Grade de atendimento Capacidade Transportadoras Veículos …" at bounding box center [386, 368] width 772 height 737
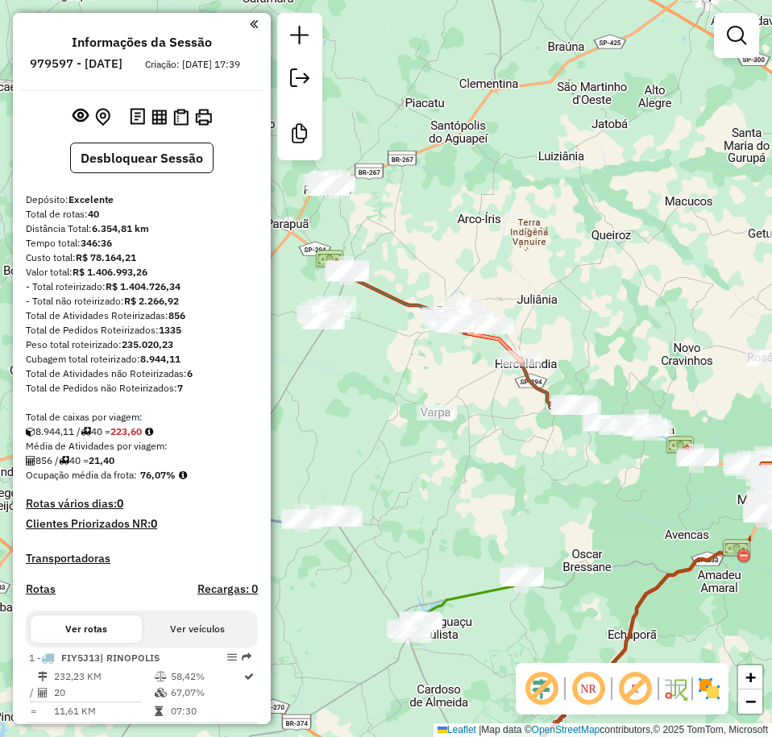
drag, startPoint x: 612, startPoint y: 218, endPoint x: 514, endPoint y: 209, distance: 98.7
click at [514, 209] on div "Janela de atendimento Grade de atendimento Capacidade Transportadoras Veículos …" at bounding box center [386, 368] width 772 height 737
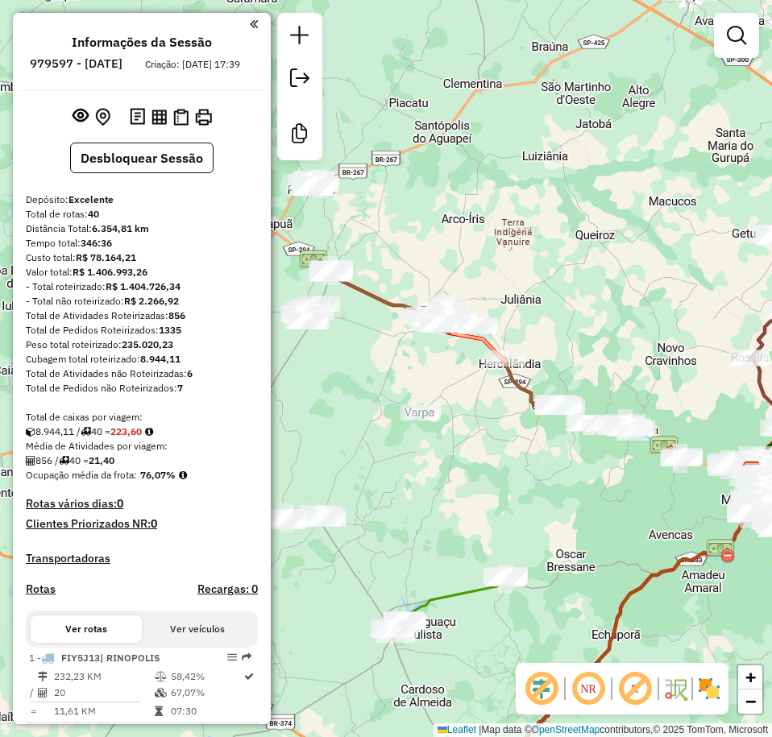
drag, startPoint x: 545, startPoint y: 227, endPoint x: 448, endPoint y: 216, distance: 98.1
click at [495, 222] on div "Janela de atendimento Grade de atendimento Capacidade Transportadoras Veículos …" at bounding box center [386, 368] width 772 height 737
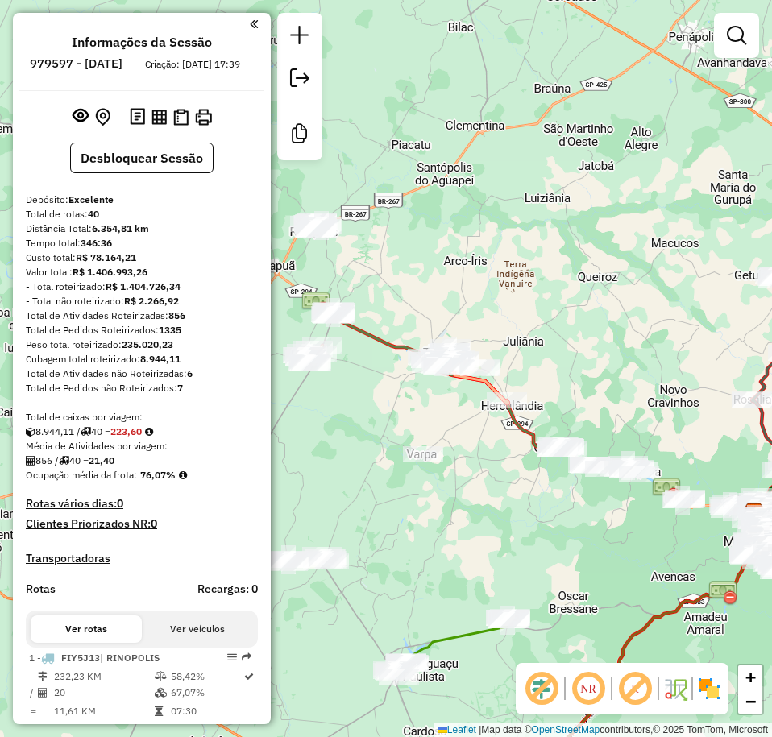
drag, startPoint x: 574, startPoint y: 231, endPoint x: 581, endPoint y: 195, distance: 37.0
click at [619, 279] on div "Janela de atendimento Grade de atendimento Capacidade Transportadoras Veículos …" at bounding box center [386, 368] width 772 height 737
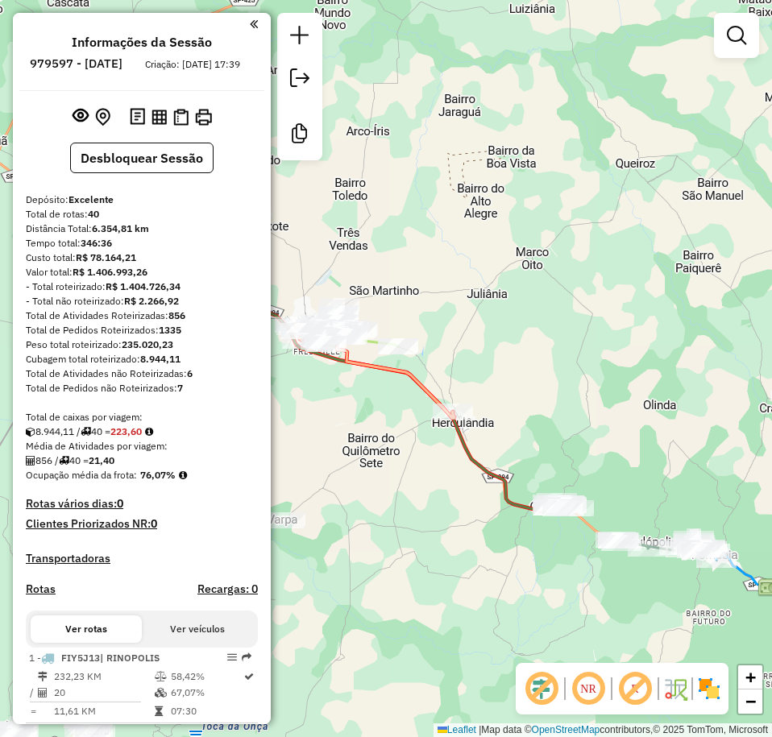
drag, startPoint x: 514, startPoint y: 201, endPoint x: 492, endPoint y: 198, distance: 22.0
click at [492, 198] on div "Janela de atendimento Grade de atendimento Capacidade Transportadoras Veículos …" at bounding box center [386, 368] width 772 height 737
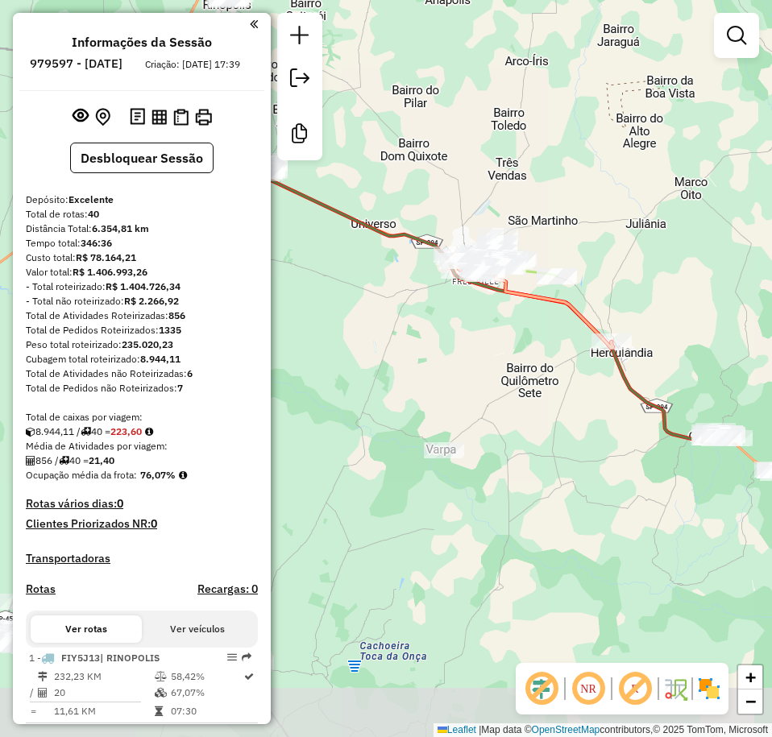
drag, startPoint x: 462, startPoint y: 172, endPoint x: 629, endPoint y: 102, distance: 180.9
click at [629, 102] on div "Janela de atendimento Grade de atendimento Capacidade Transportadoras Veículos …" at bounding box center [386, 368] width 772 height 737
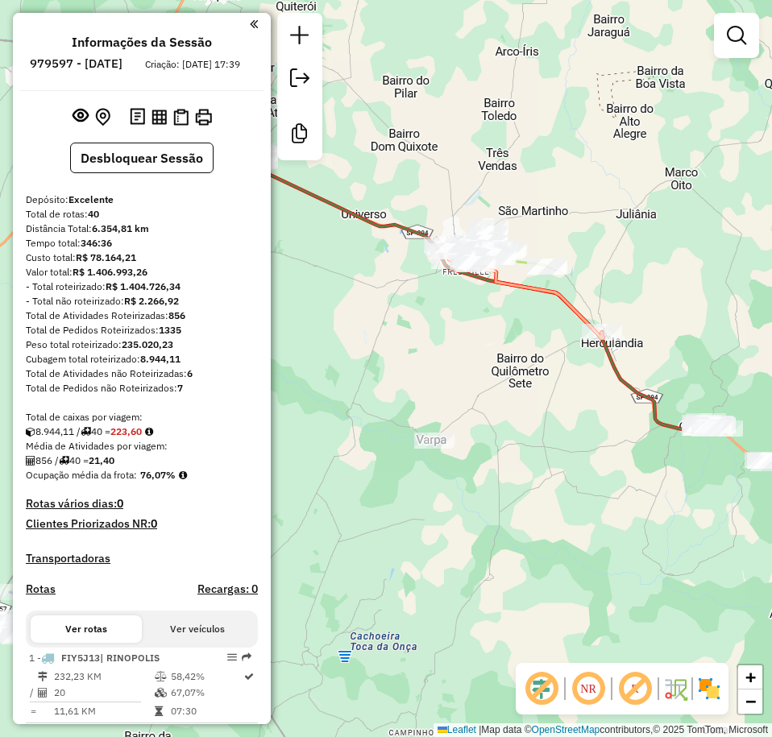
drag, startPoint x: 686, startPoint y: 362, endPoint x: 576, endPoint y: 288, distance: 132.3
click at [576, 288] on div "Janela de atendimento Grade de atendimento Capacidade Transportadoras Veículos …" at bounding box center [386, 368] width 772 height 737
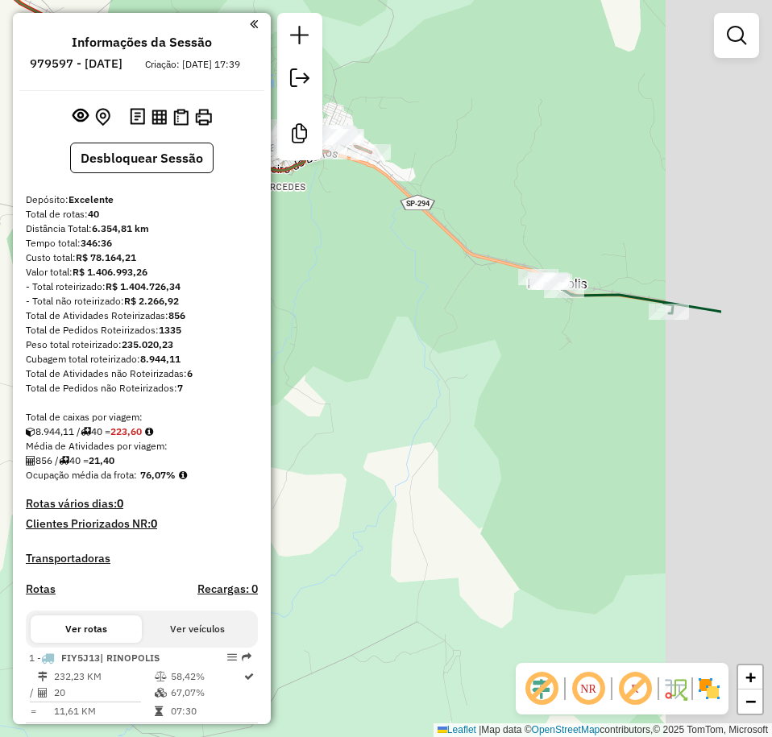
drag, startPoint x: 538, startPoint y: 334, endPoint x: 508, endPoint y: 334, distance: 29.8
click at [508, 334] on div "Janela de atendimento Grade de atendimento Capacidade Transportadoras Veículos …" at bounding box center [386, 368] width 772 height 737
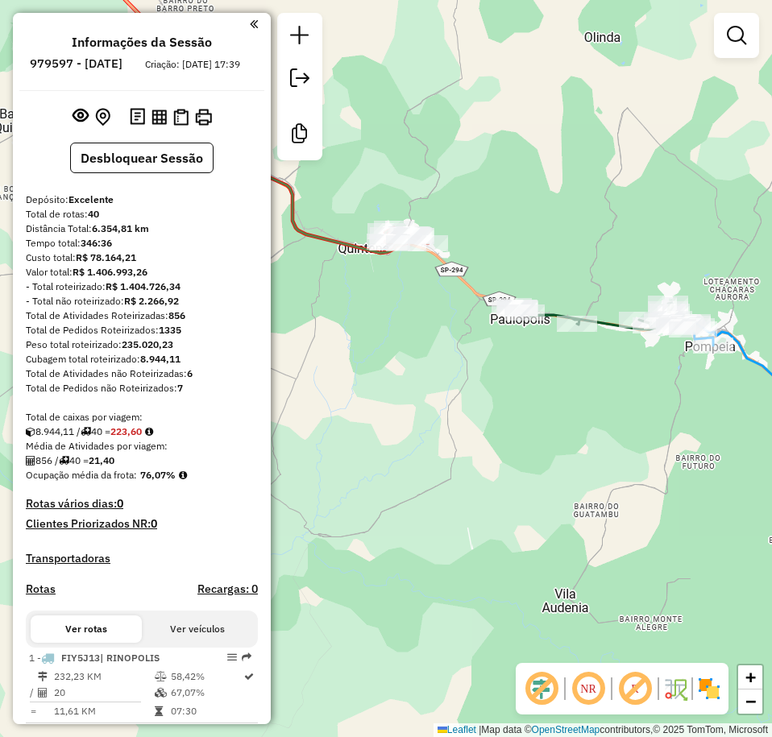
click at [683, 189] on div "Janela de atendimento Grade de atendimento Capacidade Transportadoras Veículos …" at bounding box center [386, 368] width 772 height 737
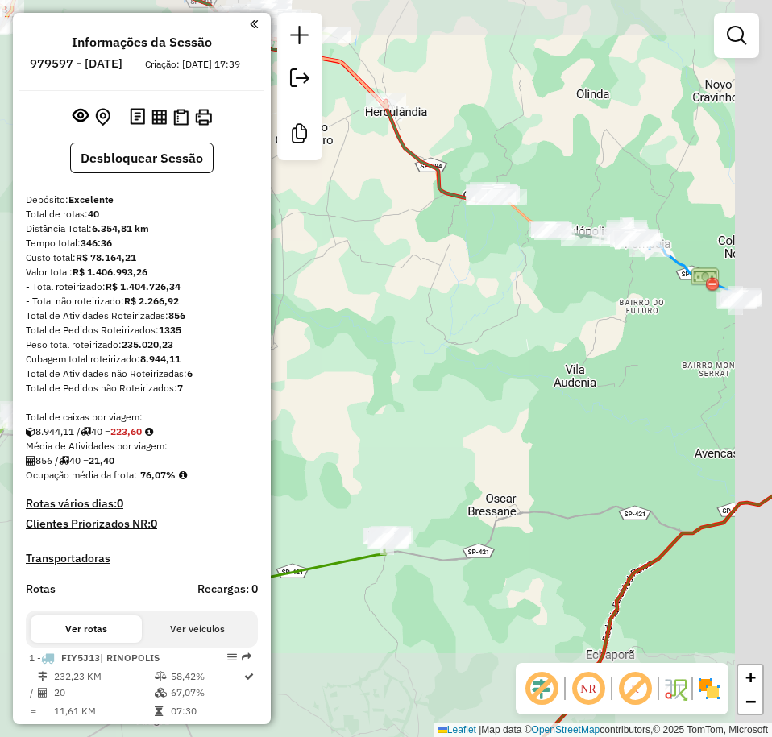
drag, startPoint x: 666, startPoint y: 172, endPoint x: 517, endPoint y: 137, distance: 153.2
click at [517, 137] on div "Janela de atendimento Grade de atendimento Capacidade Transportadoras Veículos …" at bounding box center [386, 368] width 772 height 737
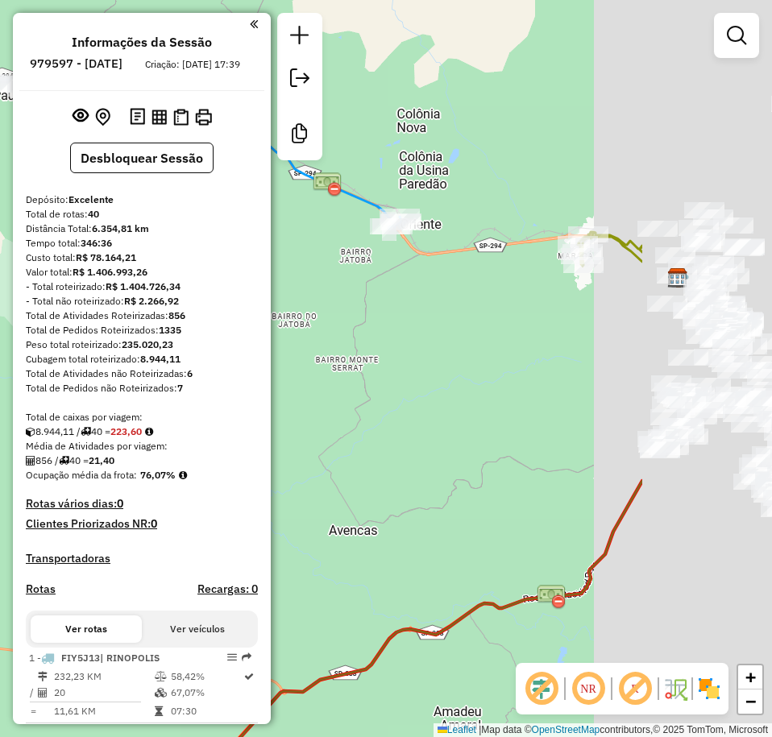
drag, startPoint x: 590, startPoint y: 158, endPoint x: 383, endPoint y: 151, distance: 207.2
click at [383, 151] on div "Janela de atendimento Grade de atendimento Capacidade Transportadoras Veículos …" at bounding box center [386, 368] width 772 height 737
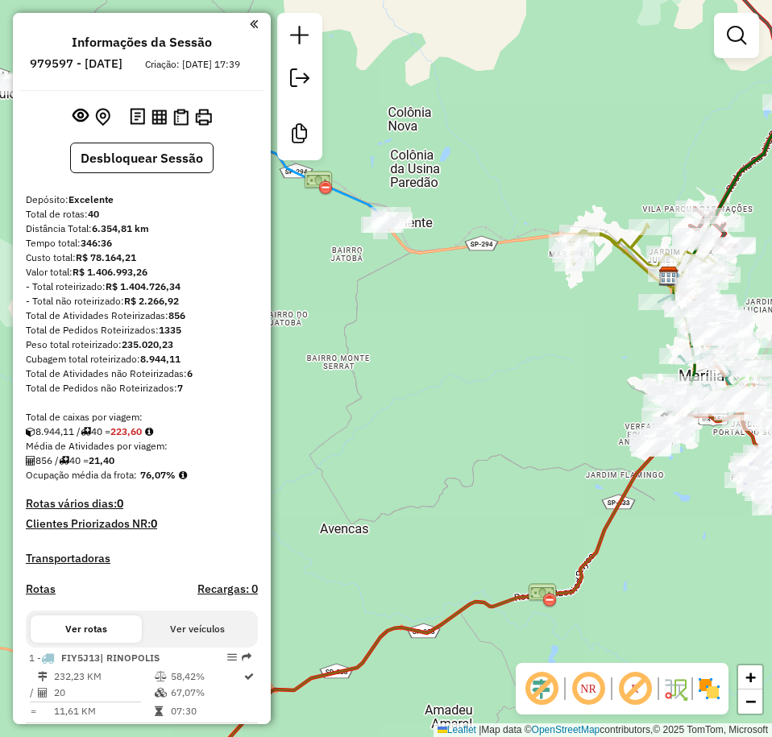
drag, startPoint x: 639, startPoint y: 183, endPoint x: 542, endPoint y: 184, distance: 96.7
click at [543, 184] on div "Rota 14 - Placa FLC0682 18631 - 55.949.538 EDSON VIC Rota 14 - Placa FLC0682 16…" at bounding box center [386, 368] width 772 height 737
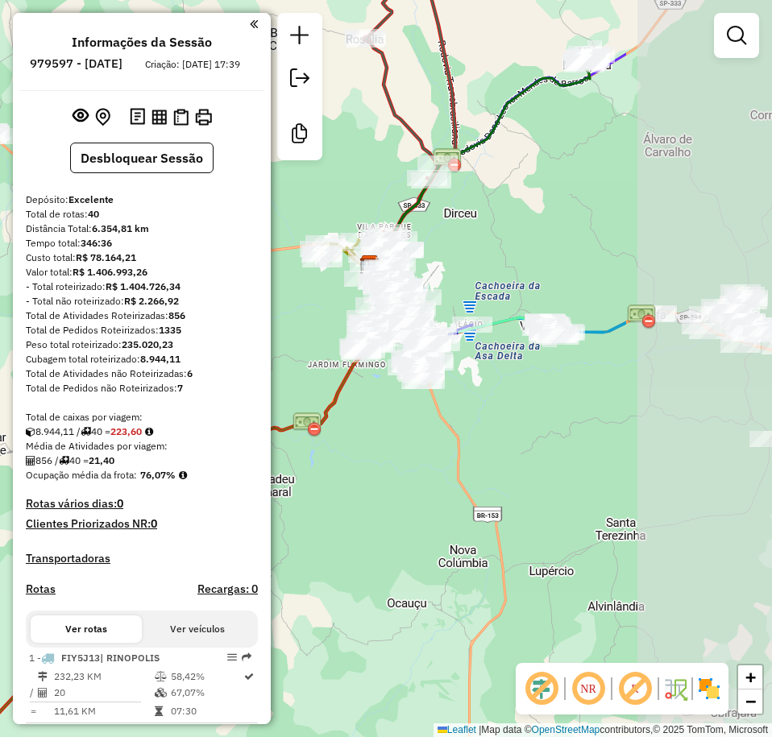
drag, startPoint x: 700, startPoint y: 358, endPoint x: 477, endPoint y: 371, distance: 223.6
click at [477, 371] on div "Janela de atendimento Grade de atendimento Capacidade Transportadoras Veículos …" at bounding box center [386, 368] width 772 height 737
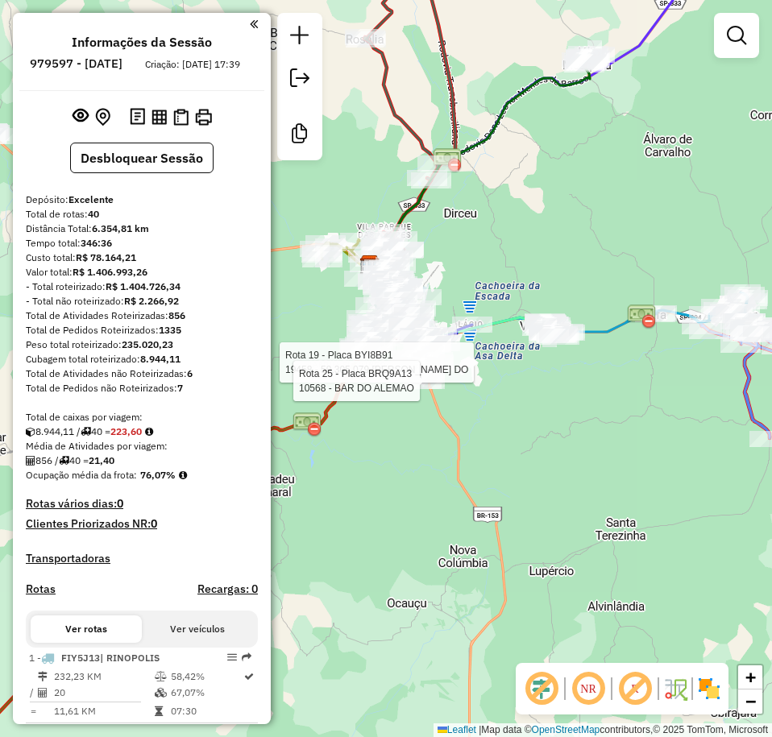
click at [558, 175] on div "Rota 19 - Placa BYI8B91 19458 - 59.305.079 ELAINE DO Rota 25 - Placa BRQ9A13 10…" at bounding box center [386, 368] width 772 height 737
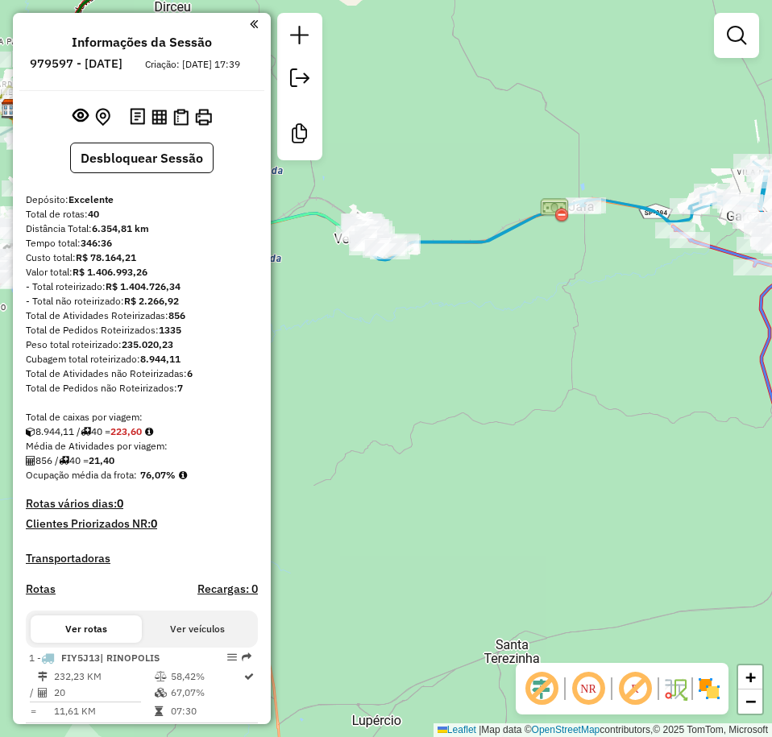
drag, startPoint x: 379, startPoint y: 333, endPoint x: 699, endPoint y: 263, distance: 328.1
click at [696, 272] on div "Janela de atendimento Grade de atendimento Capacidade Transportadoras Veículos …" at bounding box center [386, 368] width 772 height 737
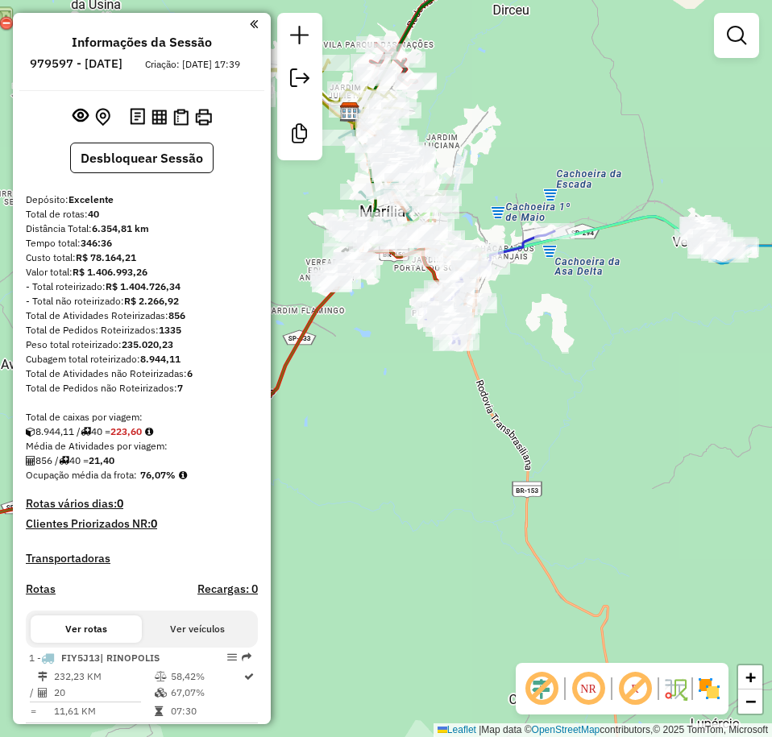
drag, startPoint x: 589, startPoint y: 239, endPoint x: 576, endPoint y: 296, distance: 58.6
click at [585, 324] on div "Janela de atendimento Grade de atendimento Capacidade Transportadoras Veículos …" at bounding box center [386, 368] width 772 height 737
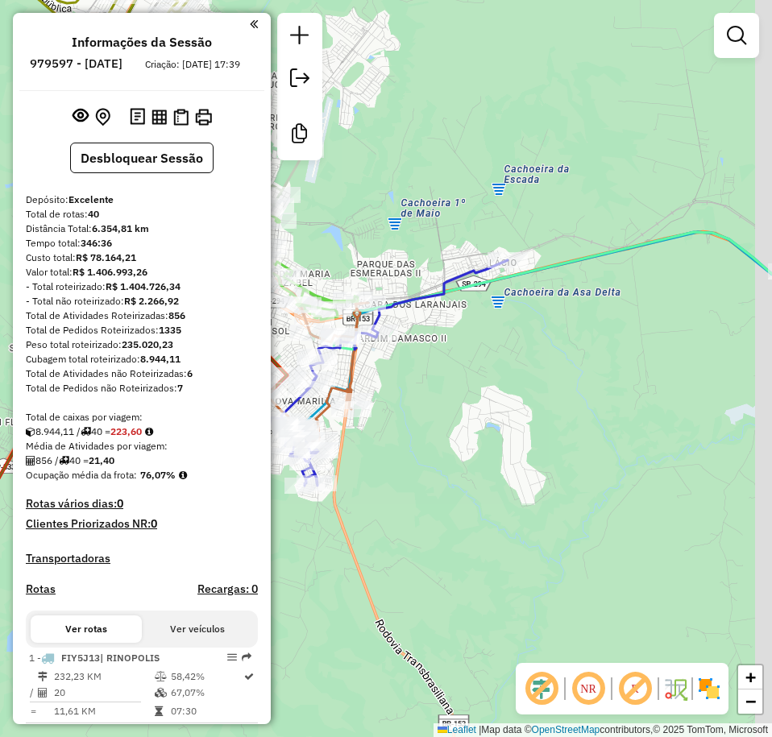
drag, startPoint x: 607, startPoint y: 211, endPoint x: 361, endPoint y: 153, distance: 253.3
click at [353, 150] on div "Janela de atendimento Grade de atendimento Capacidade Transportadoras Veículos …" at bounding box center [386, 368] width 772 height 737
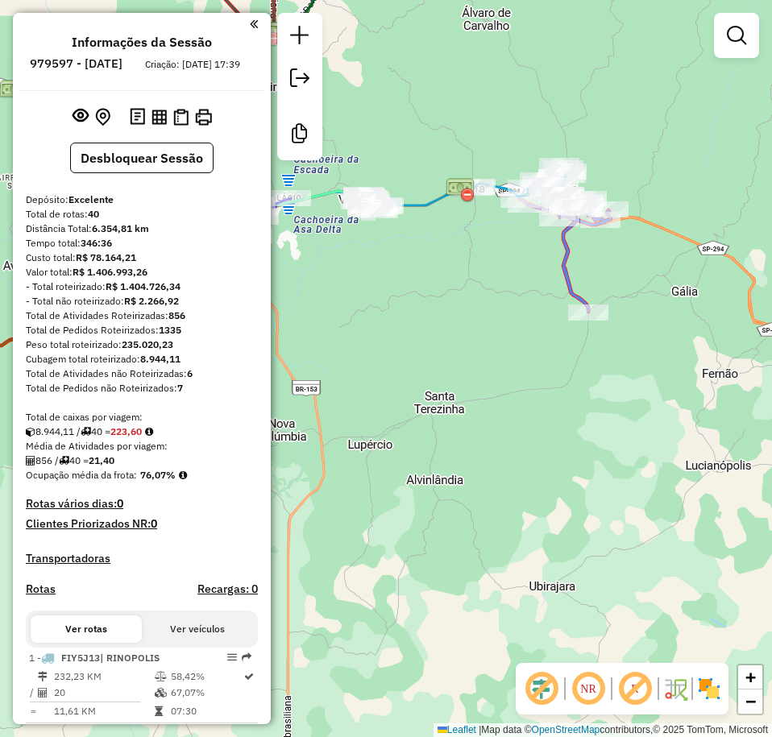
drag, startPoint x: 553, startPoint y: 317, endPoint x: 487, endPoint y: 342, distance: 71.1
click at [487, 341] on div "Janela de atendimento Grade de atendimento Capacidade Transportadoras Veículos …" at bounding box center [386, 368] width 772 height 737
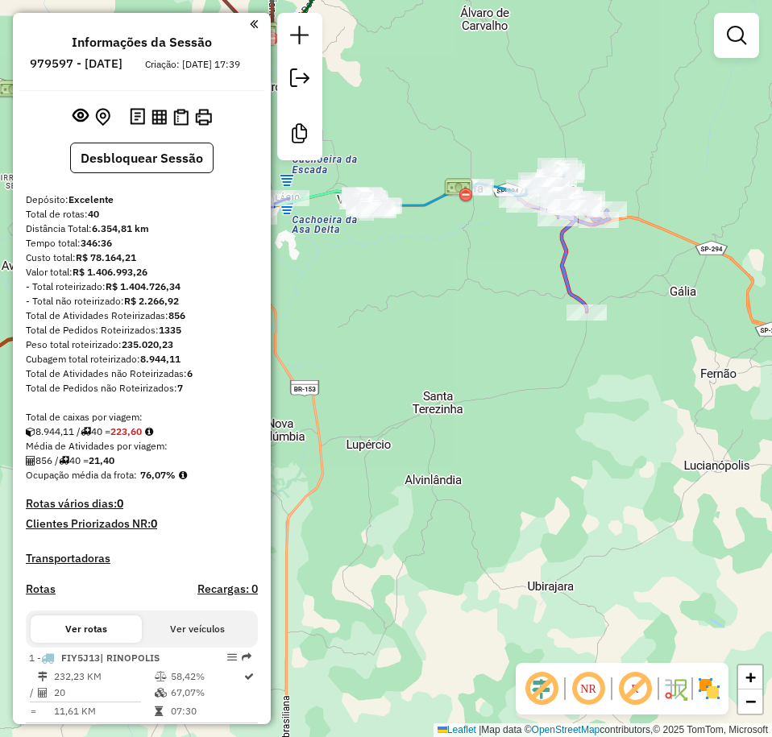
drag, startPoint x: 461, startPoint y: 245, endPoint x: 694, endPoint y: 686, distance: 498.8
click at [733, 737] on html "Aguarde... Pop-up bloqueado! Seu navegador bloqueou automáticamente a abertura …" at bounding box center [386, 368] width 772 height 737
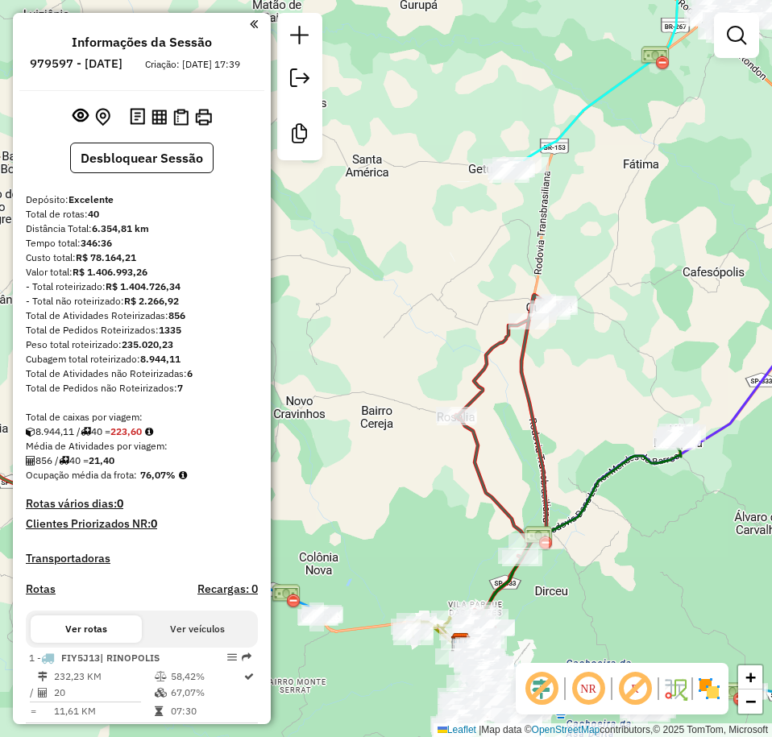
drag, startPoint x: 561, startPoint y: 237, endPoint x: 622, endPoint y: 611, distance: 378.8
click at [637, 634] on div "Janela de atendimento Grade de atendimento Capacidade Transportadoras Veículos …" at bounding box center [386, 368] width 772 height 737
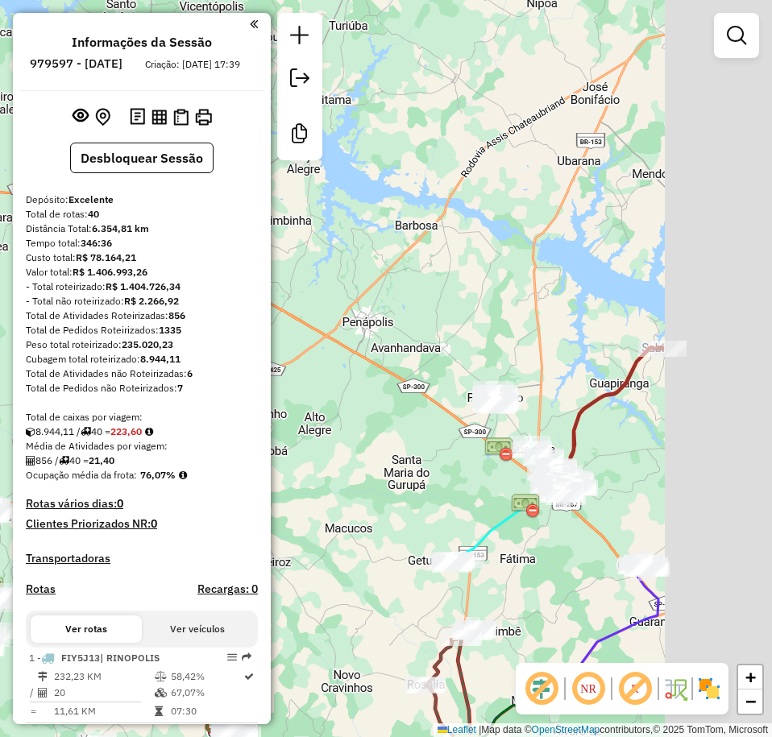
drag, startPoint x: 491, startPoint y: 189, endPoint x: 330, endPoint y: 198, distance: 161.4
click at [330, 198] on div "Janela de atendimento Grade de atendimento Capacidade Transportadoras Veículos …" at bounding box center [386, 368] width 772 height 737
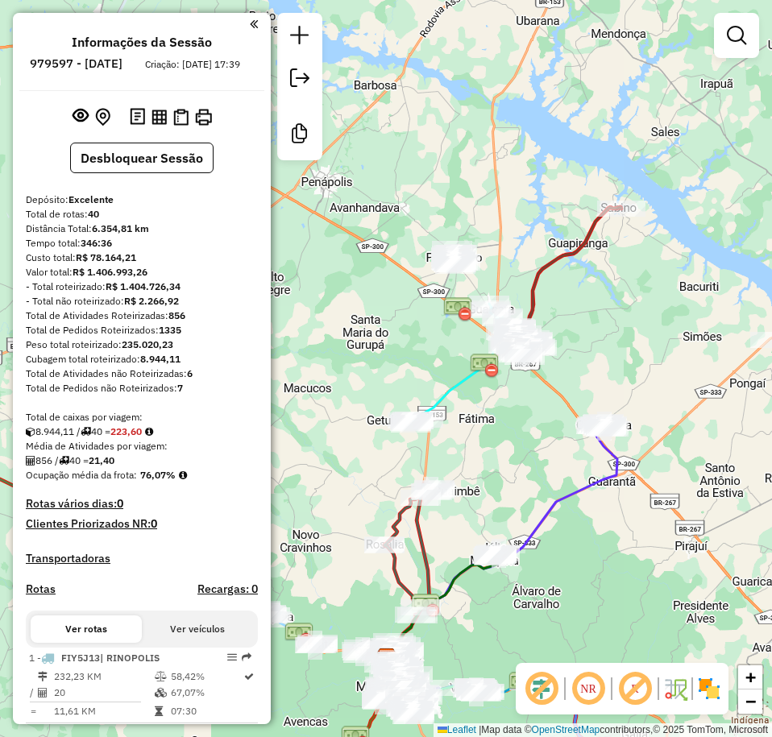
drag, startPoint x: 611, startPoint y: 218, endPoint x: 518, endPoint y: 214, distance: 92.7
click at [518, 214] on div "Janela de atendimento Grade de atendimento Capacidade Transportadoras Veículos …" at bounding box center [386, 368] width 772 height 737
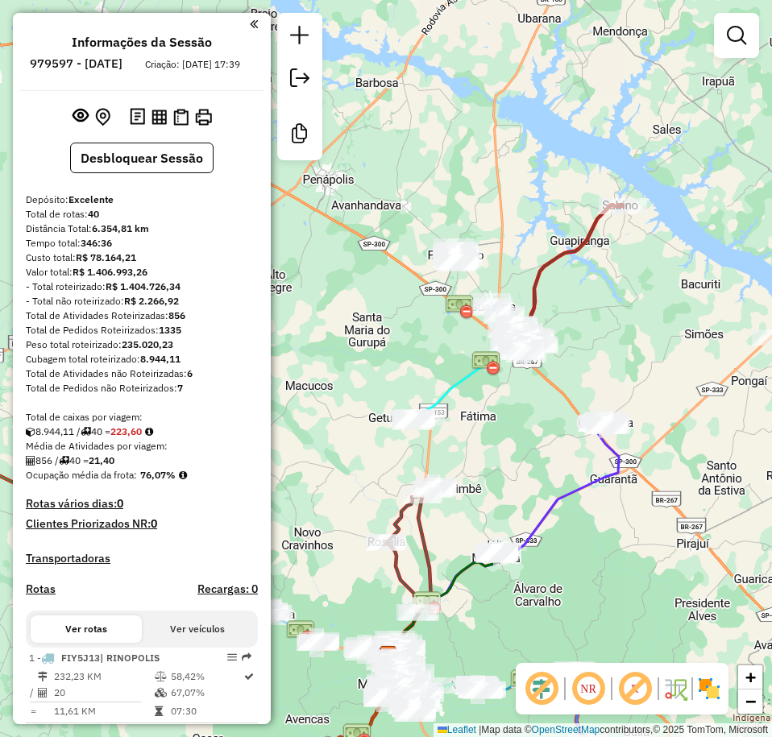
drag, startPoint x: 521, startPoint y: 152, endPoint x: 574, endPoint y: 107, distance: 69.1
click at [574, 107] on div "Janela de atendimento Grade de atendimento Capacidade Transportadoras Veículos …" at bounding box center [386, 368] width 772 height 737
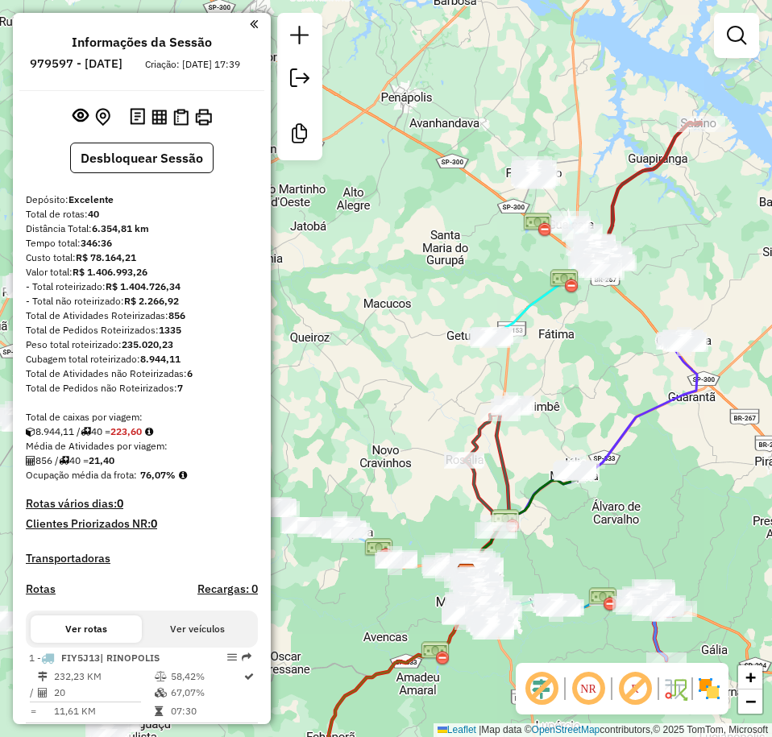
drag, startPoint x: 473, startPoint y: 340, endPoint x: 499, endPoint y: 303, distance: 45.1
click at [499, 303] on div "Janela de atendimento Grade de atendimento Capacidade Transportadoras Veículos …" at bounding box center [386, 368] width 772 height 737
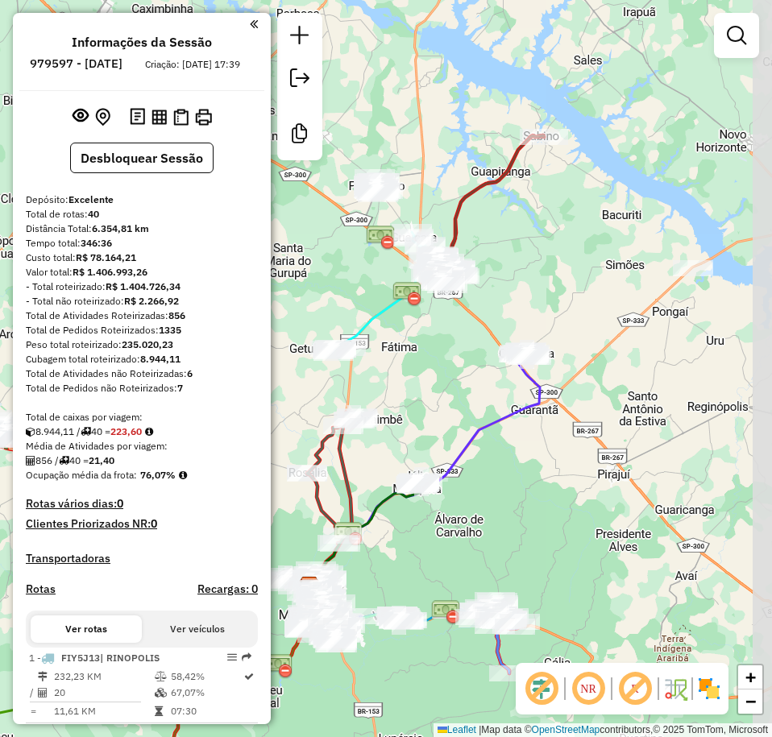
drag, startPoint x: 686, startPoint y: 277, endPoint x: 529, endPoint y: 290, distance: 157.6
click at [529, 290] on div "Janela de atendimento Grade de atendimento Capacidade Transportadoras Veículos …" at bounding box center [386, 368] width 772 height 737
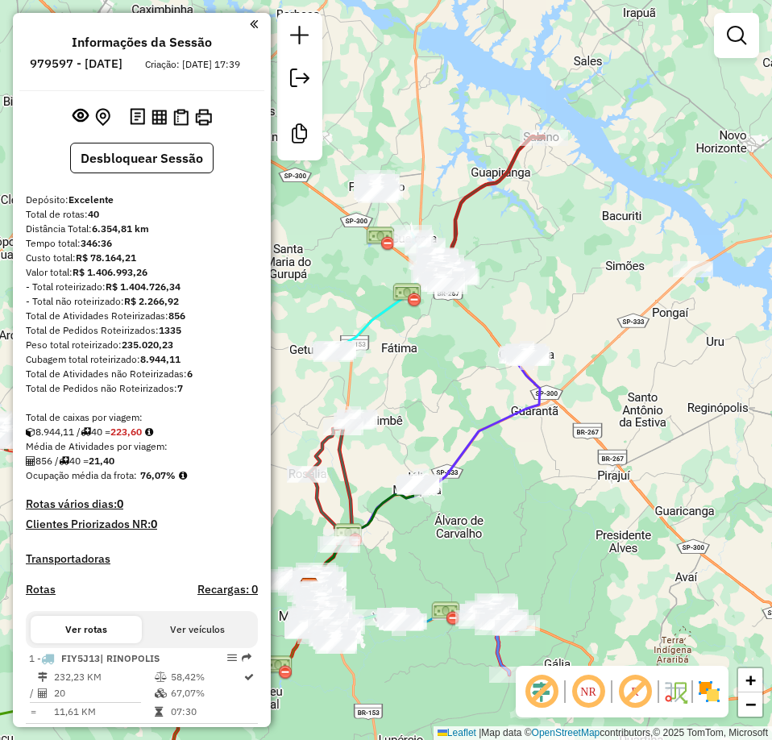
click at [628, 309] on div "Janela de atendimento Grade de atendimento Capacidade Transportadoras Veículos …" at bounding box center [386, 370] width 772 height 740
drag, startPoint x: 587, startPoint y: 275, endPoint x: 798, endPoint y: 255, distance: 212.0
click at [772, 255] on html "Aguarde... Pop-up bloqueado! Seu navegador bloqueou automáticamente a abertura …" at bounding box center [386, 370] width 772 height 740
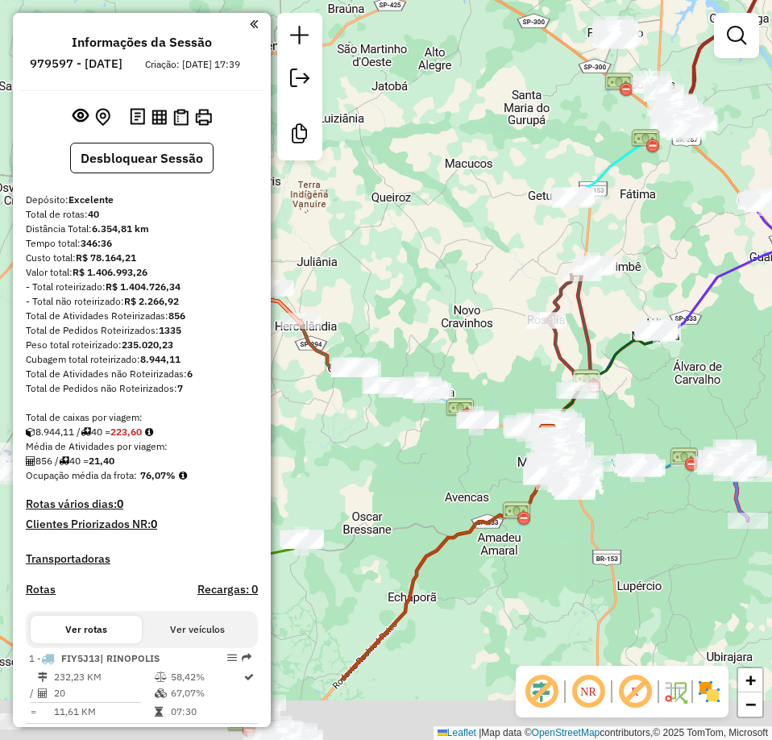
drag, startPoint x: 456, startPoint y: 462, endPoint x: 485, endPoint y: 246, distance: 217.9
click at [487, 249] on div "Janela de atendimento Grade de atendimento Capacidade Transportadoras Veículos …" at bounding box center [386, 370] width 772 height 740
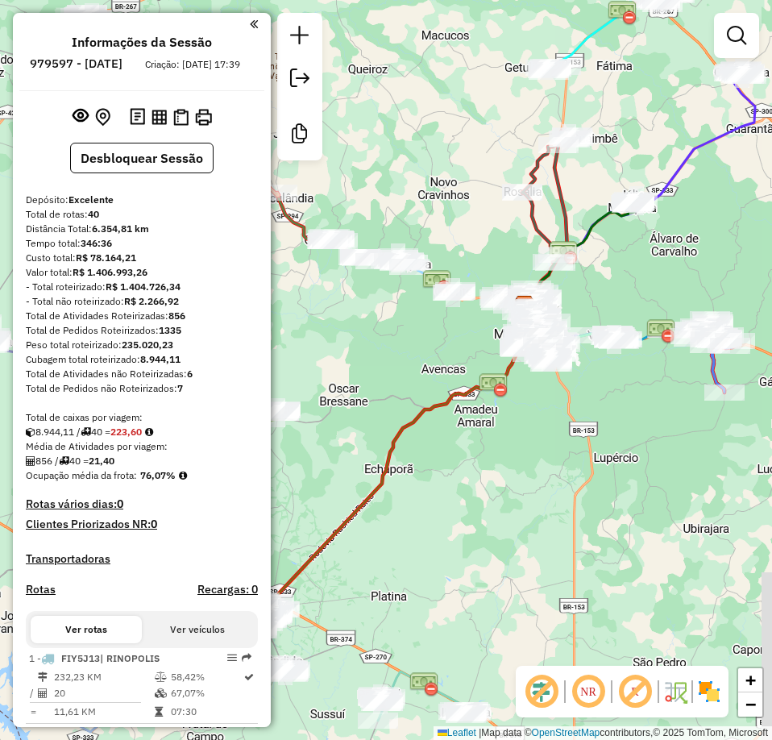
drag, startPoint x: 599, startPoint y: 448, endPoint x: 549, endPoint y: 294, distance: 162.0
click at [547, 311] on div "Janela de atendimento Grade de atendimento Capacidade Transportadoras Veículos …" at bounding box center [386, 370] width 772 height 740
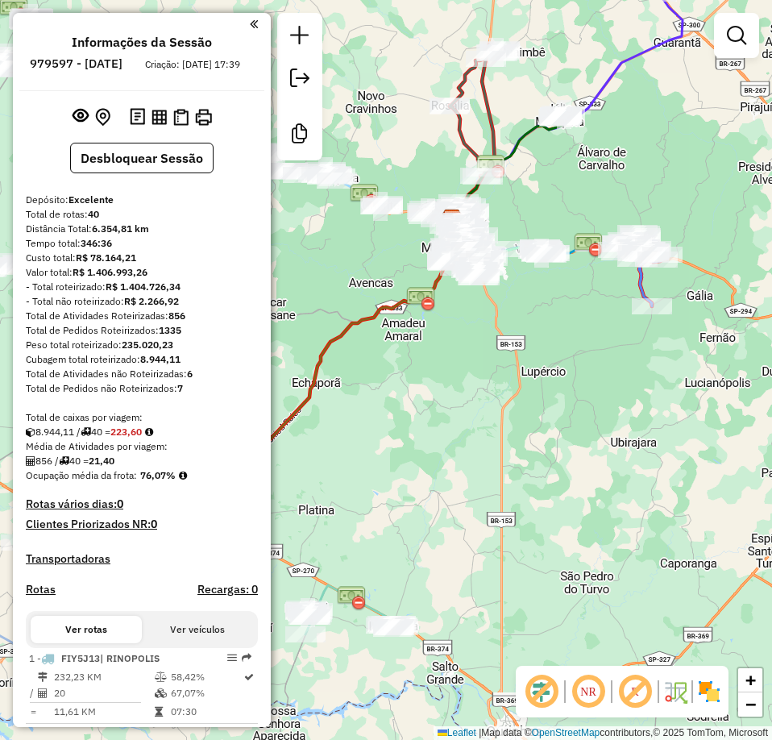
drag, startPoint x: 464, startPoint y: 375, endPoint x: 417, endPoint y: 376, distance: 46.8
click at [417, 376] on div "Janela de atendimento Grade de atendimento Capacidade Transportadoras Veículos …" at bounding box center [386, 370] width 772 height 740
click at [569, 421] on div "Janela de atendimento Grade de atendimento Capacidade Transportadoras Veículos …" at bounding box center [386, 370] width 772 height 740
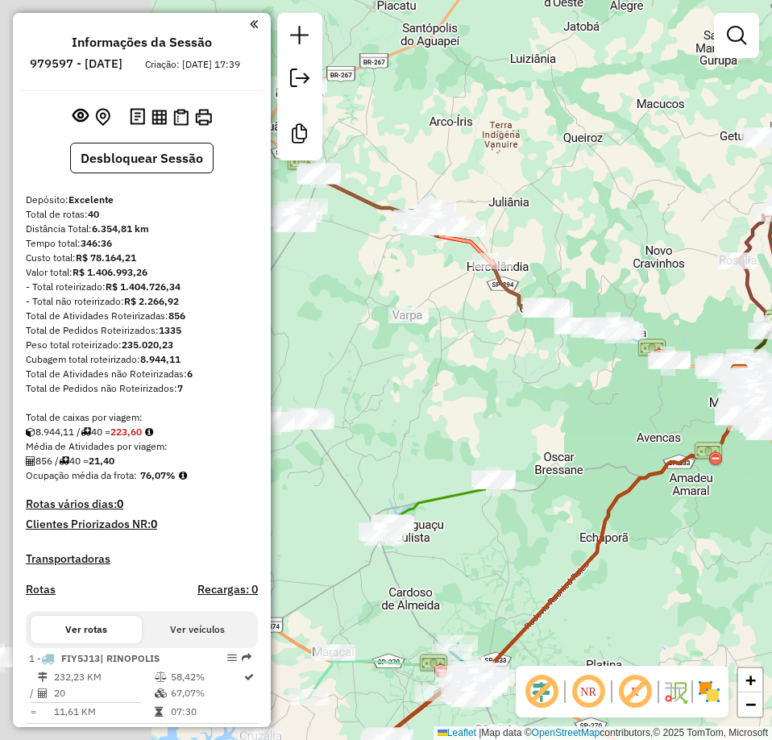
drag, startPoint x: 523, startPoint y: 408, endPoint x: 810, endPoint y: 563, distance: 326.6
click at [772, 563] on html "Aguarde... Pop-up bloqueado! Seu navegador bloqueou automáticamente a abertura …" at bounding box center [386, 370] width 772 height 740
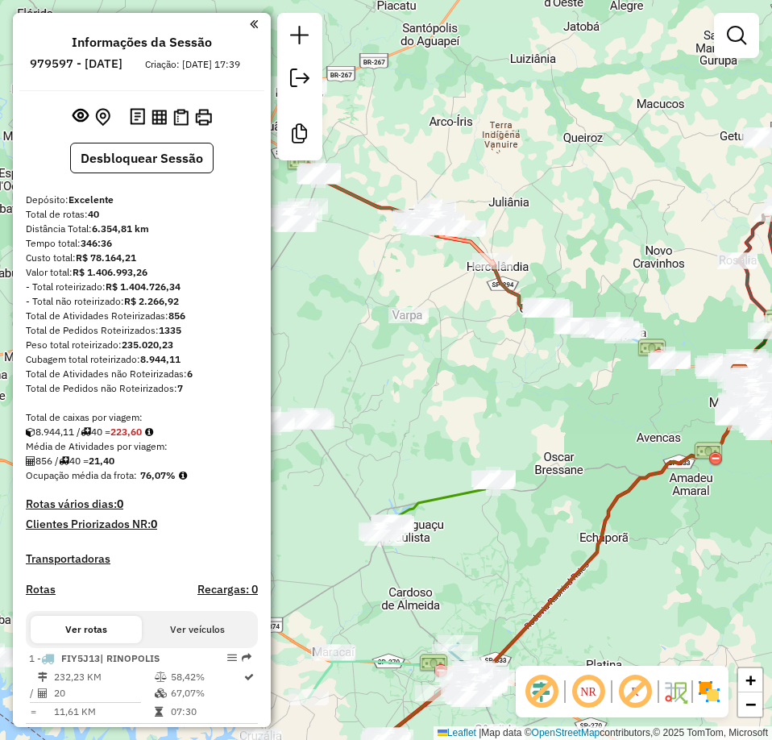
drag, startPoint x: 587, startPoint y: 433, endPoint x: 587, endPoint y: 418, distance: 14.5
click at [587, 420] on div "Janela de atendimento Grade de atendimento Capacidade Transportadoras Veículos …" at bounding box center [386, 370] width 772 height 740
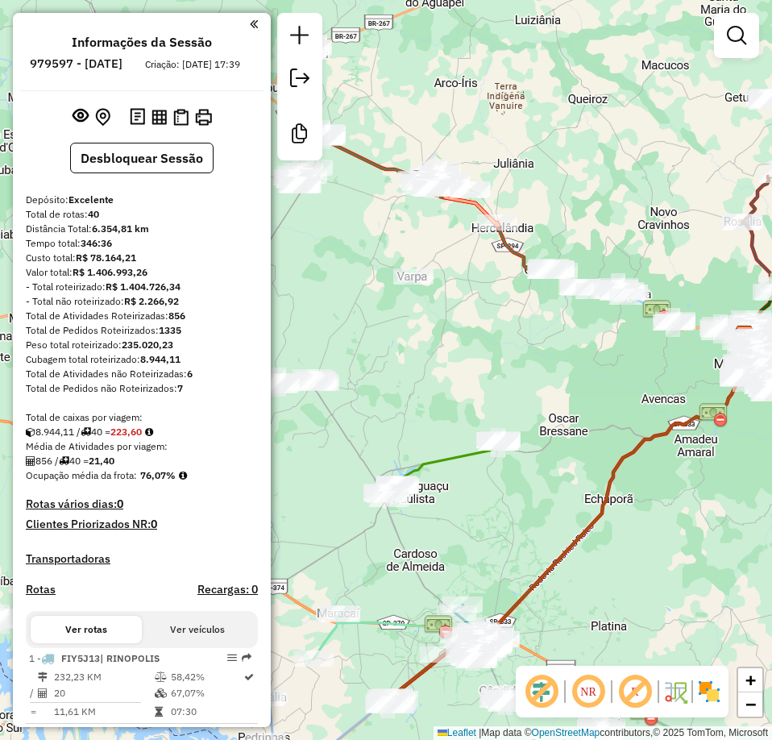
click at [517, 352] on div "Janela de atendimento Grade de atendimento Capacidade Transportadoras Veículos …" at bounding box center [386, 370] width 772 height 740
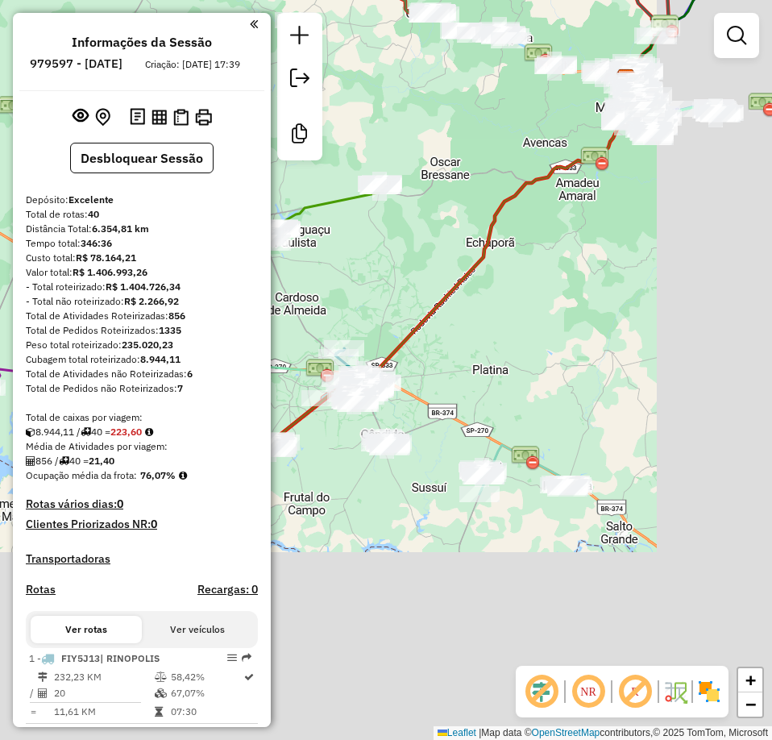
drag, startPoint x: 552, startPoint y: 531, endPoint x: 433, endPoint y: 275, distance: 282.2
click at [433, 275] on div "Janela de atendimento Grade de atendimento Capacidade Transportadoras Veículos …" at bounding box center [386, 370] width 772 height 740
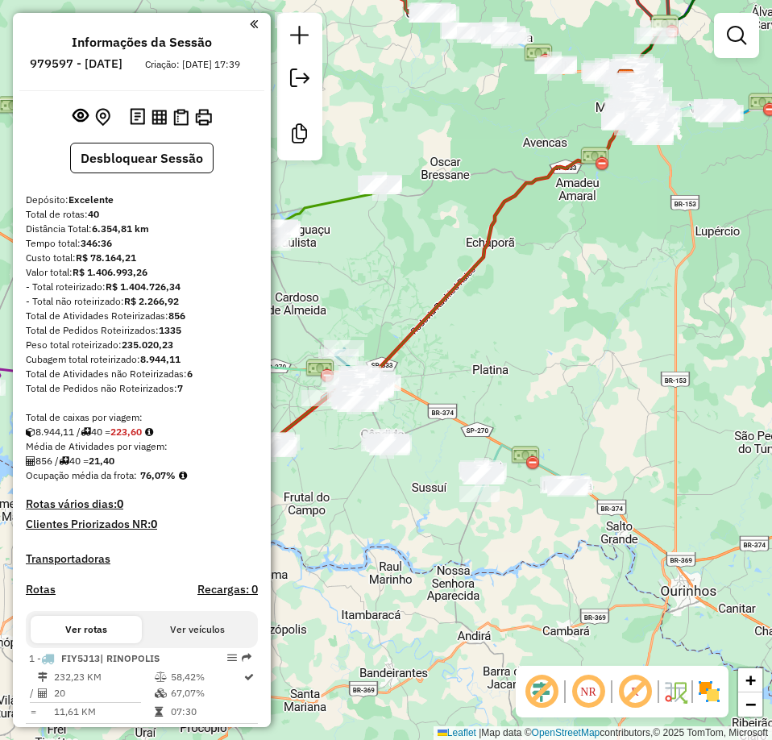
drag, startPoint x: 516, startPoint y: 371, endPoint x: 511, endPoint y: 288, distance: 82.3
click at [516, 371] on div "Janela de atendimento Grade de atendimento Capacidade Transportadoras Veículos …" at bounding box center [386, 370] width 772 height 740
drag, startPoint x: 519, startPoint y: 390, endPoint x: 582, endPoint y: 368, distance: 67.3
click at [582, 368] on div "Janela de atendimento Grade de atendimento Capacidade Transportadoras Veículos …" at bounding box center [386, 370] width 772 height 740
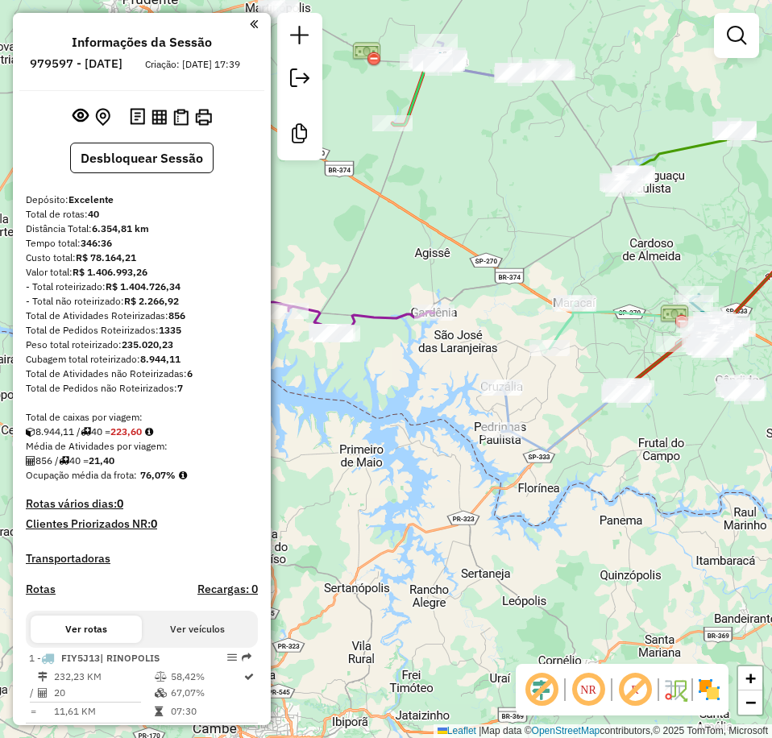
drag, startPoint x: 482, startPoint y: 398, endPoint x: 791, endPoint y: 379, distance: 309.9
click at [772, 379] on html "Aguarde... Pop-up bloqueado! Seu navegador bloqueou automáticamente a abertura …" at bounding box center [386, 369] width 772 height 738
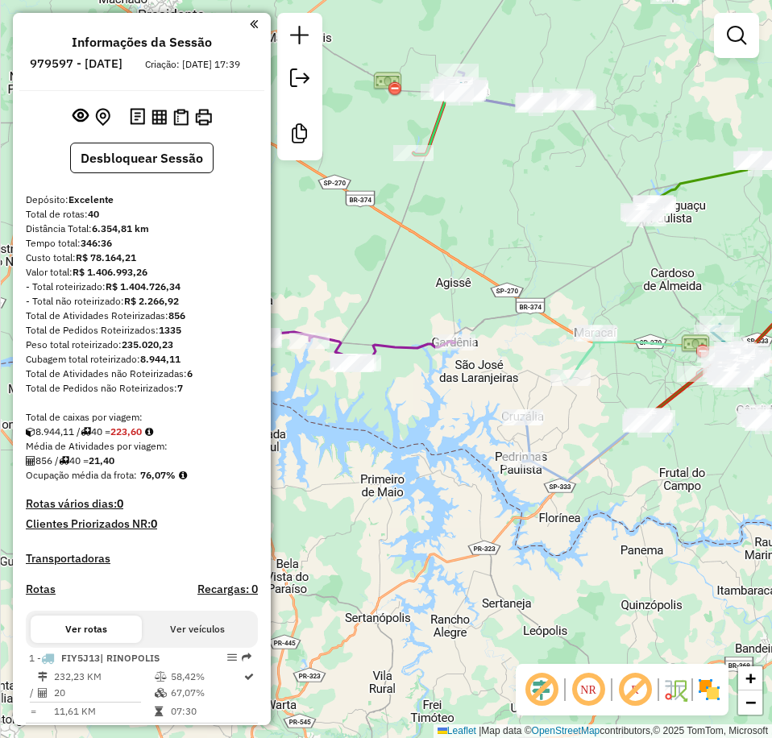
drag, startPoint x: 597, startPoint y: 523, endPoint x: 599, endPoint y: 540, distance: 17.1
click at [599, 540] on div "Janela de atendimento Grade de atendimento Capacidade Transportadoras Veículos …" at bounding box center [386, 369] width 772 height 738
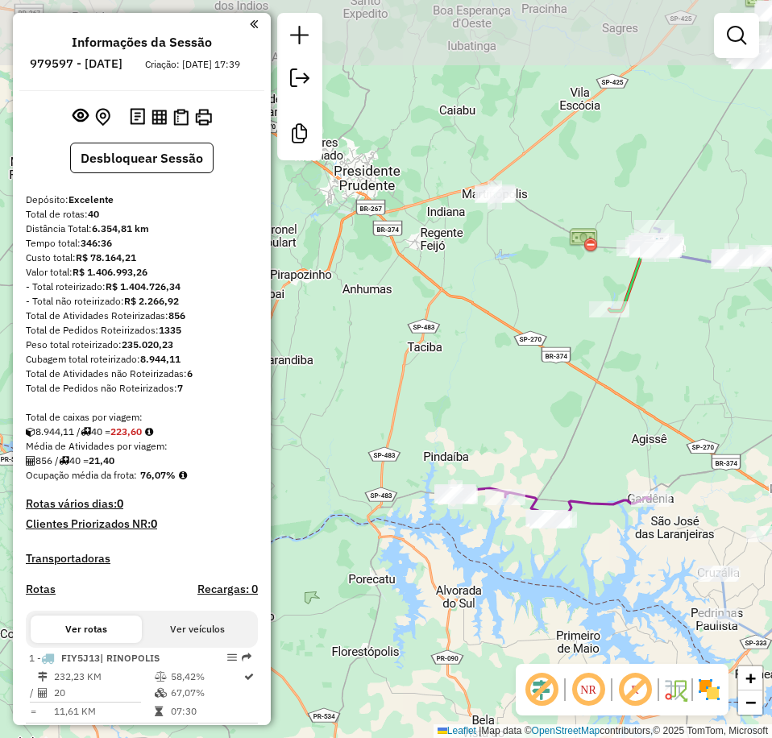
drag, startPoint x: 450, startPoint y: 217, endPoint x: 644, endPoint y: 370, distance: 246.6
click at [644, 370] on div "Janela de atendimento Grade de atendimento Capacidade Transportadoras Veículos …" at bounding box center [386, 369] width 772 height 738
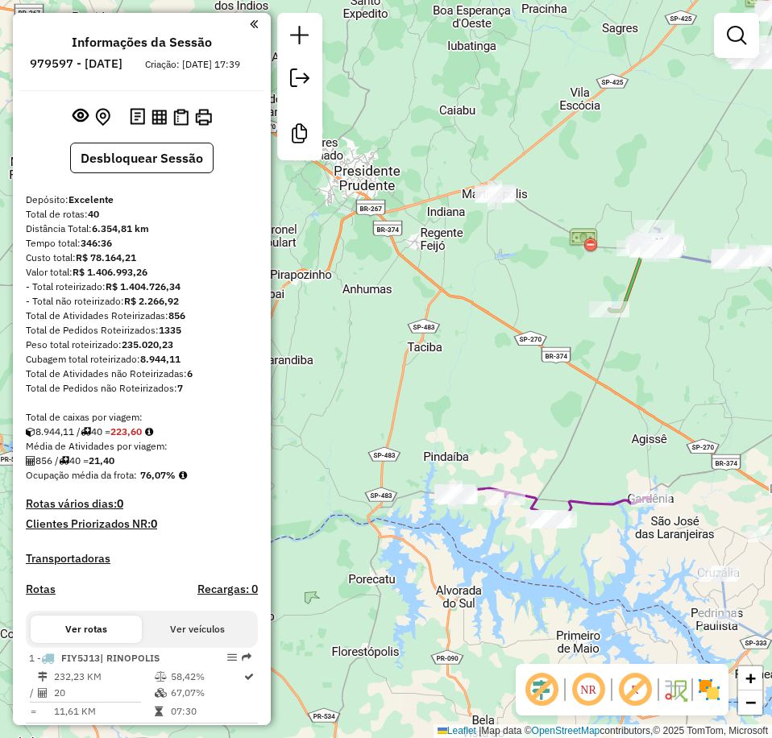
click at [455, 327] on div "Janela de atendimento Grade de atendimento Capacidade Transportadoras Veículos …" at bounding box center [386, 369] width 772 height 738
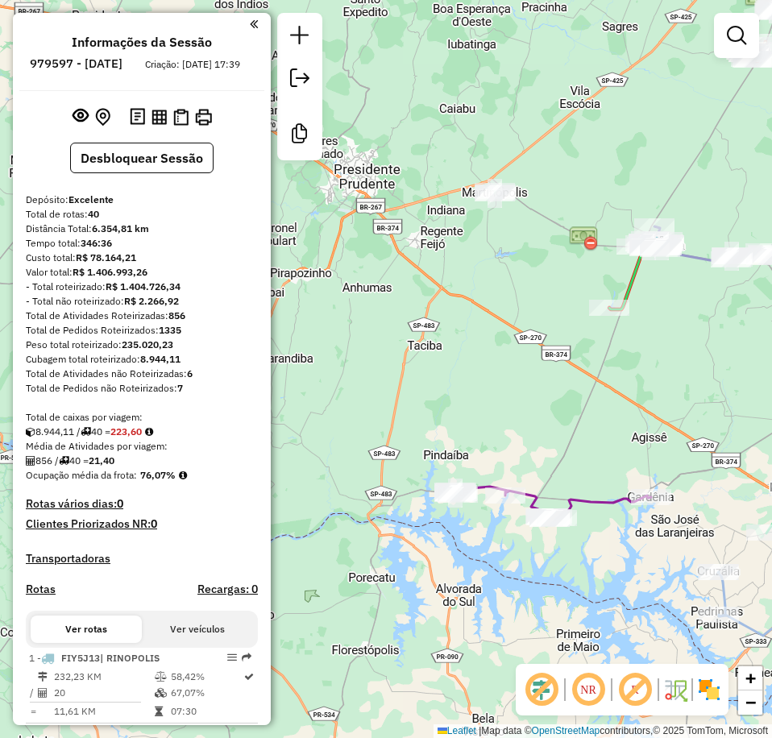
click at [635, 373] on div "Janela de atendimento Grade de atendimento Capacidade Transportadoras Veículos …" at bounding box center [386, 369] width 772 height 738
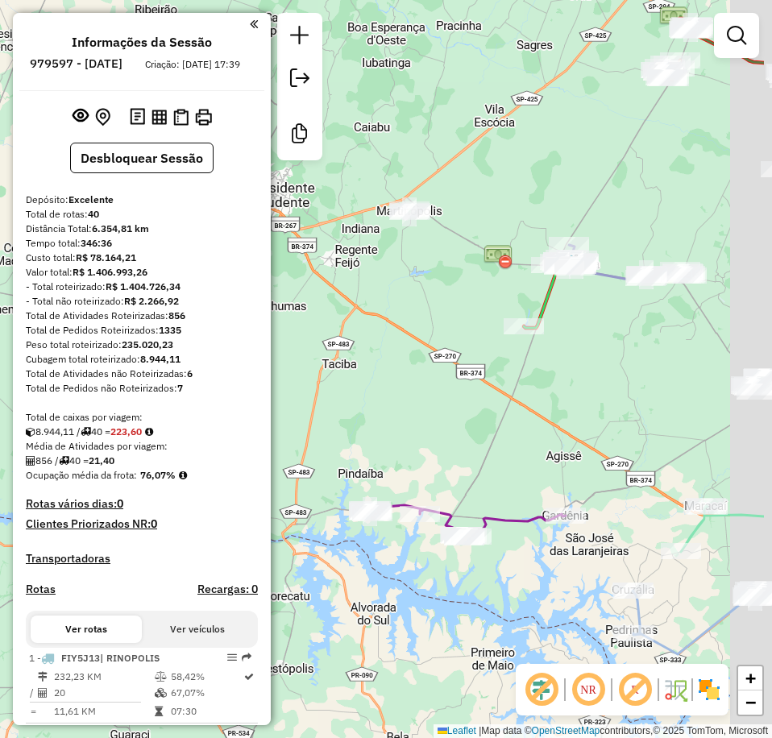
click at [575, 372] on div "Janela de atendimento Grade de atendimento Capacidade Transportadoras Veículos …" at bounding box center [386, 369] width 772 height 738
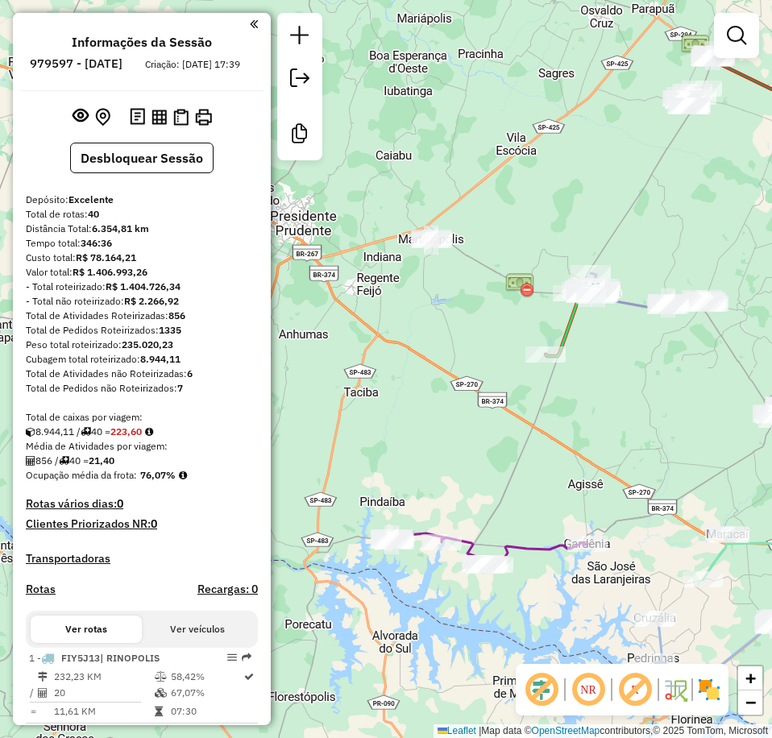
drag, startPoint x: 575, startPoint y: 372, endPoint x: 597, endPoint y: 400, distance: 35.6
click at [597, 400] on div "Janela de atendimento Grade de atendimento Capacidade Transportadoras Veículos …" at bounding box center [386, 369] width 772 height 738
drag, startPoint x: 650, startPoint y: 361, endPoint x: 668, endPoint y: 348, distance: 21.9
click at [650, 361] on div "Janela de atendimento Grade de atendimento Capacidade Transportadoras Veículos …" at bounding box center [386, 369] width 772 height 738
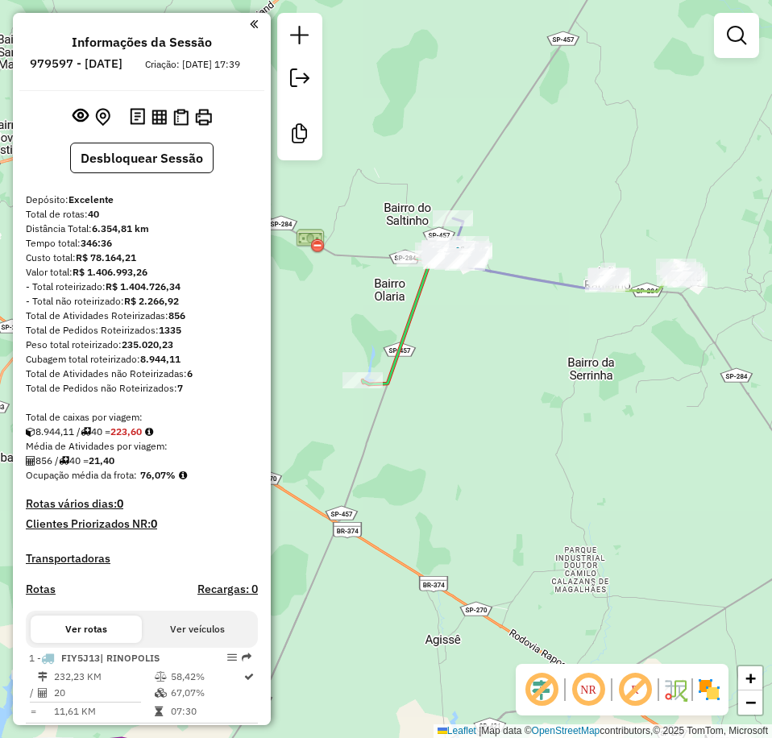
click at [594, 504] on div "Janela de atendimento Grade de atendimento Capacidade Transportadoras Veículos …" at bounding box center [386, 369] width 772 height 738
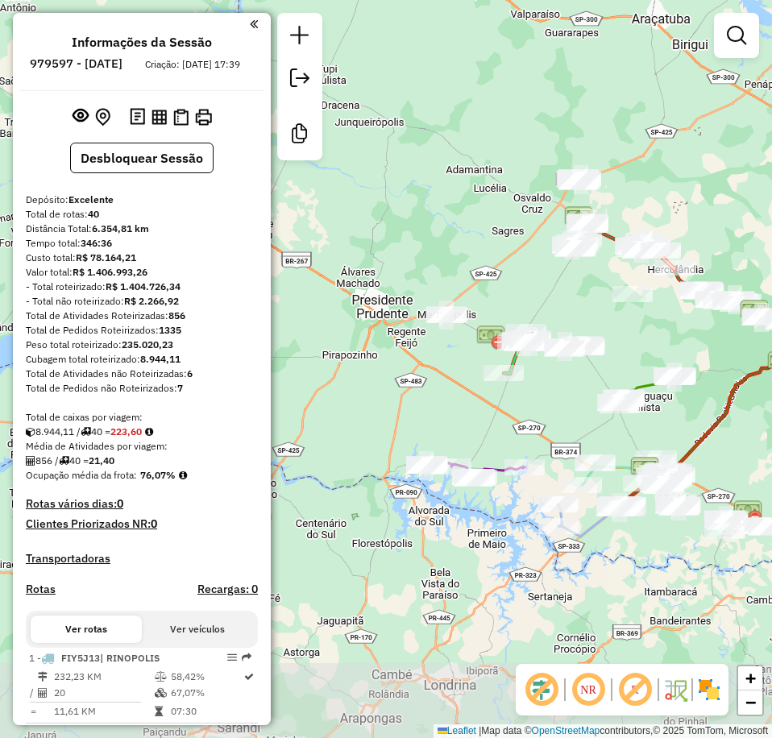
drag, startPoint x: 600, startPoint y: 535, endPoint x: 574, endPoint y: 421, distance: 116.7
click at [574, 423] on div "Janela de atendimento Grade de atendimento Capacidade Transportadoras Veículos …" at bounding box center [386, 369] width 772 height 738
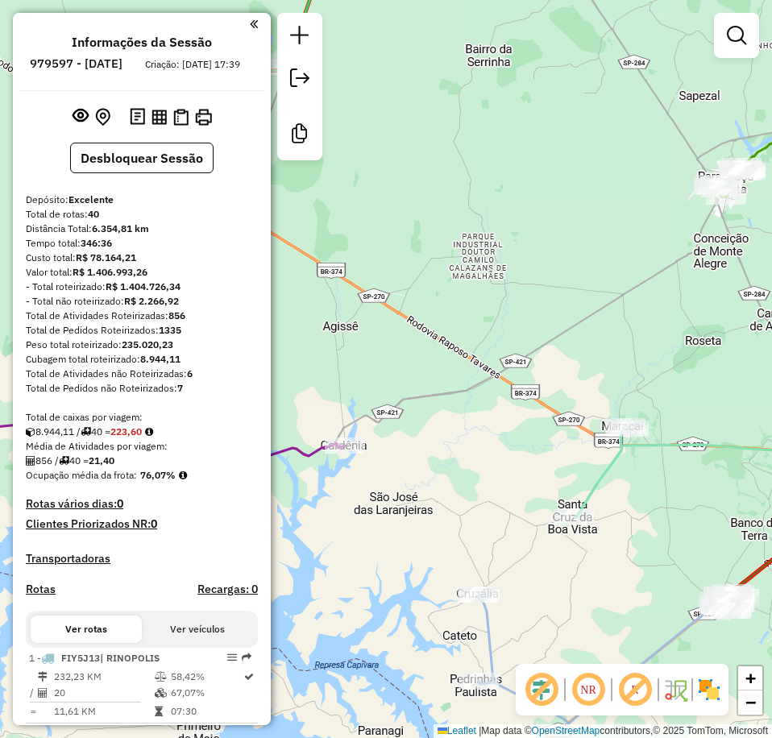
drag, startPoint x: 606, startPoint y: 453, endPoint x: 611, endPoint y: 411, distance: 42.2
click at [611, 411] on div "Janela de atendimento Grade de atendimento Capacidade Transportadoras Veículos …" at bounding box center [386, 369] width 772 height 738
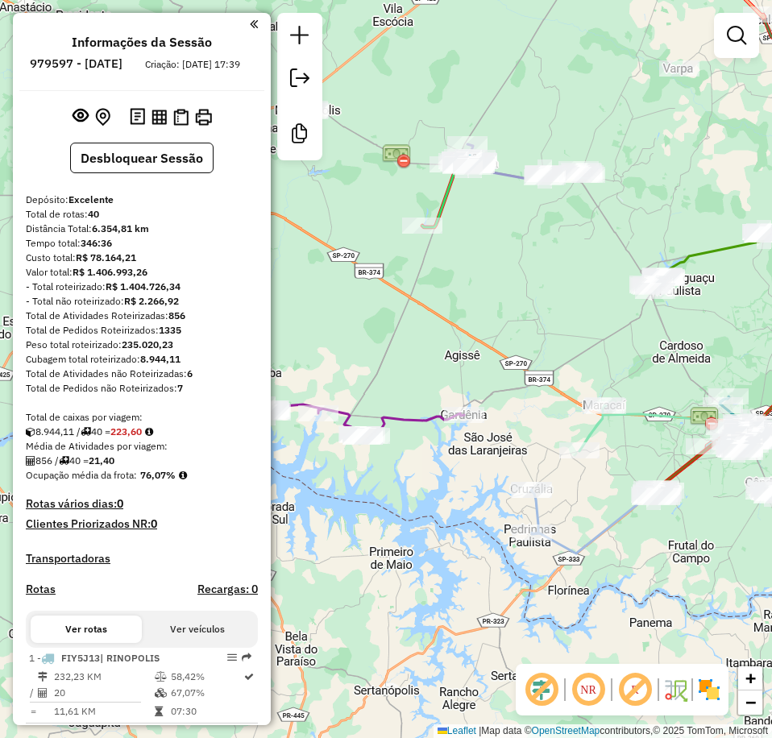
drag, startPoint x: 573, startPoint y: 358, endPoint x: 560, endPoint y: 343, distance: 19.4
click at [560, 344] on div "Janela de atendimento Grade de atendimento Capacidade Transportadoras Veículos …" at bounding box center [386, 369] width 772 height 738
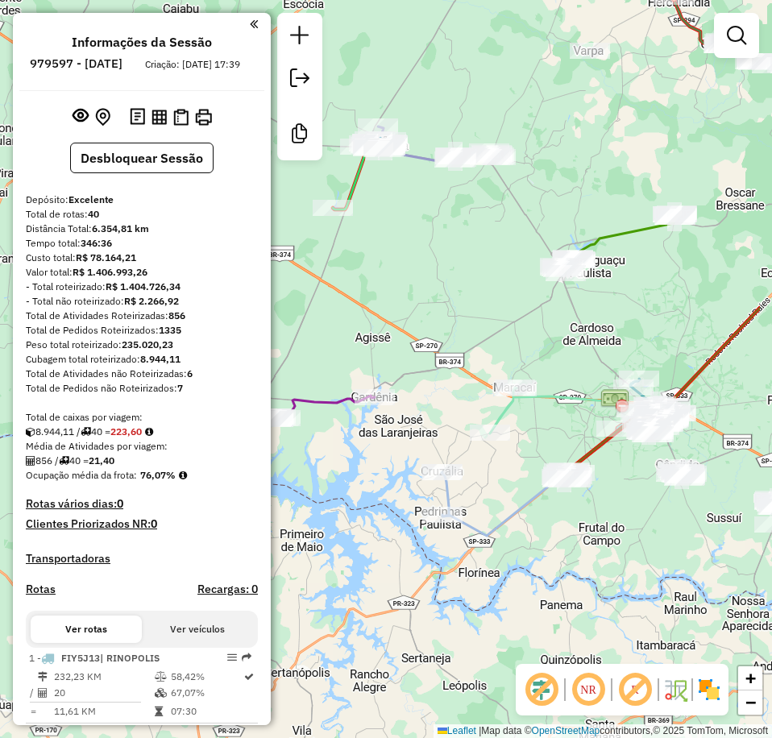
drag, startPoint x: 536, startPoint y: 346, endPoint x: 417, endPoint y: 297, distance: 129.0
click at [417, 297] on div "Janela de atendimento Grade de atendimento Capacidade Transportadoras Veículos …" at bounding box center [386, 369] width 772 height 738
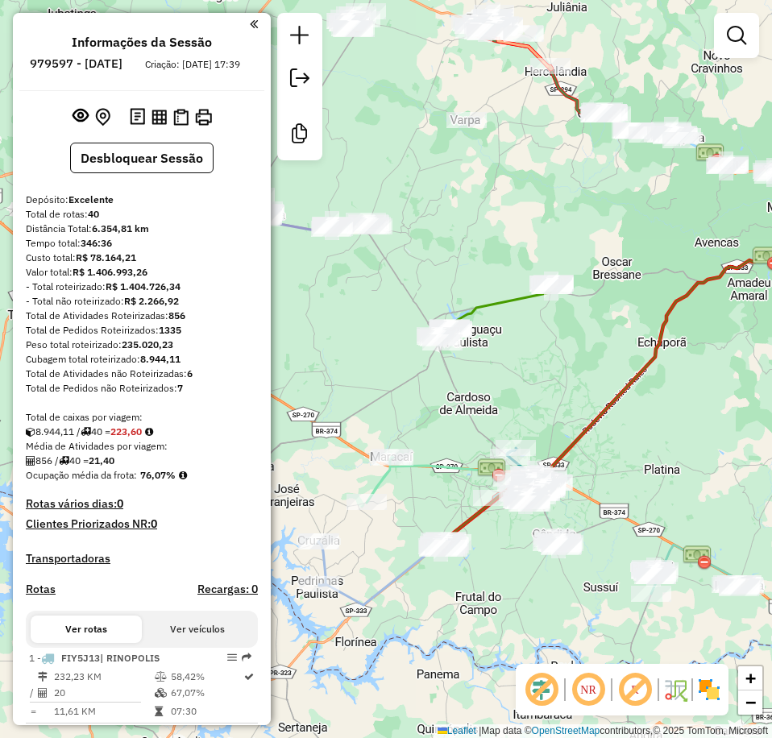
drag, startPoint x: 614, startPoint y: 503, endPoint x: 522, endPoint y: 610, distance: 141.1
click at [522, 610] on div "Janela de atendimento Grade de atendimento Capacidade Transportadoras Veículos …" at bounding box center [386, 369] width 772 height 738
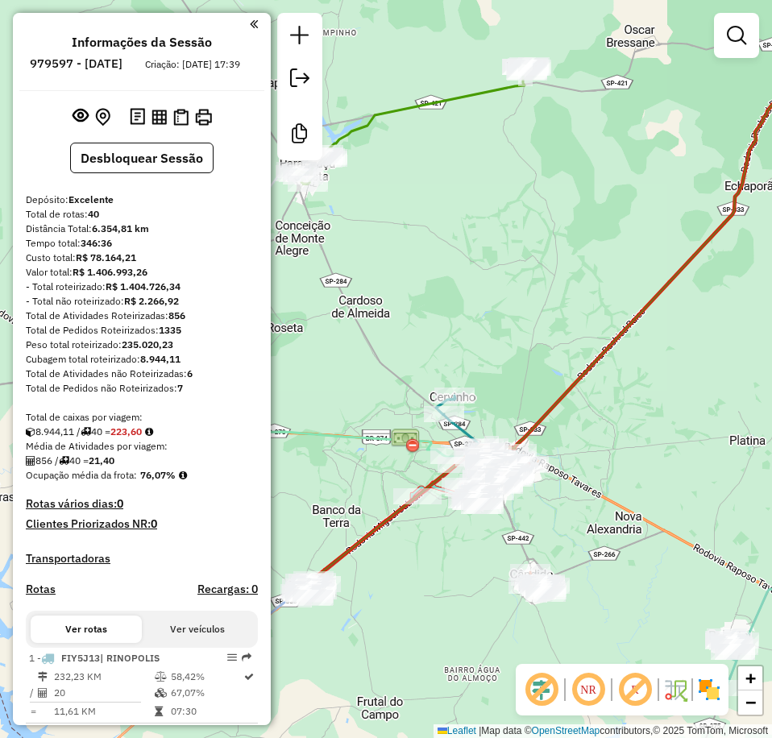
drag, startPoint x: 652, startPoint y: 487, endPoint x: 567, endPoint y: 448, distance: 93.0
click at [570, 449] on div "Janela de atendimento Grade de atendimento Capacidade Transportadoras Veículos …" at bounding box center [386, 369] width 772 height 738
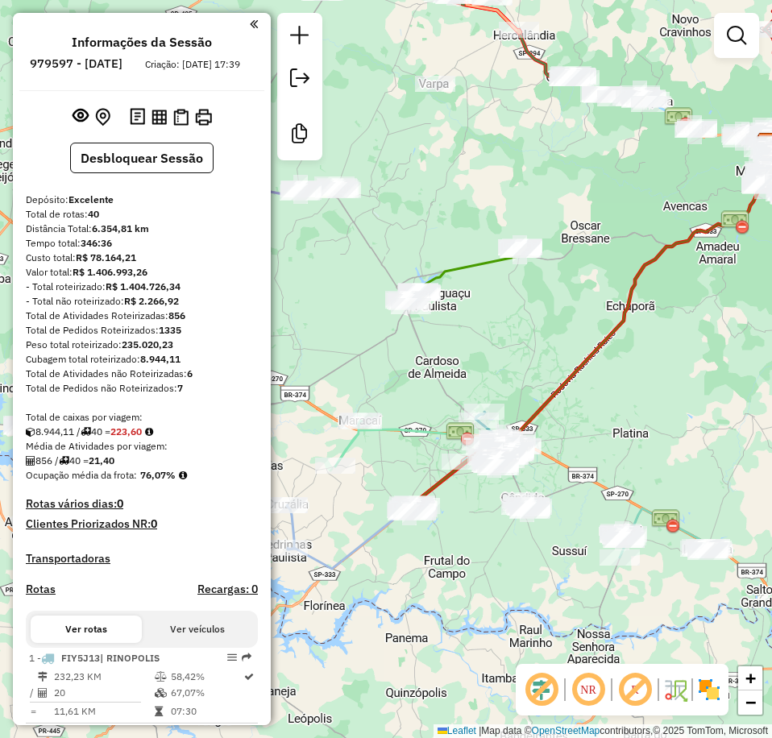
click at [542, 324] on div "Janela de atendimento Grade de atendimento Capacidade Transportadoras Veículos …" at bounding box center [386, 369] width 772 height 738
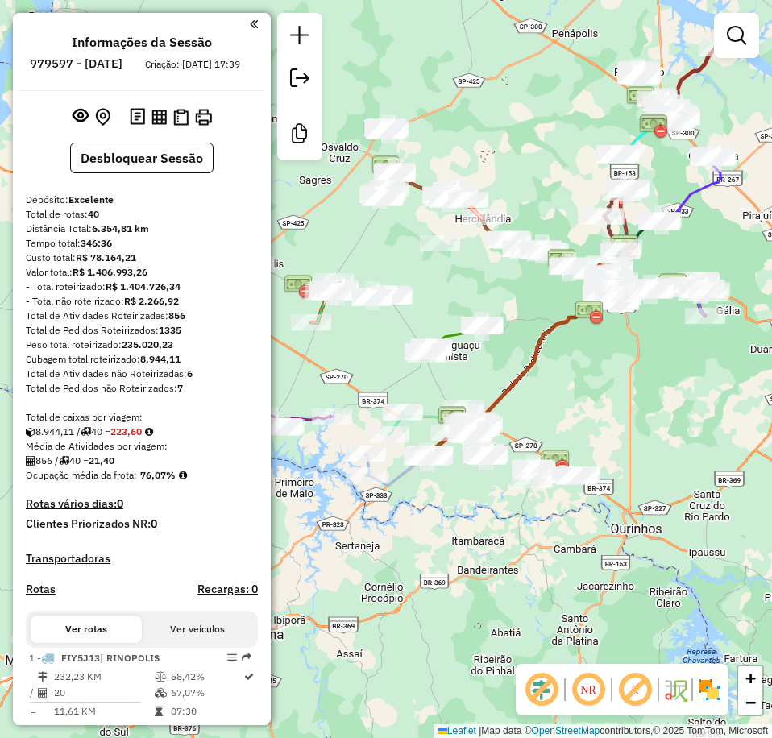
drag, startPoint x: 661, startPoint y: 389, endPoint x: 545, endPoint y: 431, distance: 124.1
click at [552, 427] on div "Janela de atendimento Grade de atendimento Capacidade Transportadoras Veículos …" at bounding box center [386, 369] width 772 height 738
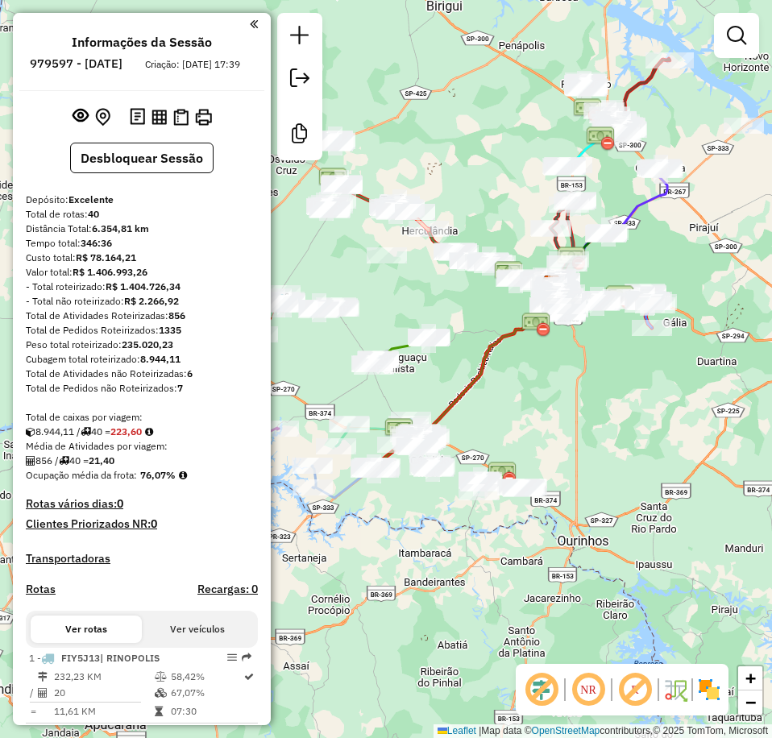
click at [540, 447] on div "Janela de atendimento Grade de atendimento Capacidade Transportadoras Veículos …" at bounding box center [386, 369] width 772 height 738
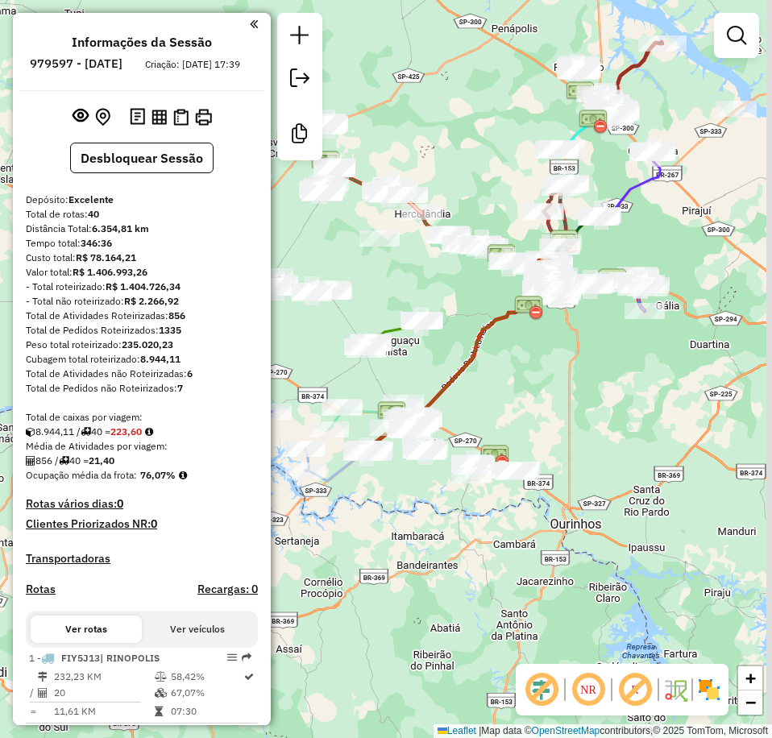
drag, startPoint x: 616, startPoint y: 496, endPoint x: 607, endPoint y: 468, distance: 29.3
click at [607, 468] on div "Janela de atendimento Grade de atendimento Capacidade Transportadoras Veículos …" at bounding box center [386, 369] width 772 height 738
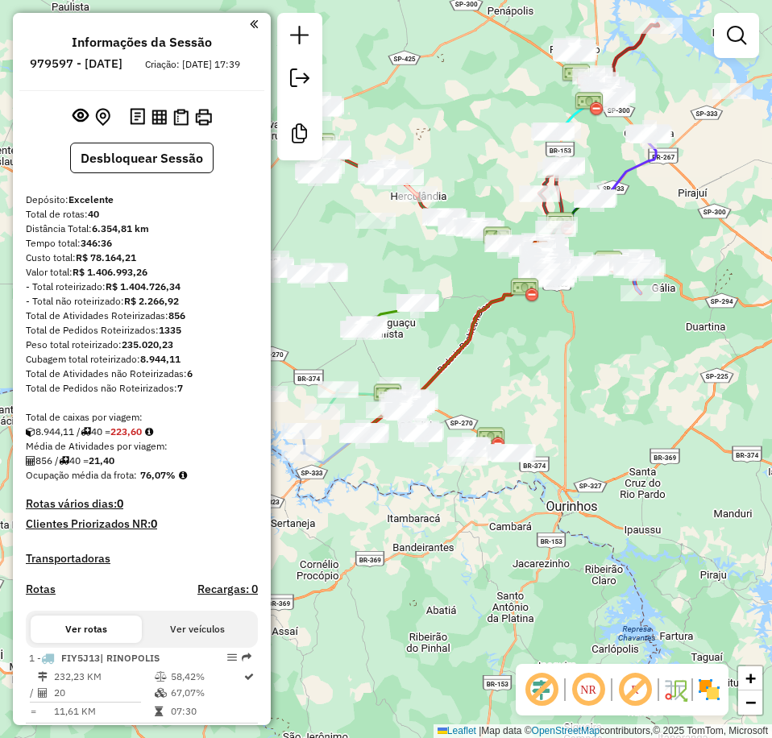
drag, startPoint x: 638, startPoint y: 382, endPoint x: 601, endPoint y: 524, distance: 147.3
click at [601, 524] on div "Janela de atendimento Grade de atendimento Capacidade Transportadoras Veículos …" at bounding box center [386, 369] width 772 height 738
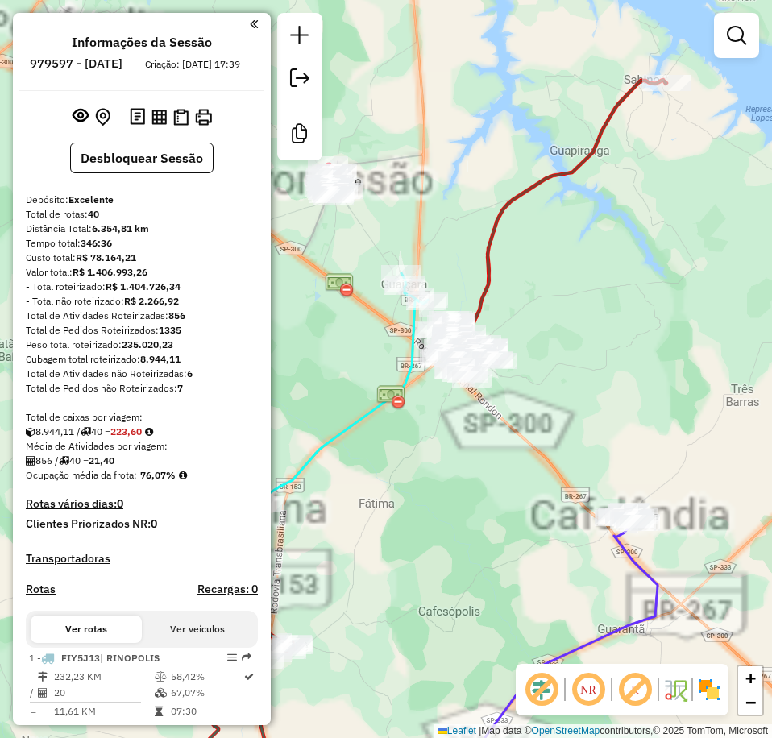
drag, startPoint x: 619, startPoint y: 184, endPoint x: 587, endPoint y: 360, distance: 178.6
click at [569, 375] on div "Janela de atendimento Grade de atendimento Capacidade Transportadoras Veículos …" at bounding box center [386, 369] width 772 height 738
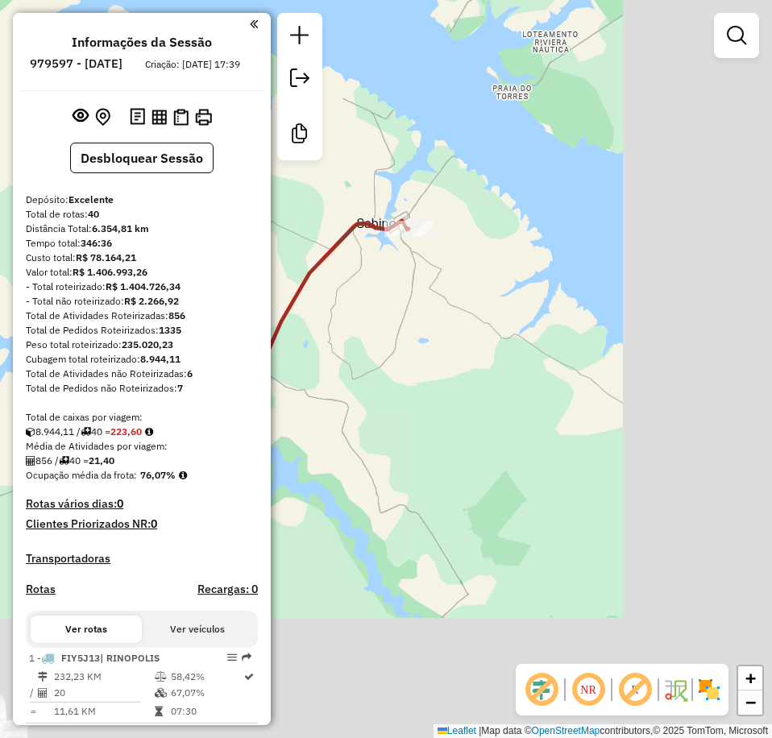
drag, startPoint x: 642, startPoint y: 436, endPoint x: 430, endPoint y: 324, distance: 239.7
click at [402, 288] on div "Janela de atendimento Grade de atendimento Capacidade Transportadoras Veículos …" at bounding box center [386, 369] width 772 height 738
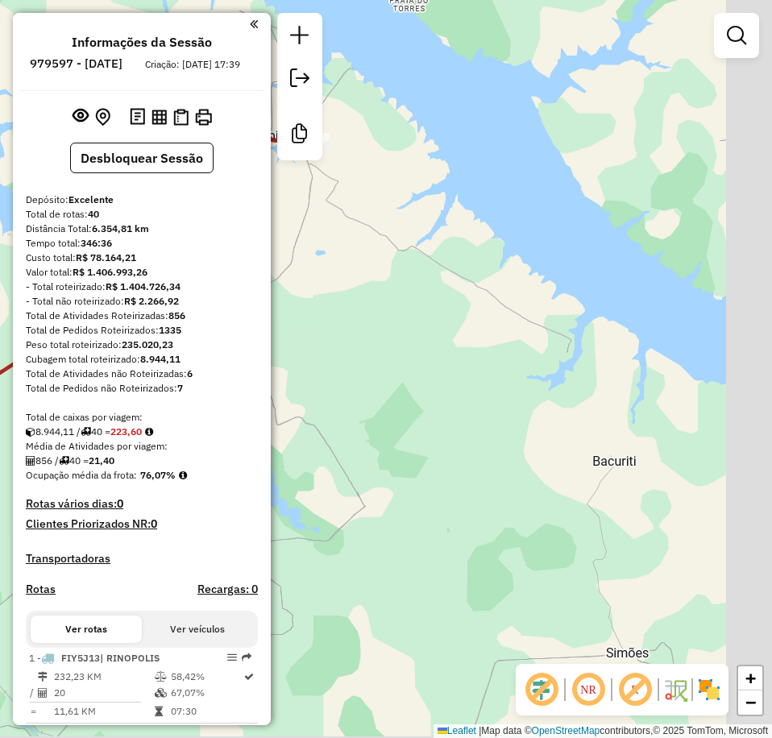
drag, startPoint x: 493, startPoint y: 396, endPoint x: 420, endPoint y: 329, distance: 99.8
click at [420, 329] on div "Janela de atendimento Grade de atendimento Capacidade Transportadoras Veículos …" at bounding box center [386, 369] width 772 height 738
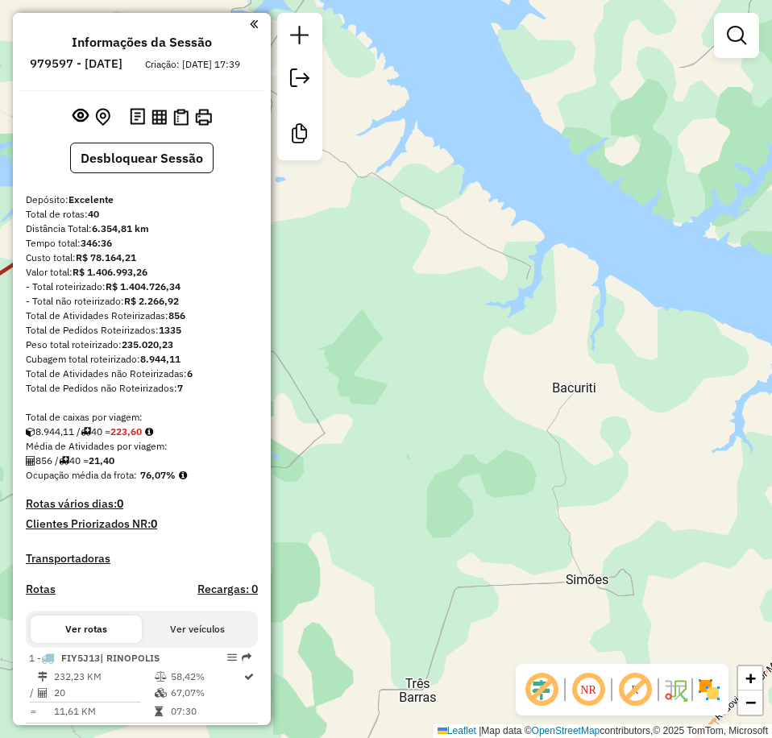
drag, startPoint x: 527, startPoint y: 437, endPoint x: 491, endPoint y: 297, distance: 144.6
click at [488, 298] on div "Janela de atendimento Grade de atendimento Capacidade Transportadoras Veículos …" at bounding box center [386, 369] width 772 height 738
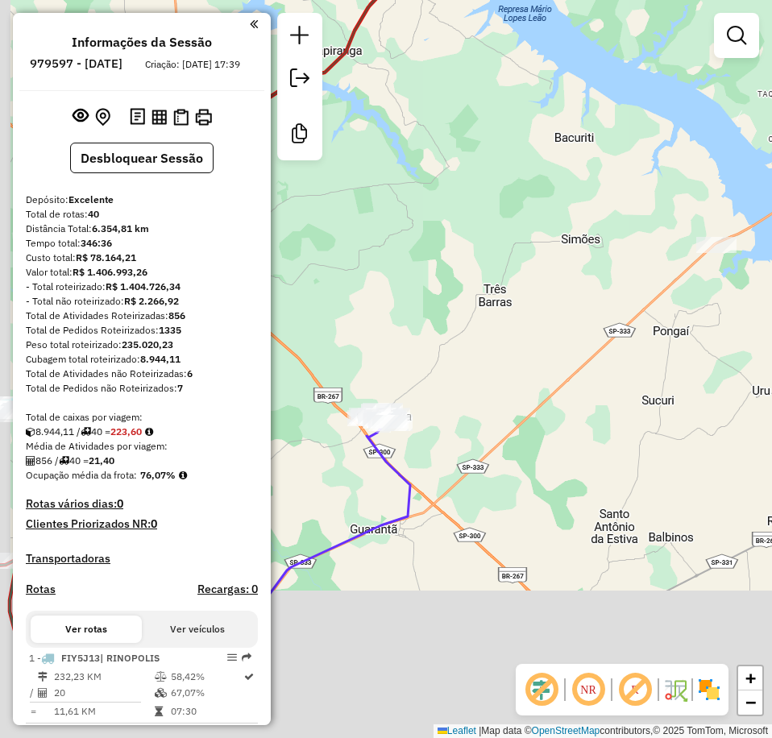
drag, startPoint x: 499, startPoint y: 407, endPoint x: 545, endPoint y: 230, distance: 183.3
click at [542, 211] on div "Janela de atendimento Grade de atendimento Capacidade Transportadoras Veículos …" at bounding box center [386, 369] width 772 height 738
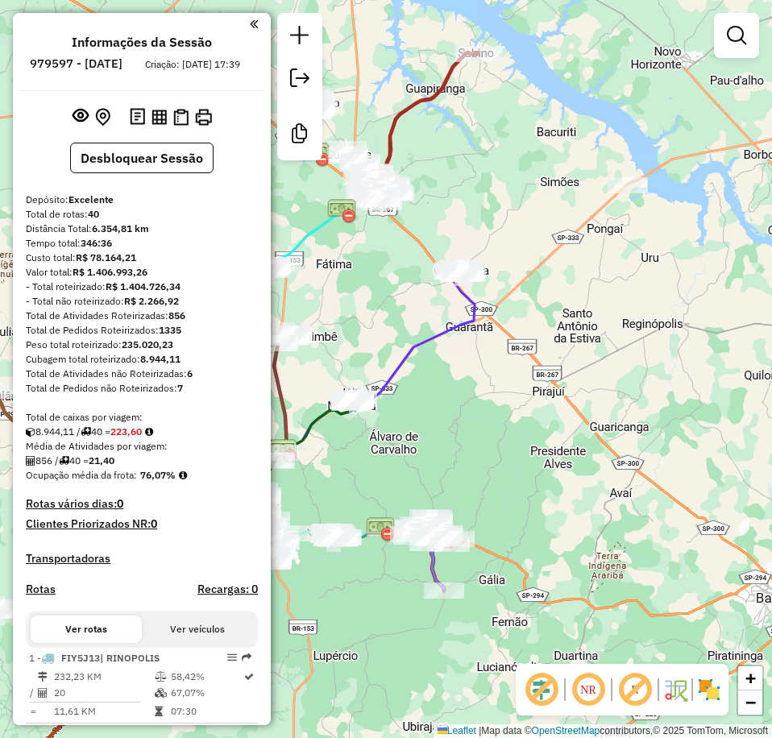
drag, startPoint x: 510, startPoint y: 397, endPoint x: 516, endPoint y: 305, distance: 92.8
click at [508, 298] on div "Janela de atendimento Grade de atendimento Capacidade Transportadoras Veículos …" at bounding box center [386, 369] width 772 height 738
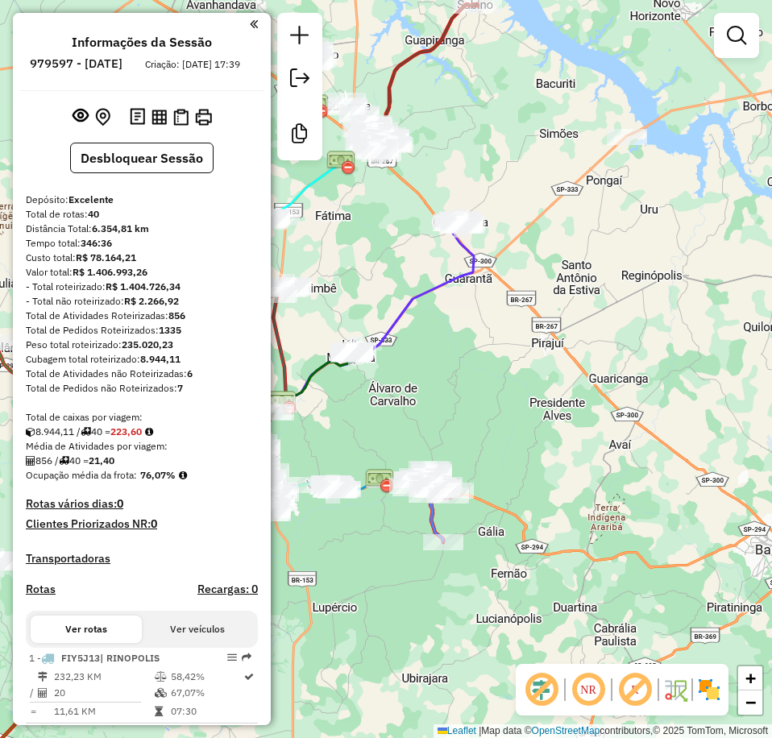
drag, startPoint x: 523, startPoint y: 418, endPoint x: 563, endPoint y: 252, distance: 170.8
click at [563, 253] on div "Janela de atendimento Grade de atendimento Capacidade Transportadoras Veículos …" at bounding box center [386, 369] width 772 height 738
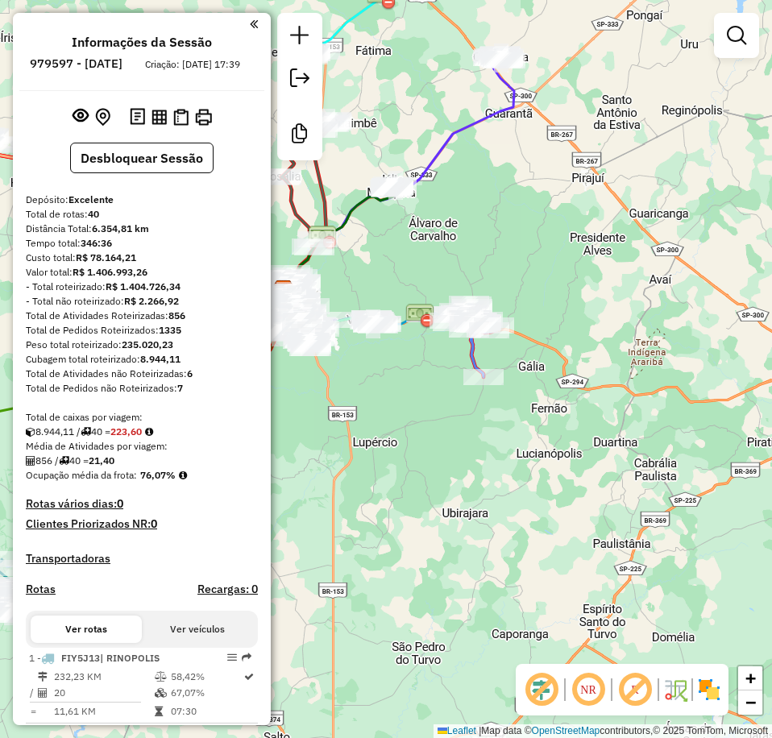
drag, startPoint x: 528, startPoint y: 454, endPoint x: 550, endPoint y: 513, distance: 63.7
click at [549, 512] on div "Janela de atendimento Grade de atendimento Capacidade Transportadoras Veículos …" at bounding box center [386, 369] width 772 height 738
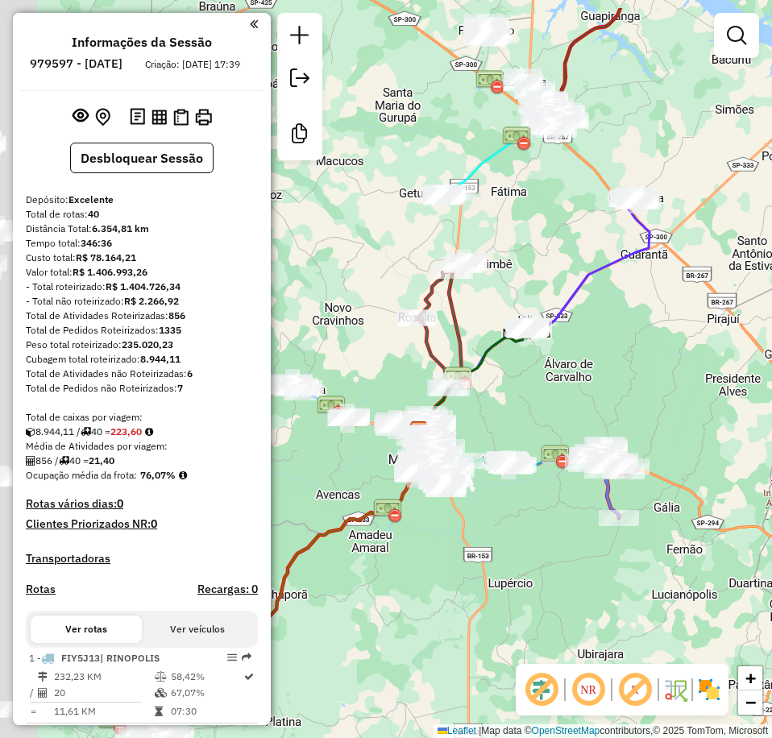
drag, startPoint x: 541, startPoint y: 320, endPoint x: 678, endPoint y: 495, distance: 222.6
click at [675, 416] on div "Janela de atendimento Grade de atendimento Capacidade Transportadoras Veículos …" at bounding box center [386, 369] width 772 height 738
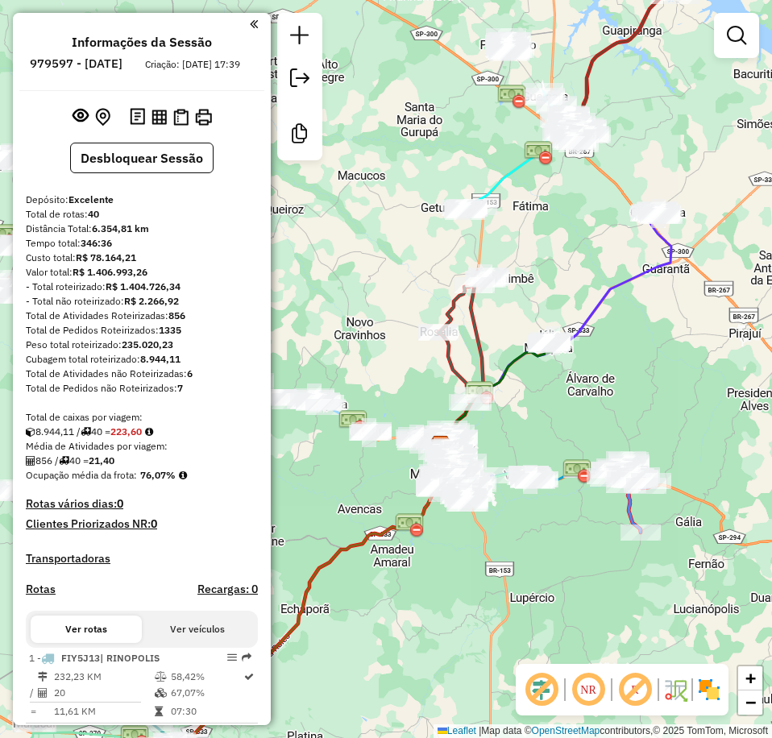
click at [589, 683] on em at bounding box center [588, 689] width 39 height 39
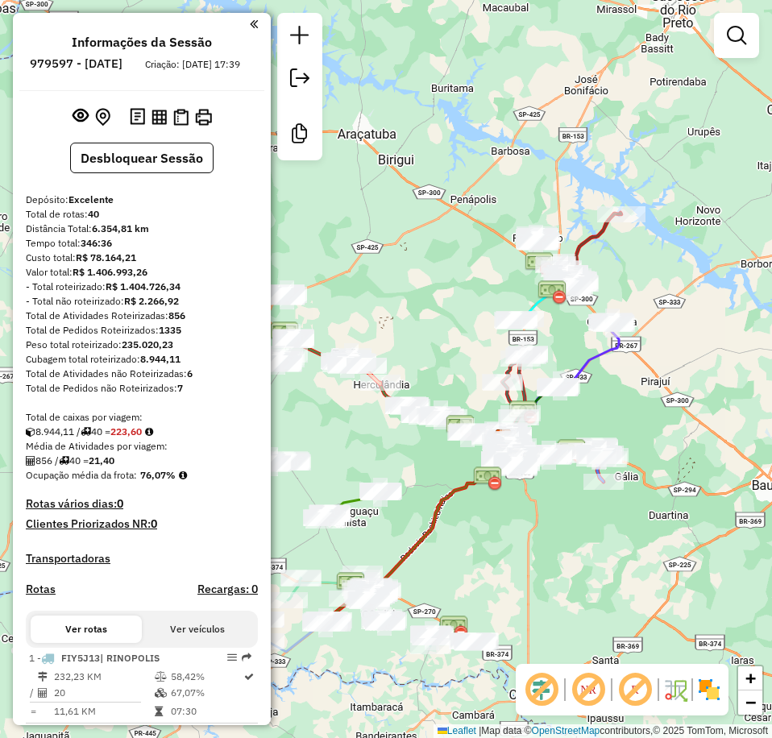
drag, startPoint x: 630, startPoint y: 461, endPoint x: 664, endPoint y: 459, distance: 33.9
click at [664, 459] on div "Rota 16 - Placa ERD7632 9570 - PESQUEIRO CODONHO Janela de atendimento Grade de…" at bounding box center [386, 369] width 772 height 738
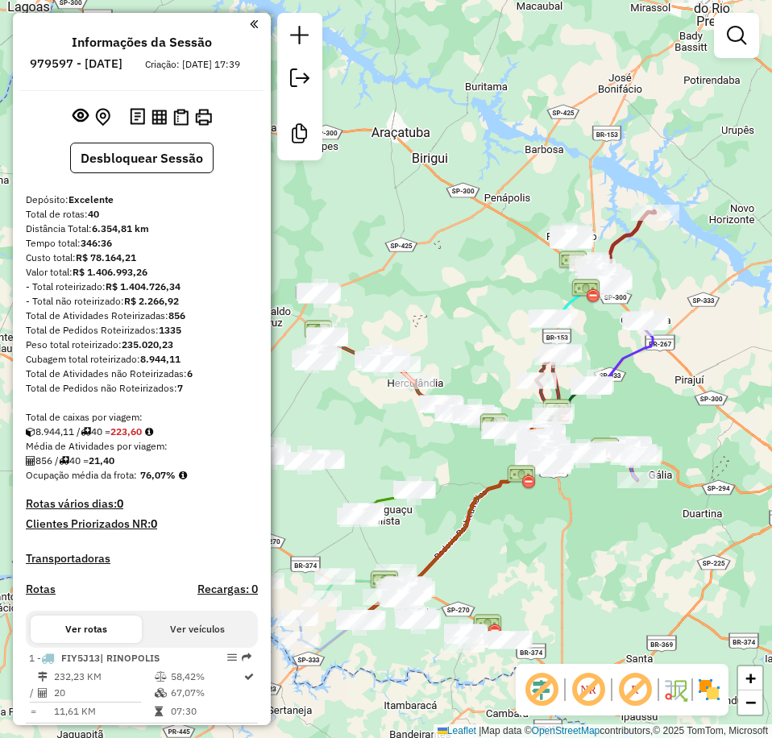
click at [492, 483] on icon at bounding box center [454, 537] width 190 height 167
select select "**********"
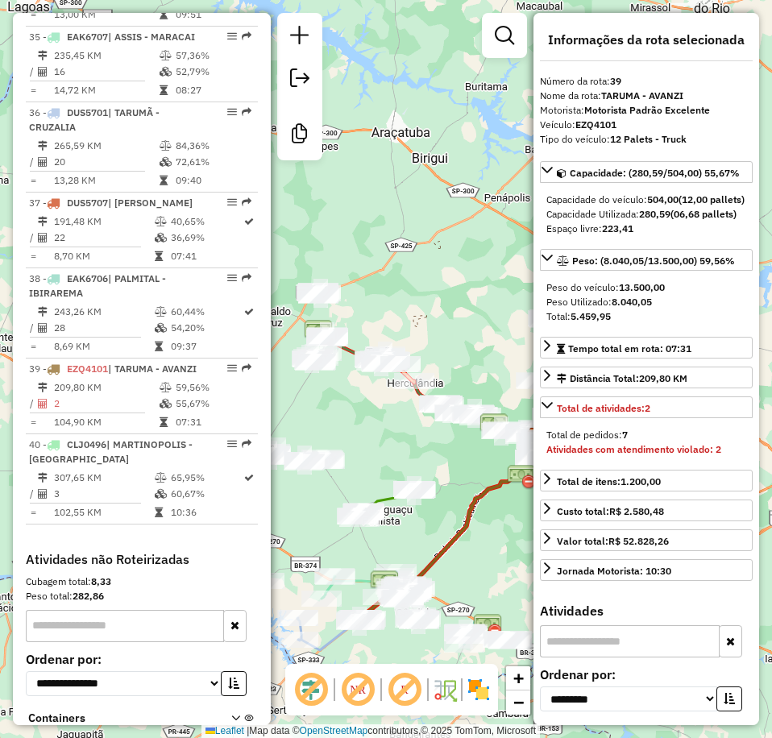
scroll to position [3494, 0]
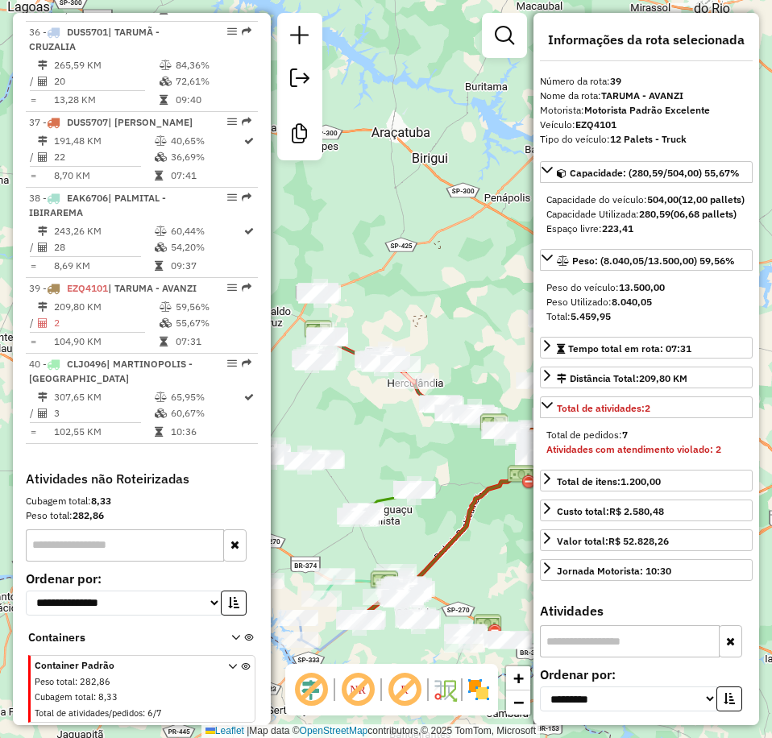
click at [454, 479] on div "Janela de atendimento Grade de atendimento Capacidade Transportadoras Veículos …" at bounding box center [386, 369] width 772 height 738
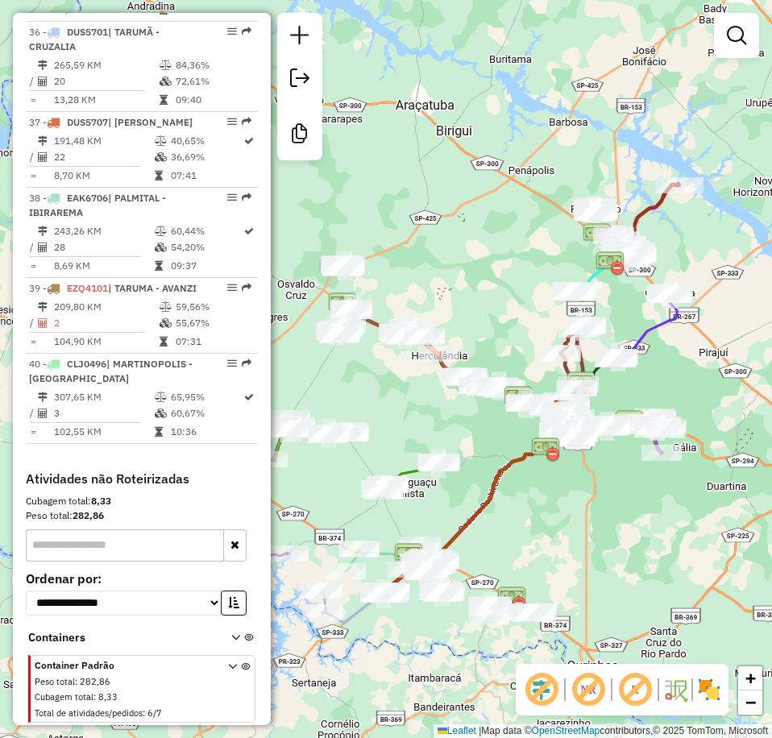
drag, startPoint x: 672, startPoint y: 410, endPoint x: 727, endPoint y: 353, distance: 79.2
click at [727, 353] on div "Janela de atendimento Grade de atendimento Capacidade Transportadoras Veículos …" at bounding box center [386, 369] width 772 height 738
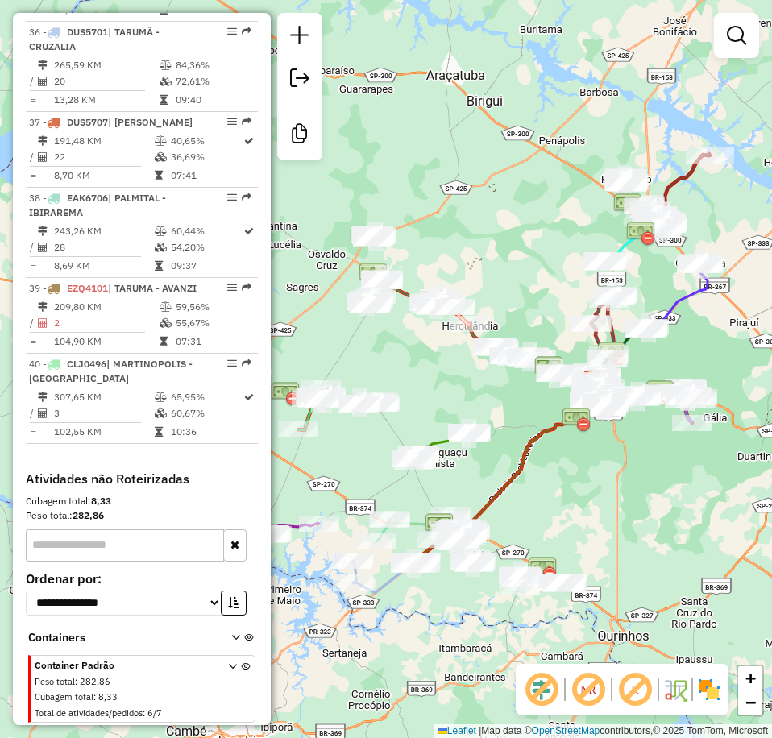
drag, startPoint x: 654, startPoint y: 466, endPoint x: 692, endPoint y: 481, distance: 40.8
click at [692, 481] on div "Rota 16 - Placa ERD7632 8381 - VENDA SECA Janela de atendimento Grade de atendi…" at bounding box center [386, 369] width 772 height 738
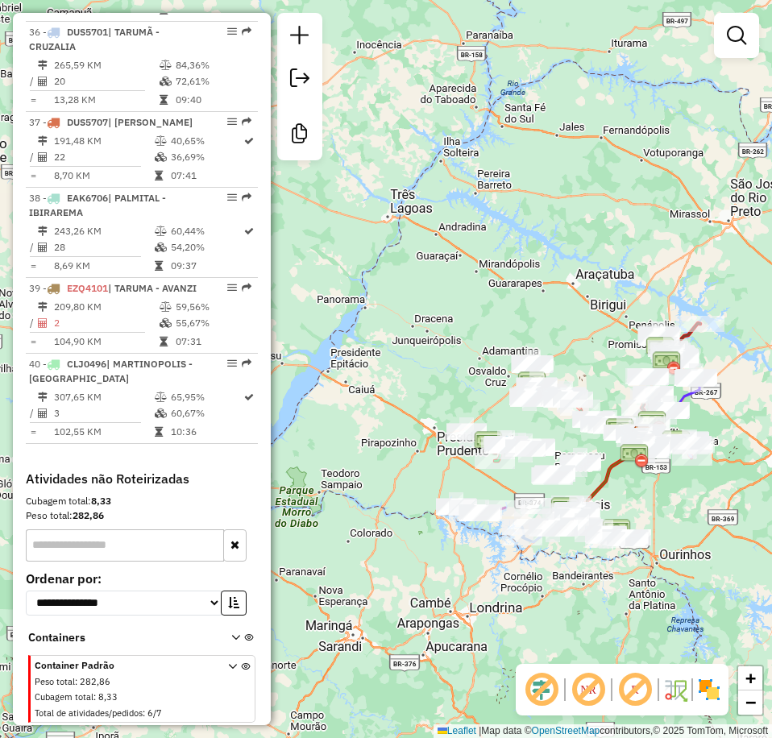
click at [574, 197] on div "Janela de atendimento Grade de atendimento Capacidade Transportadoras Veículos …" at bounding box center [386, 369] width 772 height 738
